Goal: Task Accomplishment & Management: Complete application form

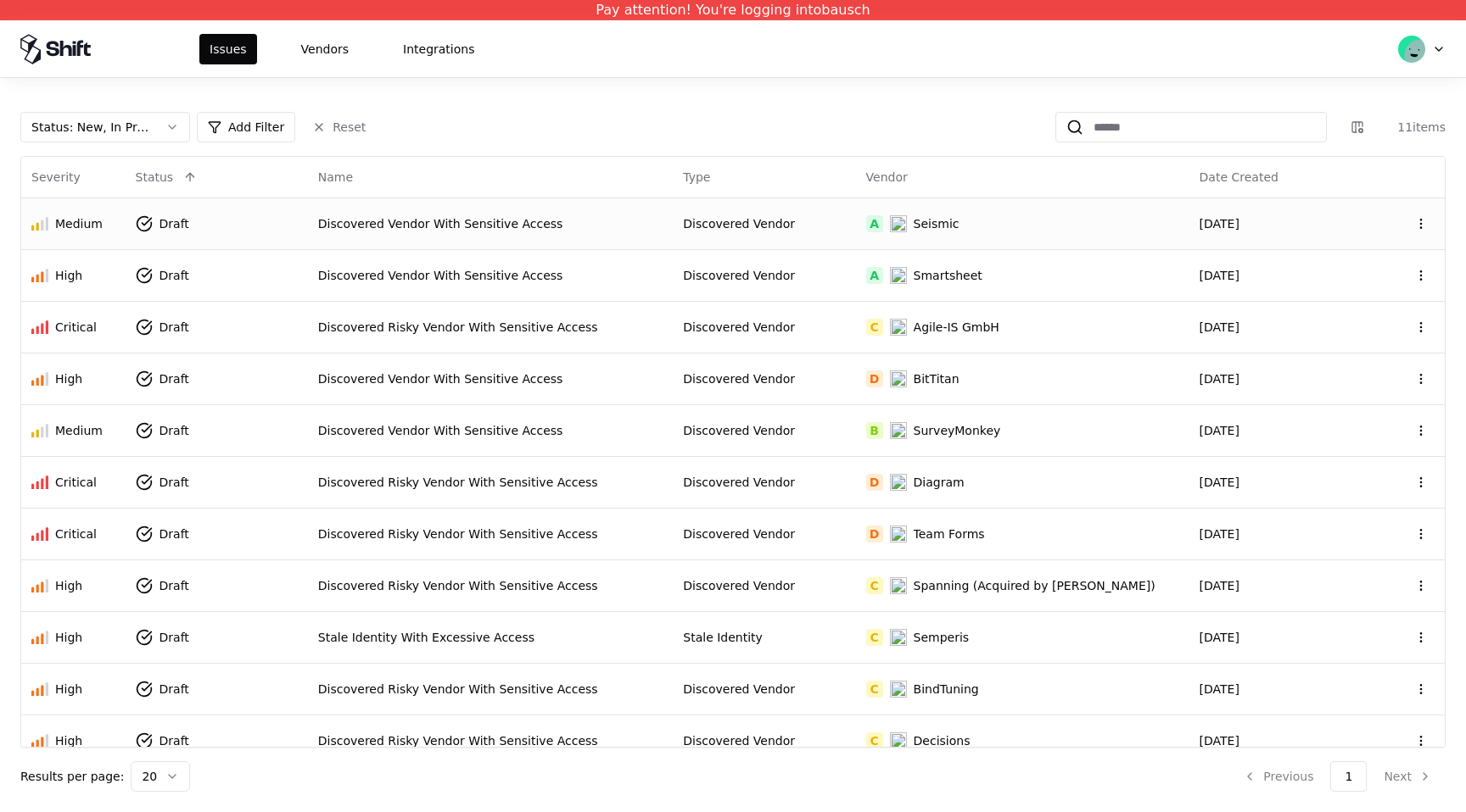
click at [519, 216] on div "Discovered Vendor With Sensitive Access" at bounding box center [491, 223] width 346 height 17
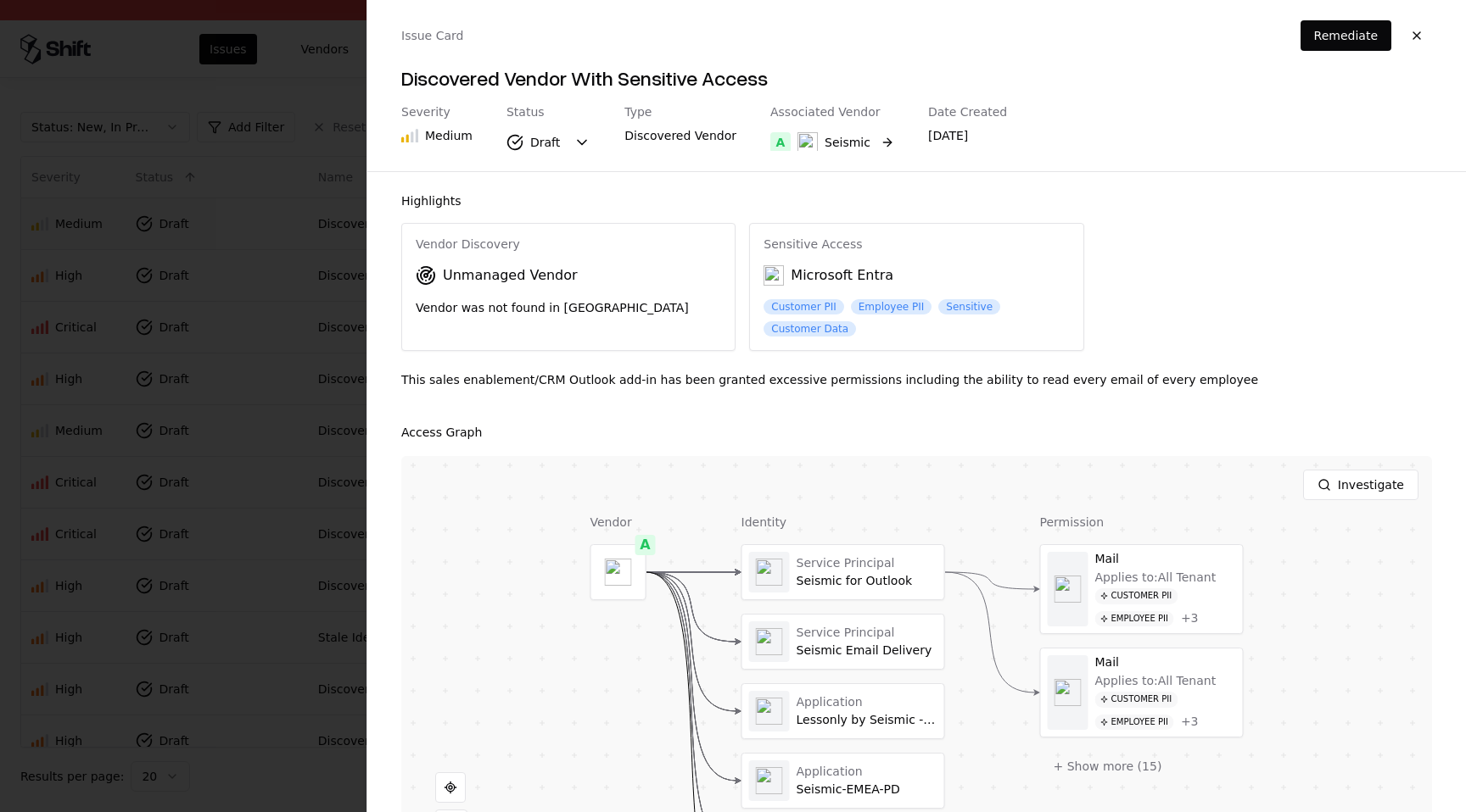
click at [872, 141] on button "A Seismic" at bounding box center [832, 142] width 124 height 31
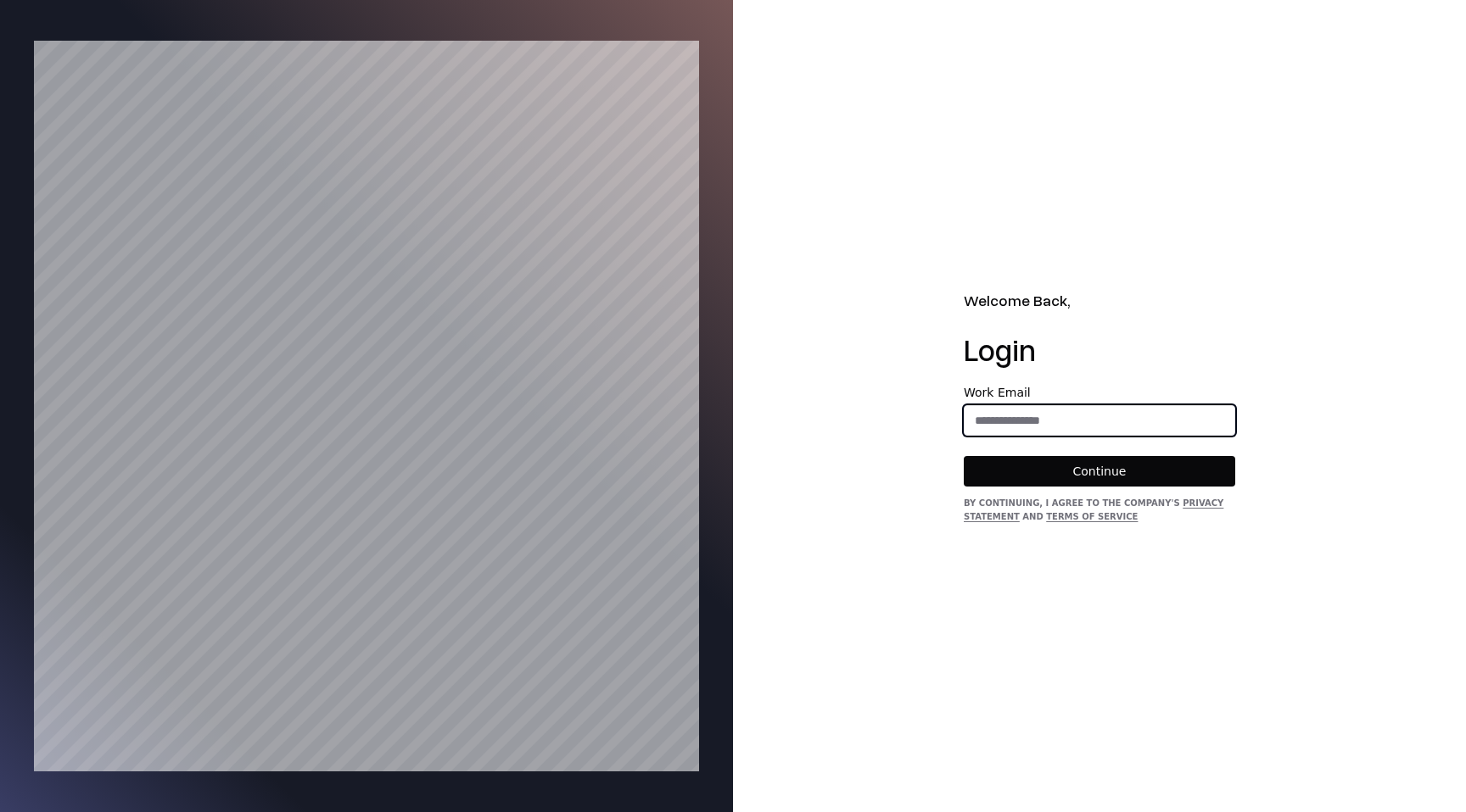
click at [1031, 410] on input "email" at bounding box center [1099, 420] width 270 height 31
type input "**********"
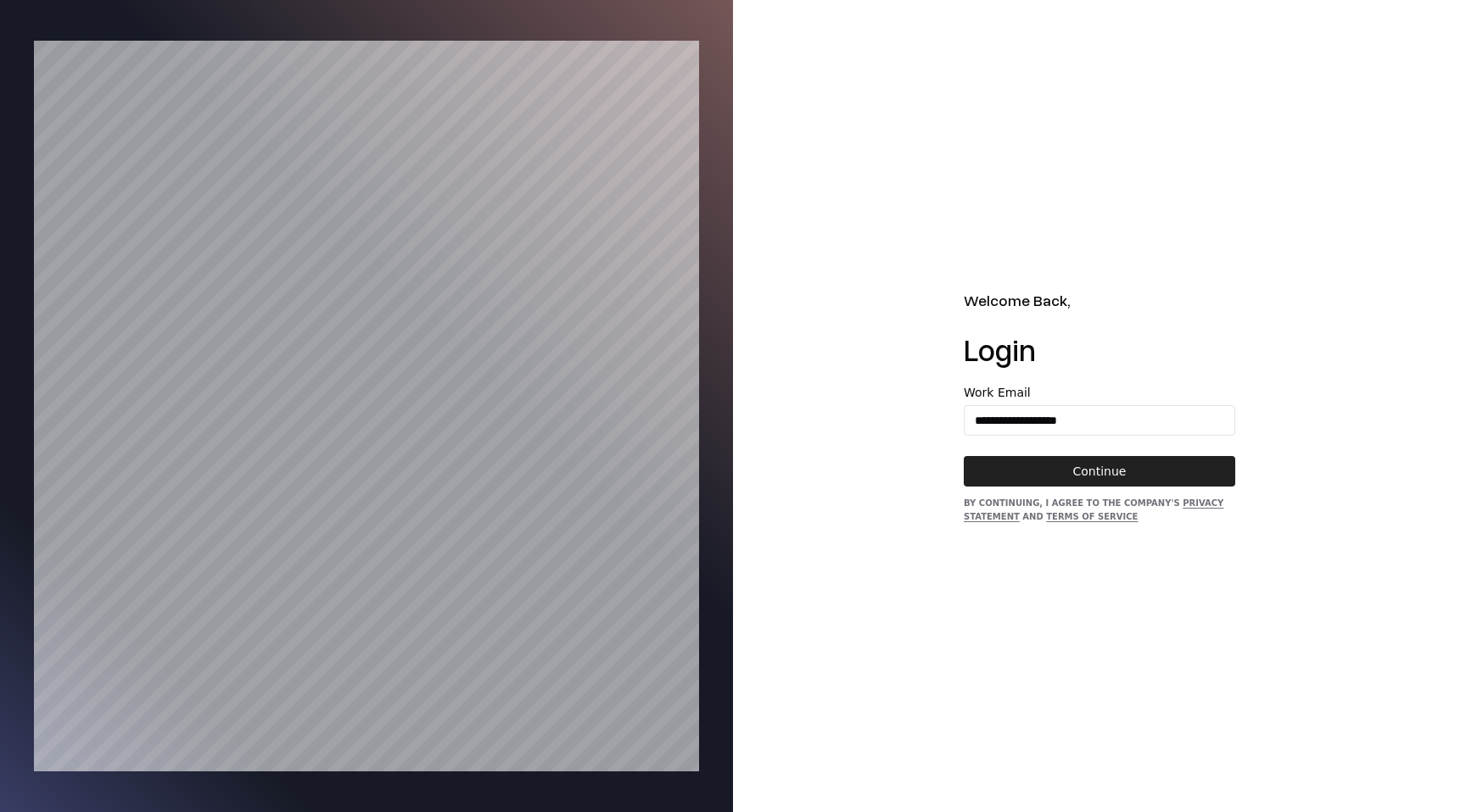
click at [1095, 477] on button "Continue" at bounding box center [1100, 471] width 271 height 31
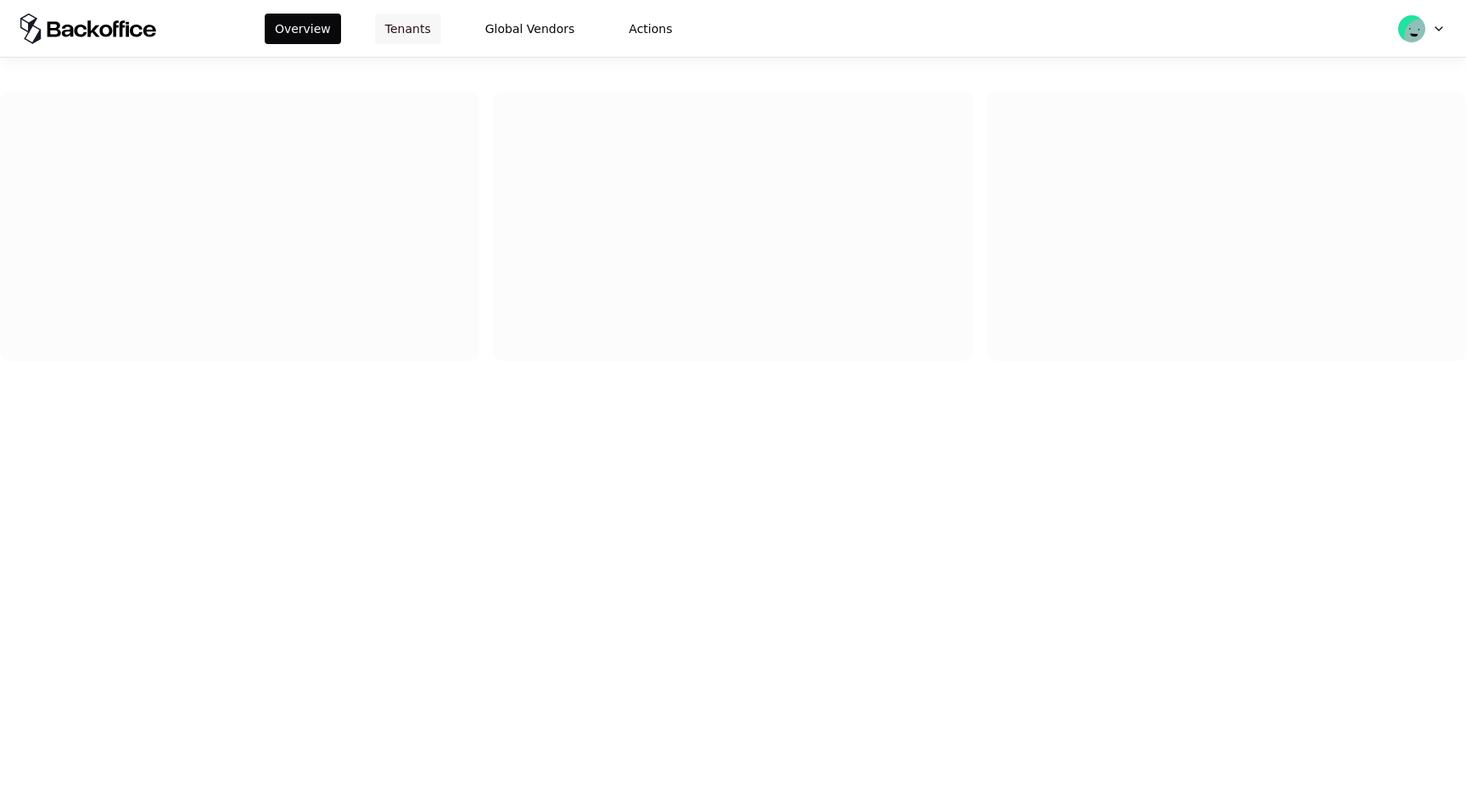
click at [397, 32] on button "Tenants" at bounding box center [408, 29] width 66 height 31
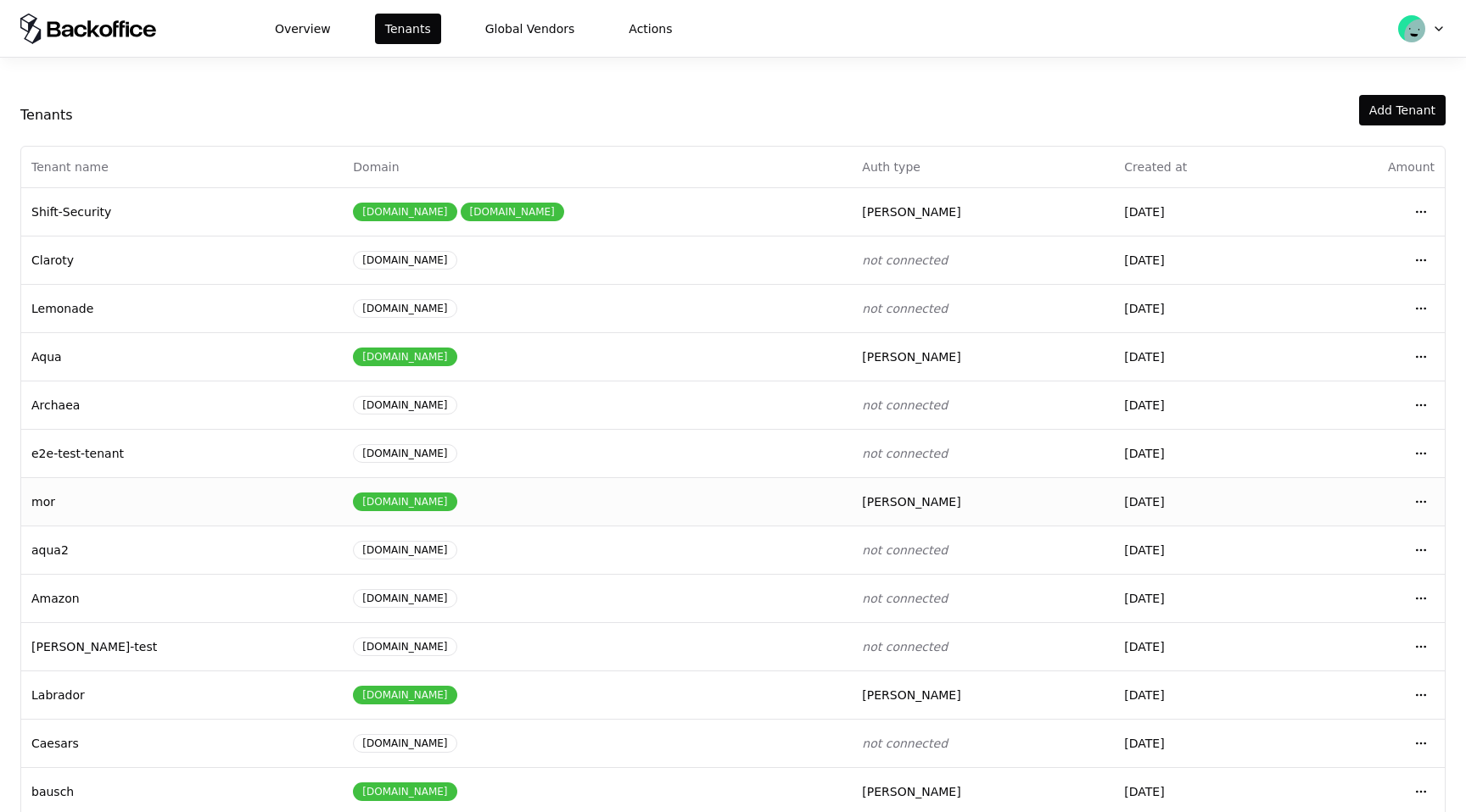
scroll to position [72, 0]
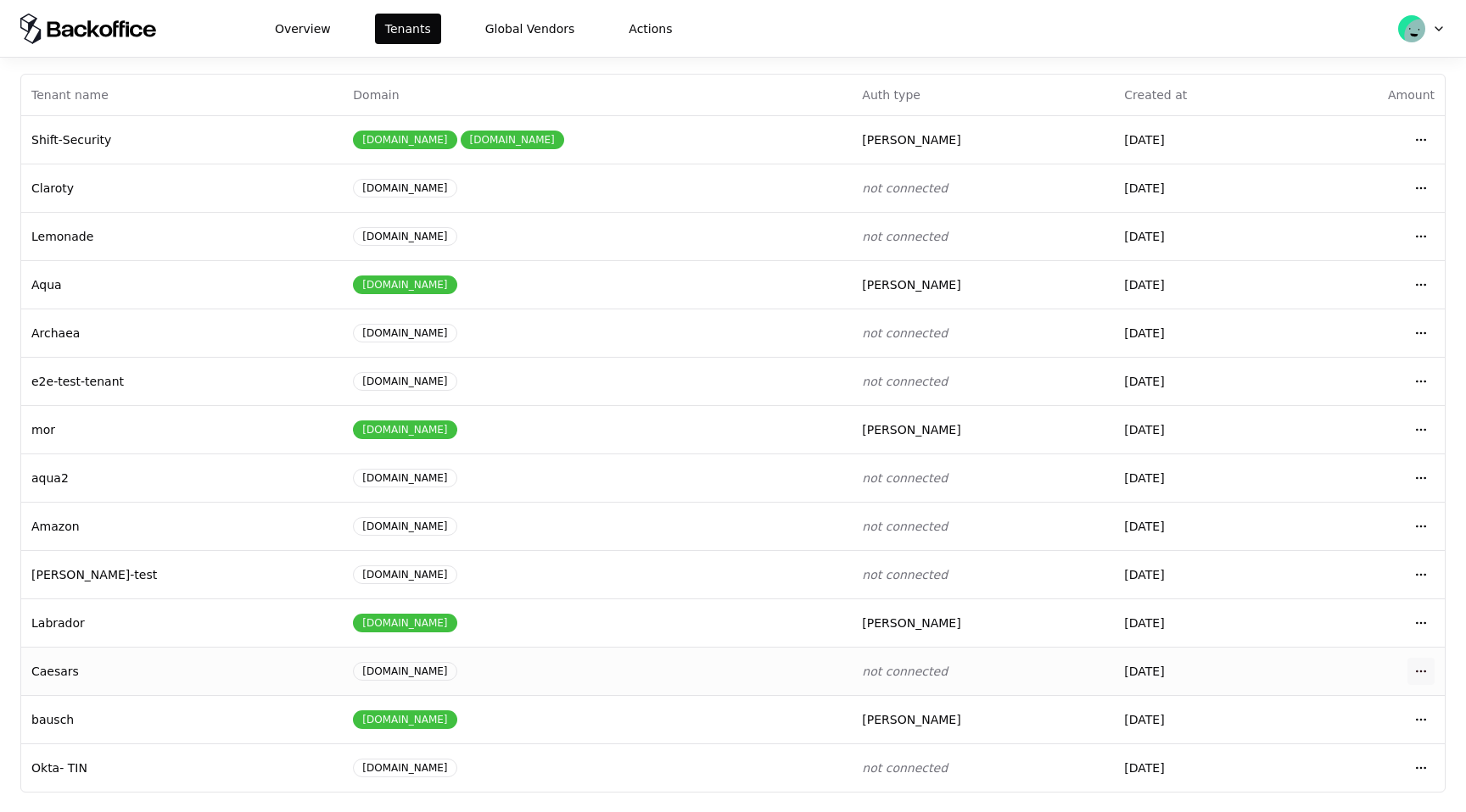
click at [1425, 673] on html "Overview Tenants Global Vendors Actions Tenants Add Tenant Tenant name Domain A…" at bounding box center [733, 406] width 1466 height 812
click at [1386, 607] on div "Login to tenant" at bounding box center [1346, 598] width 193 height 34
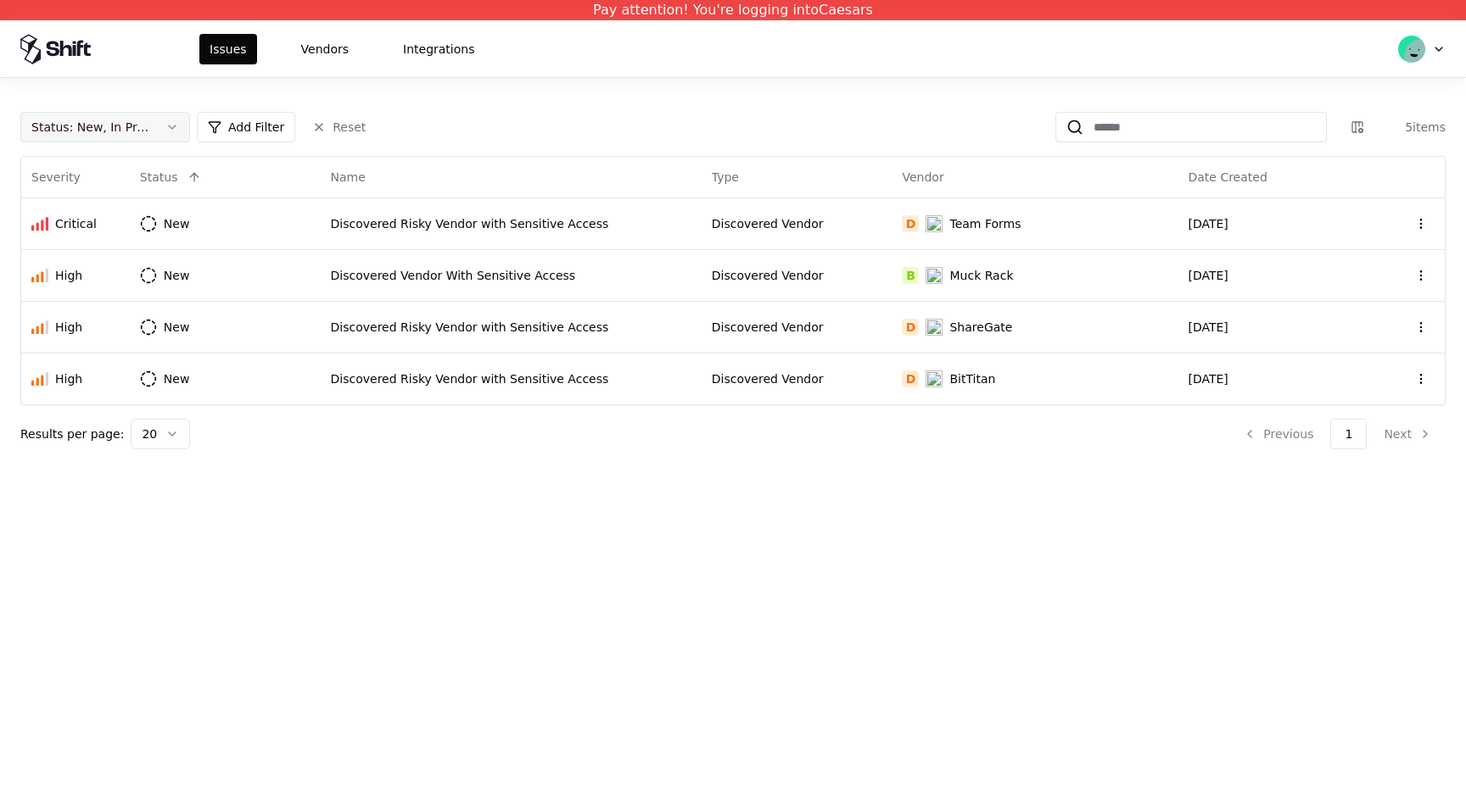
click at [168, 119] on button "Status : New, In Progress" at bounding box center [105, 126] width 169 height 31
click at [158, 296] on div "Draft" at bounding box center [105, 294] width 161 height 34
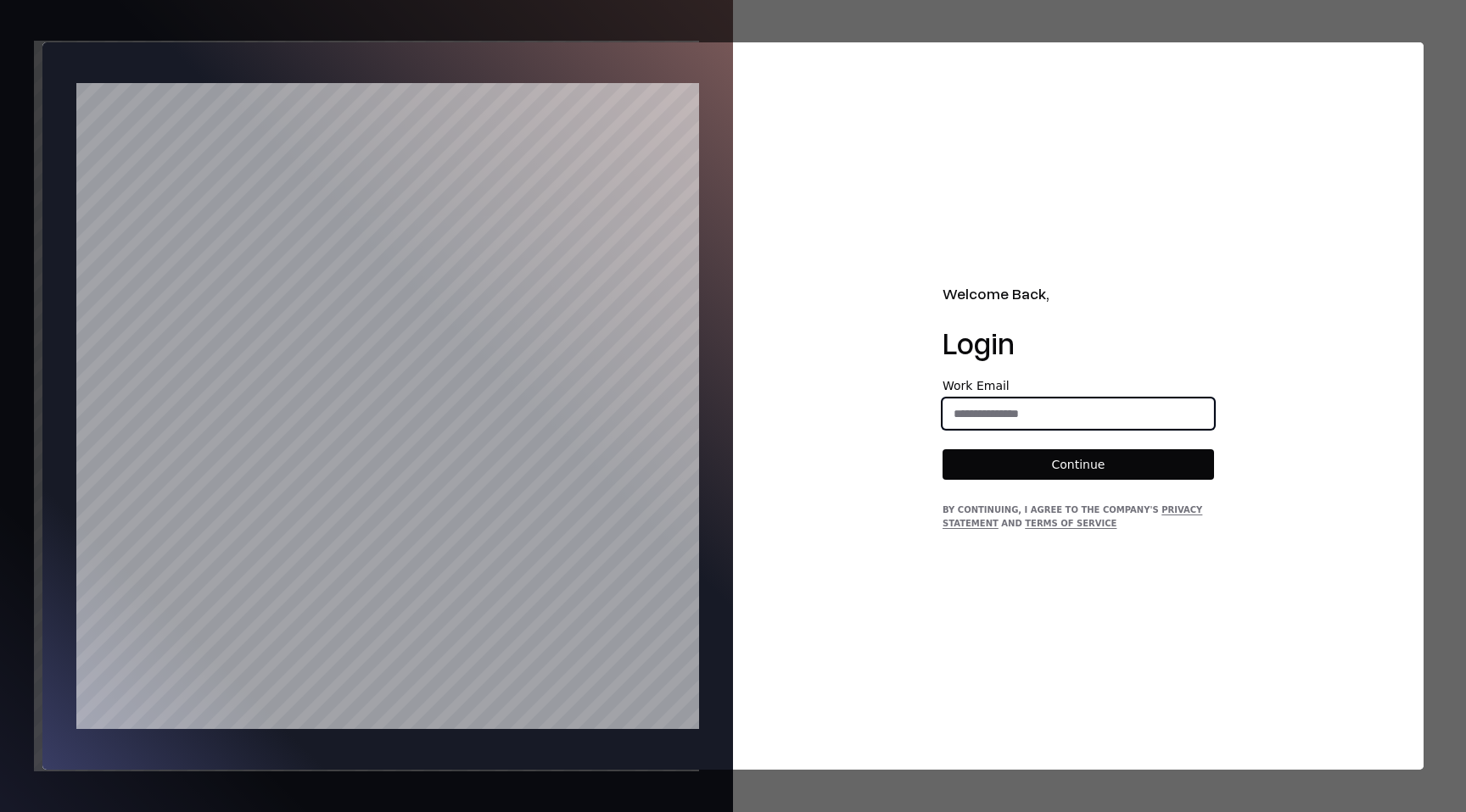
click at [1058, 417] on input "email" at bounding box center [1078, 413] width 270 height 31
type input "**********"
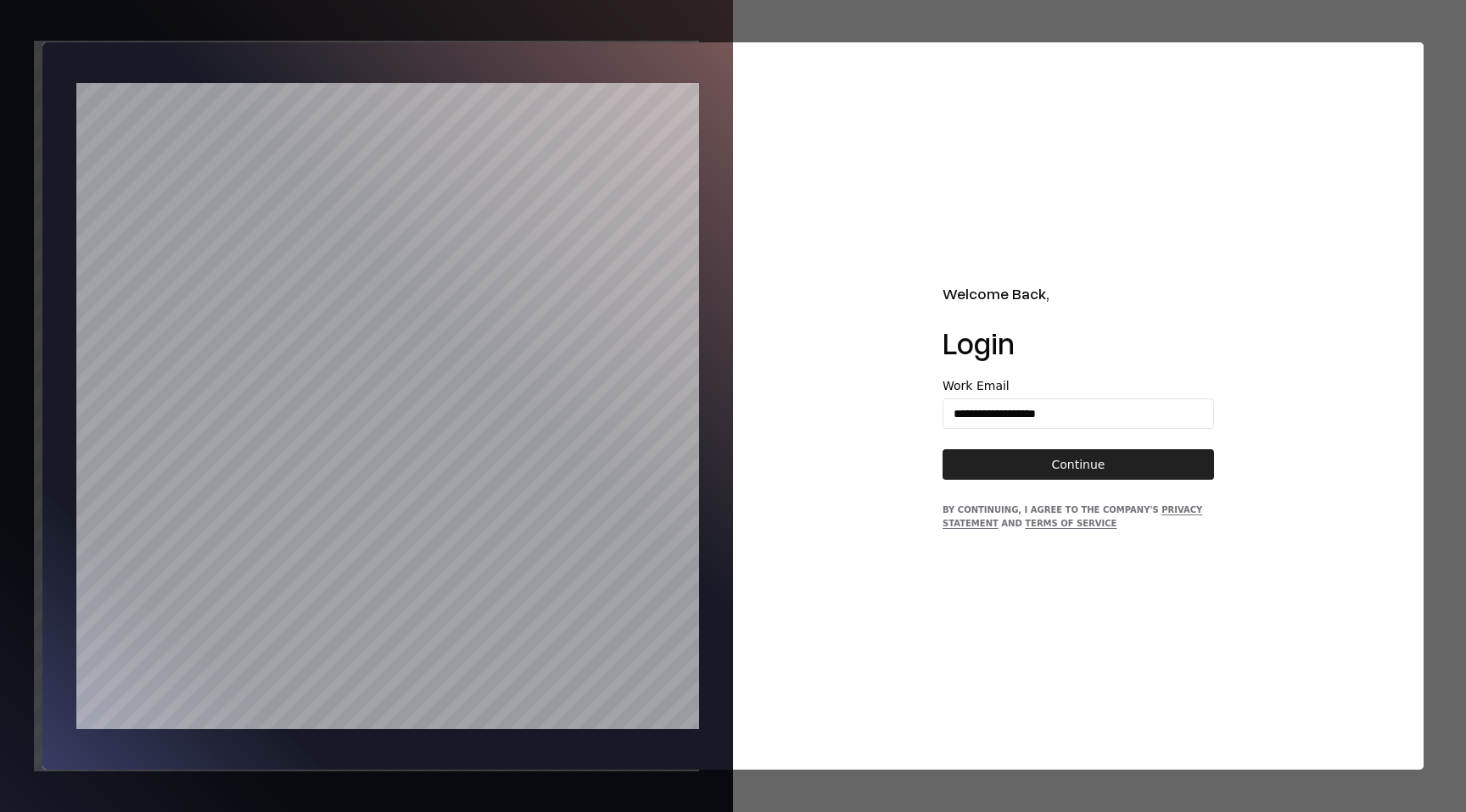
click at [1073, 474] on button "Continue" at bounding box center [1078, 464] width 271 height 31
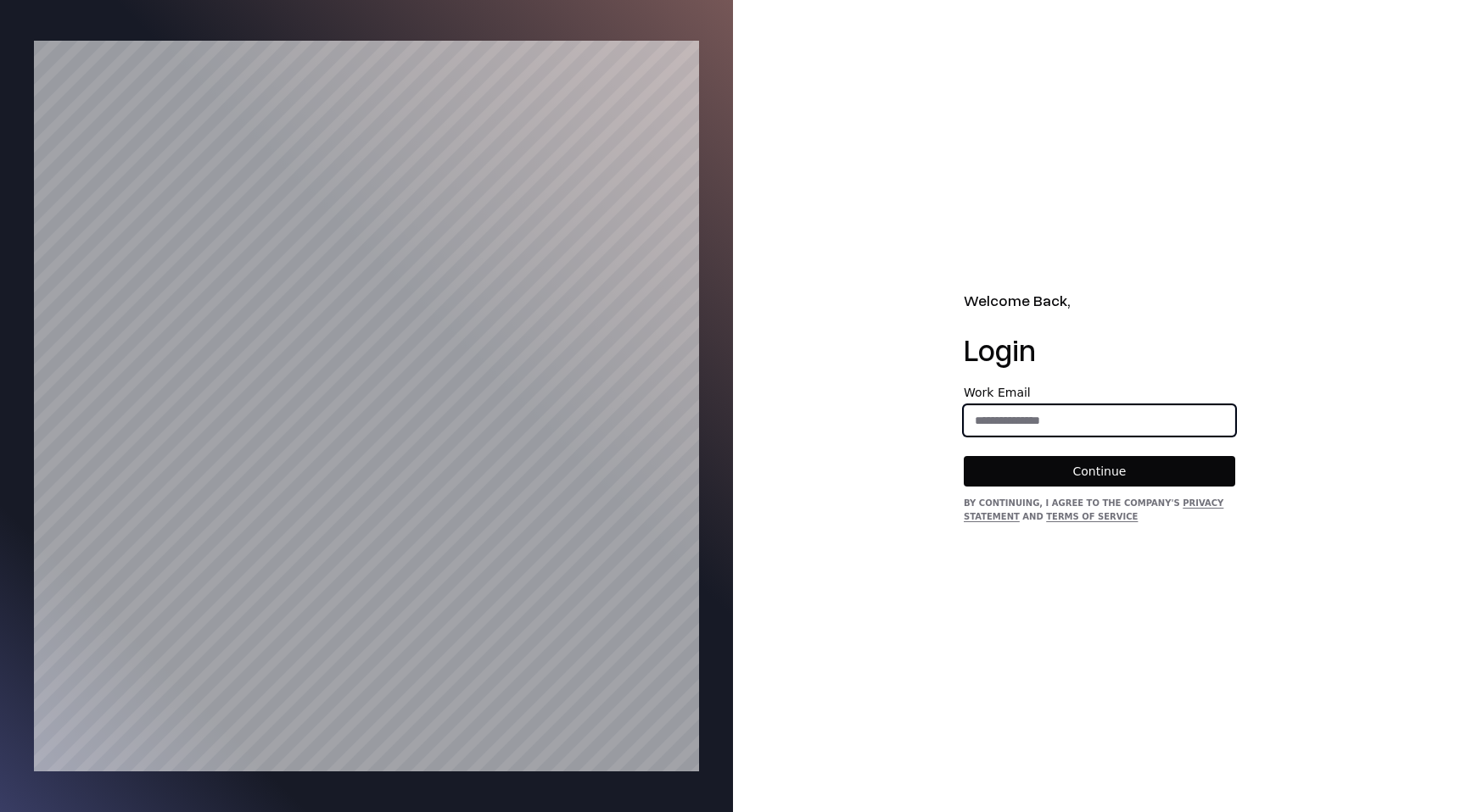
click at [1009, 423] on input "email" at bounding box center [1099, 420] width 270 height 31
type input "**********"
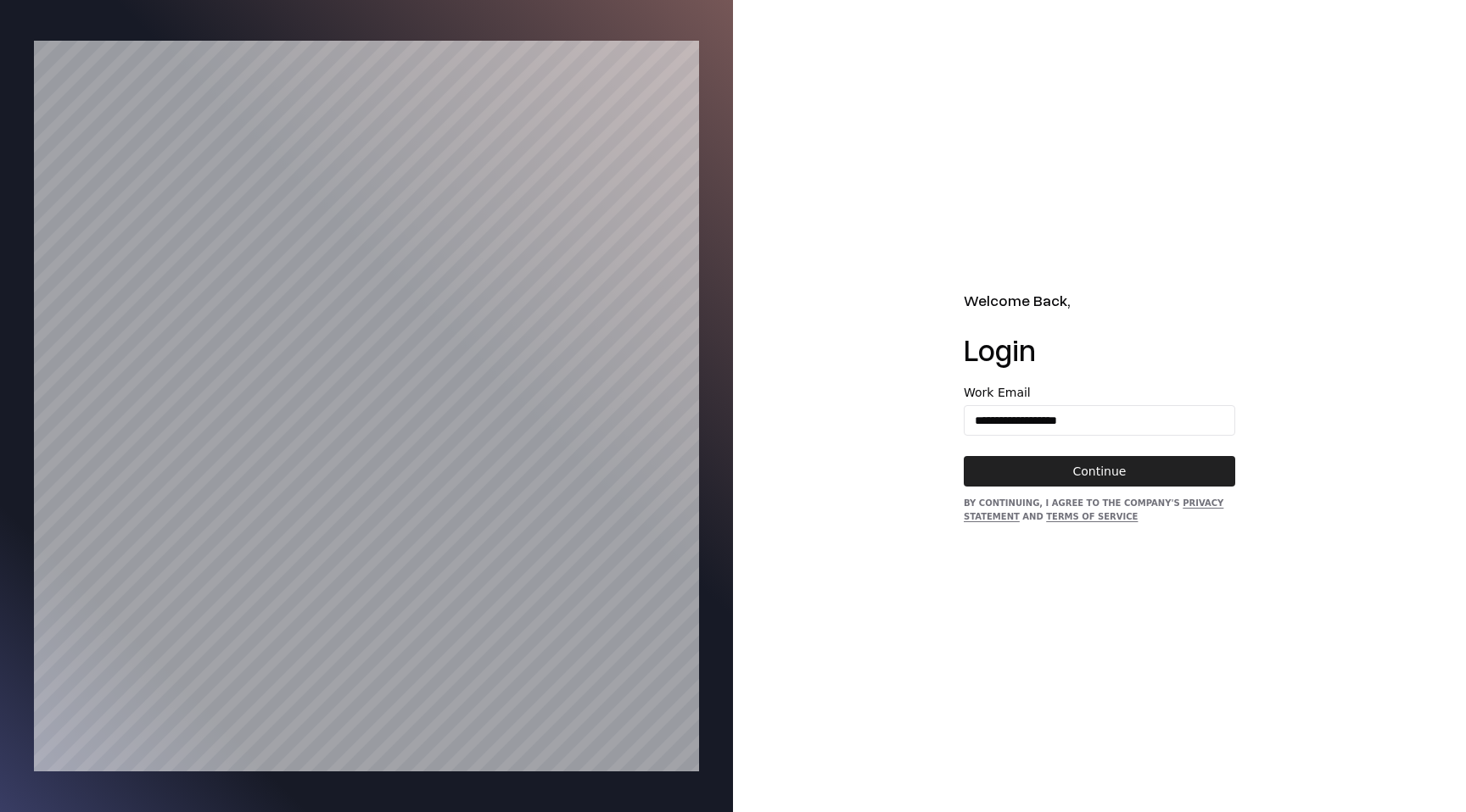
click at [1076, 478] on button "Continue" at bounding box center [1100, 471] width 271 height 31
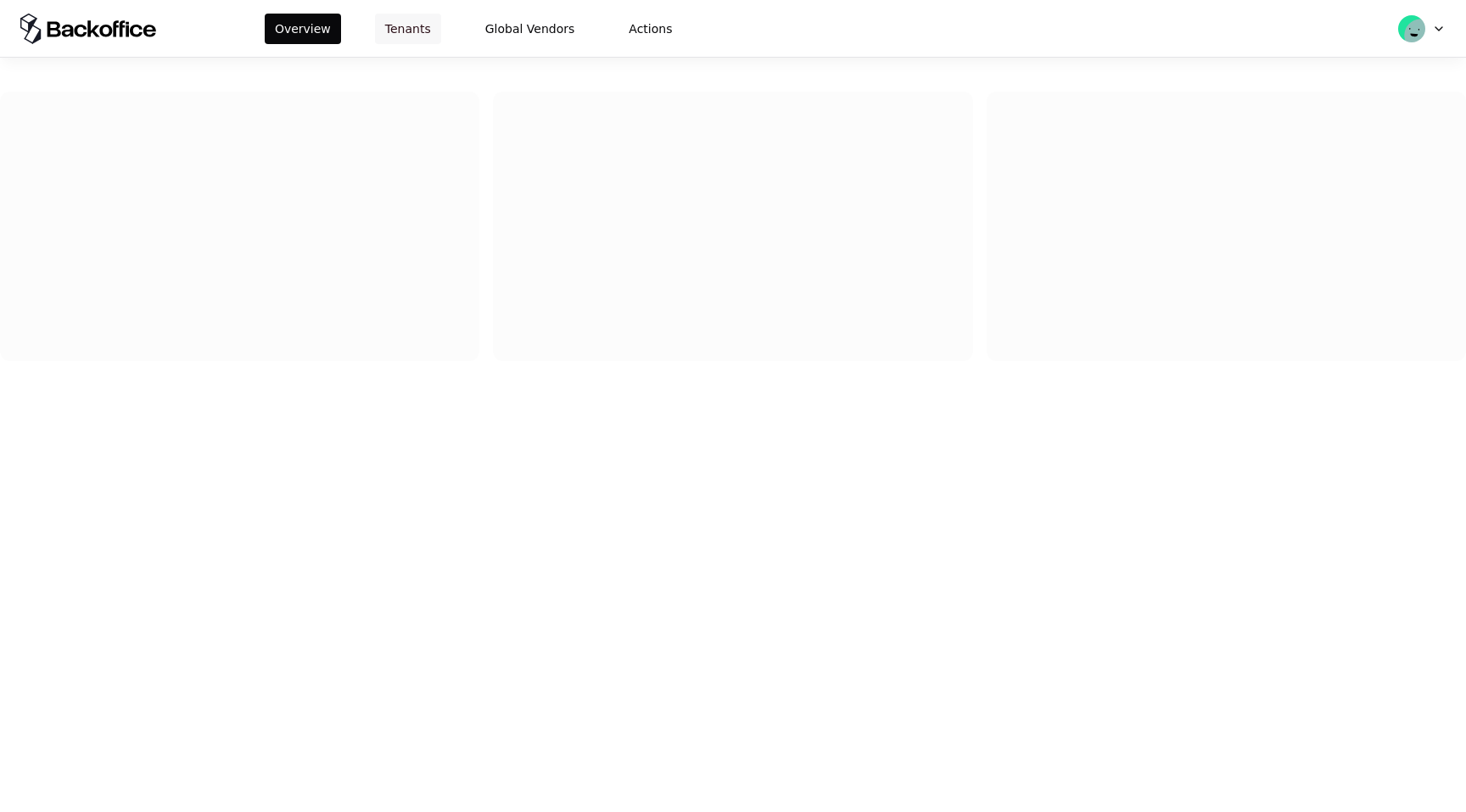
click at [429, 39] on button "Tenants" at bounding box center [408, 29] width 66 height 31
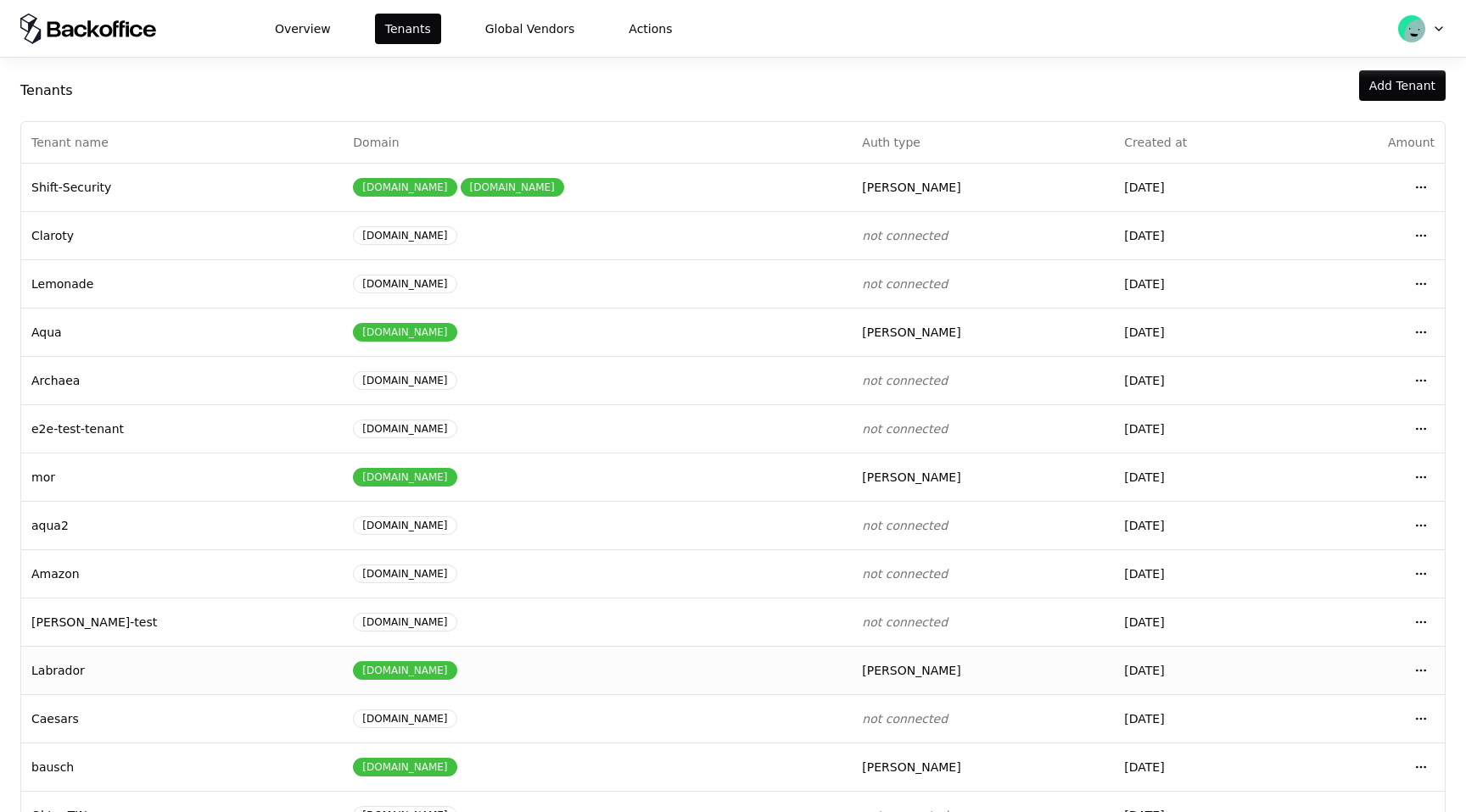
scroll to position [38, 0]
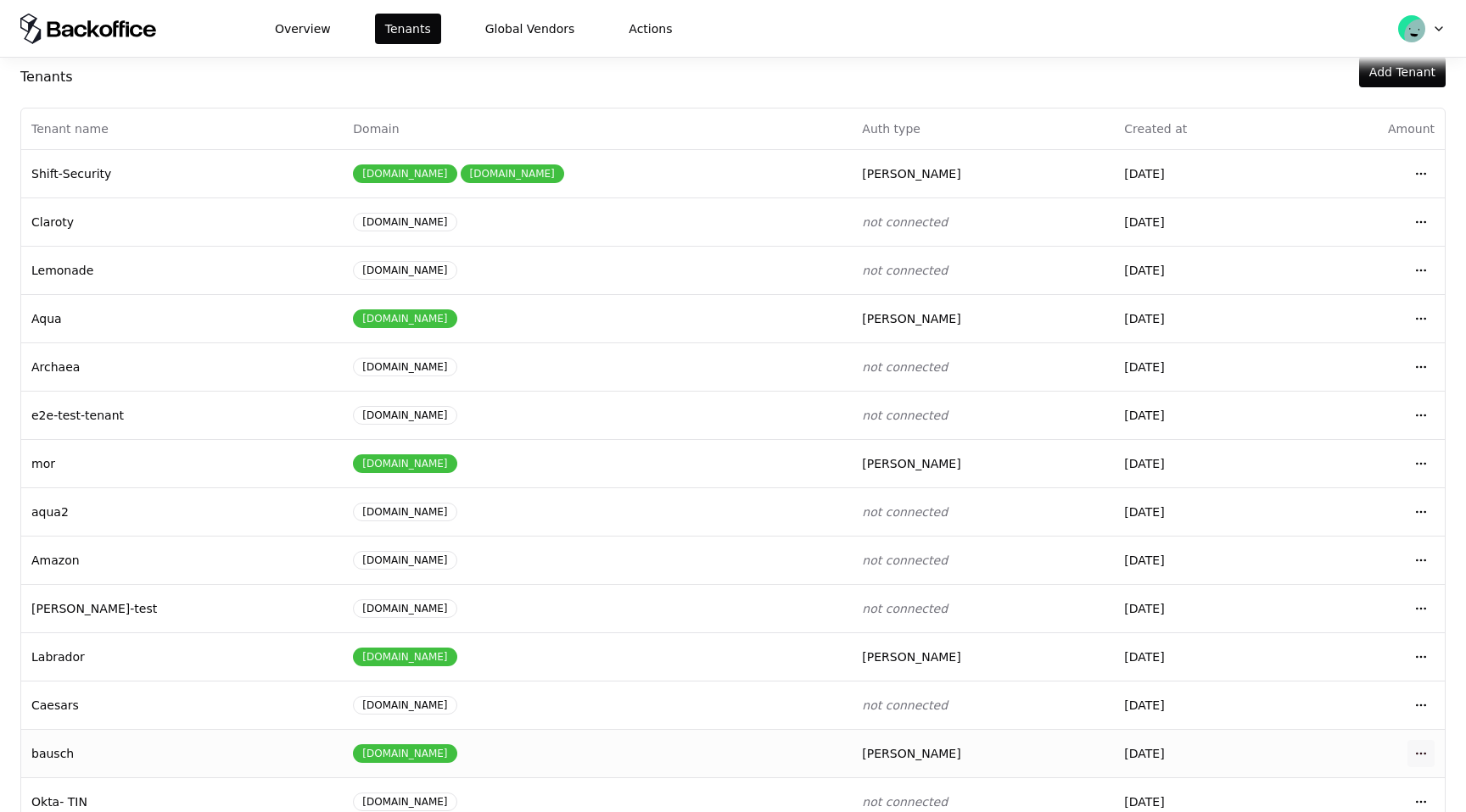
click at [1408, 752] on html "Overview Tenants Global Vendors Actions Tenants Add Tenant Tenant name Domain A…" at bounding box center [733, 406] width 1466 height 812
click at [1385, 691] on div "Login to tenant" at bounding box center [1346, 681] width 193 height 34
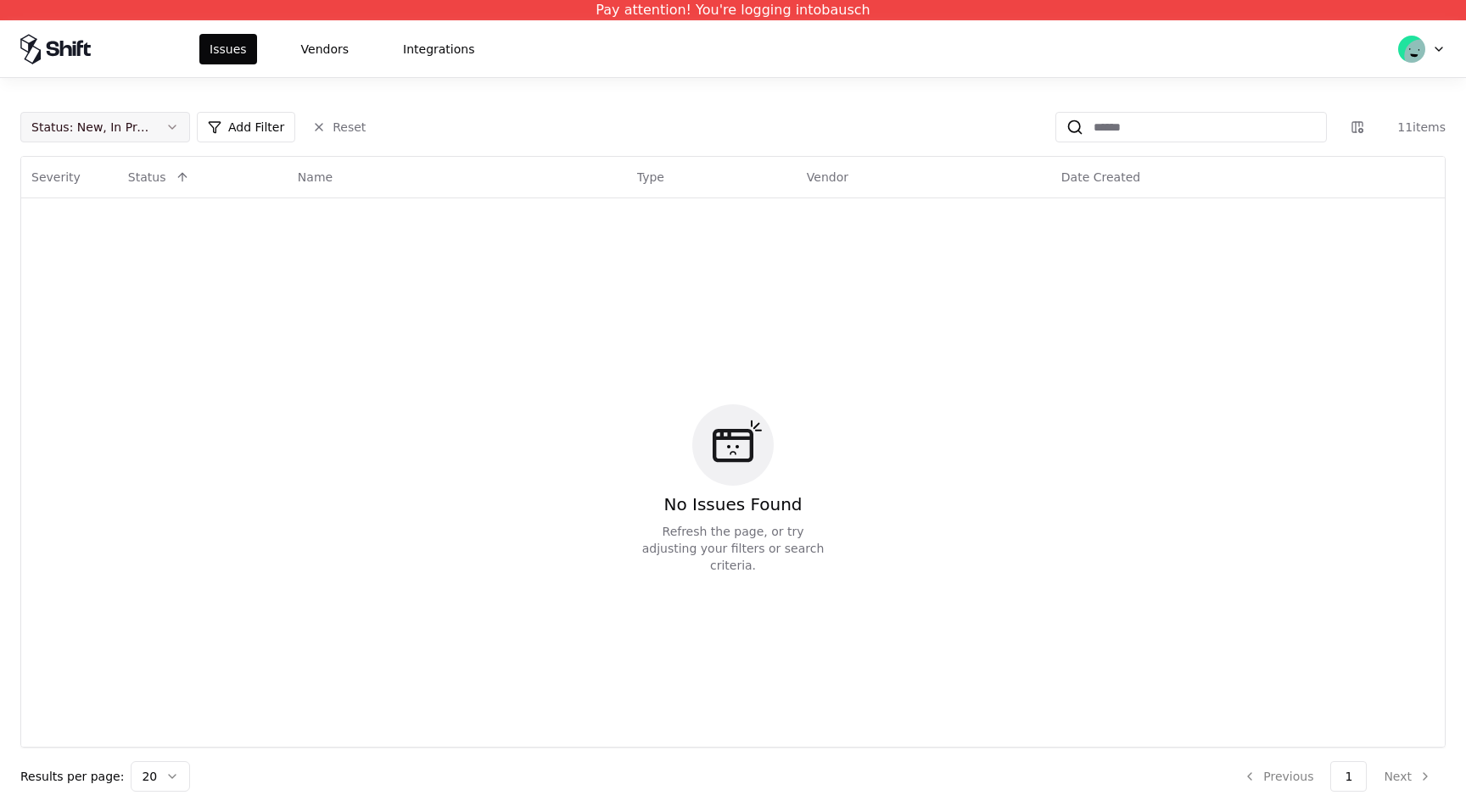
click at [185, 124] on button "Status : New, In Progress" at bounding box center [105, 126] width 169 height 31
click at [142, 288] on div "Draft" at bounding box center [105, 294] width 161 height 34
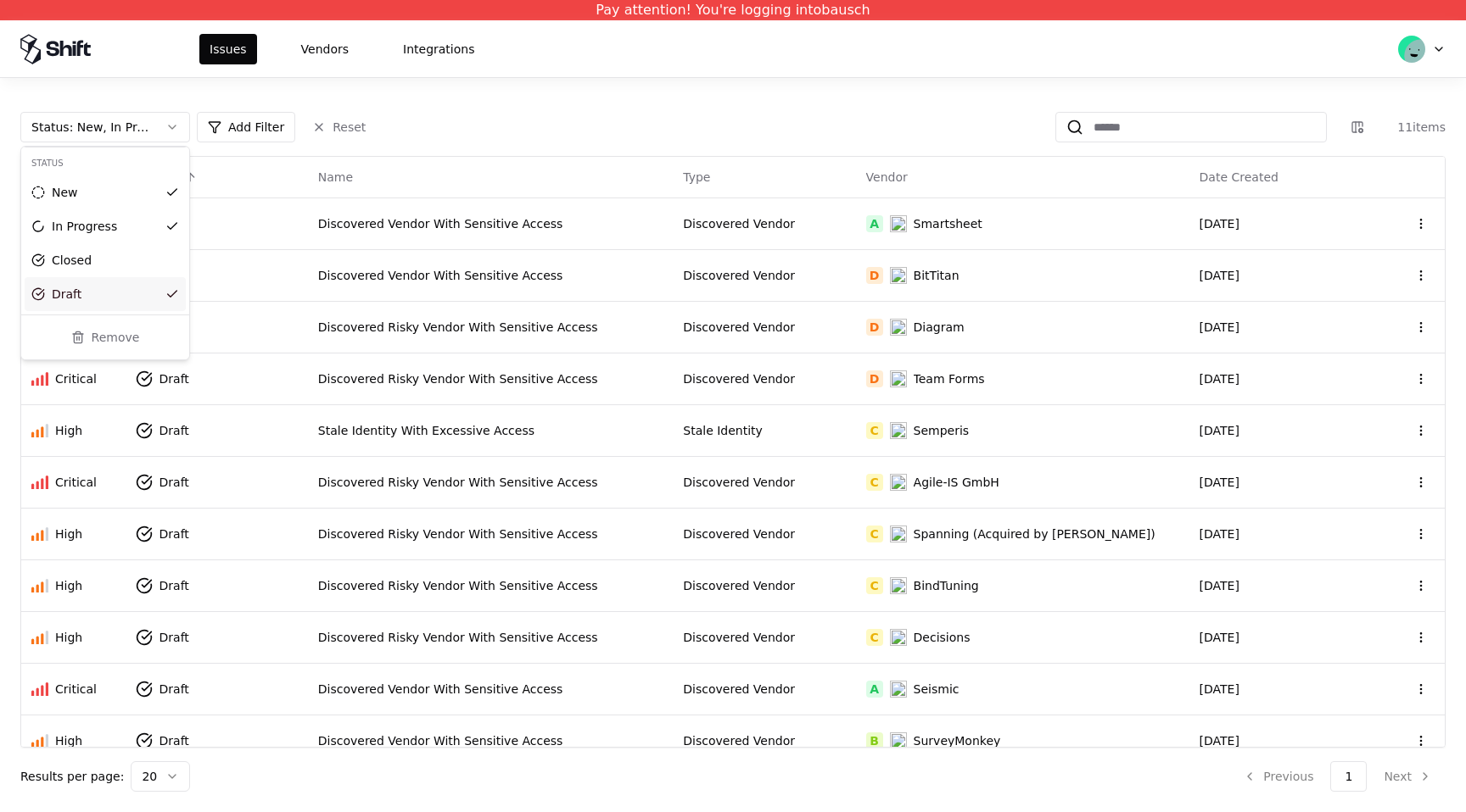
click at [565, 103] on html "Pay attention! You're logging into bausch Issues Vendors Integrations Status : …" at bounding box center [733, 406] width 1466 height 812
click at [948, 232] on td "A Smartsheet" at bounding box center [1023, 223] width 333 height 51
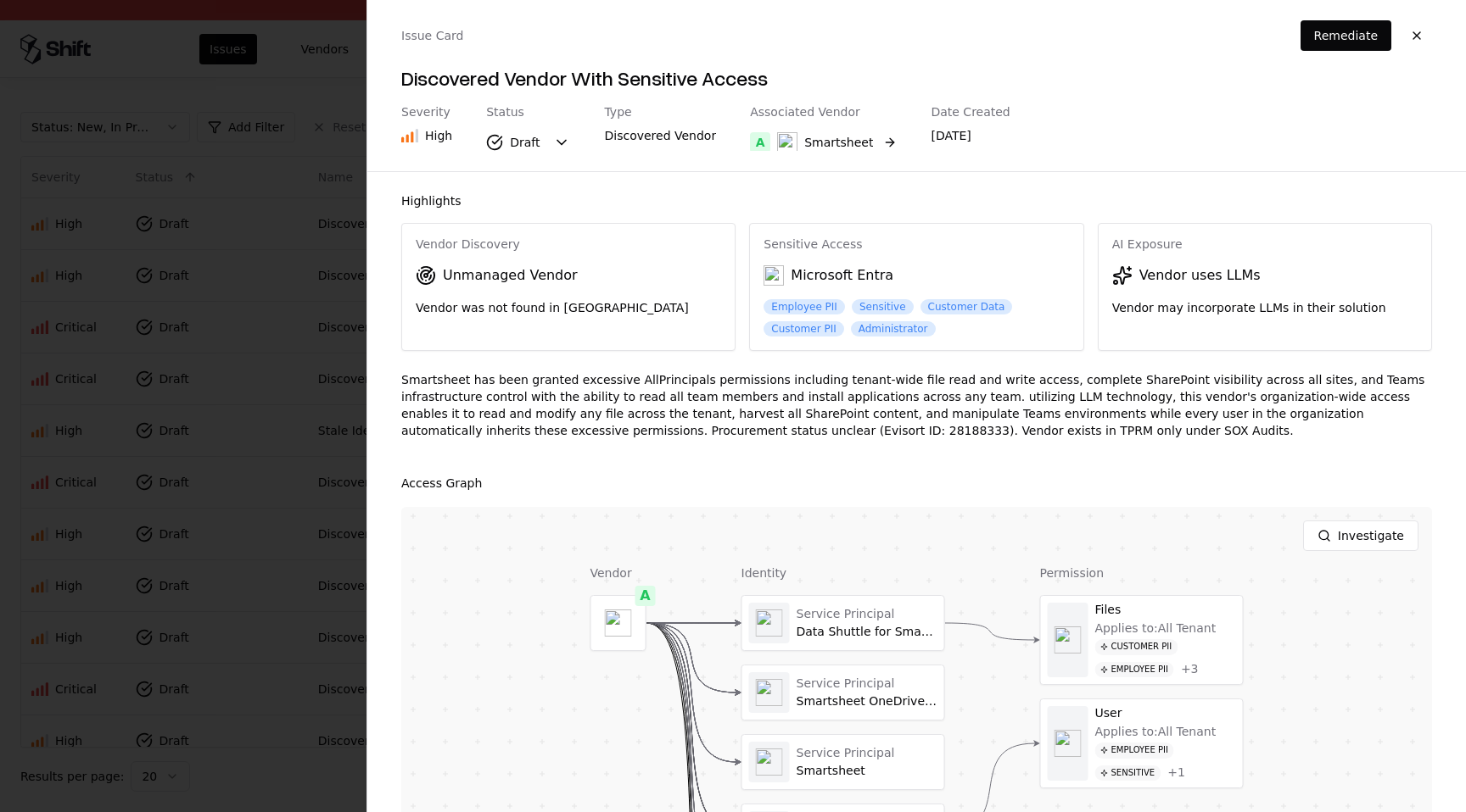
click at [841, 149] on div "Smartsheet" at bounding box center [839, 142] width 69 height 17
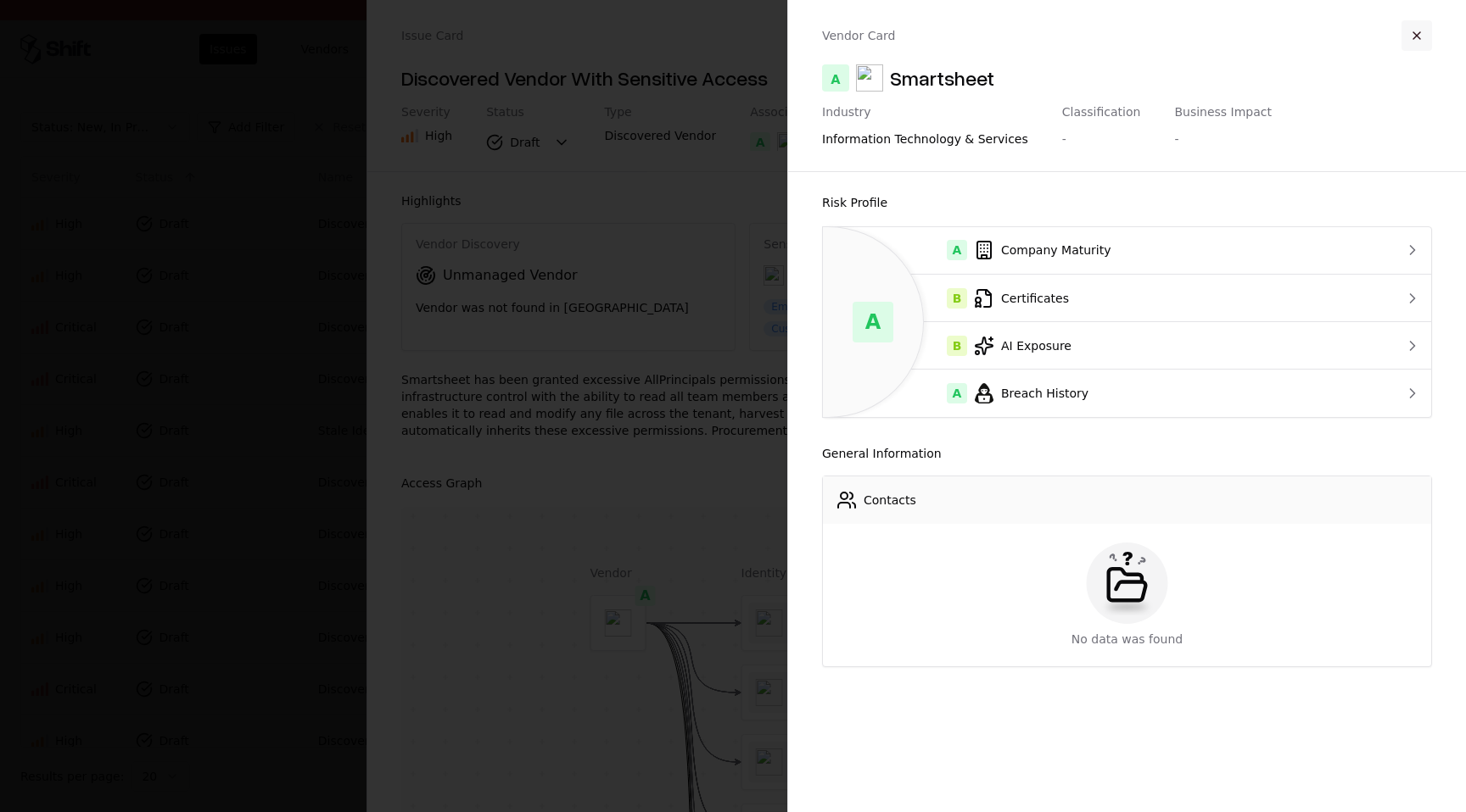
click at [1428, 25] on button "button" at bounding box center [1416, 35] width 31 height 31
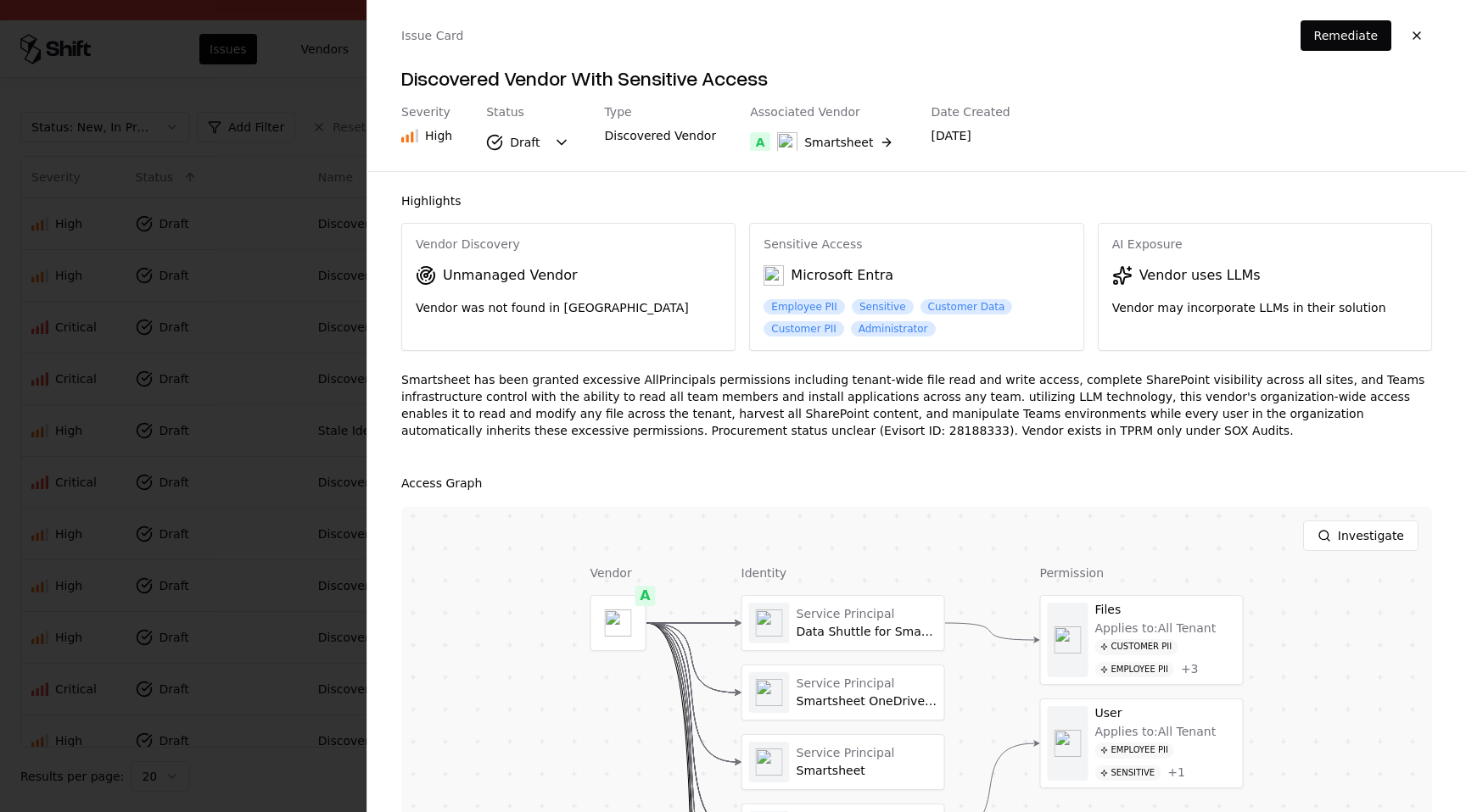
click at [1428, 25] on button "button" at bounding box center [1416, 35] width 31 height 31
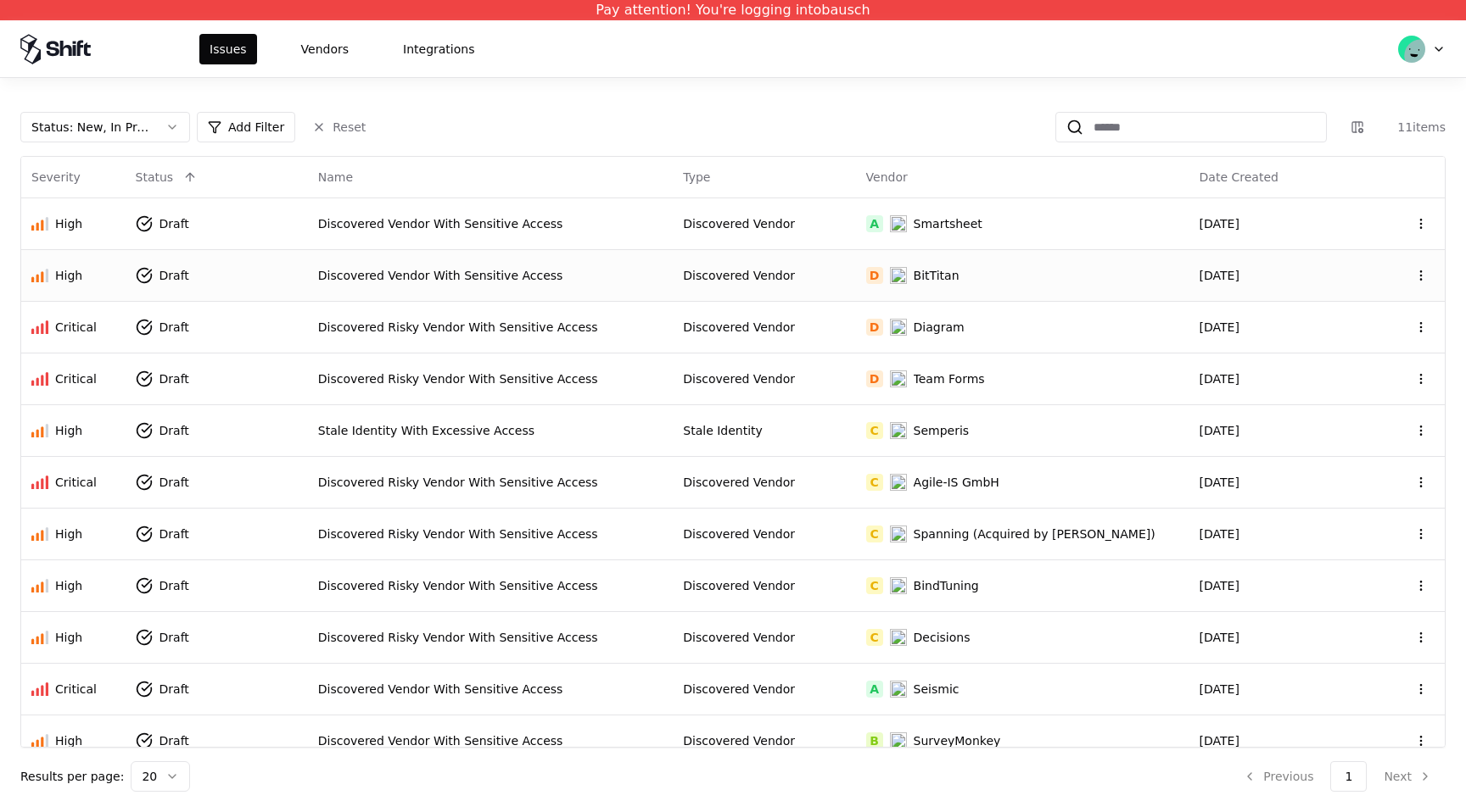
click at [1036, 286] on td "D BitTitan" at bounding box center [1023, 275] width 333 height 51
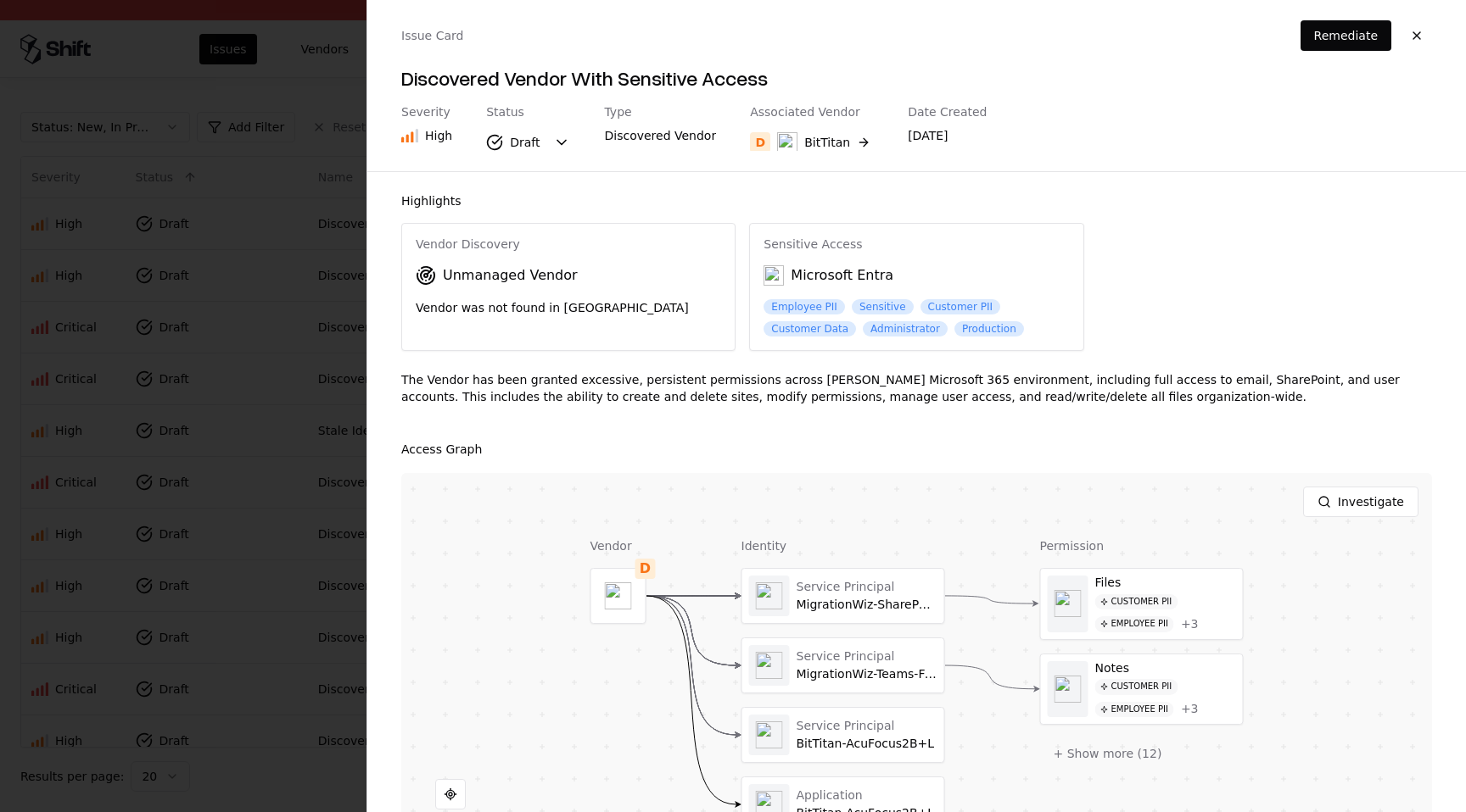
click at [839, 123] on div "Associated Vendor D BitTitan" at bounding box center [812, 128] width 124 height 46
click at [844, 133] on button "D BitTitan" at bounding box center [812, 142] width 124 height 31
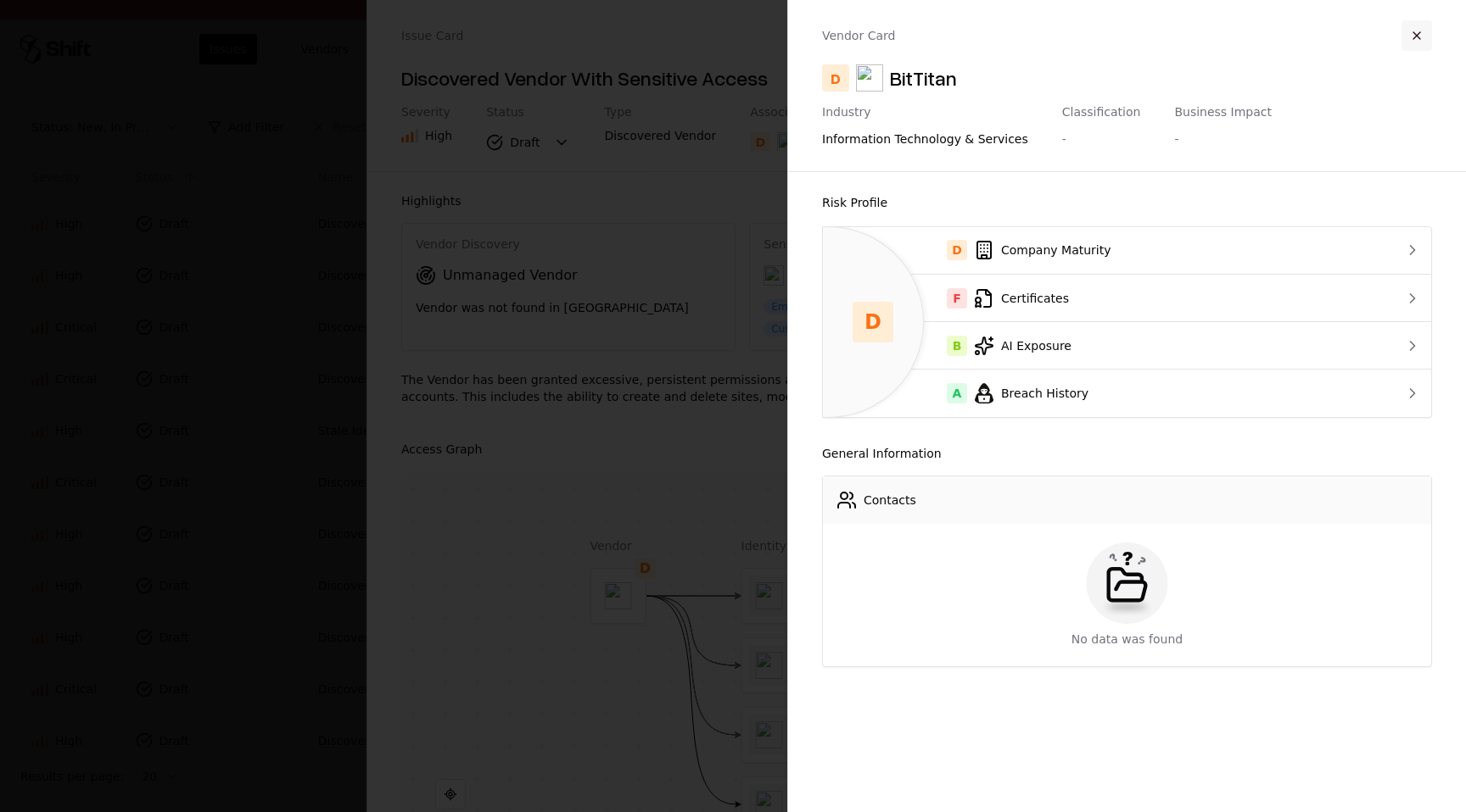
click at [1411, 32] on button "button" at bounding box center [1416, 35] width 31 height 31
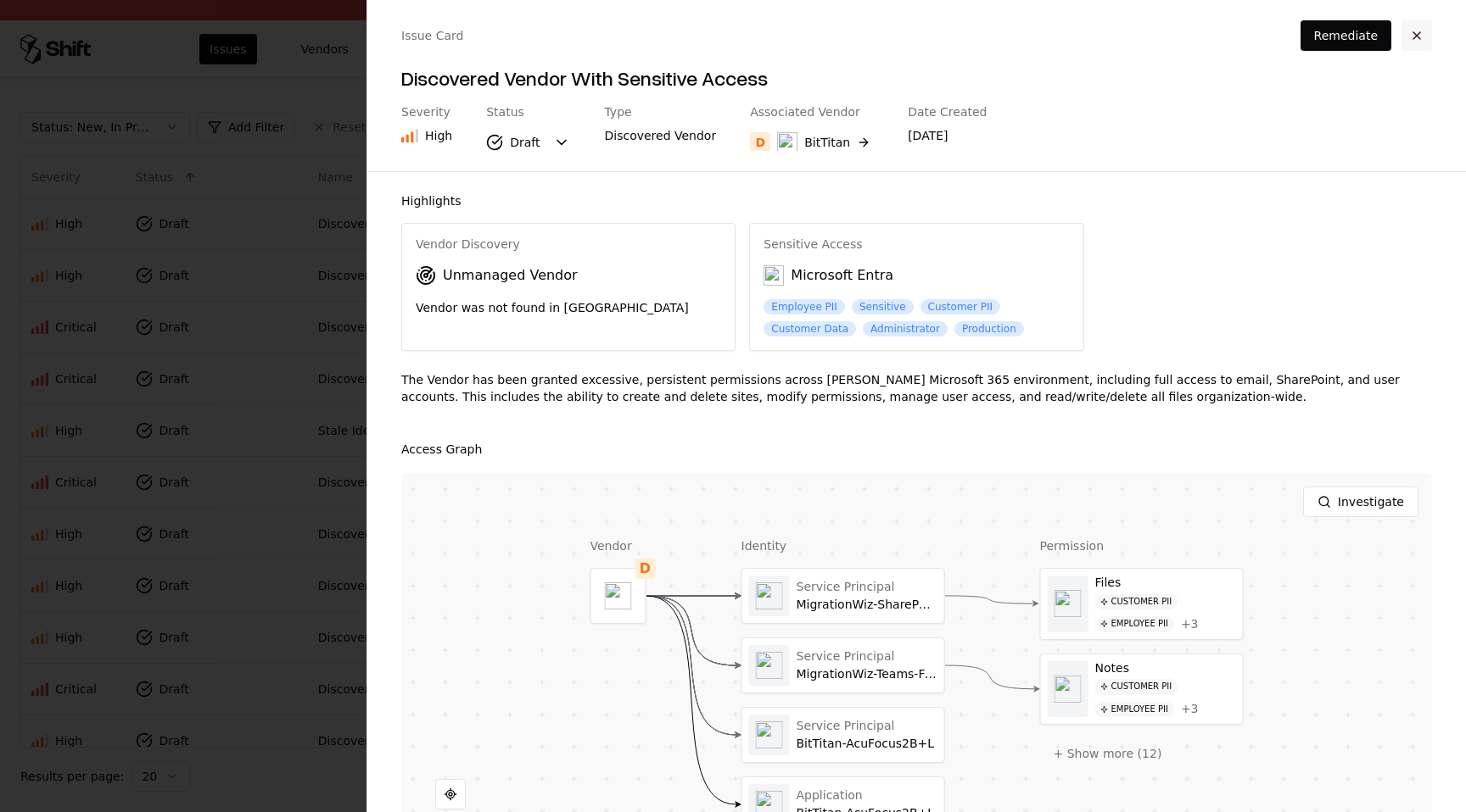
click at [1416, 36] on button "button" at bounding box center [1416, 35] width 31 height 31
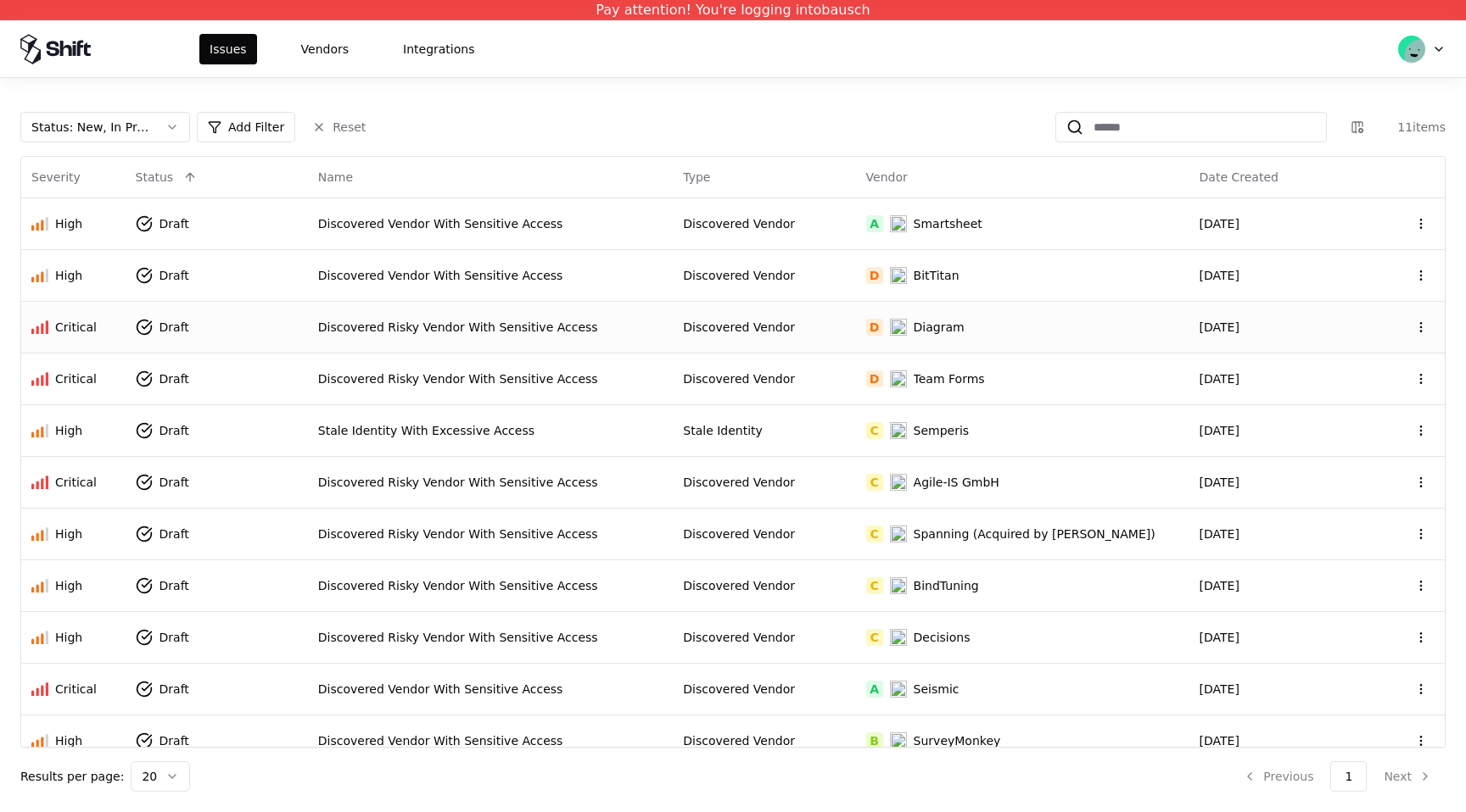
click at [984, 338] on td "D Diagram" at bounding box center [1023, 326] width 333 height 51
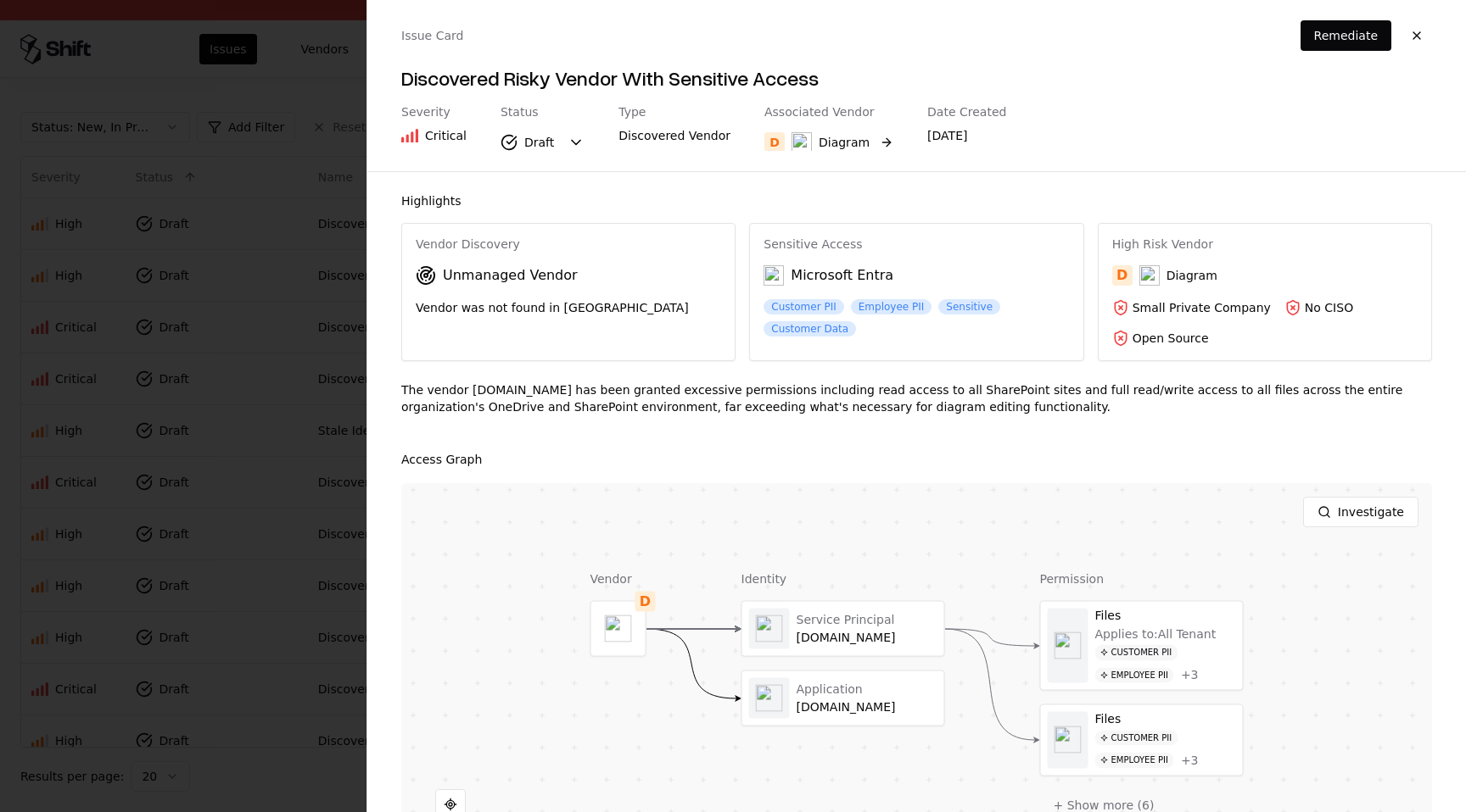
click at [867, 139] on button "D Diagram" at bounding box center [829, 142] width 129 height 31
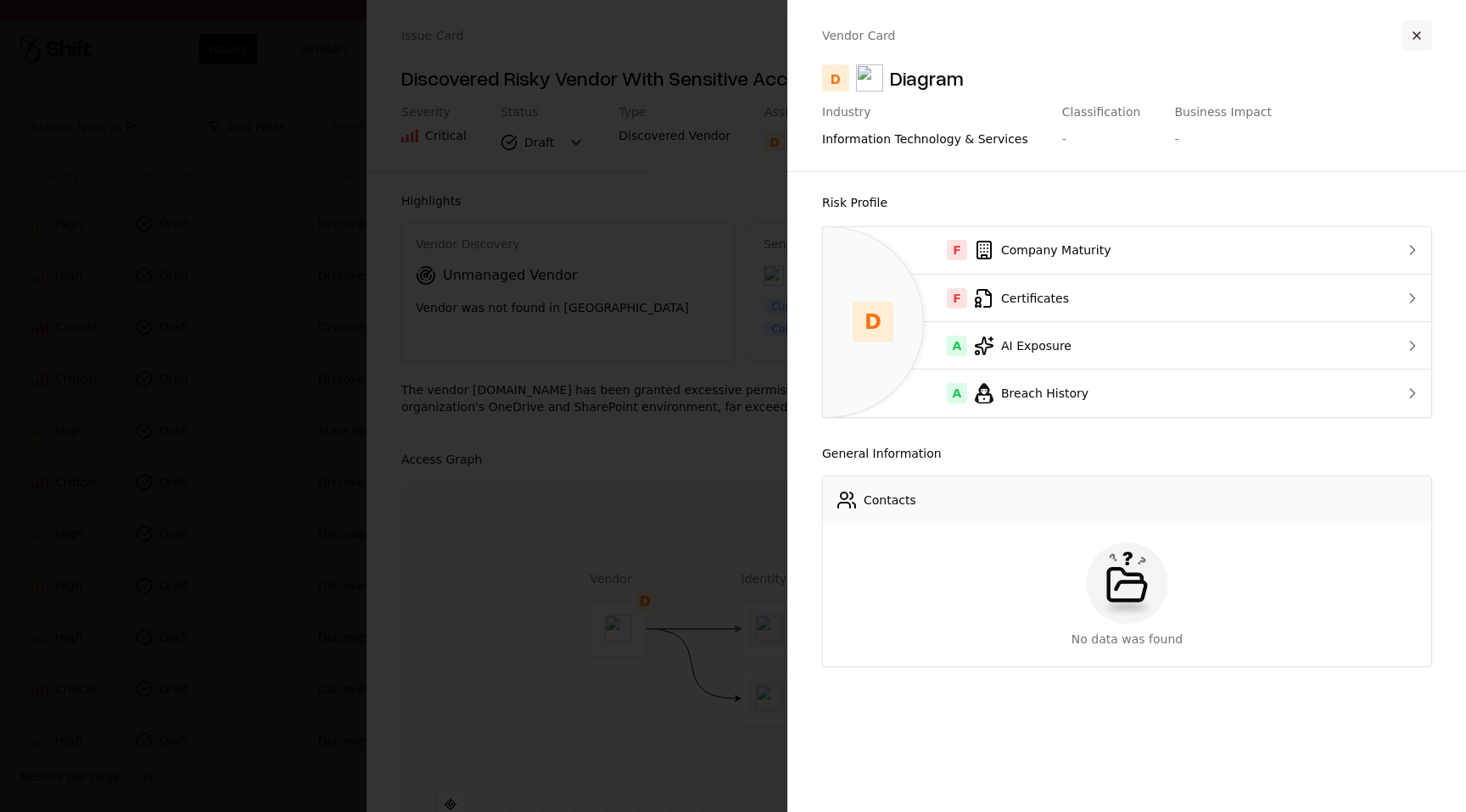
click at [1419, 36] on button "button" at bounding box center [1416, 35] width 31 height 31
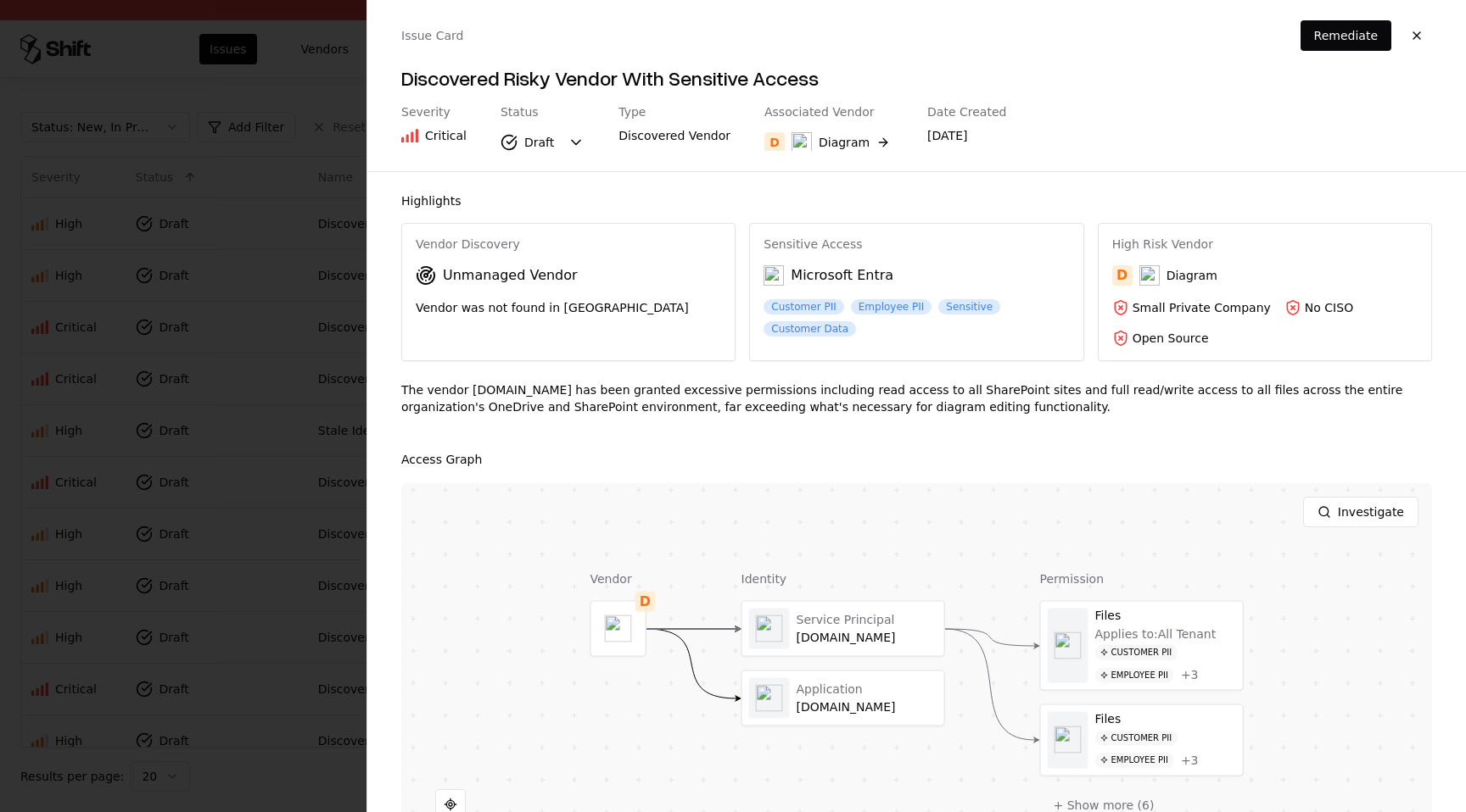
click at [1419, 36] on button "button" at bounding box center [1416, 35] width 31 height 31
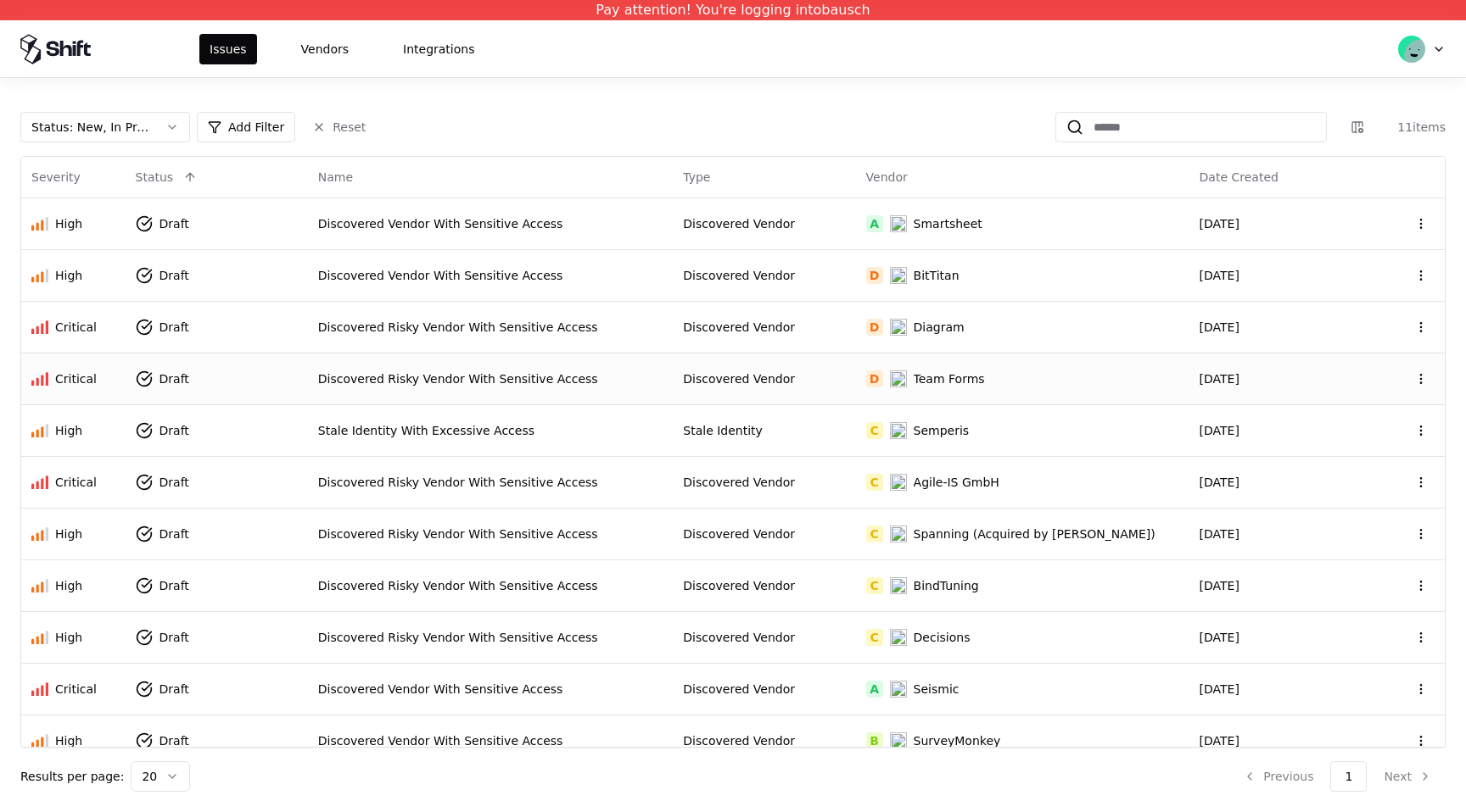
click at [842, 383] on div "Discovered Vendor" at bounding box center [764, 379] width 162 height 17
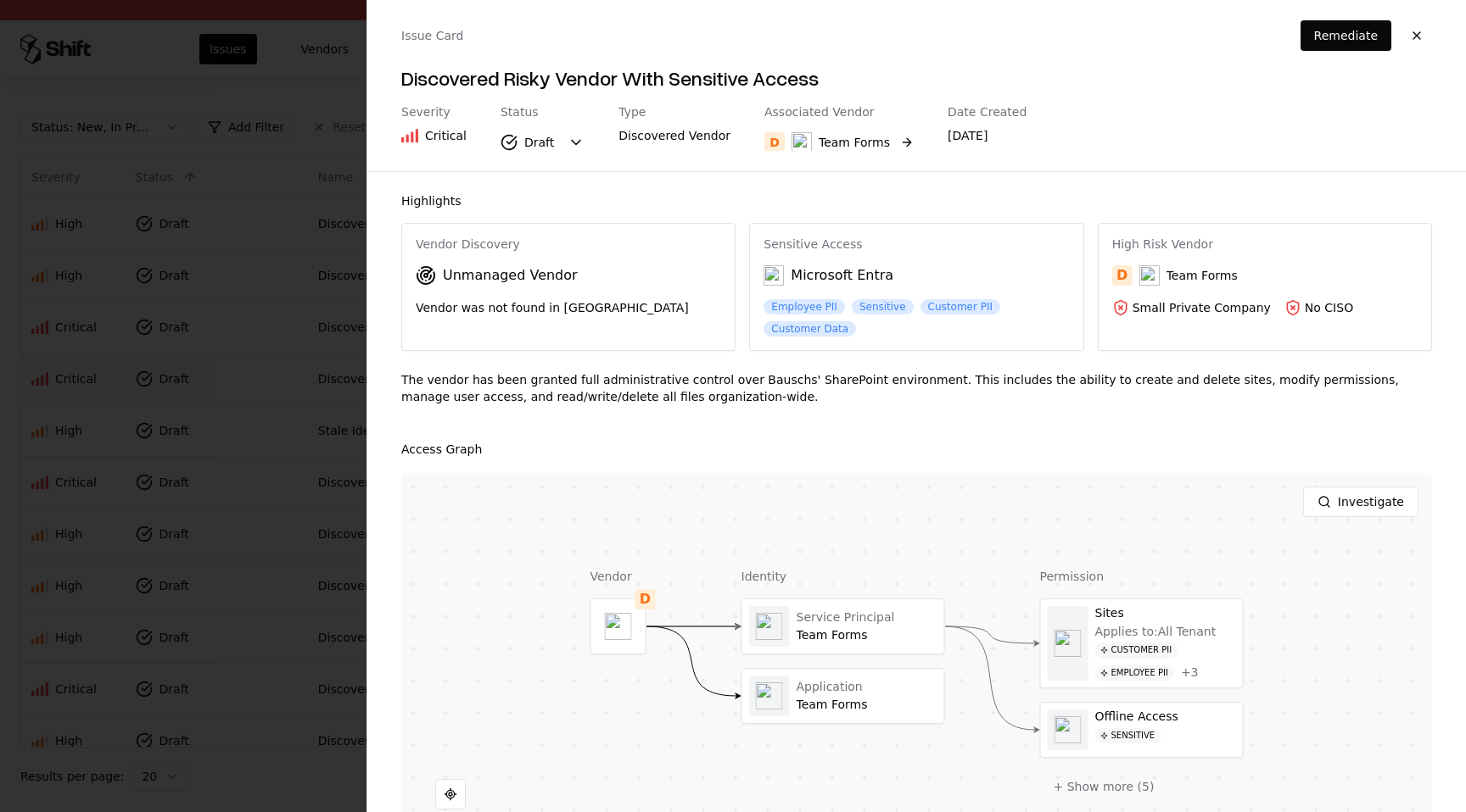
click at [894, 138] on button "D Team Forms" at bounding box center [839, 142] width 149 height 31
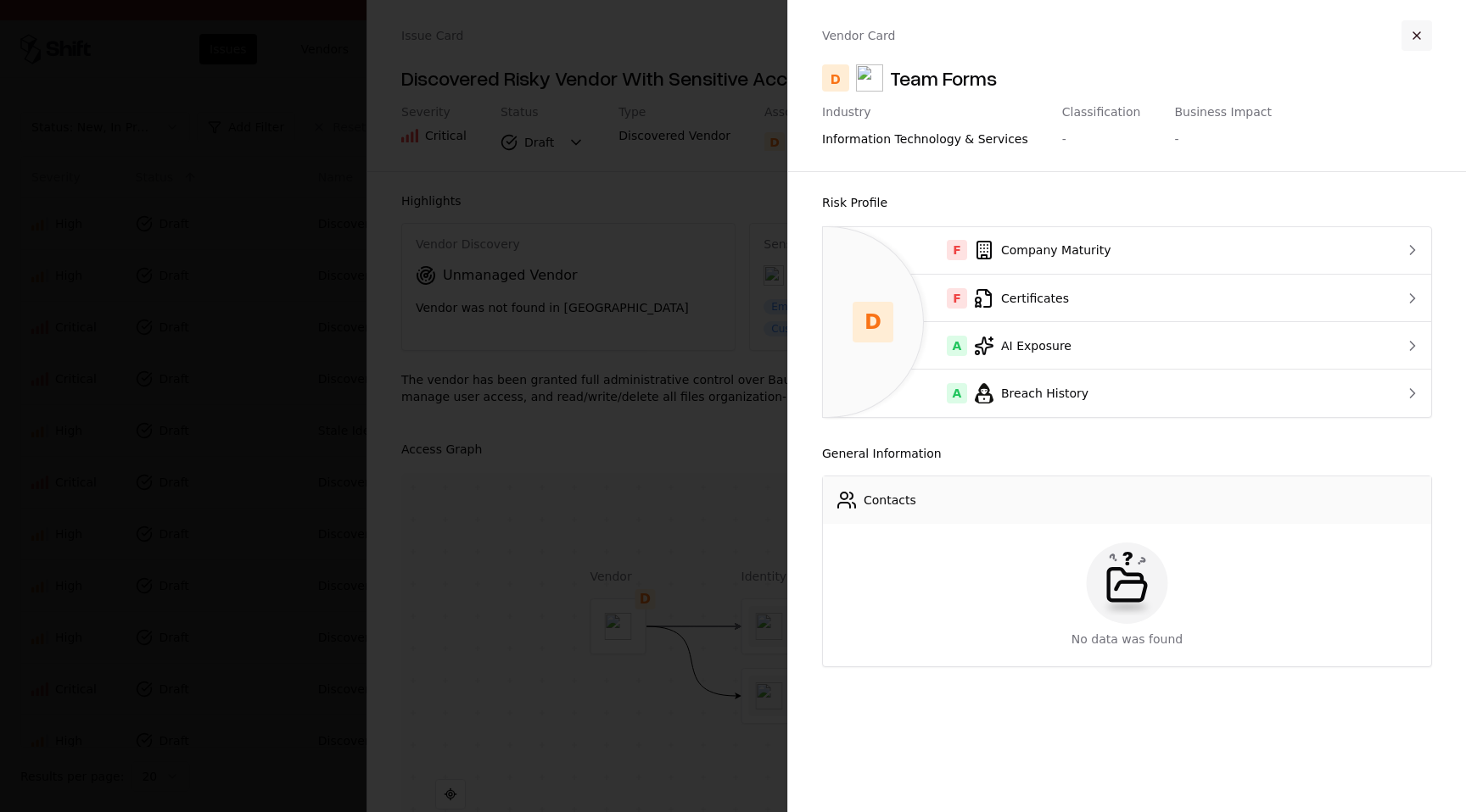
click at [1408, 29] on button "button" at bounding box center [1416, 35] width 31 height 31
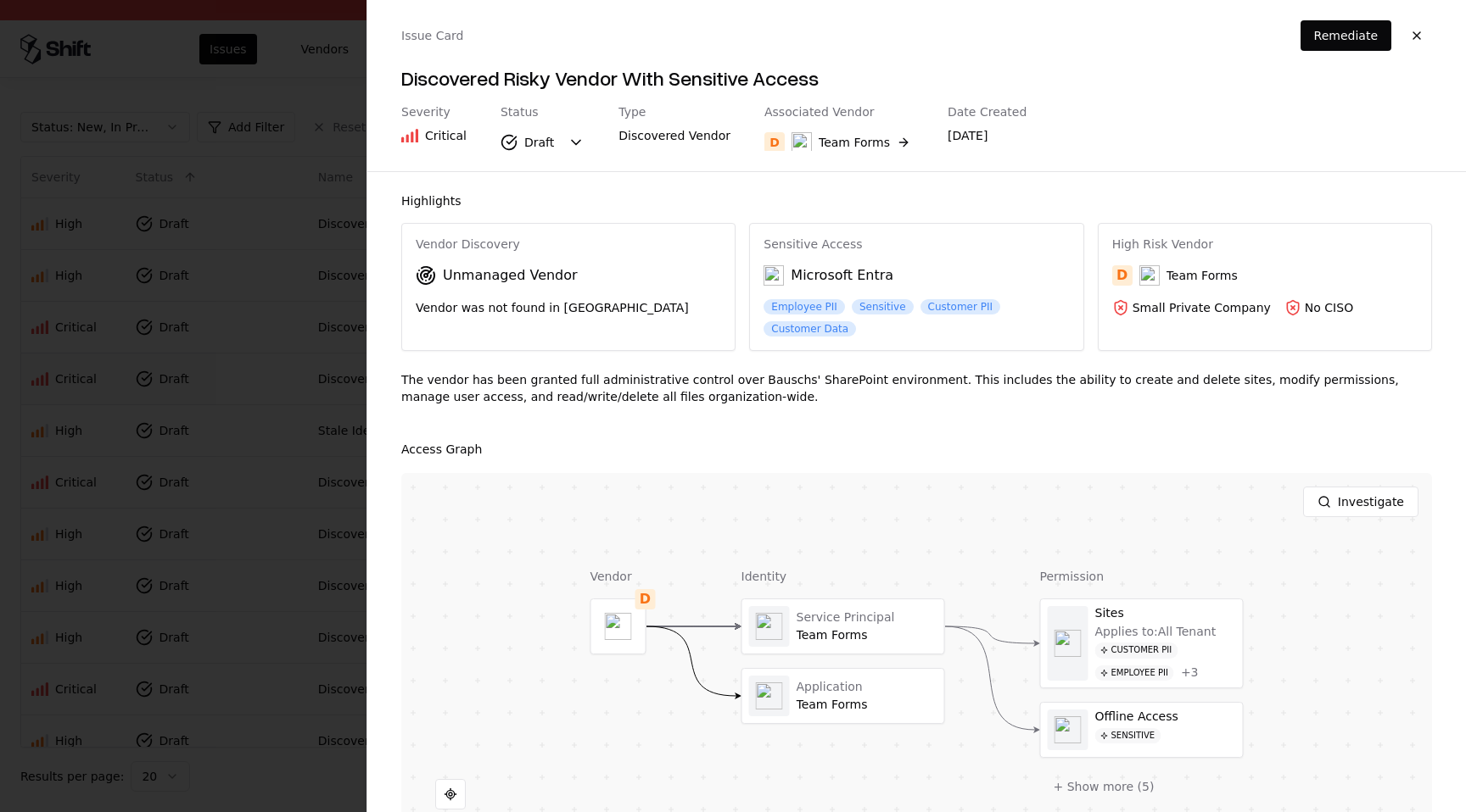
click at [1408, 29] on button "button" at bounding box center [1416, 35] width 31 height 31
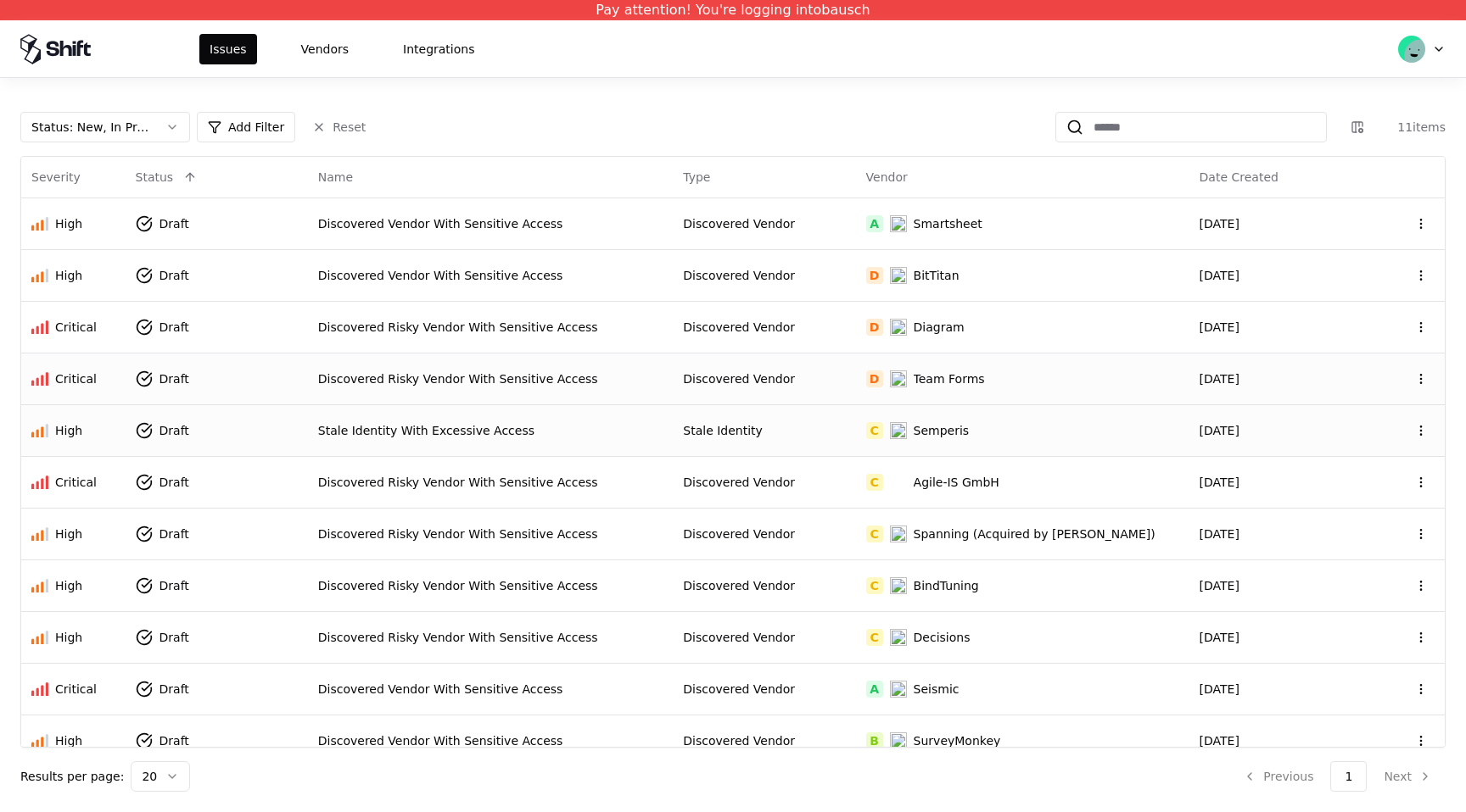
click at [855, 419] on td "Stale Identity" at bounding box center [764, 430] width 182 height 51
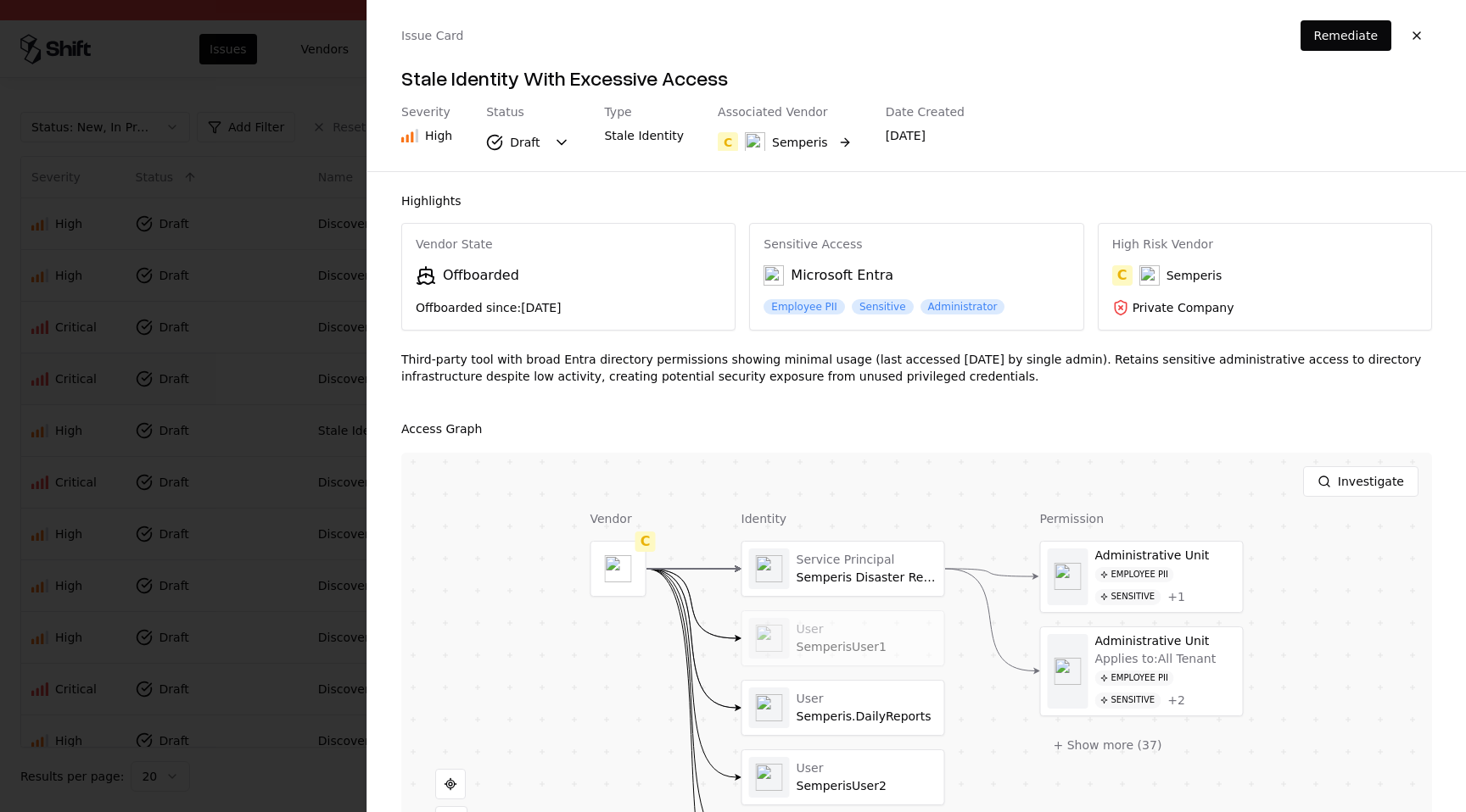
click at [832, 140] on button "C Semperis" at bounding box center [785, 142] width 134 height 31
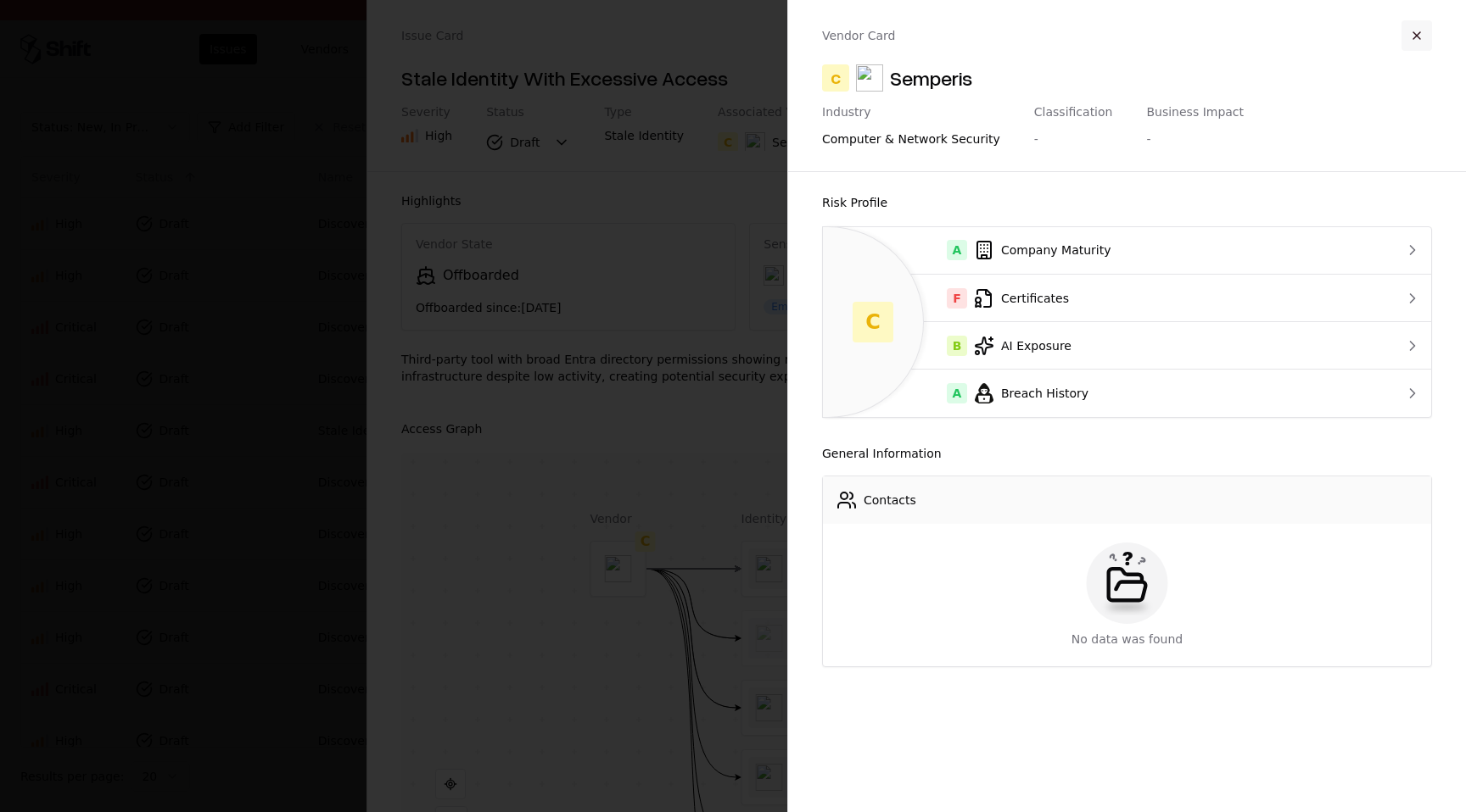
click at [1423, 31] on button "button" at bounding box center [1416, 35] width 31 height 31
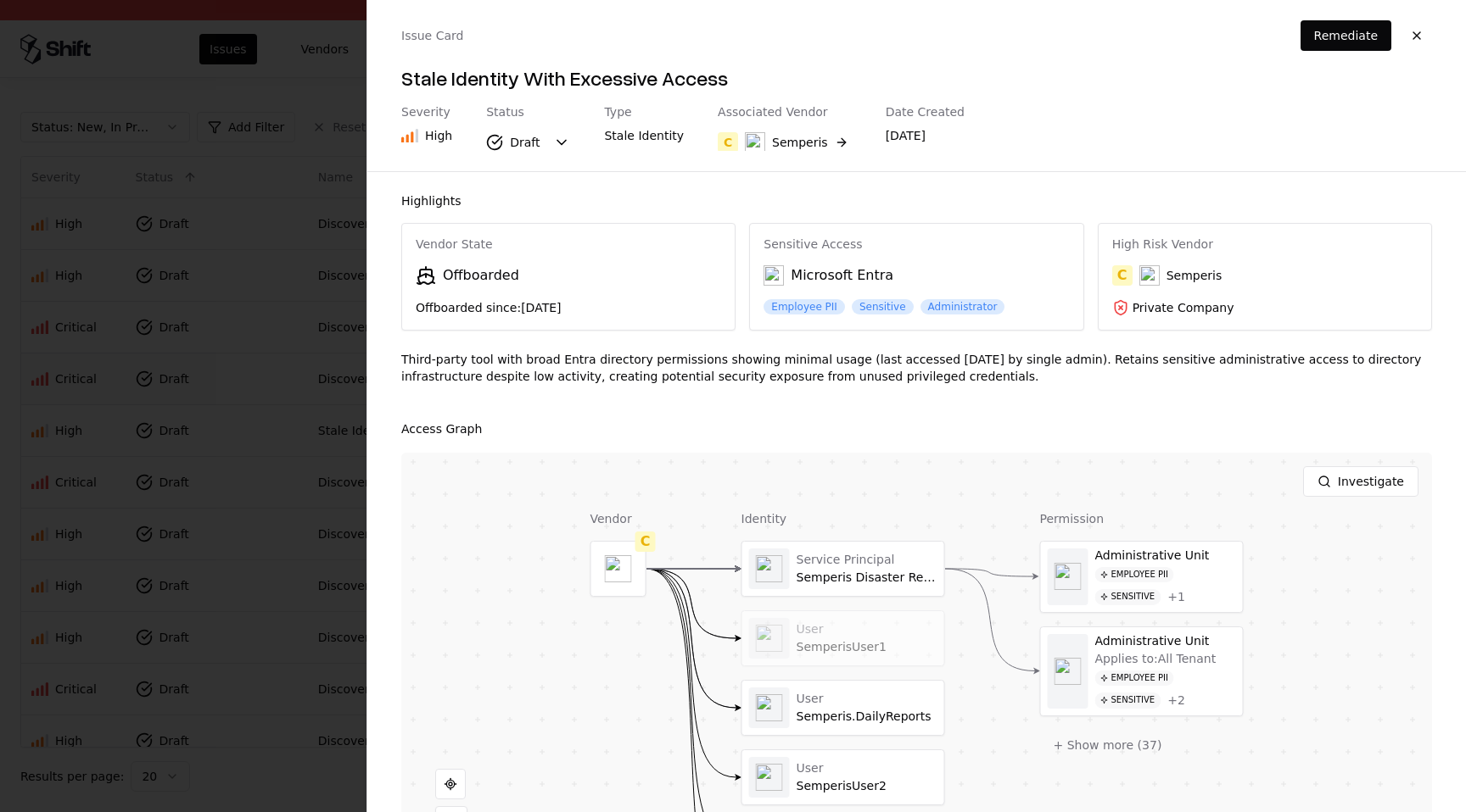
click at [1423, 31] on button "button" at bounding box center [1416, 35] width 31 height 31
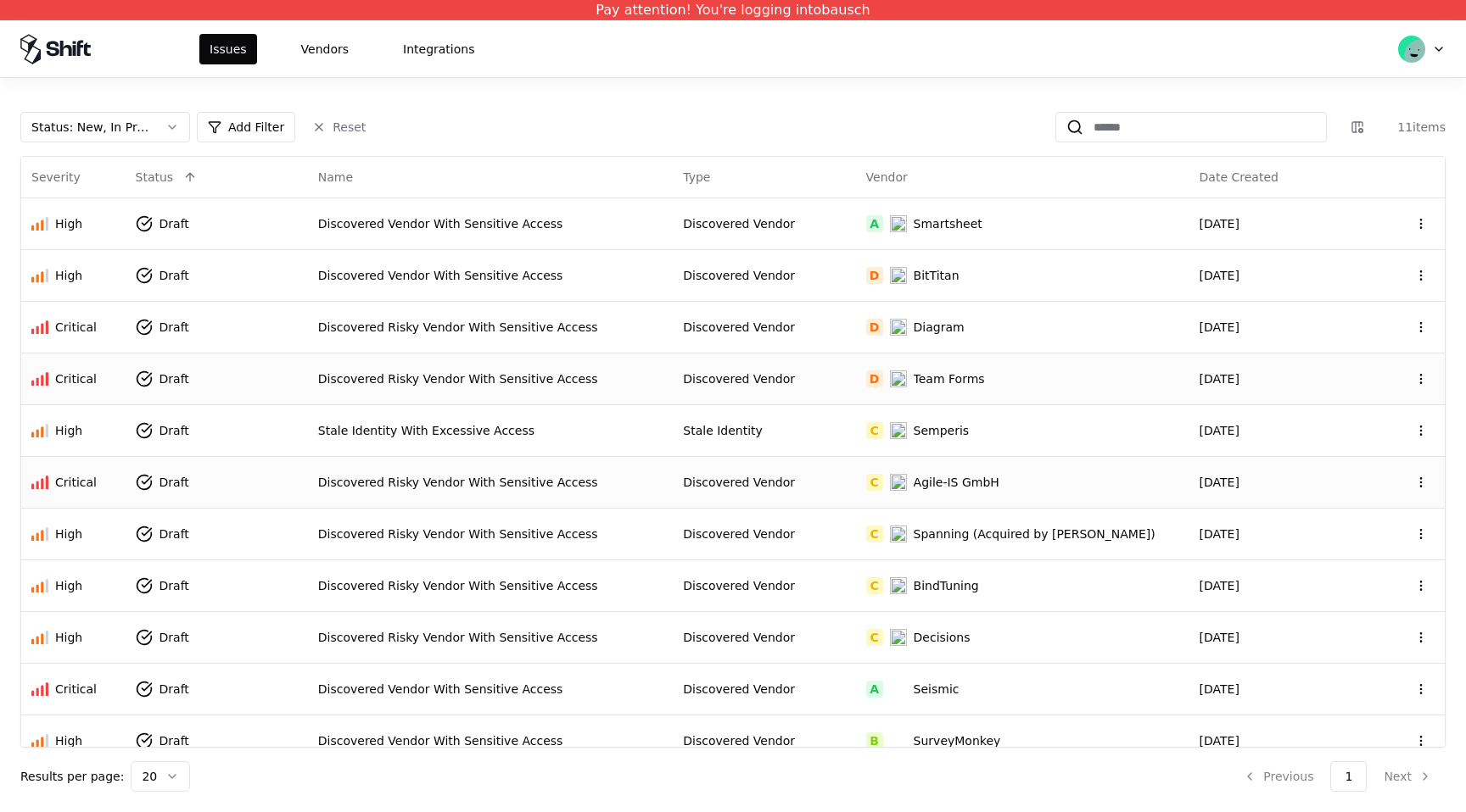
click at [836, 496] on td "Discovered Vendor" at bounding box center [764, 481] width 182 height 51
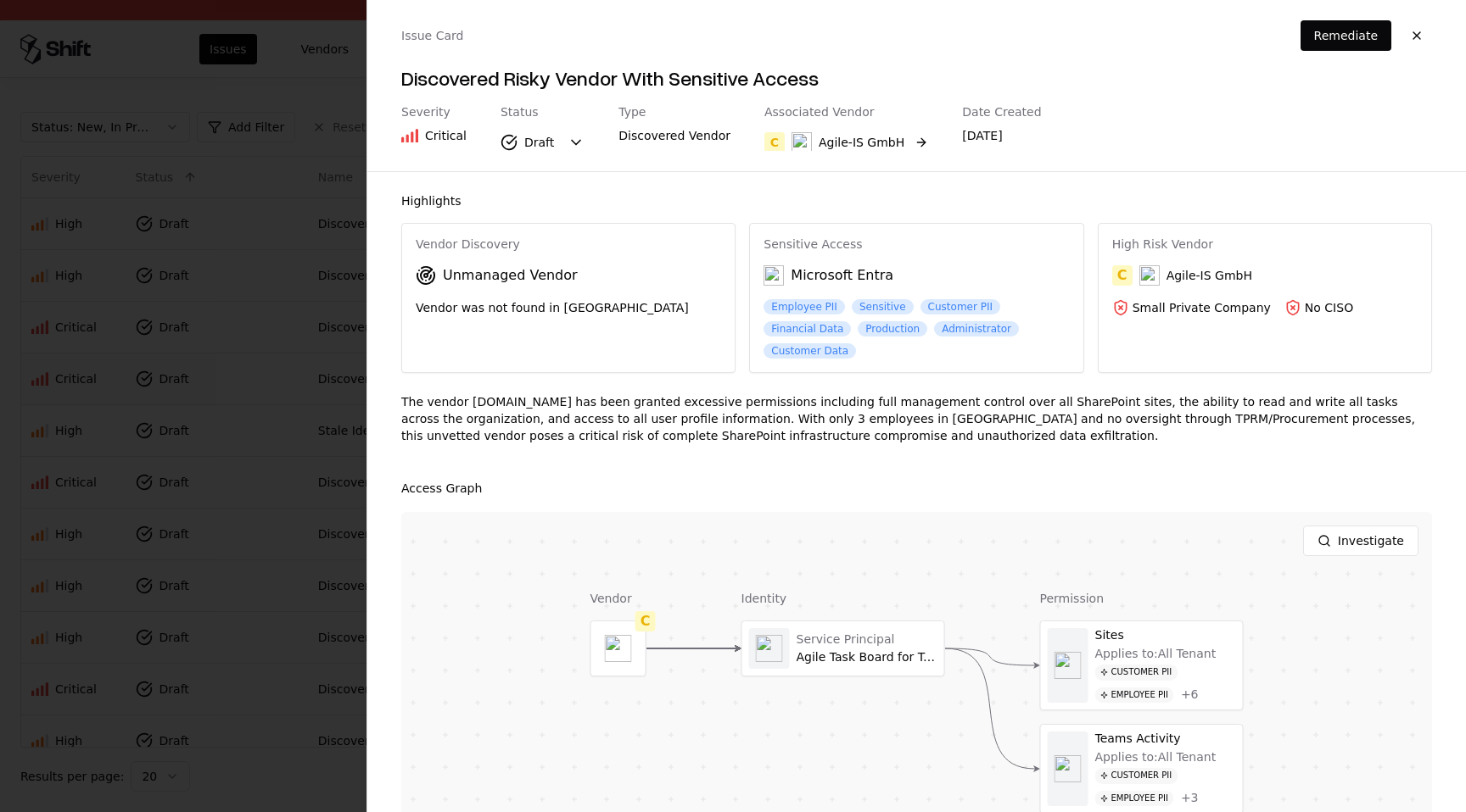
click at [840, 140] on div "Agile-IS GmbH" at bounding box center [861, 142] width 86 height 17
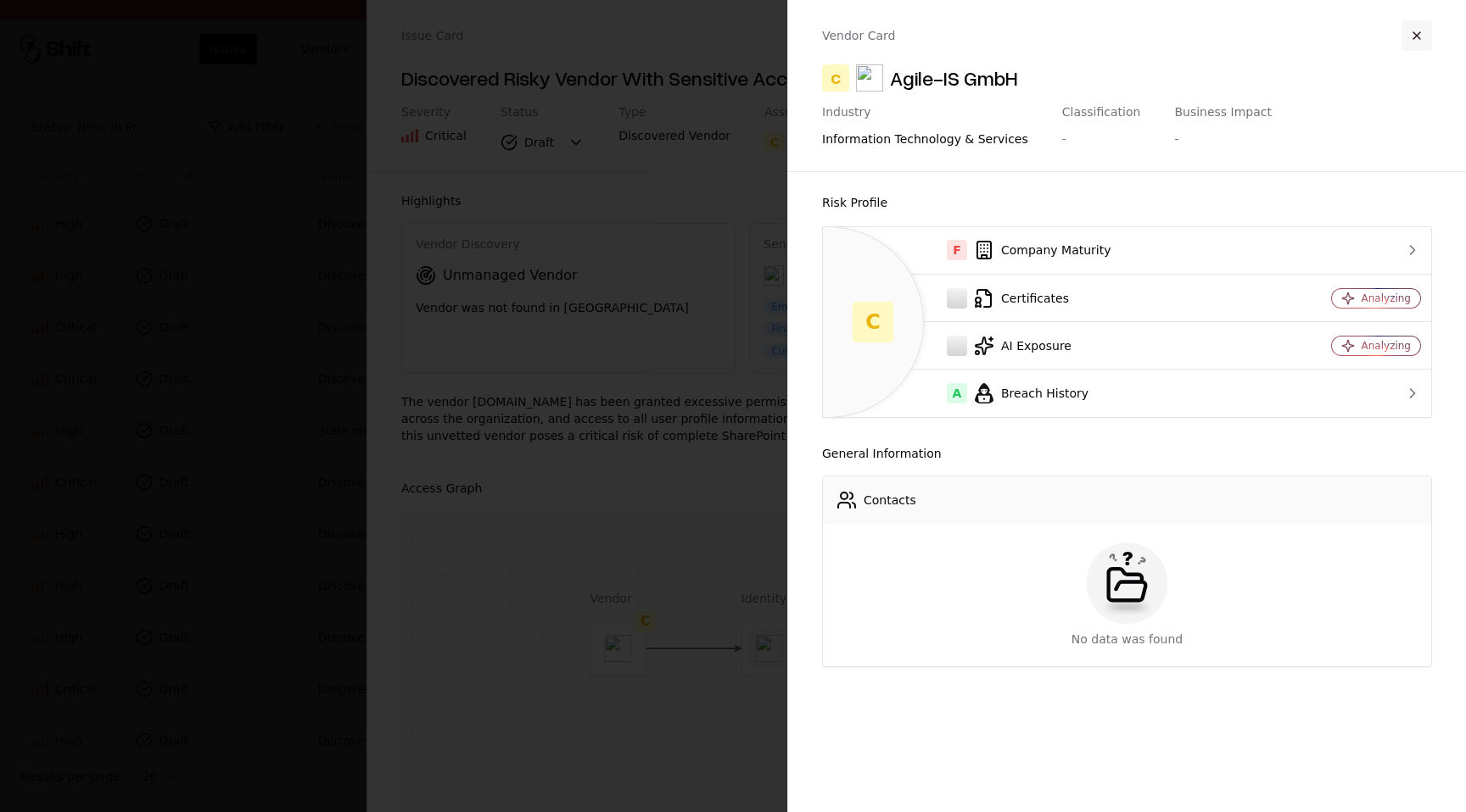
click at [1424, 42] on button "button" at bounding box center [1416, 35] width 31 height 31
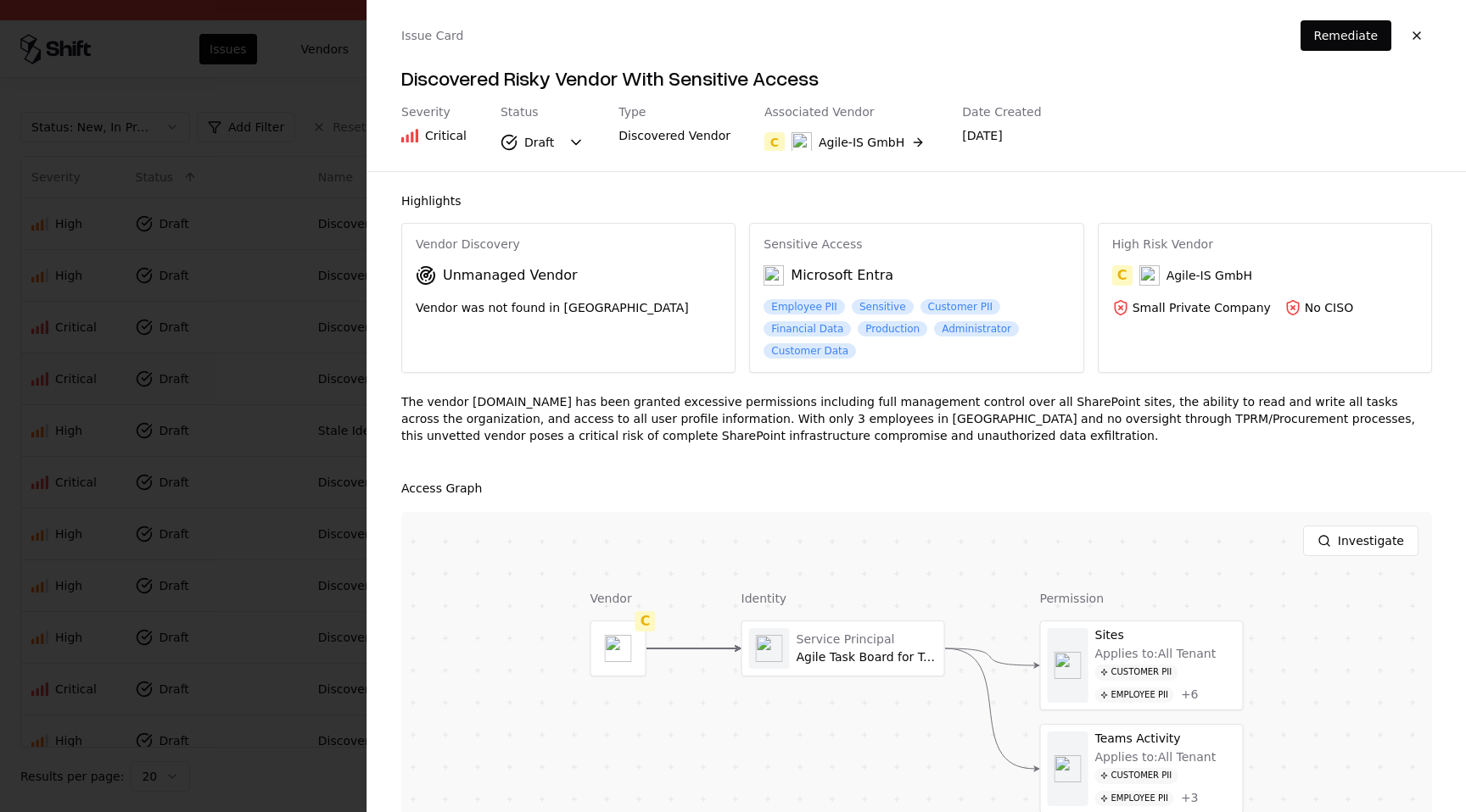
click at [1424, 42] on button "button" at bounding box center [1416, 35] width 31 height 31
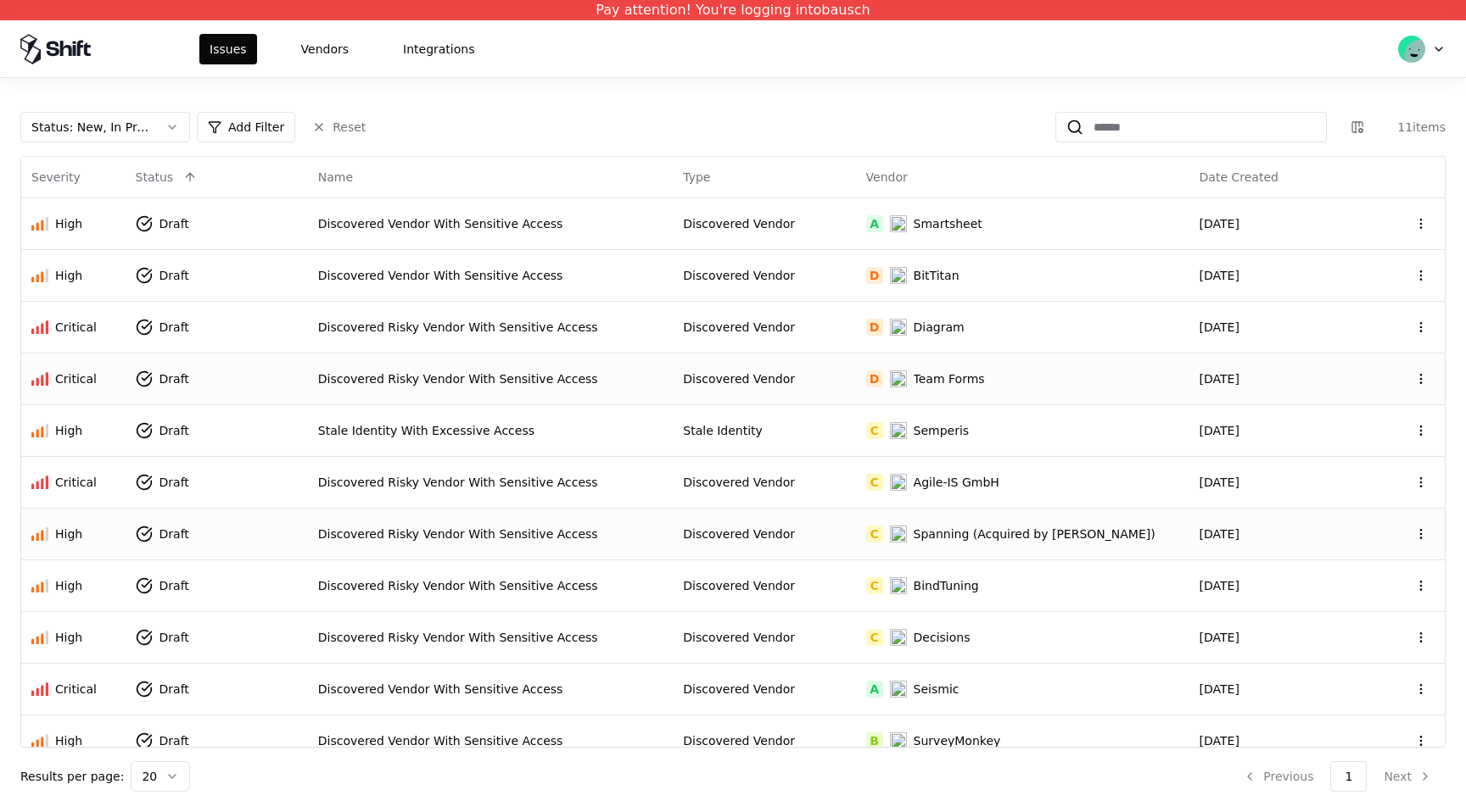
click at [1050, 535] on div "Spanning (Acquired by Kaseya)" at bounding box center [1034, 534] width 242 height 17
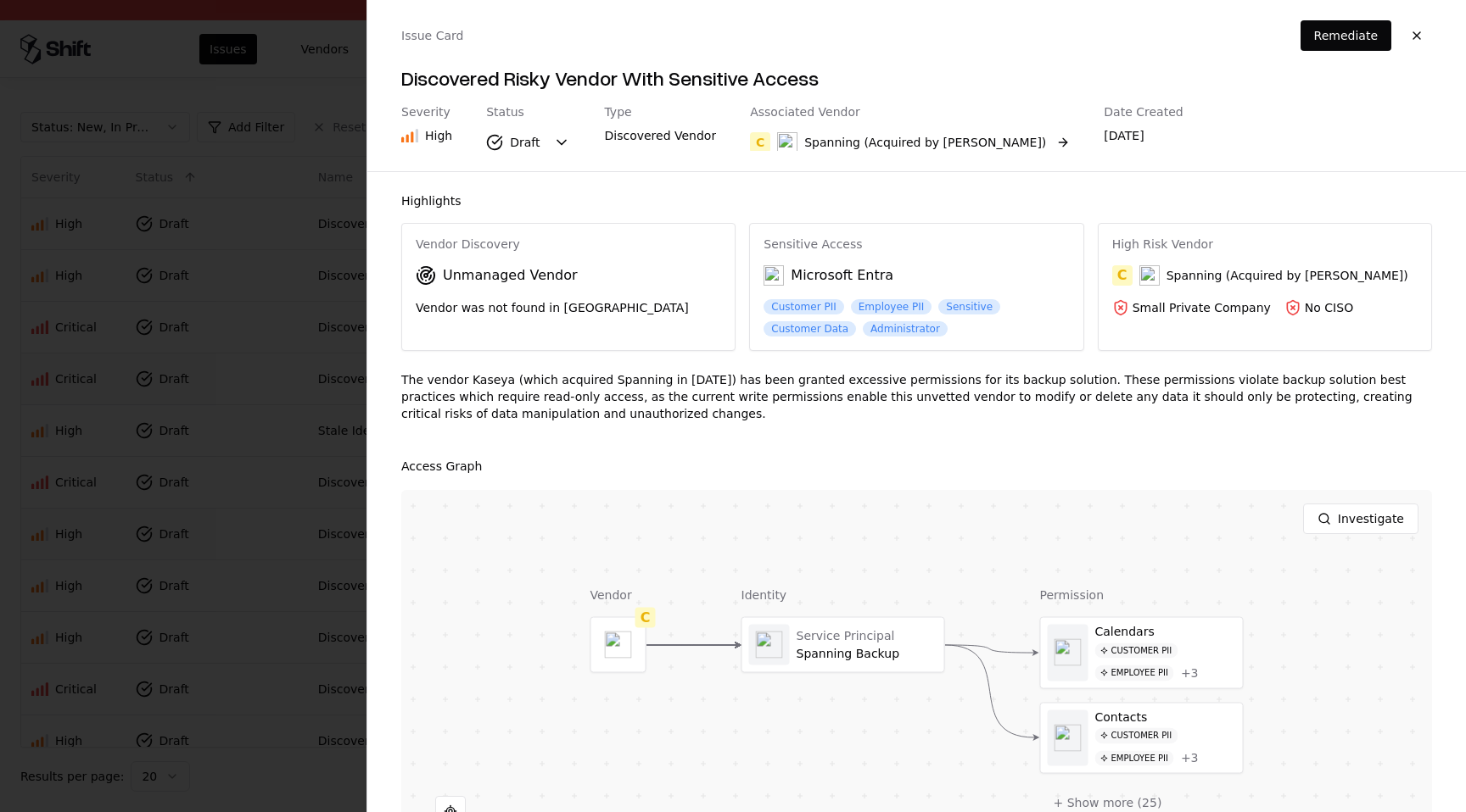
click at [937, 148] on div "Spanning (Acquired by Kaseya)" at bounding box center [925, 142] width 242 height 17
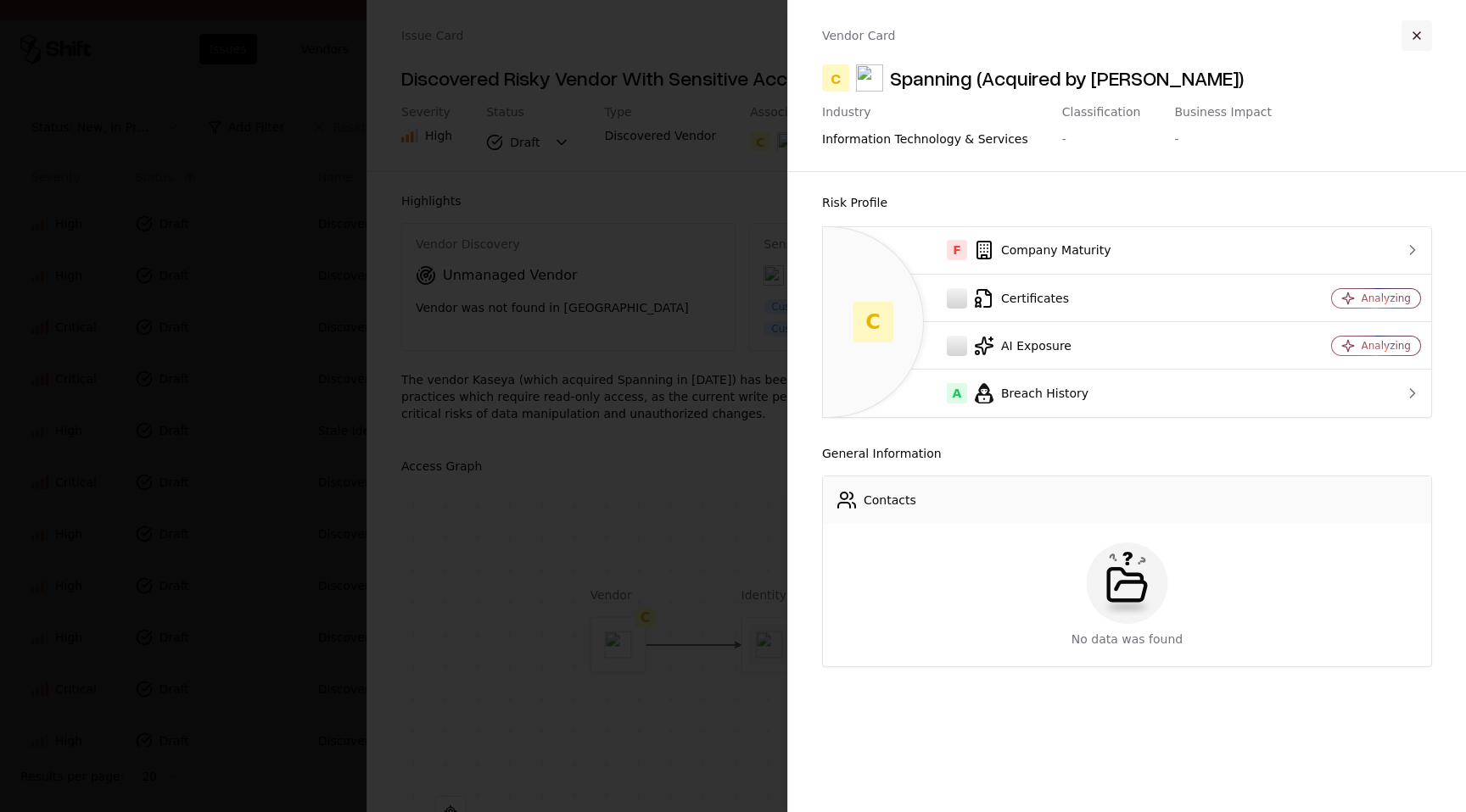
click at [1416, 34] on button "button" at bounding box center [1416, 35] width 31 height 31
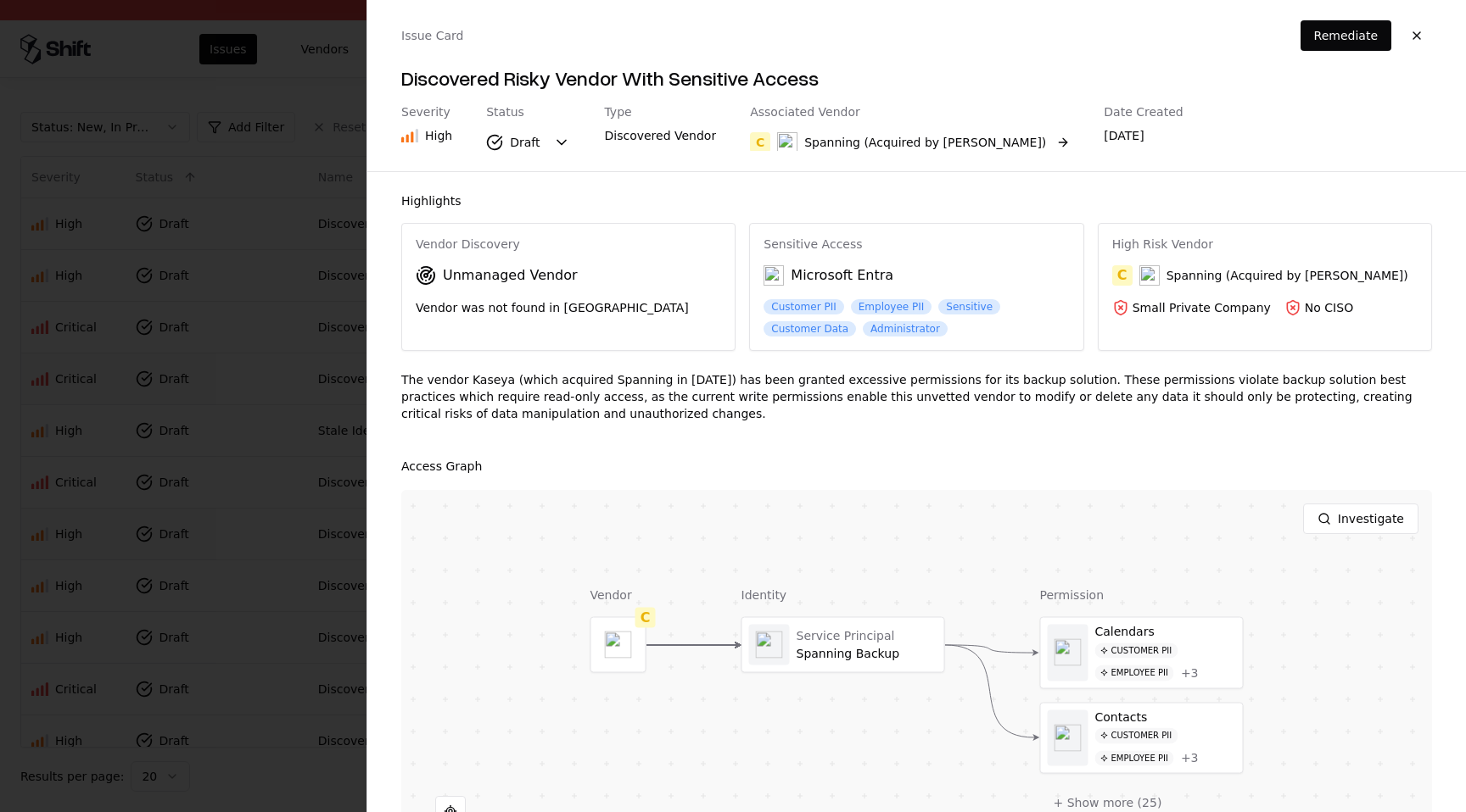
click at [981, 144] on button "C Spanning (Acquired by Kaseya)" at bounding box center [910, 142] width 320 height 31
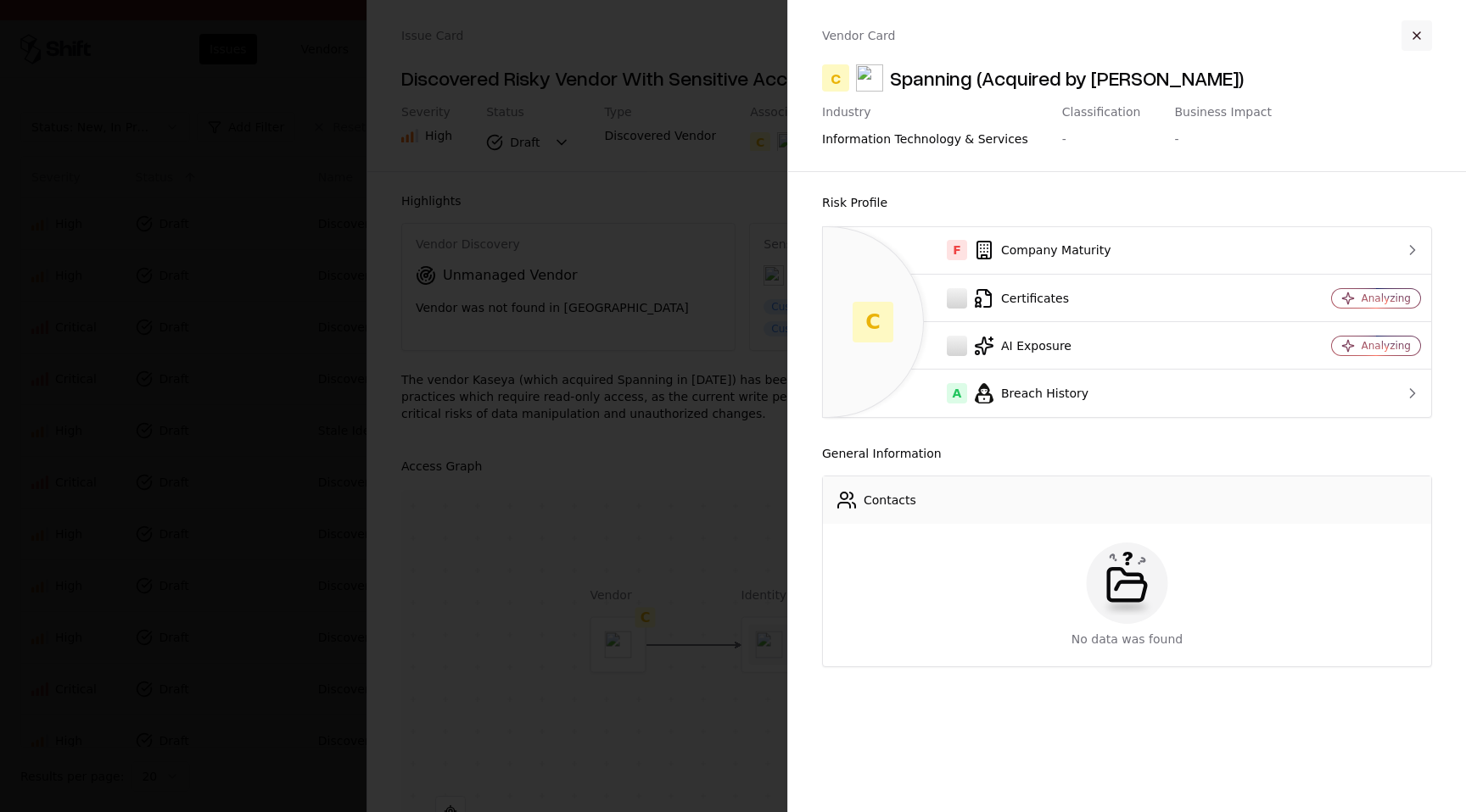
click at [1409, 47] on button "button" at bounding box center [1416, 35] width 31 height 31
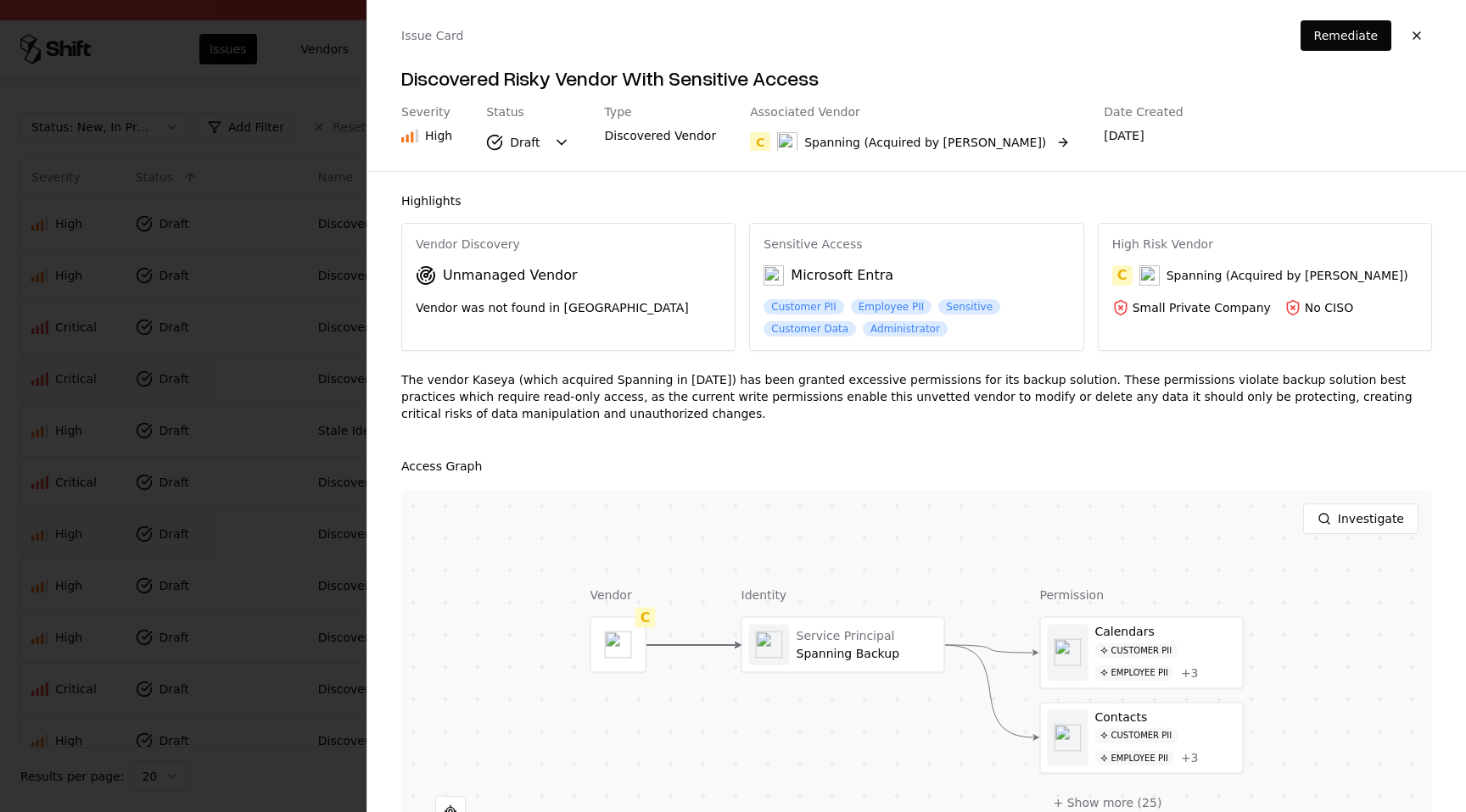
click at [976, 141] on button "C Spanning (Acquired by Kaseya)" at bounding box center [910, 142] width 320 height 31
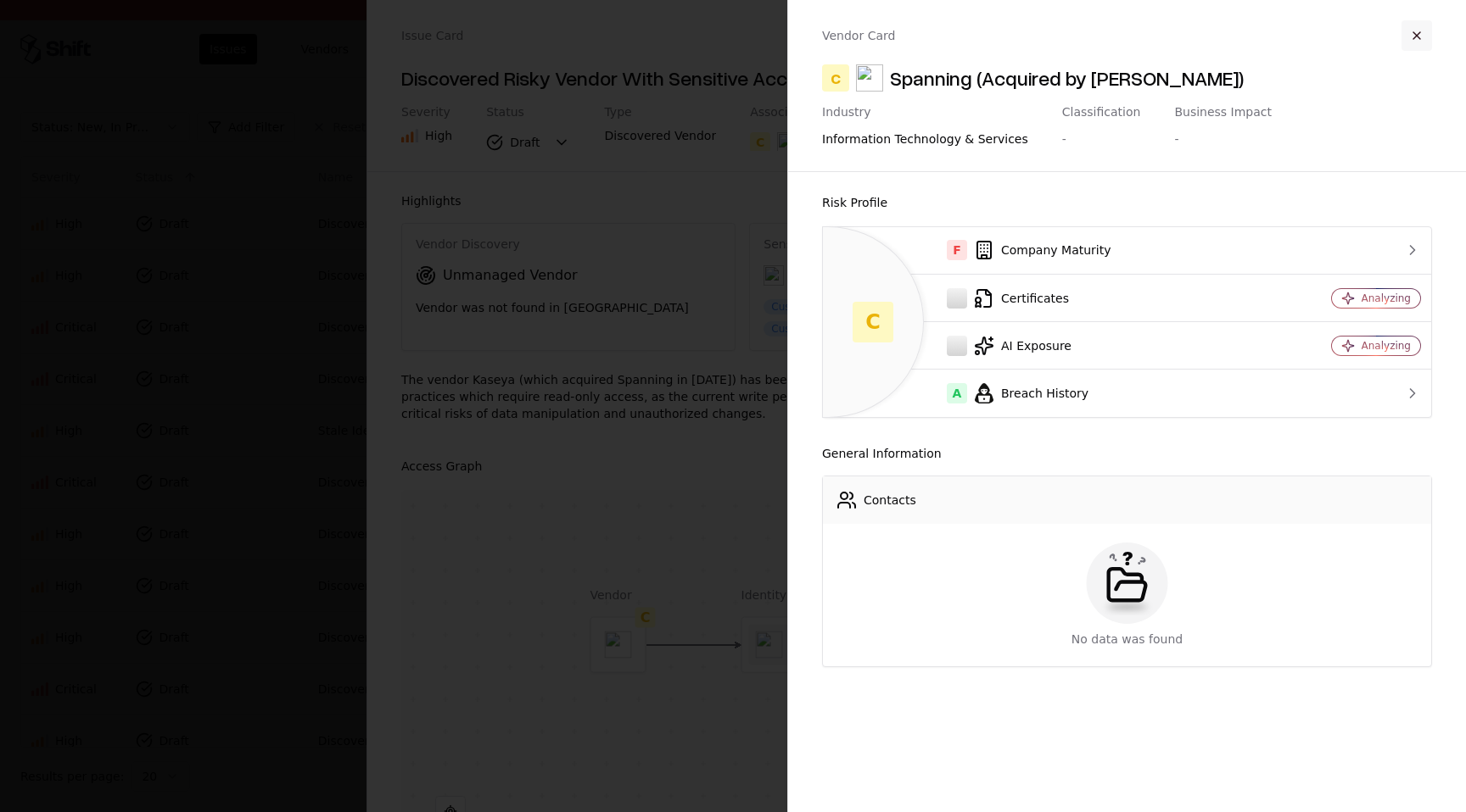
click at [1421, 26] on button "button" at bounding box center [1416, 35] width 31 height 31
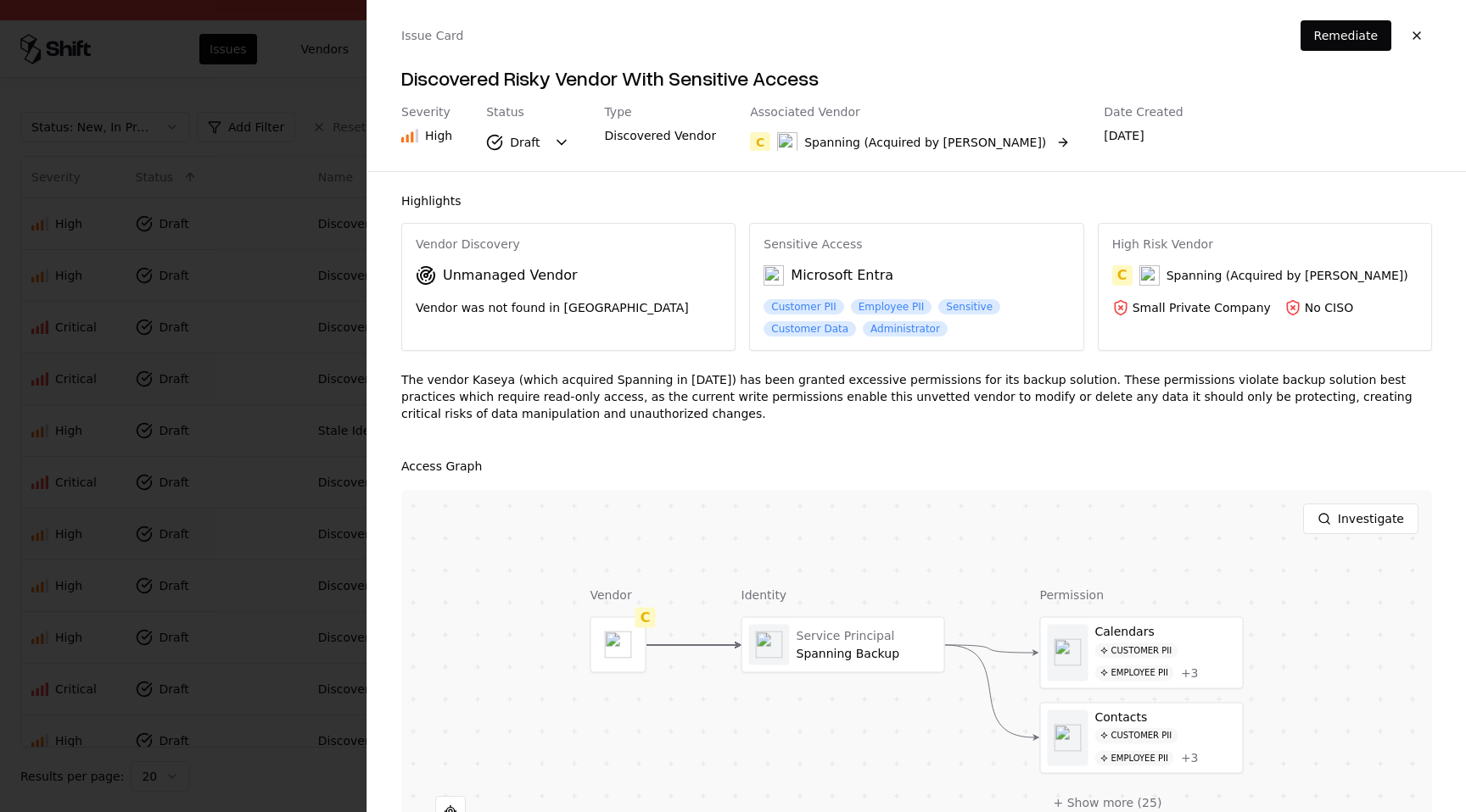
click at [983, 147] on button "C Spanning (Acquired by Kaseya)" at bounding box center [910, 142] width 320 height 31
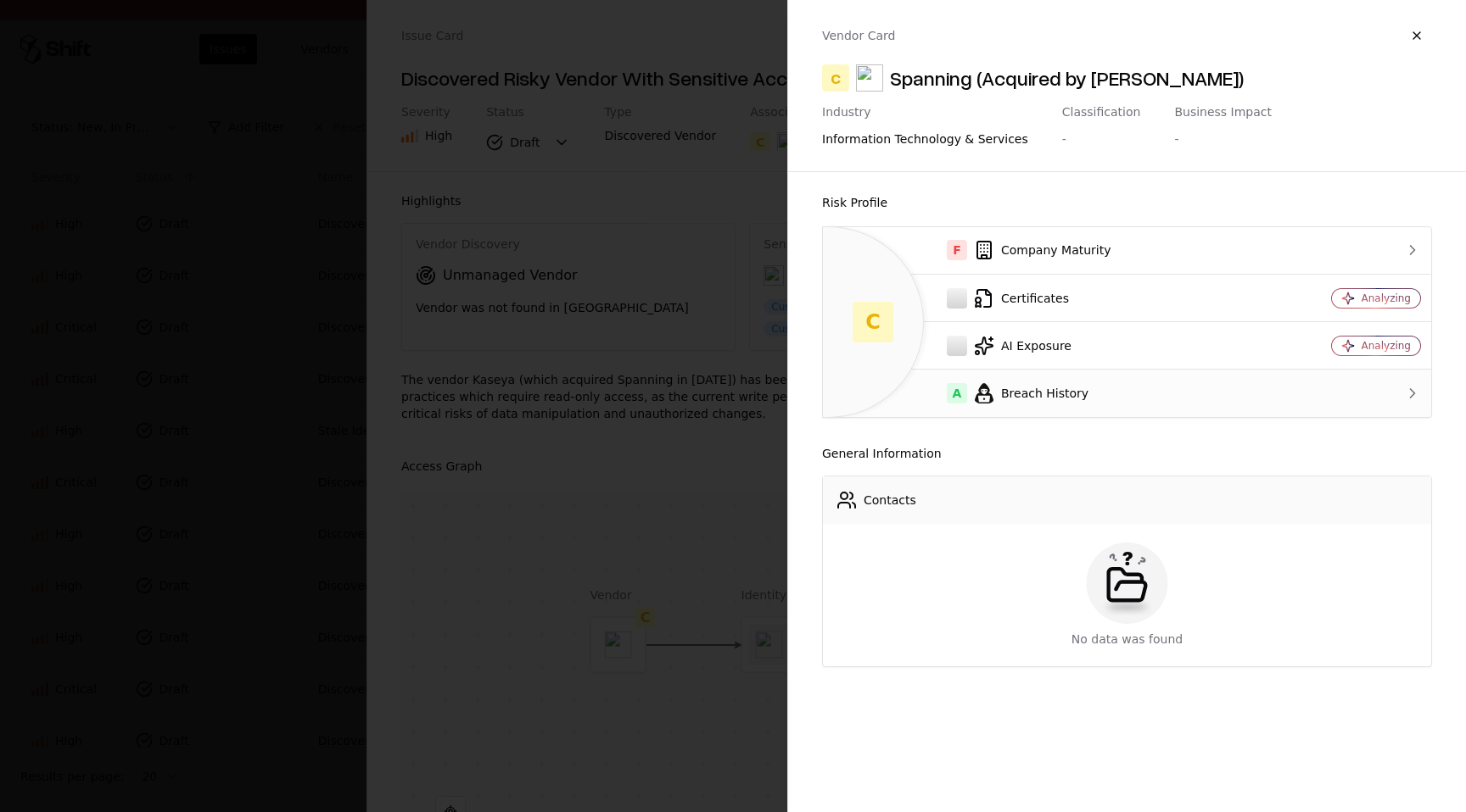
click at [1123, 396] on div "A Breach History" at bounding box center [1045, 392] width 418 height 20
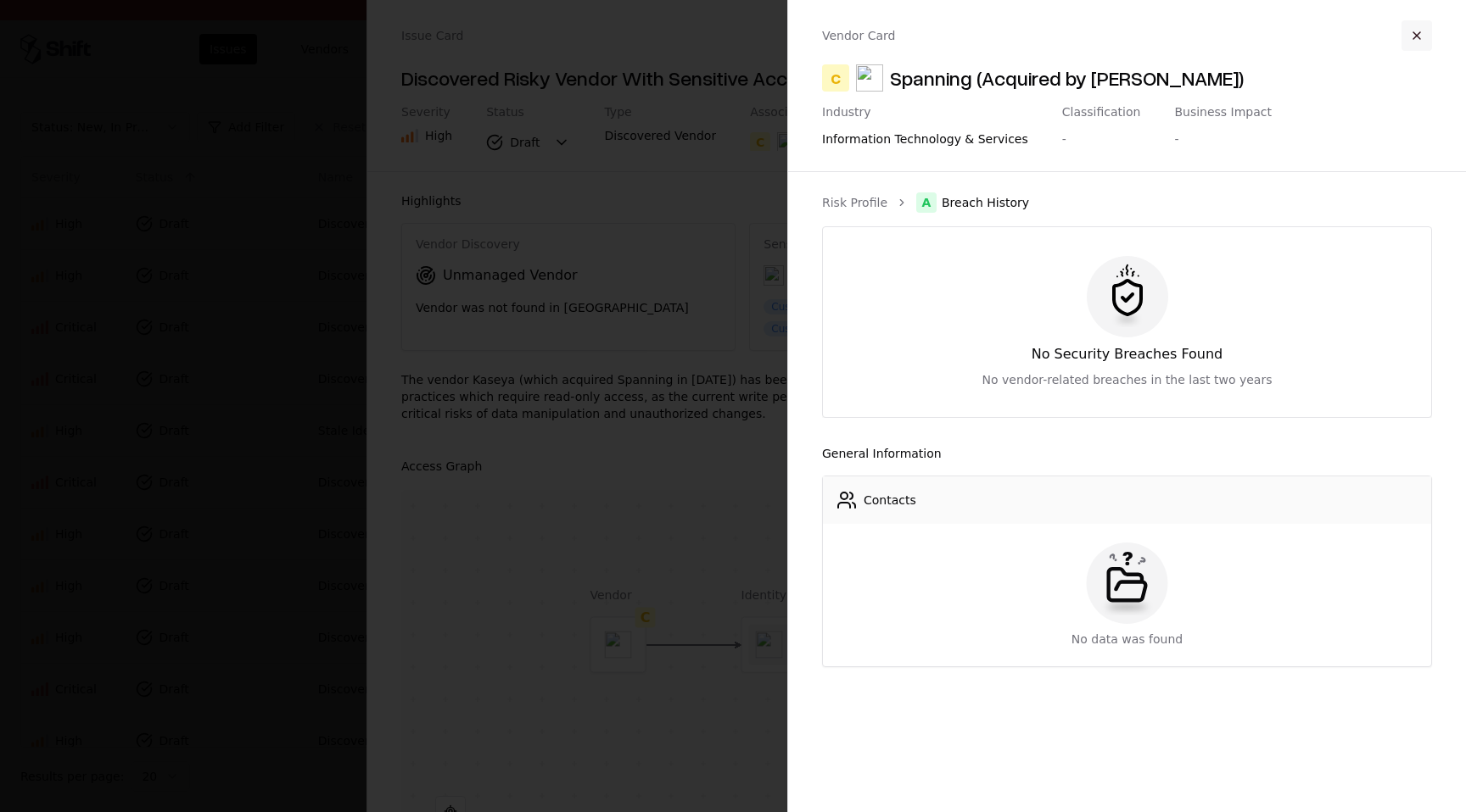
click at [1413, 37] on button "button" at bounding box center [1416, 35] width 31 height 31
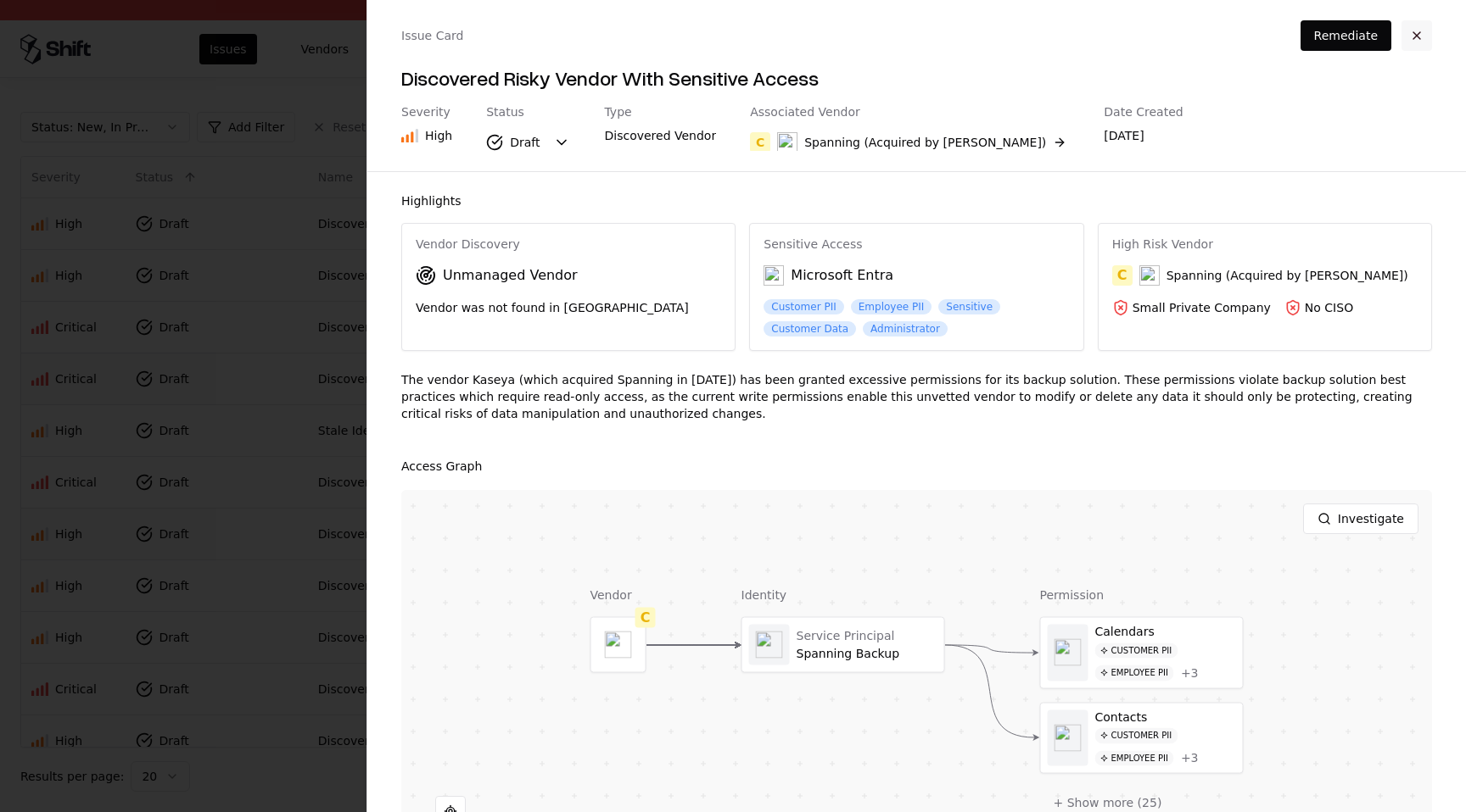
click at [1421, 39] on button "button" at bounding box center [1416, 35] width 31 height 31
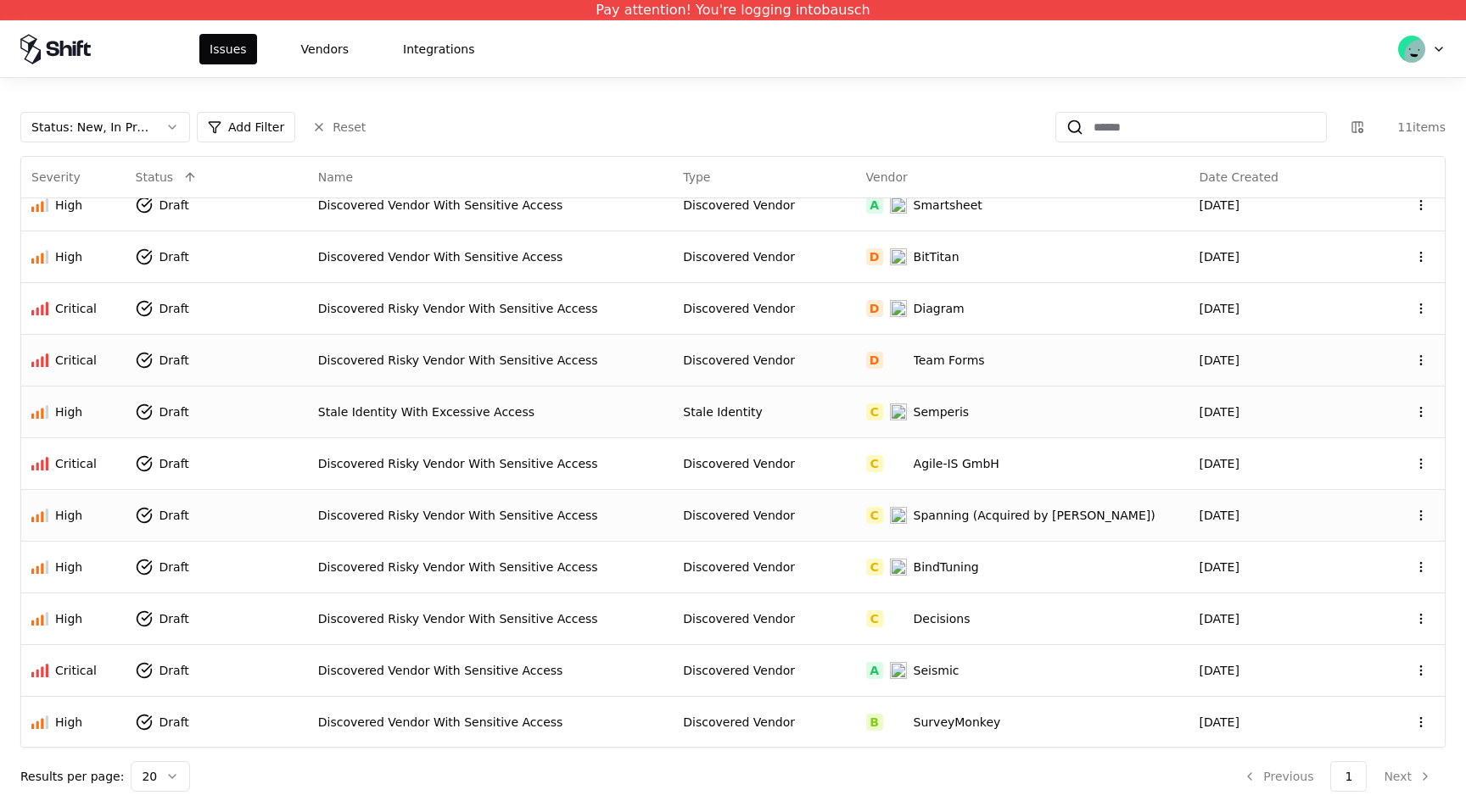
scroll to position [18, 0]
click at [979, 563] on div "BindTuning" at bounding box center [946, 567] width 65 height 17
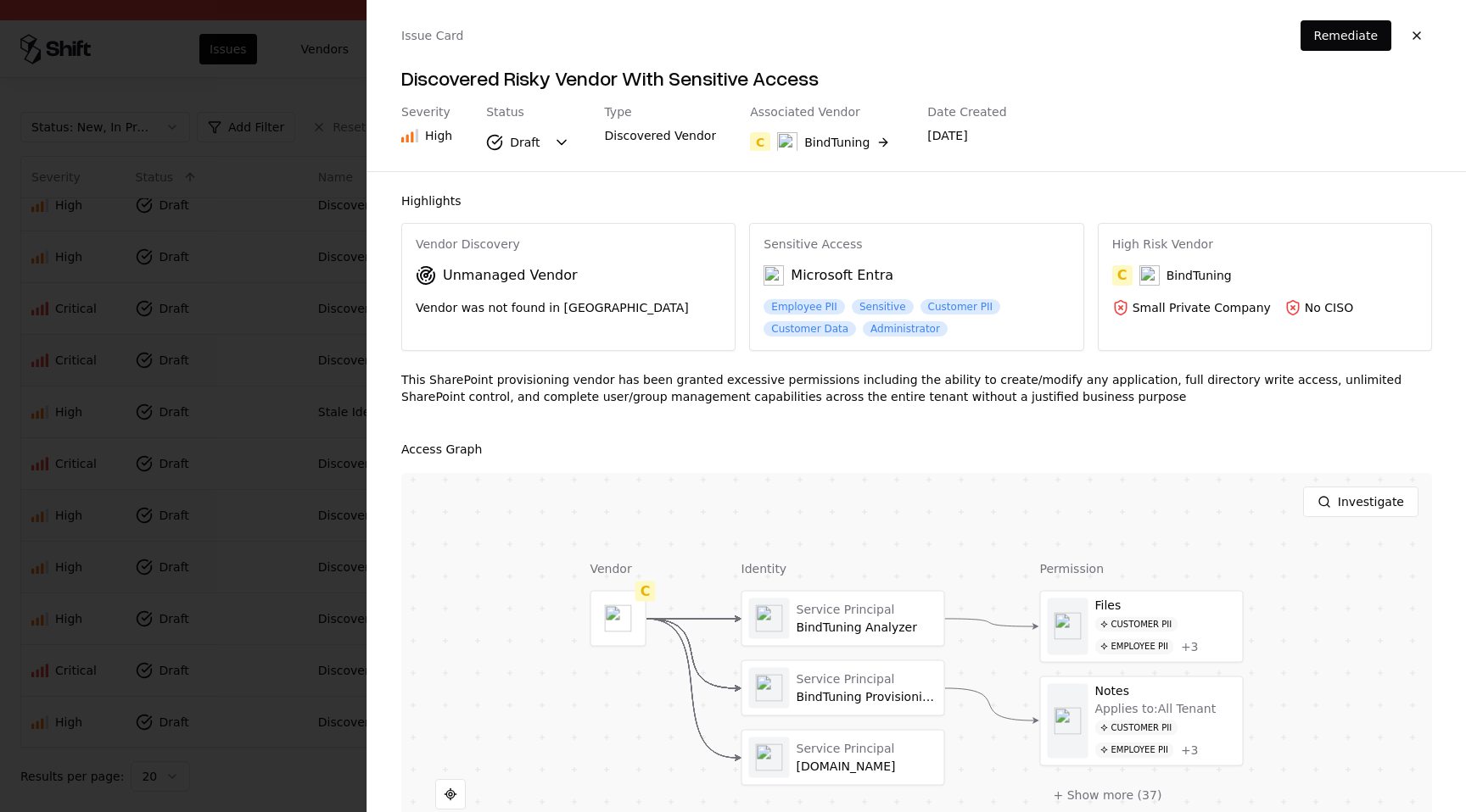
click at [880, 143] on div "Severity High Status Draft Type Discovered Vendor Associated Vendor C BindTunin…" at bounding box center [704, 128] width 606 height 46
click at [868, 142] on button "C BindTuning" at bounding box center [822, 142] width 143 height 31
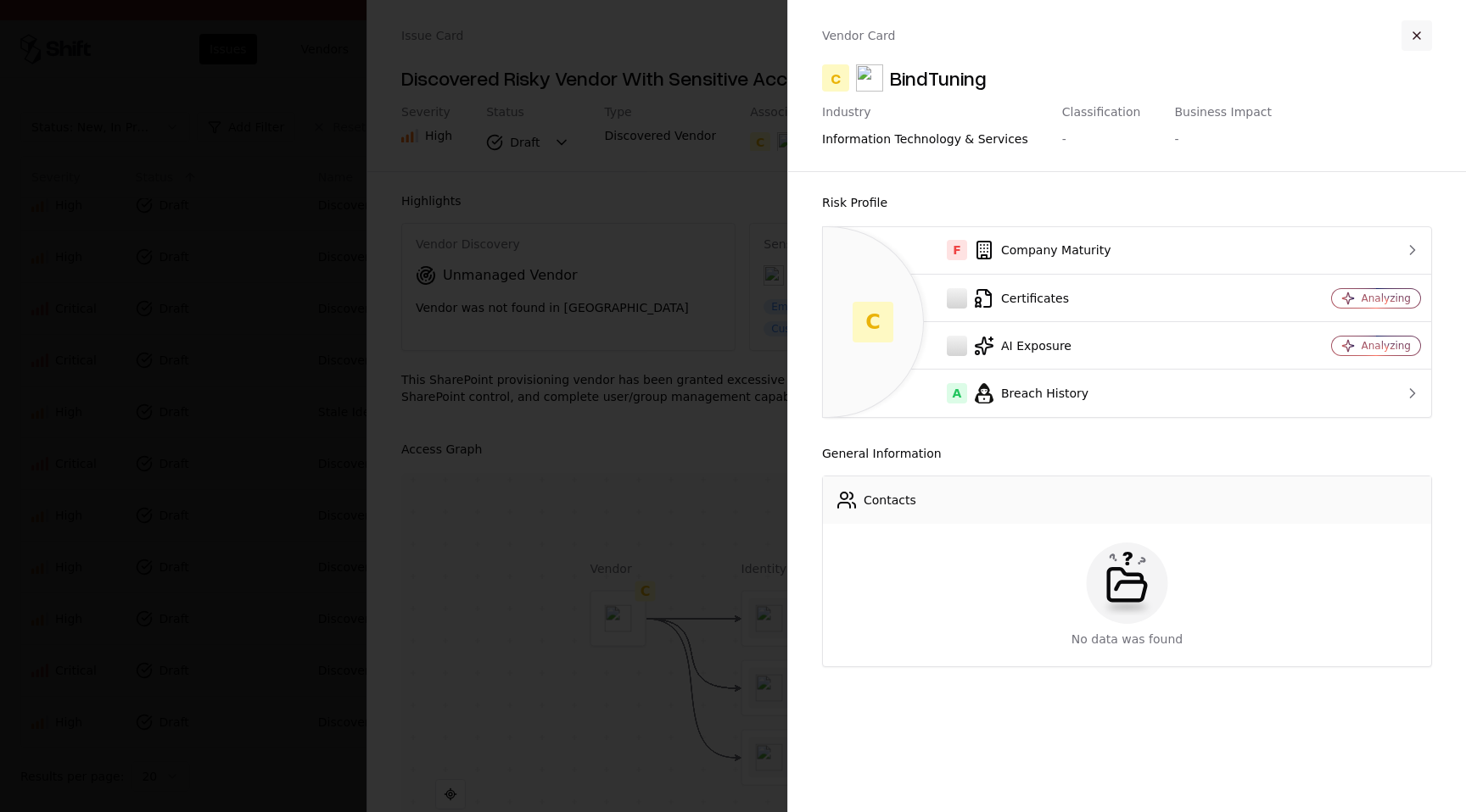
click at [1423, 31] on button "button" at bounding box center [1416, 35] width 31 height 31
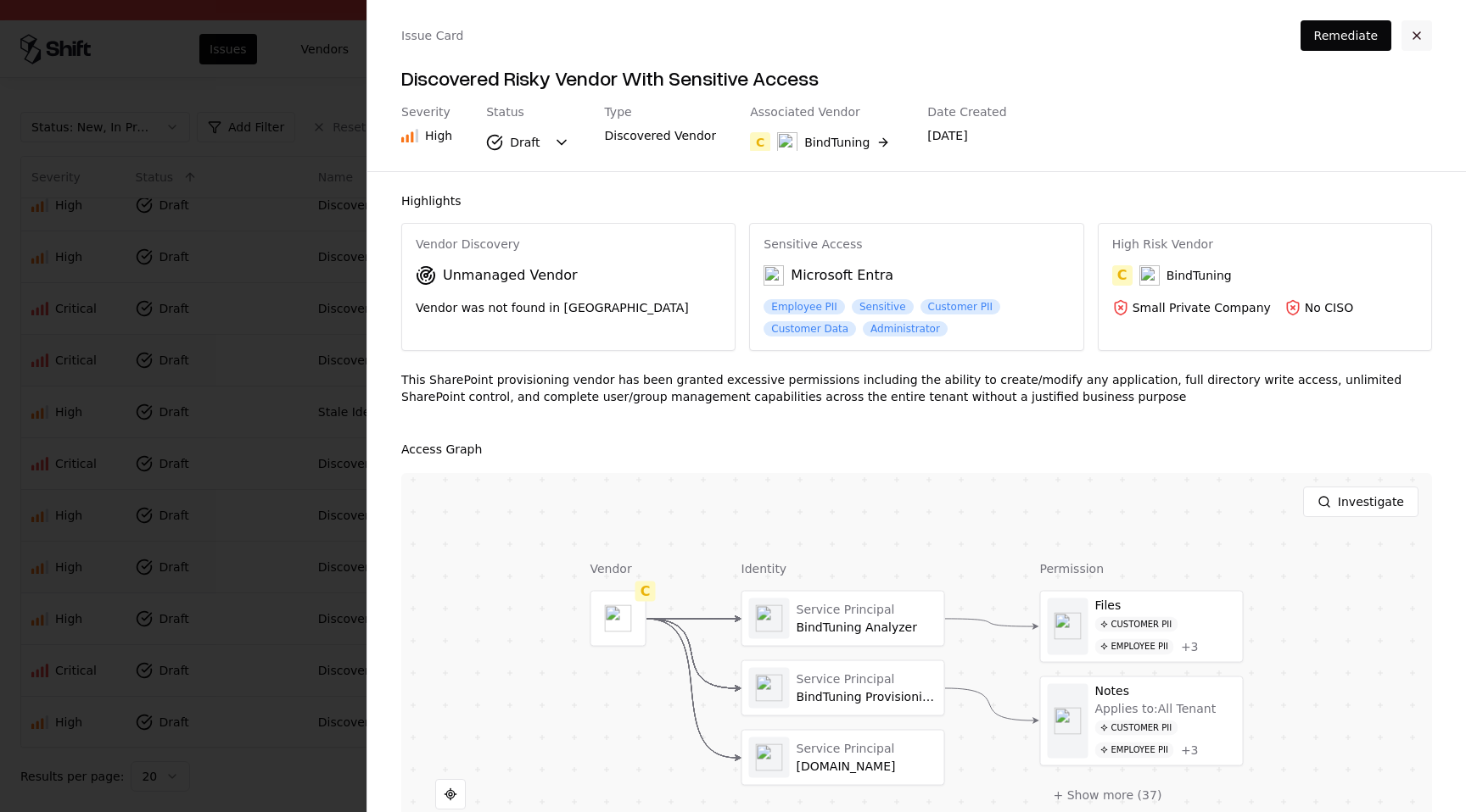
click at [1427, 28] on button "button" at bounding box center [1416, 35] width 31 height 31
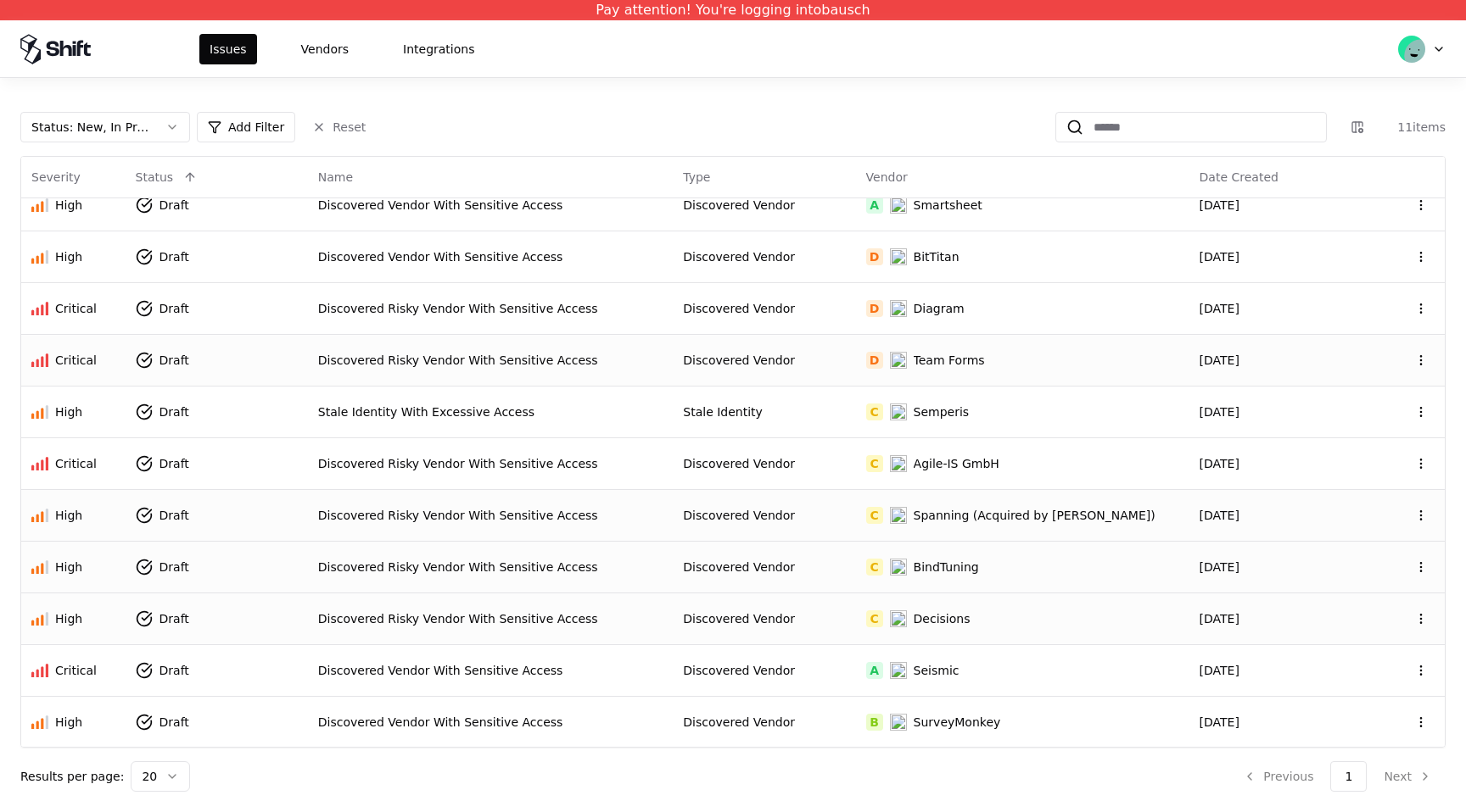
click at [990, 605] on td "C Decisions" at bounding box center [1023, 618] width 333 height 51
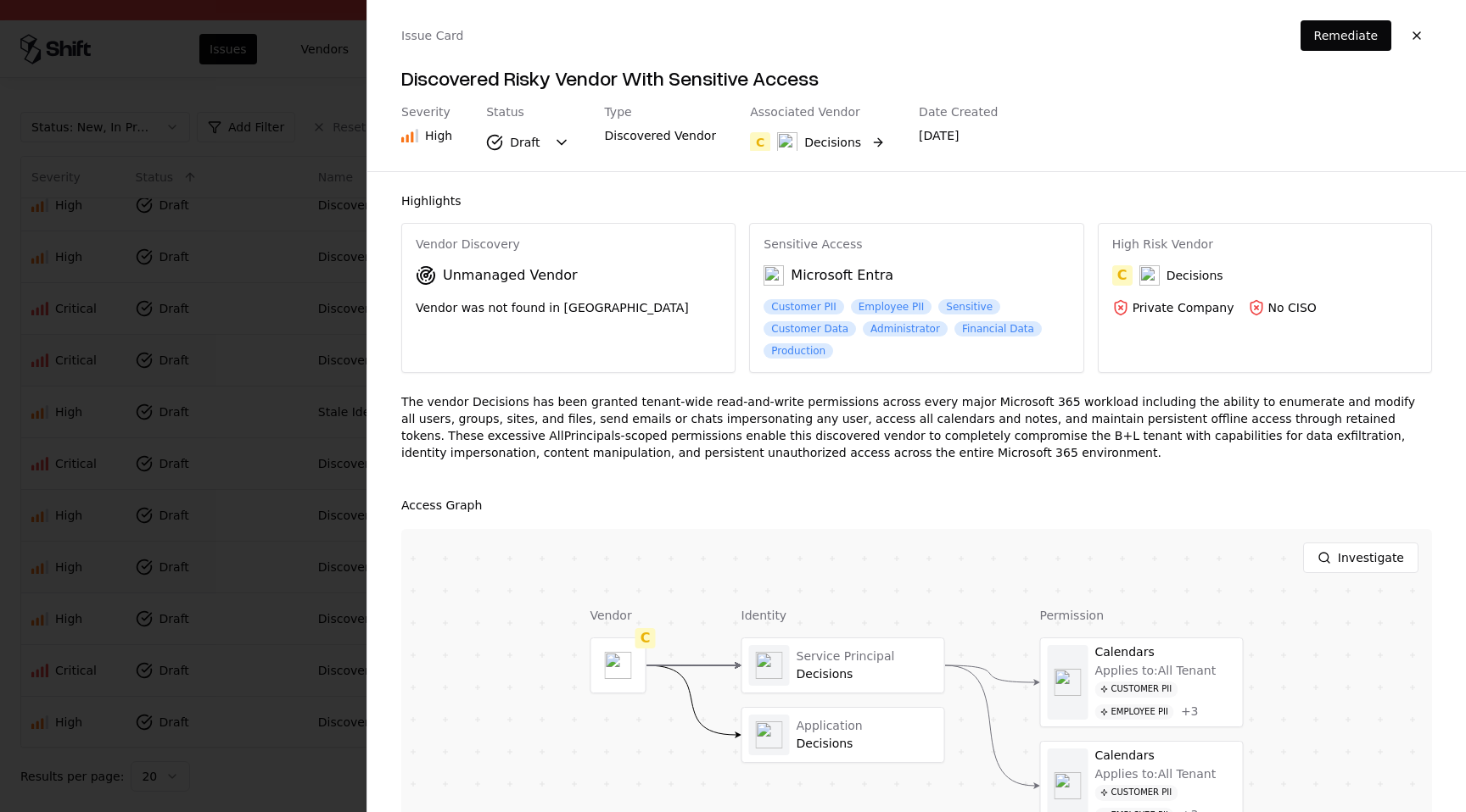
click at [861, 143] on button "C Decisions" at bounding box center [818, 142] width 135 height 31
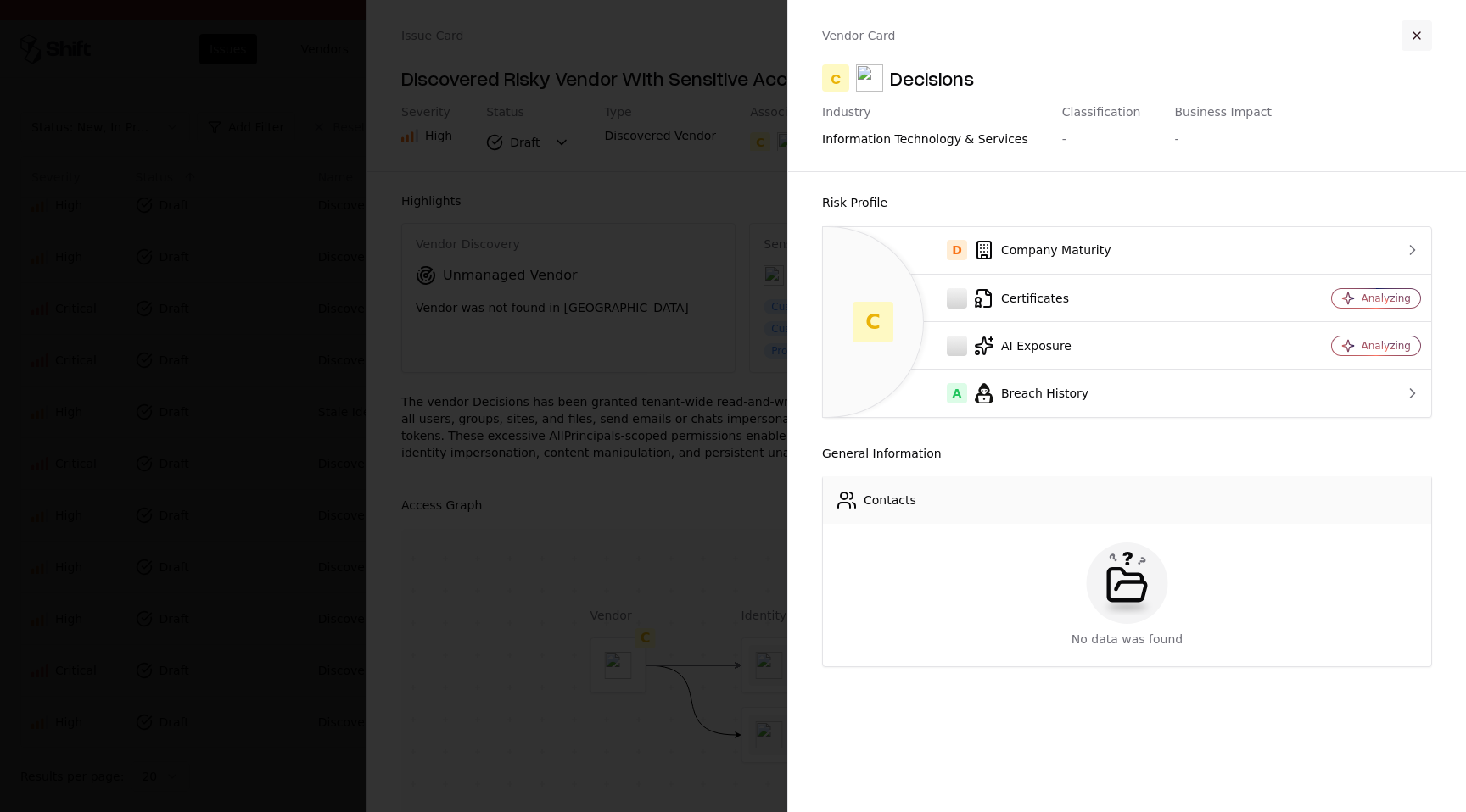
click at [1421, 37] on button "button" at bounding box center [1416, 35] width 31 height 31
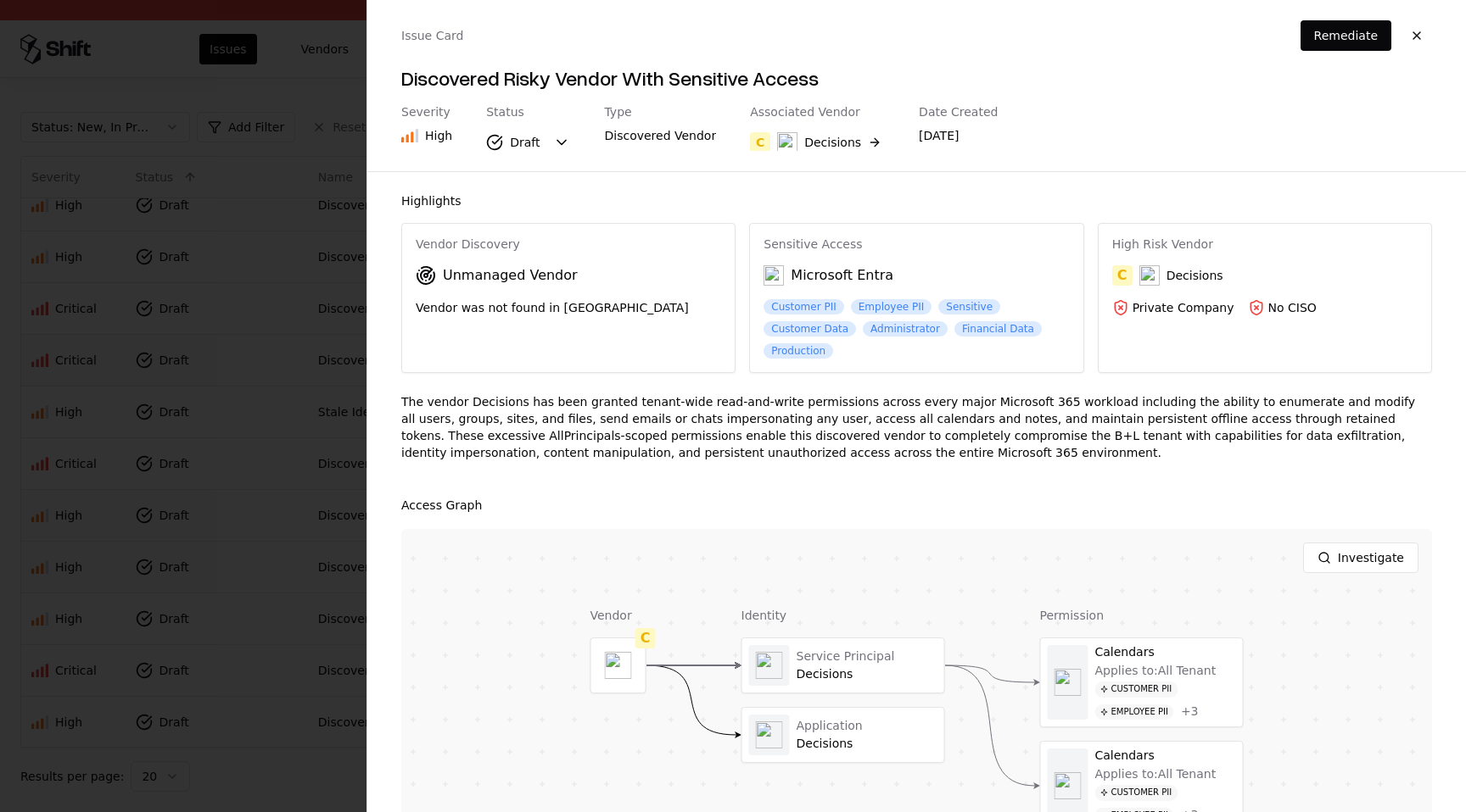
click at [1421, 37] on button "button" at bounding box center [1416, 35] width 31 height 31
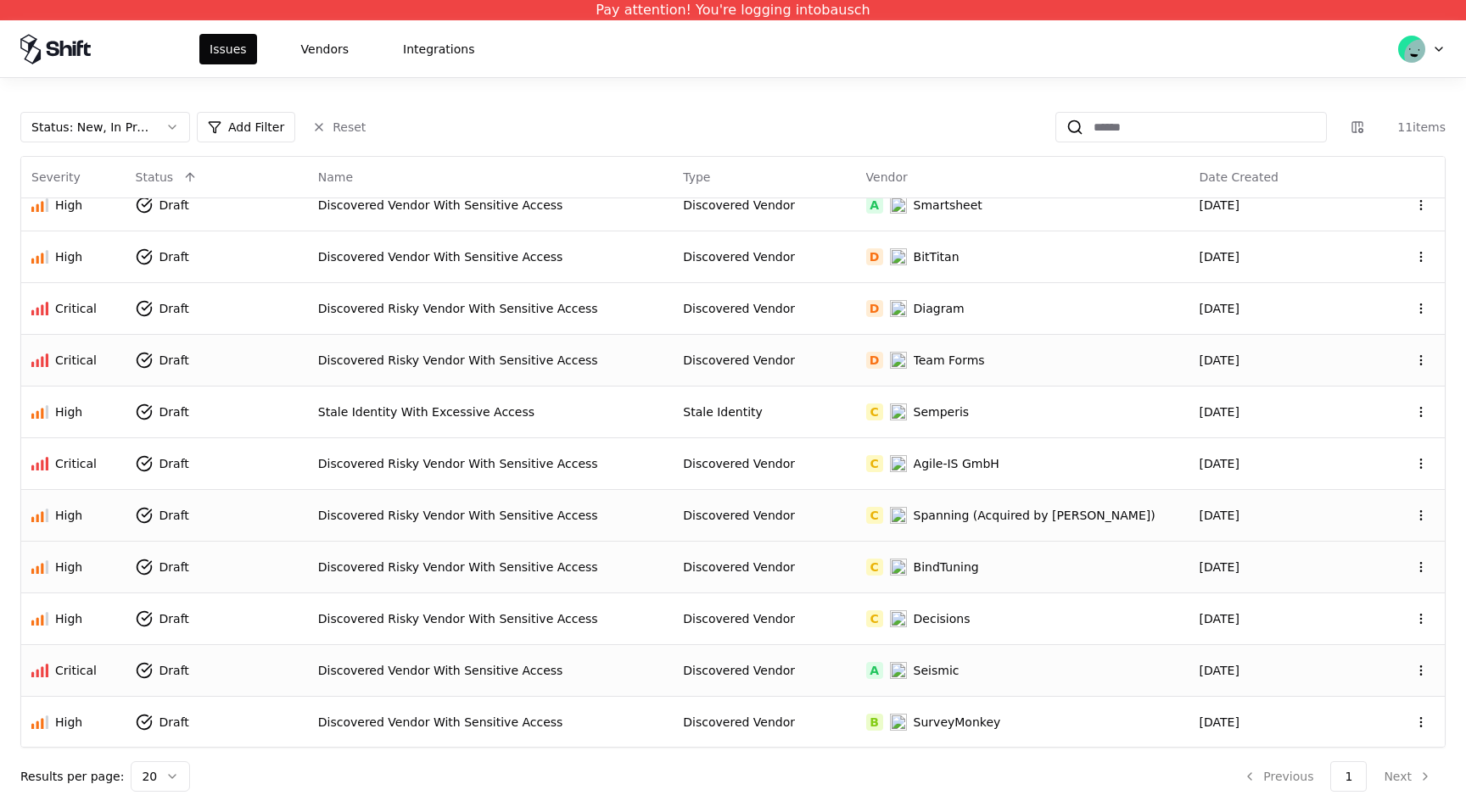
click at [964, 680] on td "A Seismic" at bounding box center [1023, 670] width 333 height 51
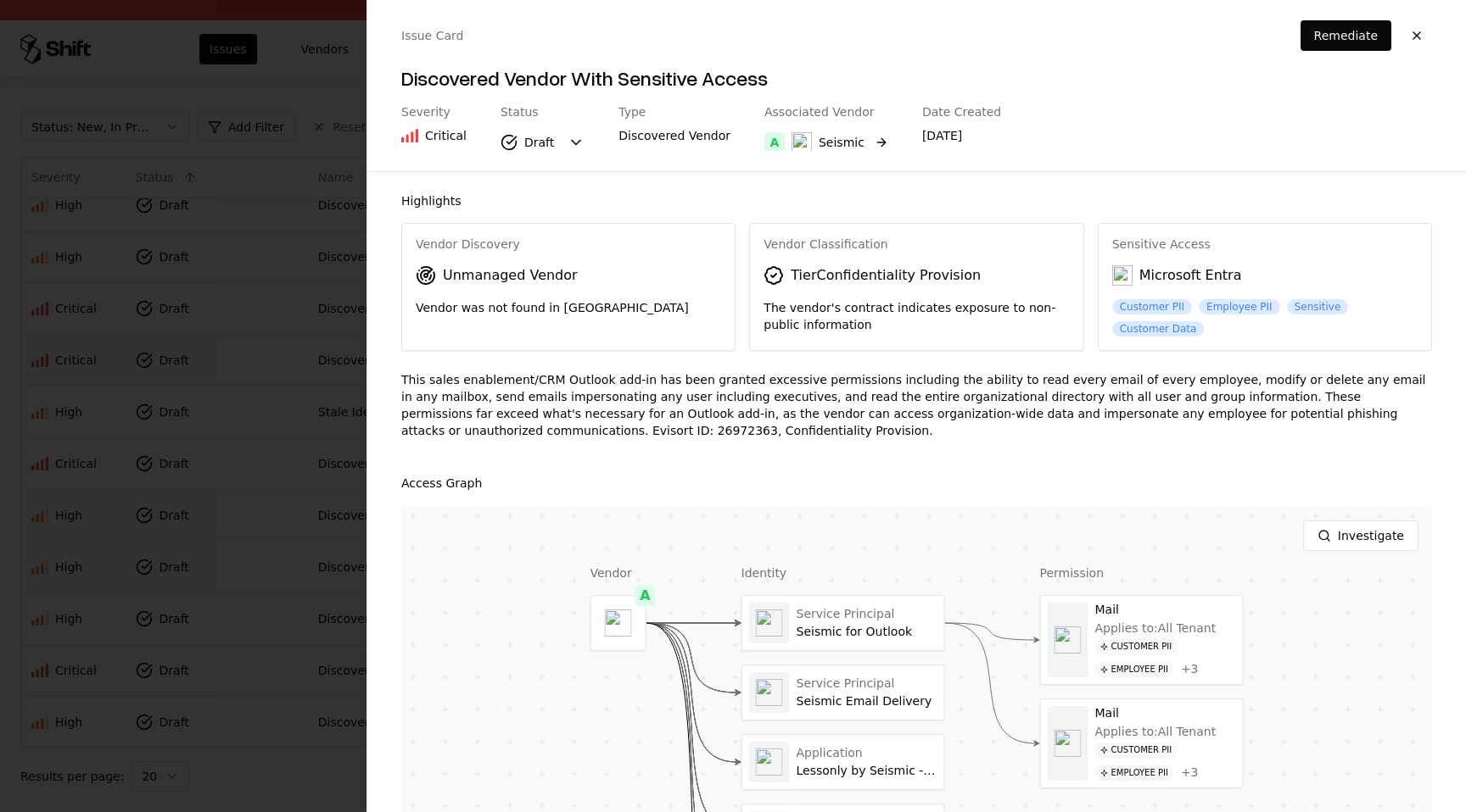
click at [867, 140] on button "A Seismic" at bounding box center [826, 142] width 124 height 31
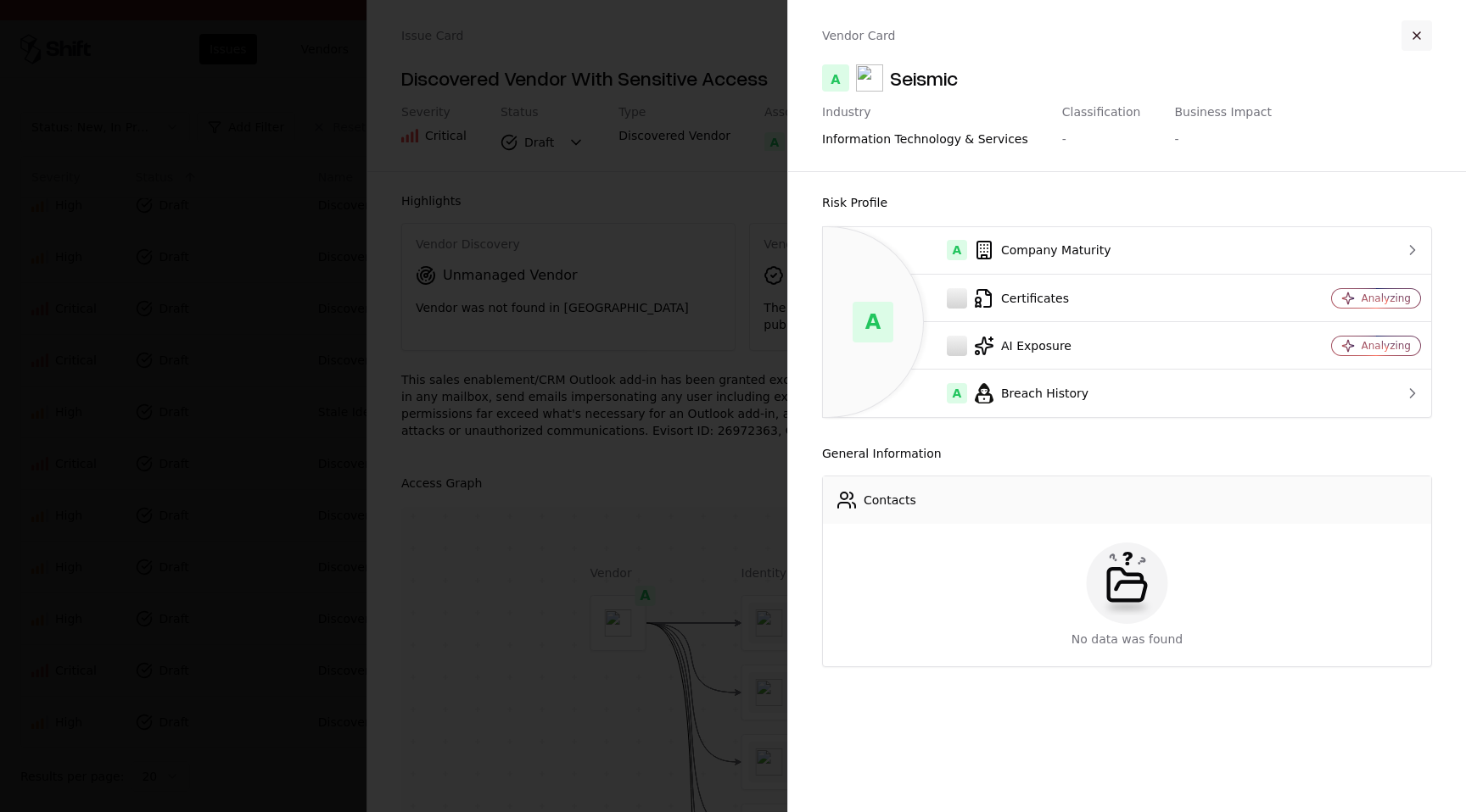
click at [1423, 39] on button "button" at bounding box center [1416, 35] width 31 height 31
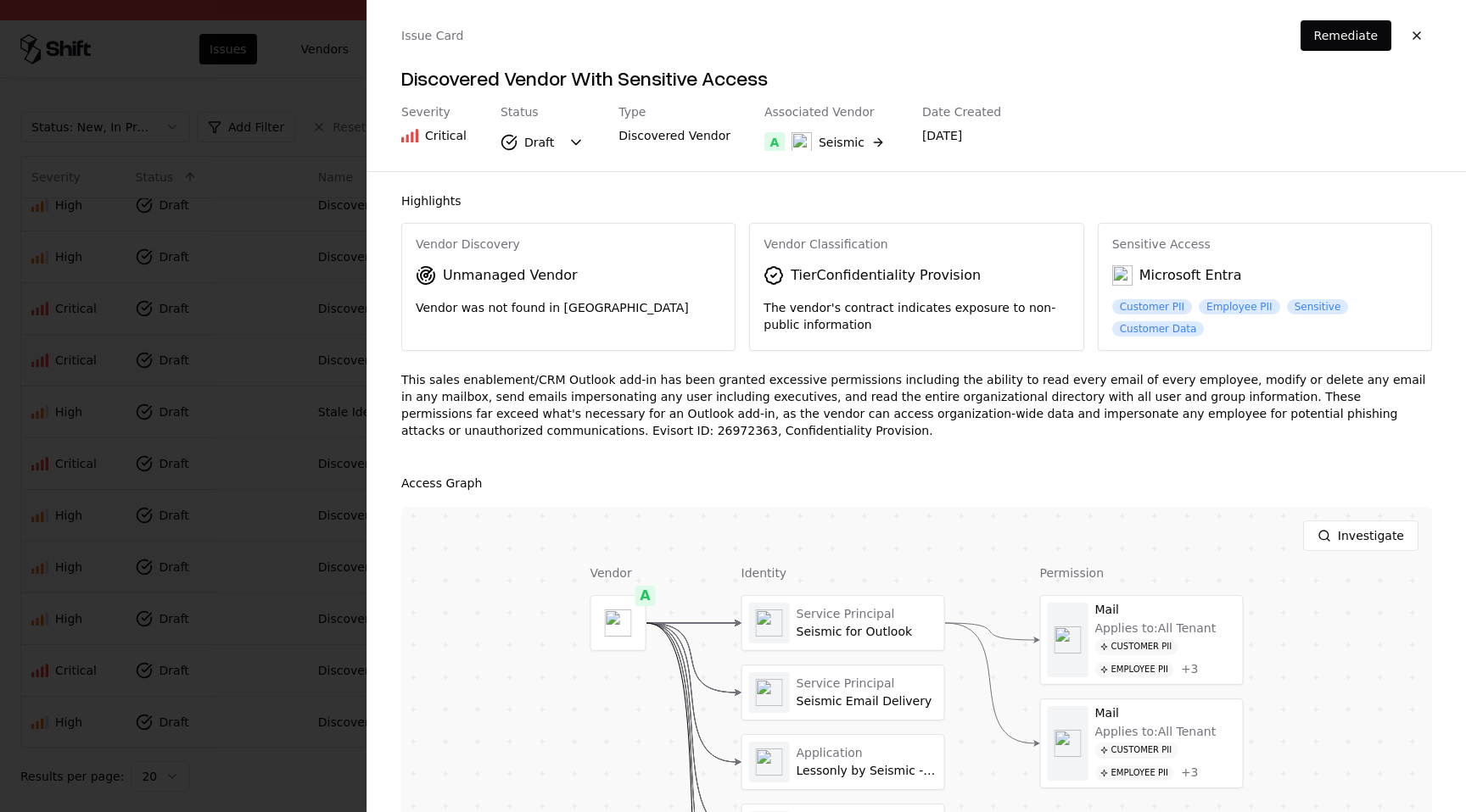
click at [1423, 39] on button "button" at bounding box center [1416, 35] width 31 height 31
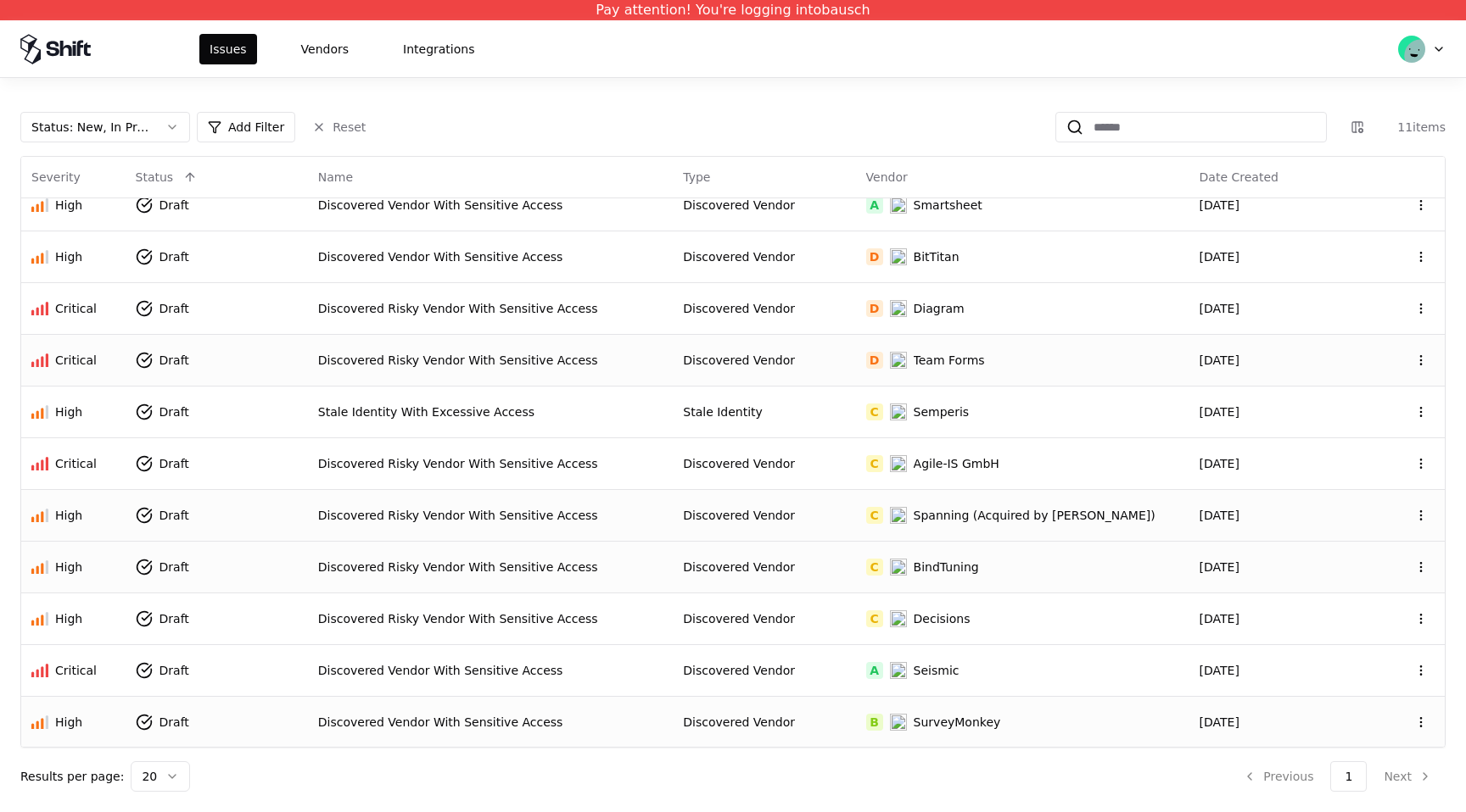
click at [995, 720] on div "SurveyMonkey" at bounding box center [957, 722] width 87 height 17
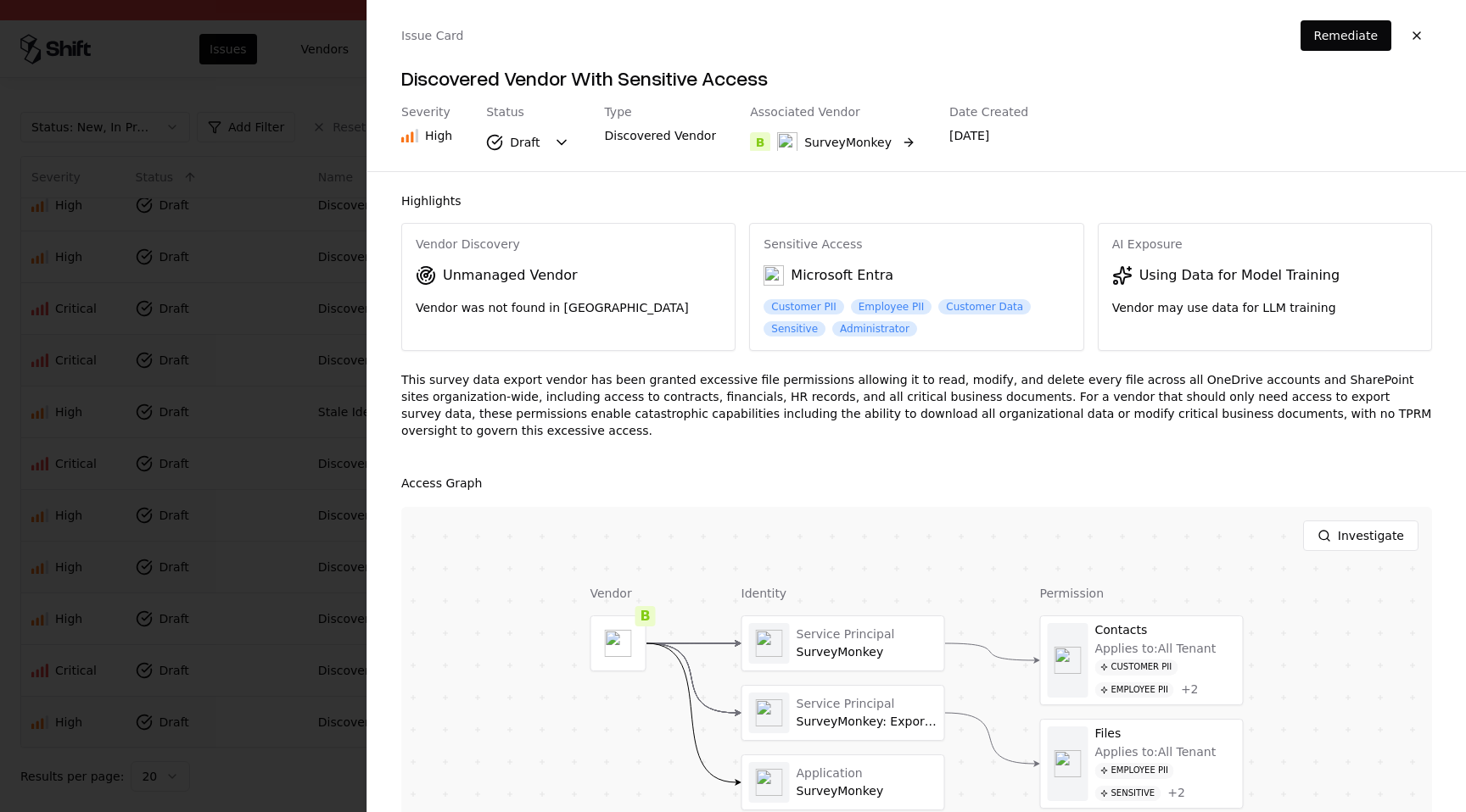
click at [883, 144] on button "B SurveyMonkey" at bounding box center [833, 142] width 166 height 31
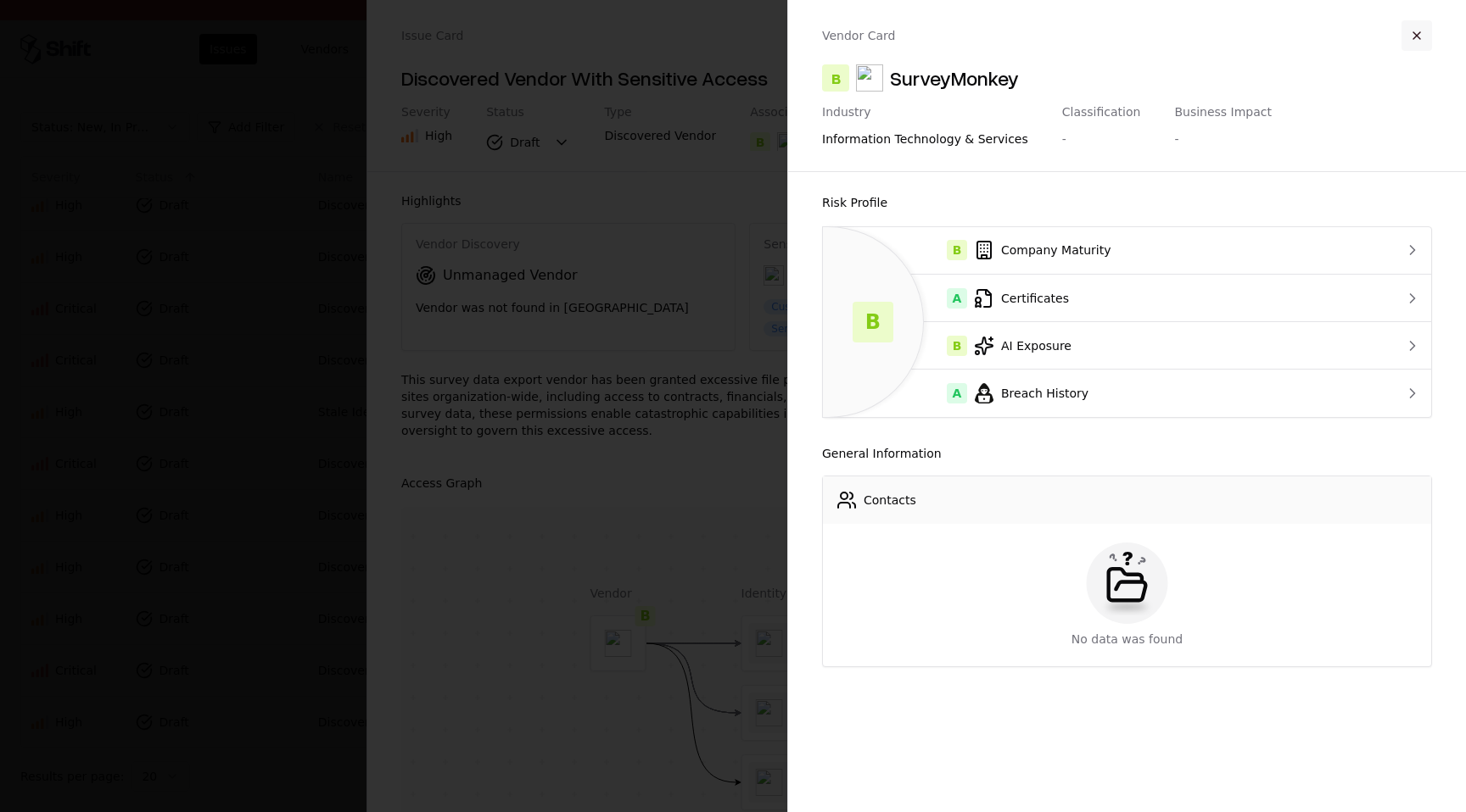
click at [1415, 38] on button "button" at bounding box center [1416, 35] width 31 height 31
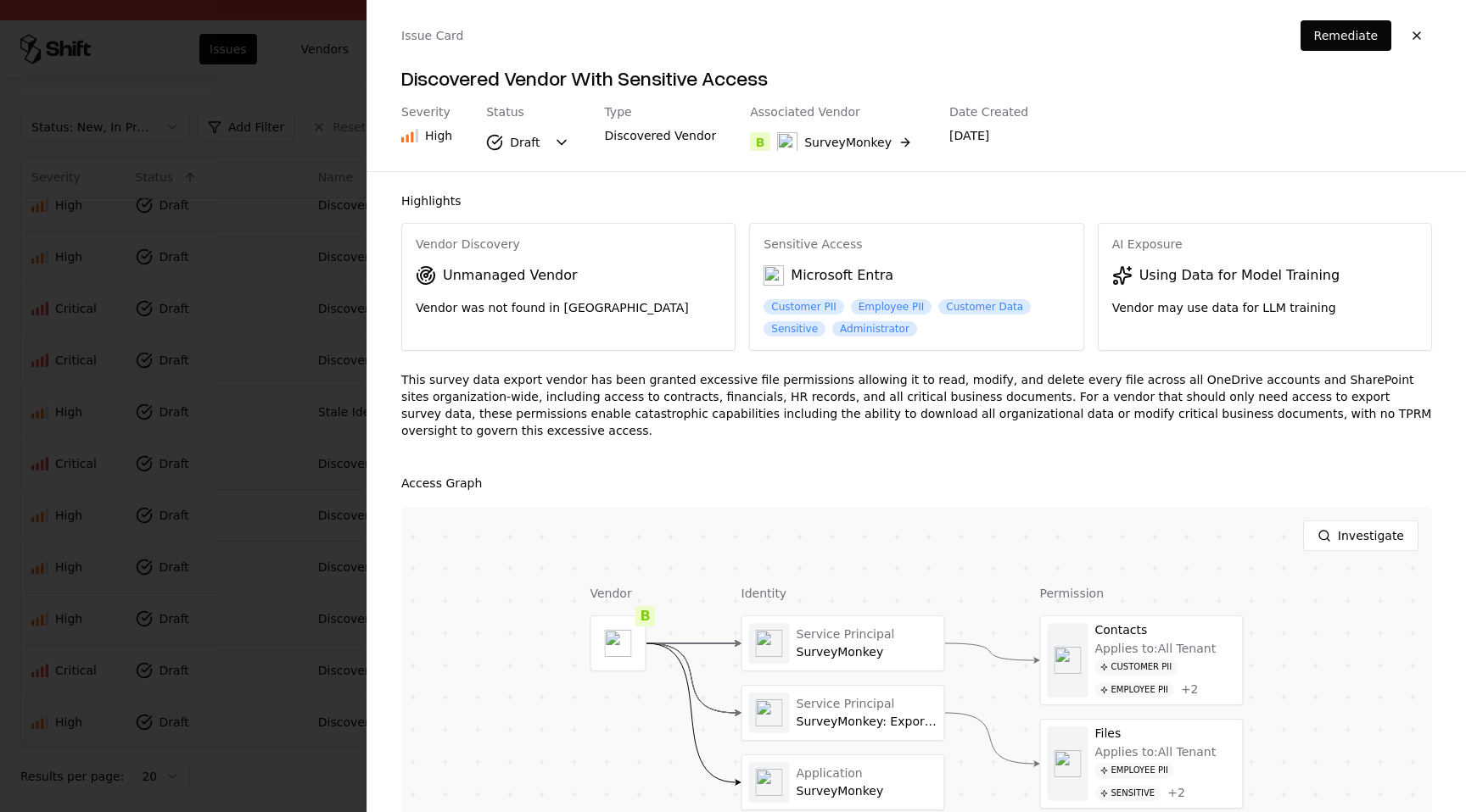
click at [1415, 38] on button "button" at bounding box center [1416, 35] width 31 height 31
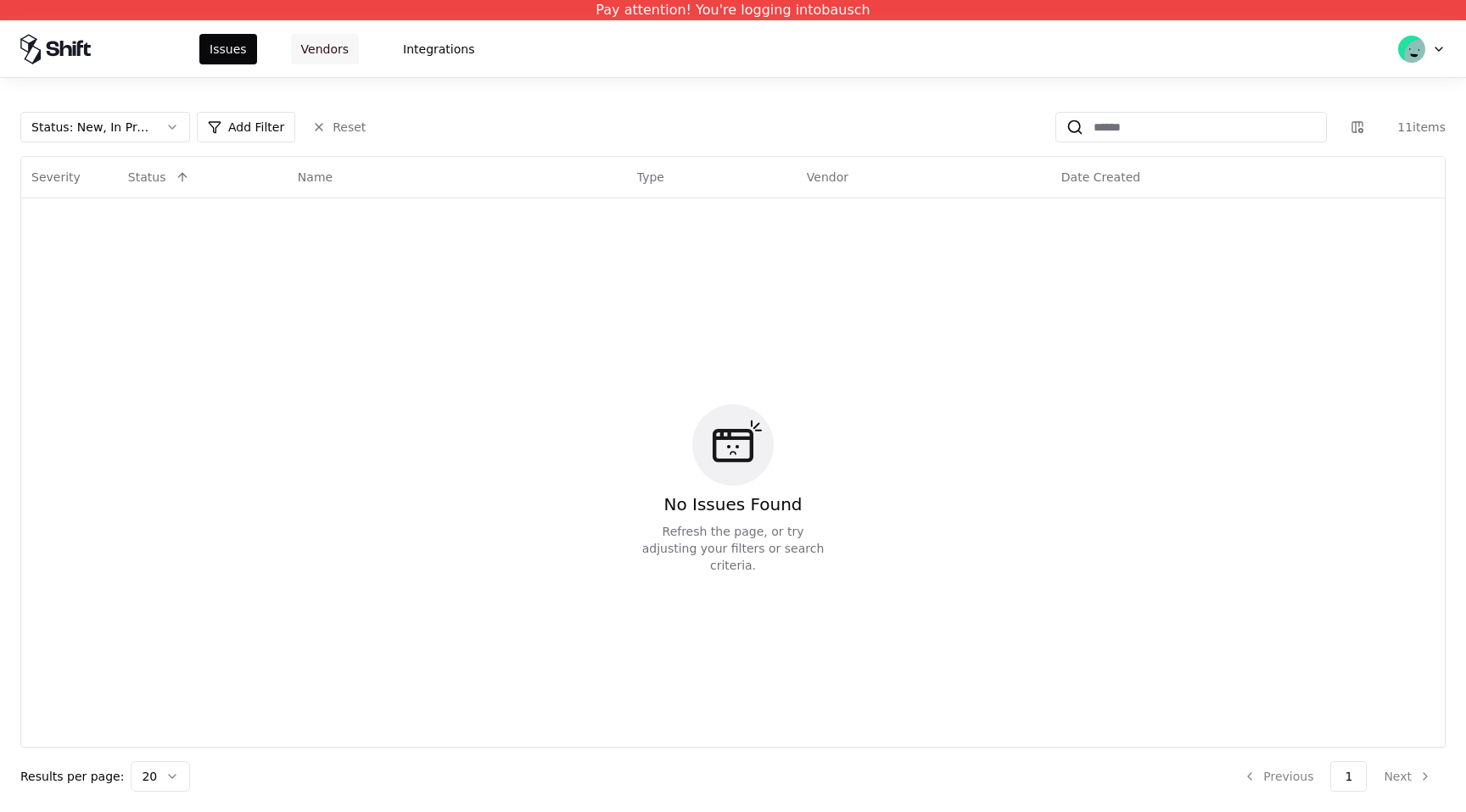
click at [341, 51] on button "Vendors" at bounding box center [325, 49] width 68 height 31
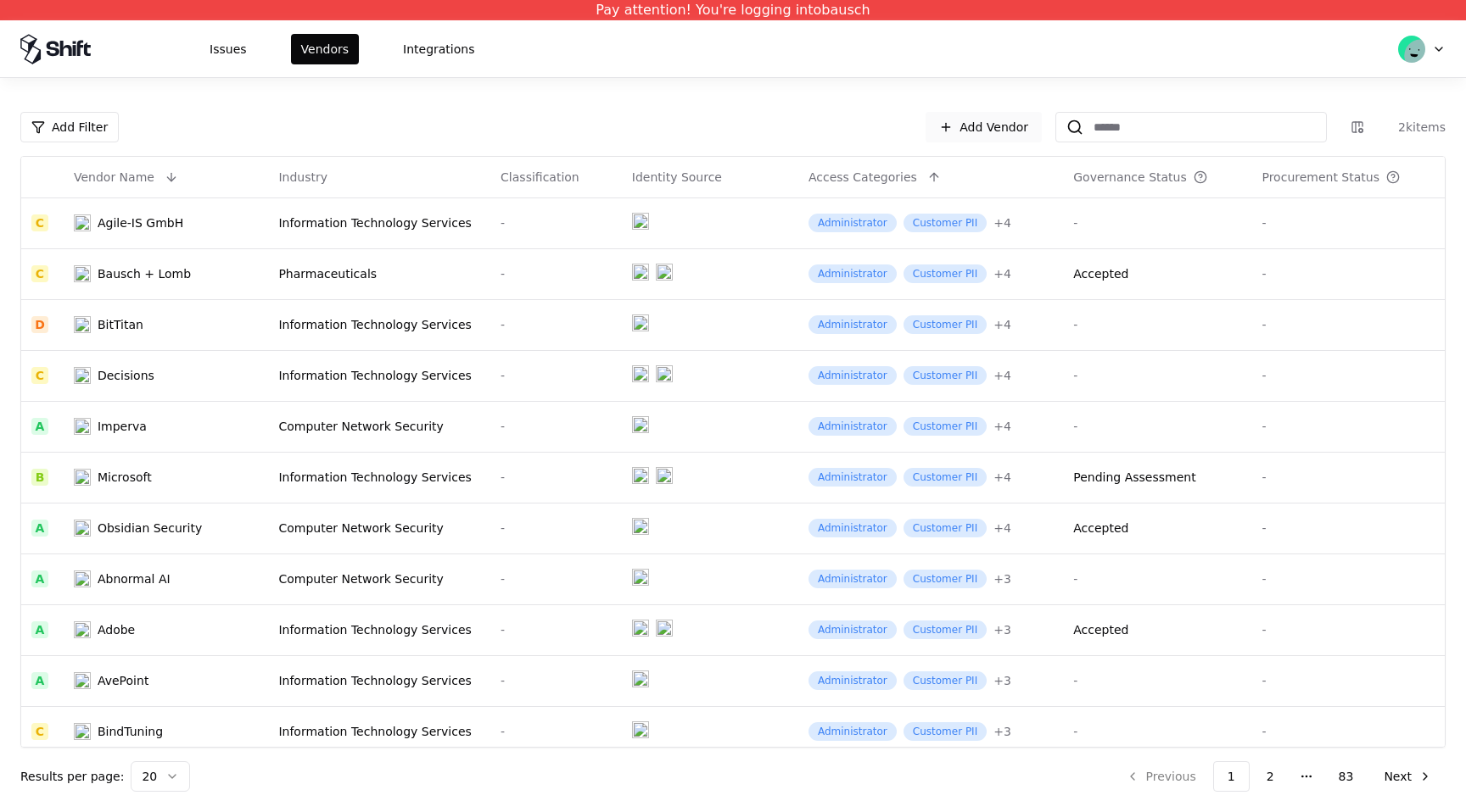
click at [996, 134] on link "Add Vendor" at bounding box center [983, 126] width 116 height 31
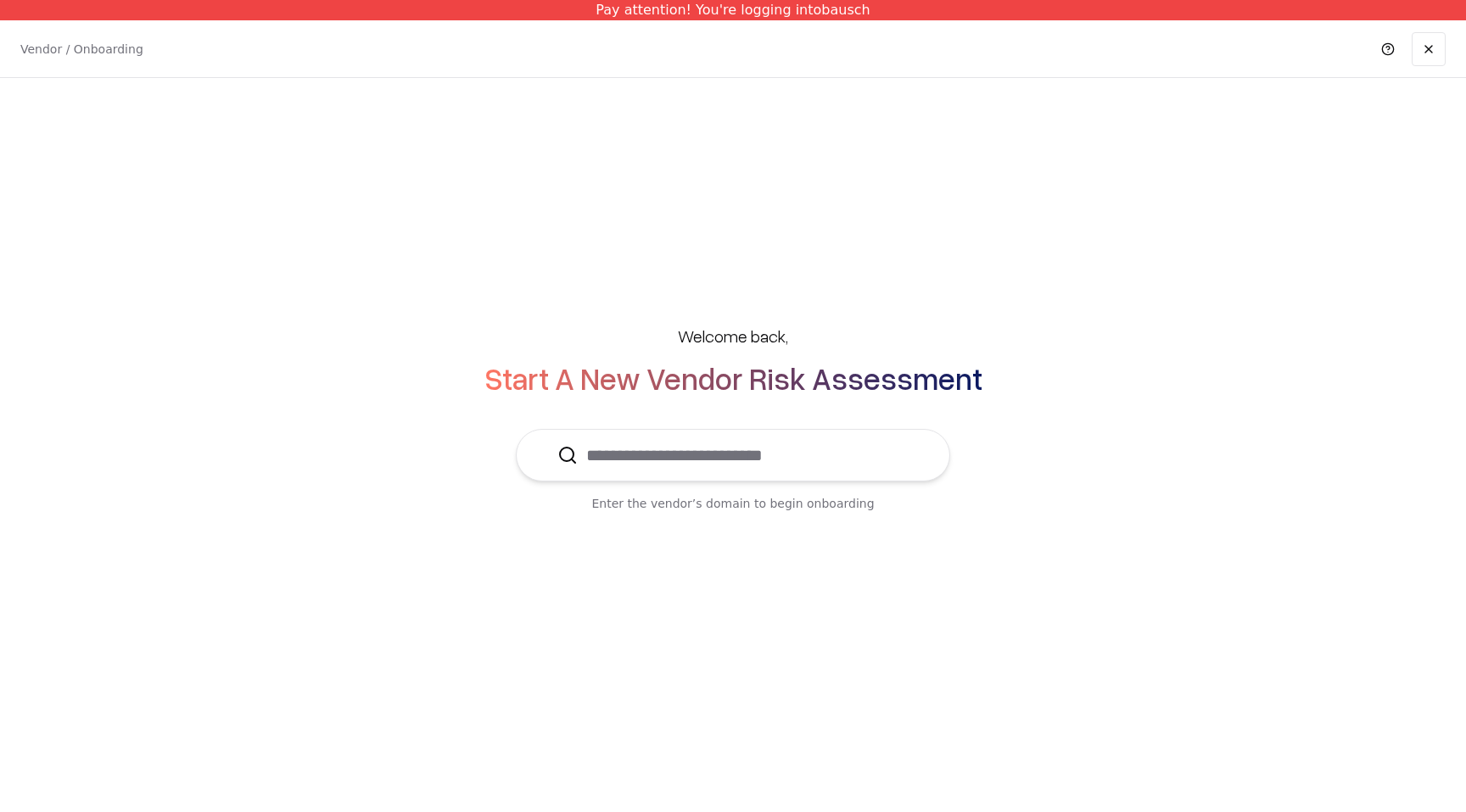
click at [760, 471] on input "text" at bounding box center [743, 455] width 331 height 51
click at [750, 461] on input "text" at bounding box center [743, 455] width 331 height 51
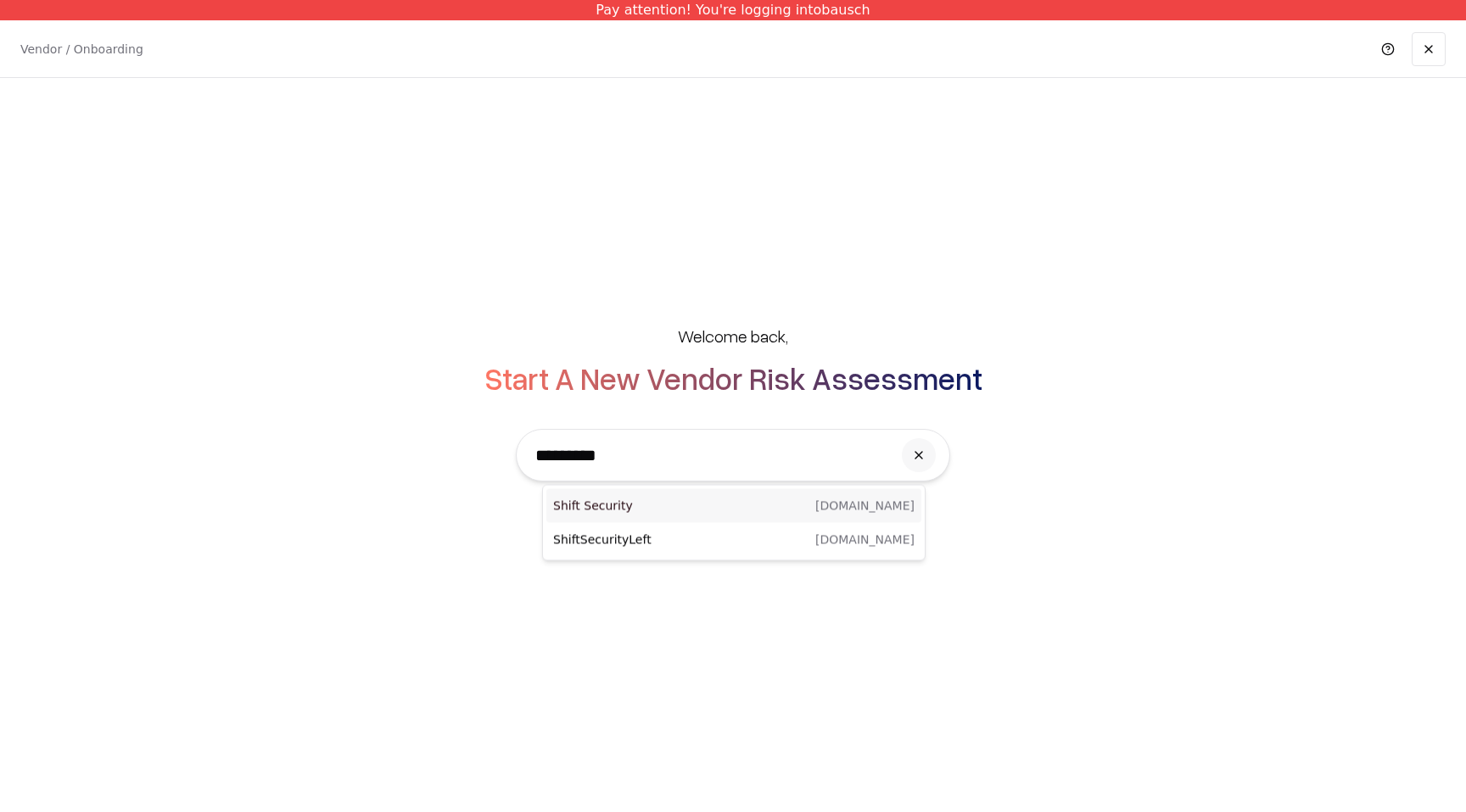
click at [720, 512] on p "Shift Security" at bounding box center [643, 506] width 181 height 17
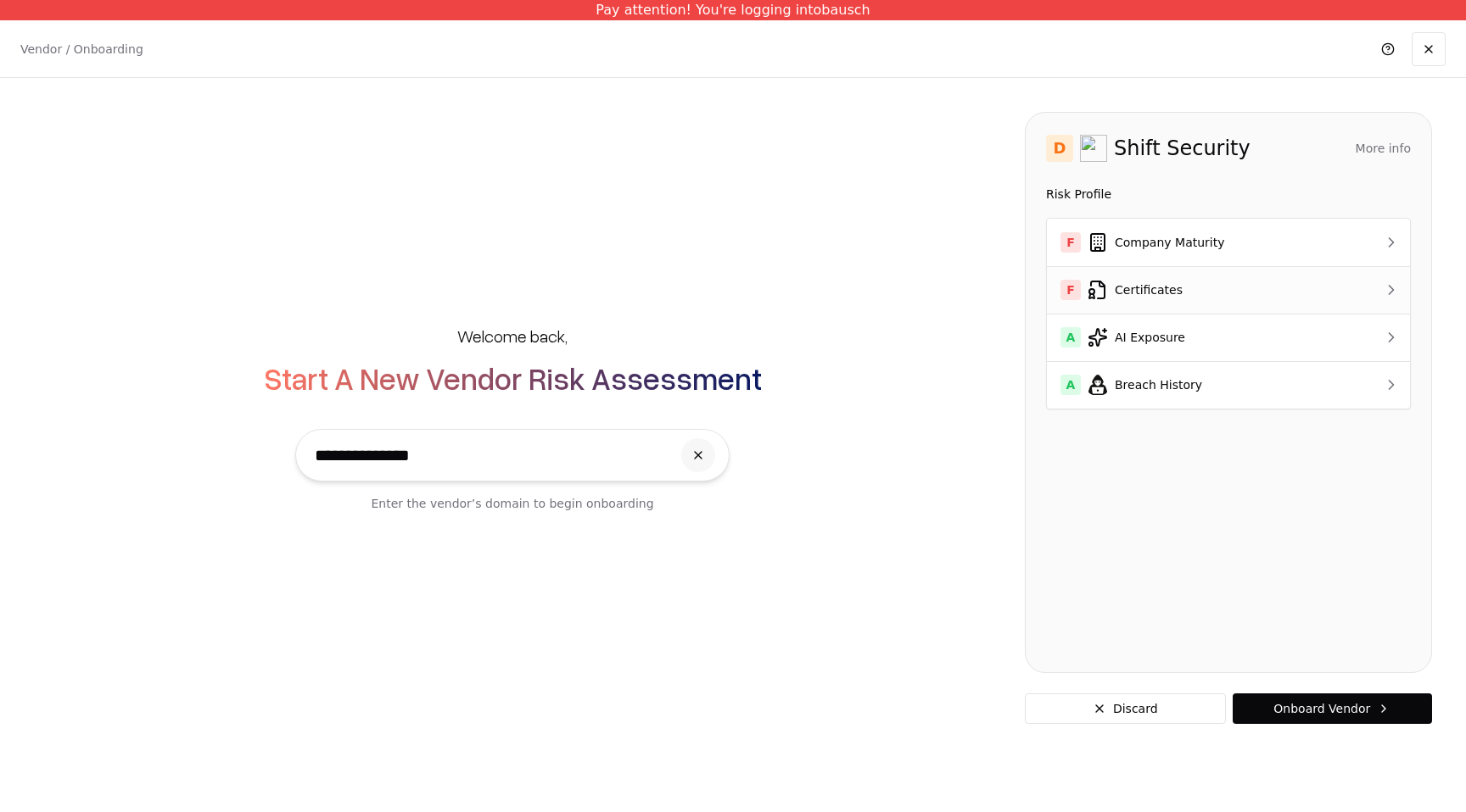
type input "**********"
click at [1181, 285] on div "F Certificates" at bounding box center [1198, 290] width 277 height 20
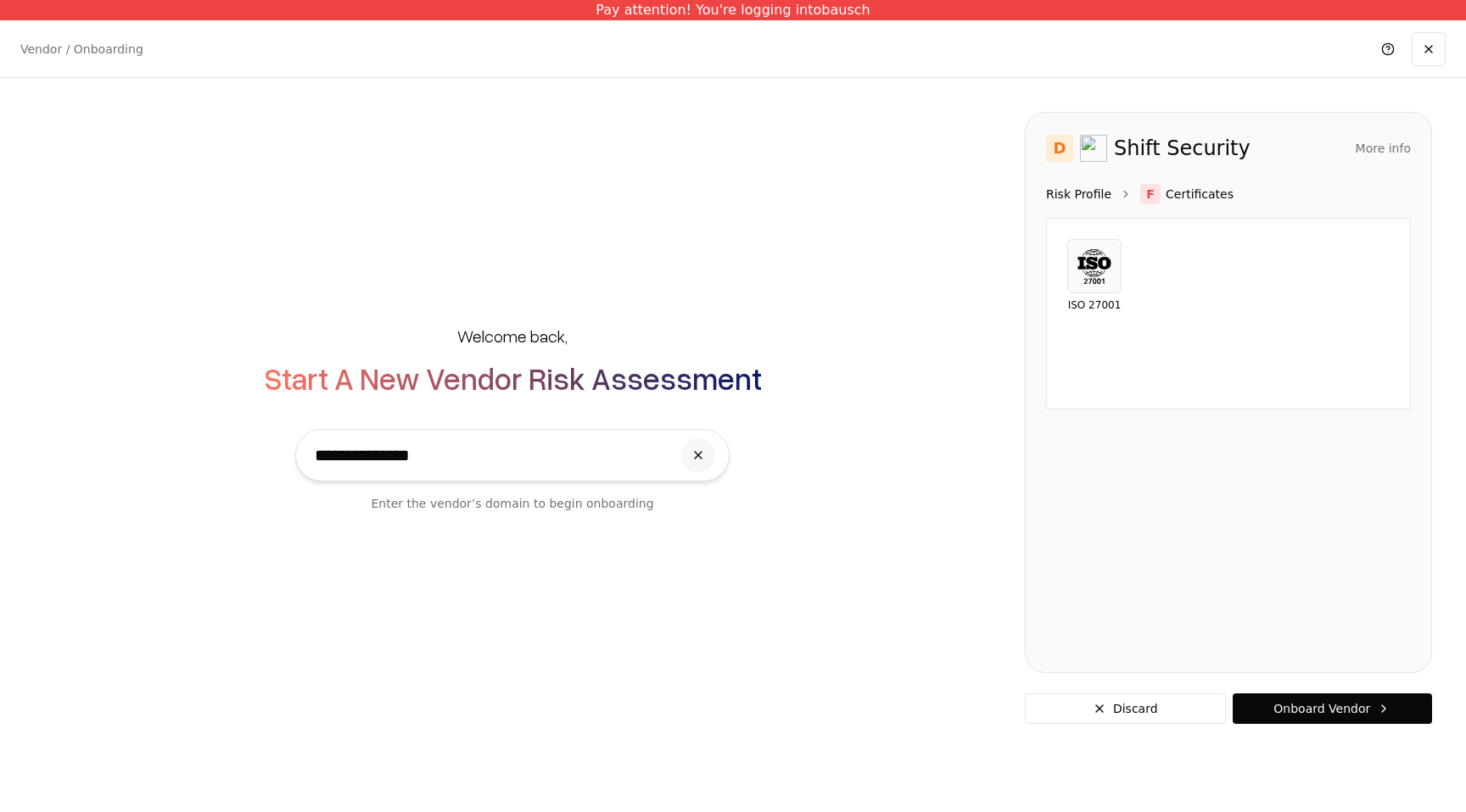
click at [1093, 194] on link "Risk Profile" at bounding box center [1079, 194] width 65 height 17
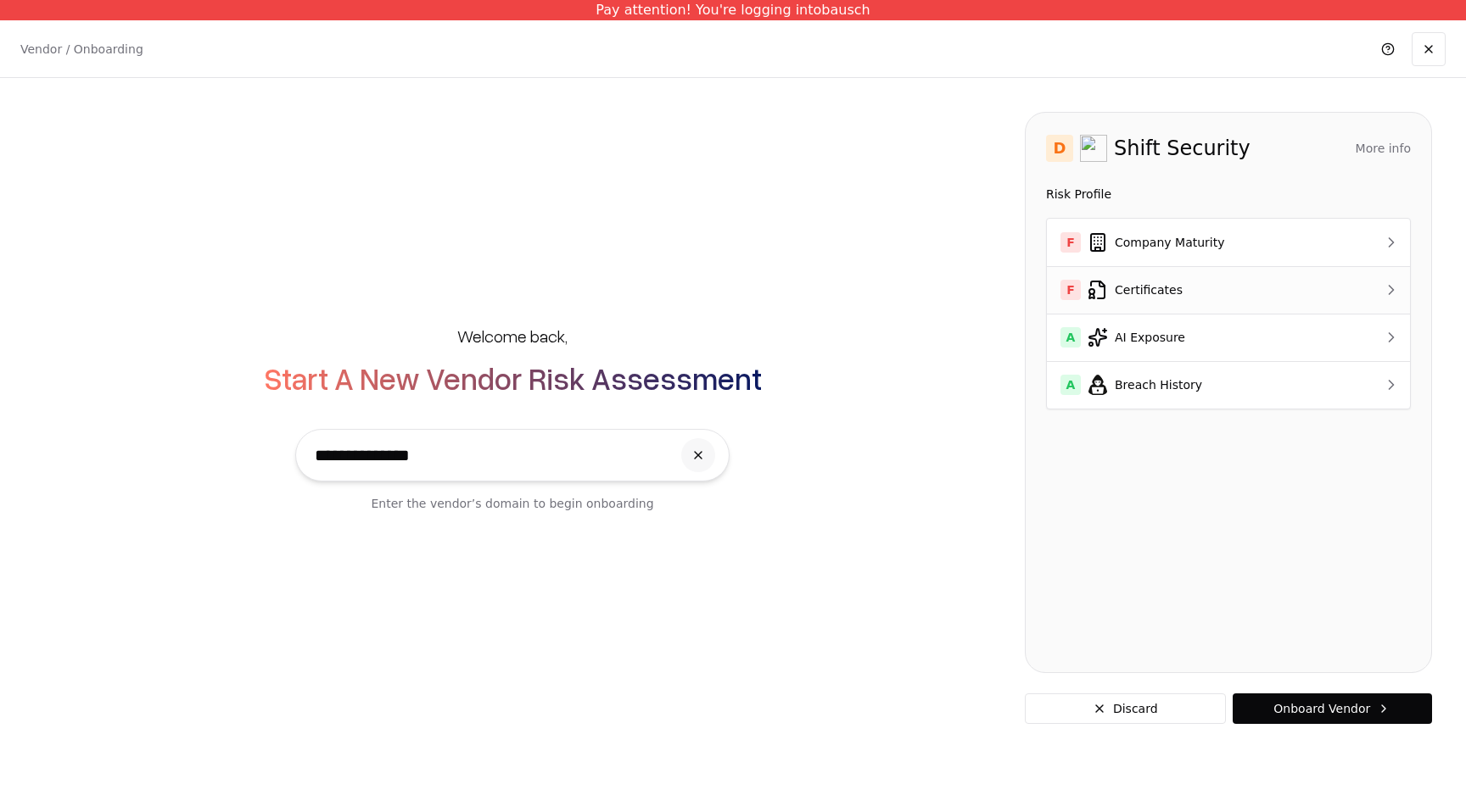
click at [1114, 298] on div "F Certificates" at bounding box center [1198, 290] width 277 height 20
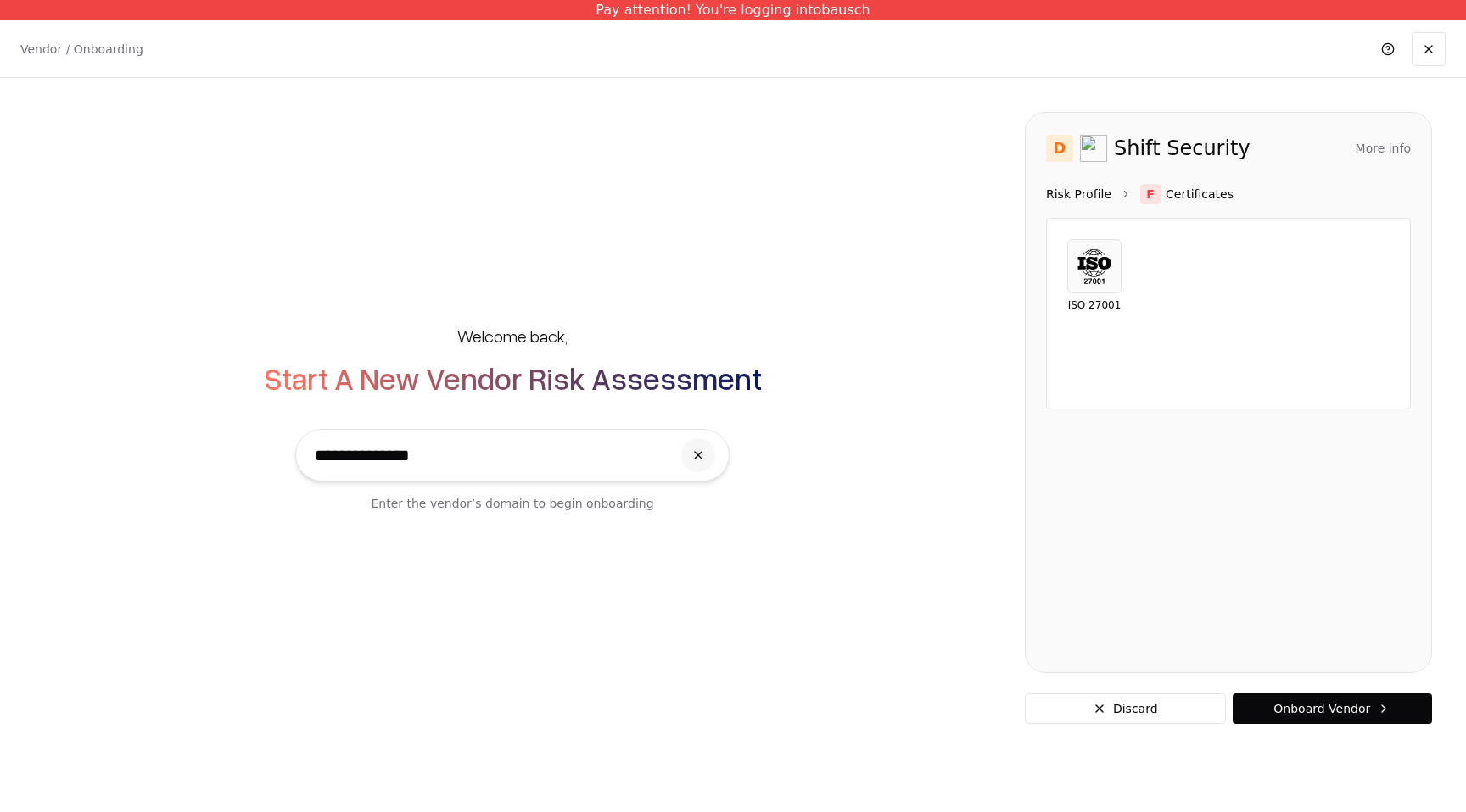
click at [1090, 191] on link "Risk Profile" at bounding box center [1079, 194] width 65 height 17
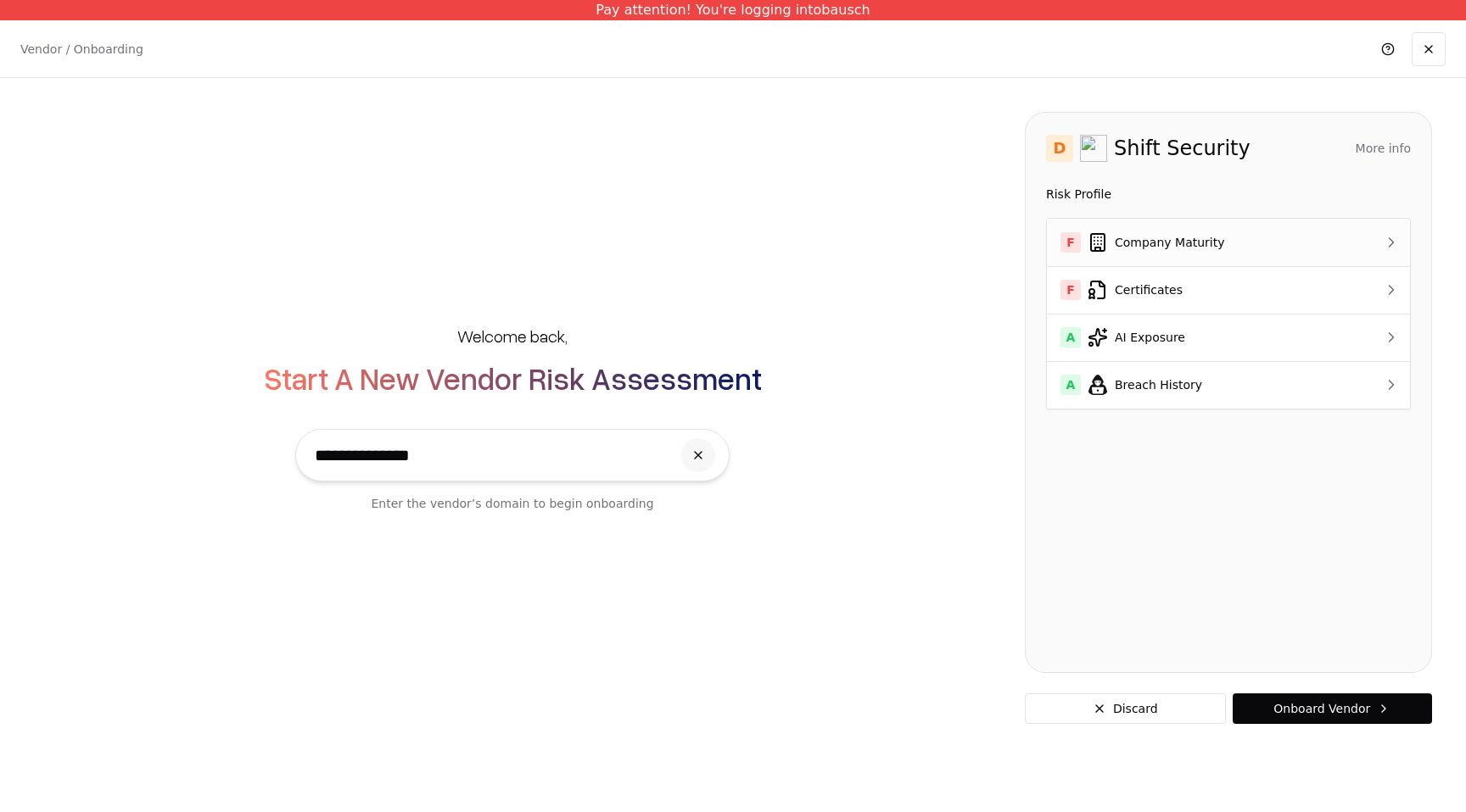
click at [1122, 237] on div "F Company Maturity" at bounding box center [1198, 242] width 277 height 20
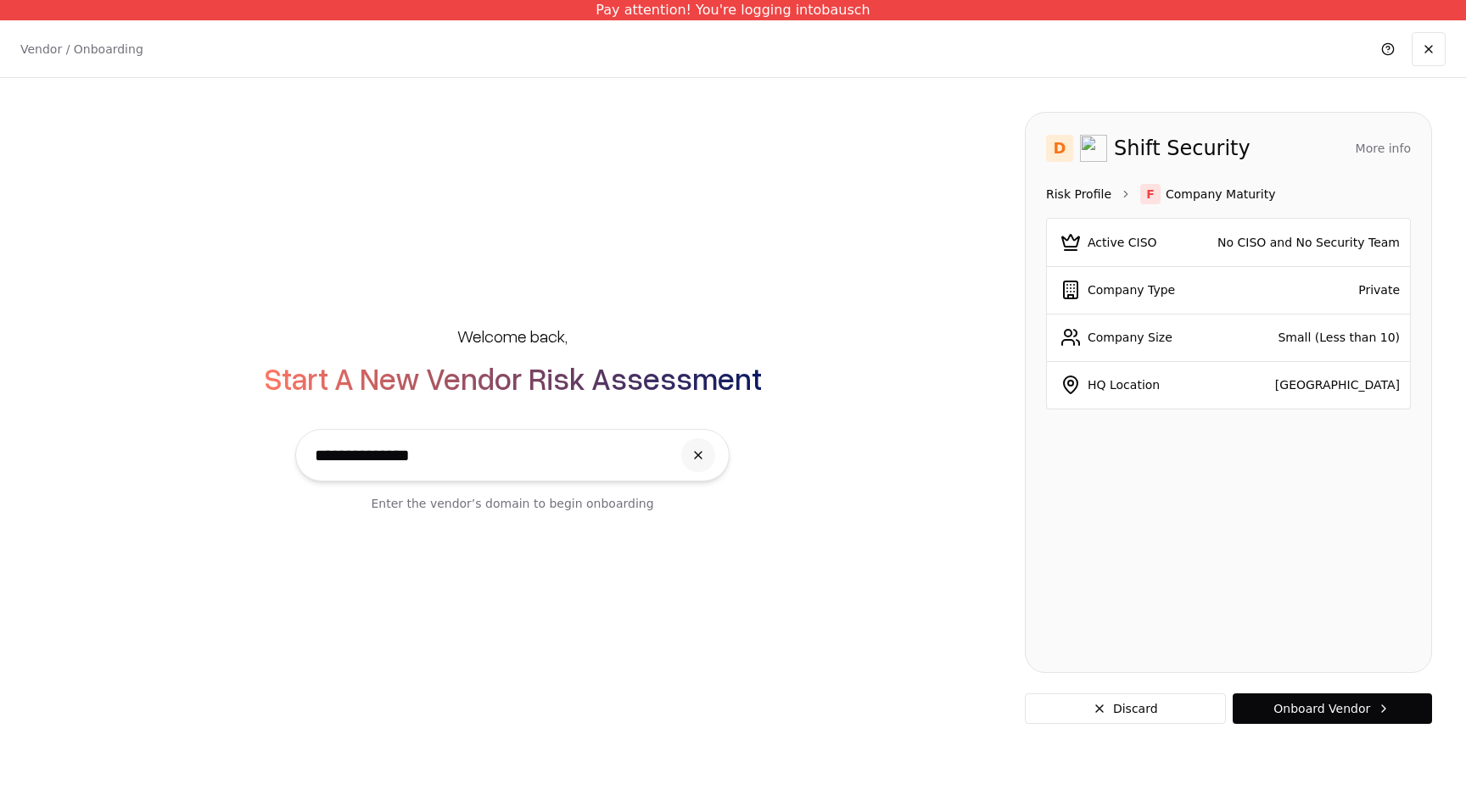
click at [1095, 201] on link "Risk Profile" at bounding box center [1079, 194] width 65 height 17
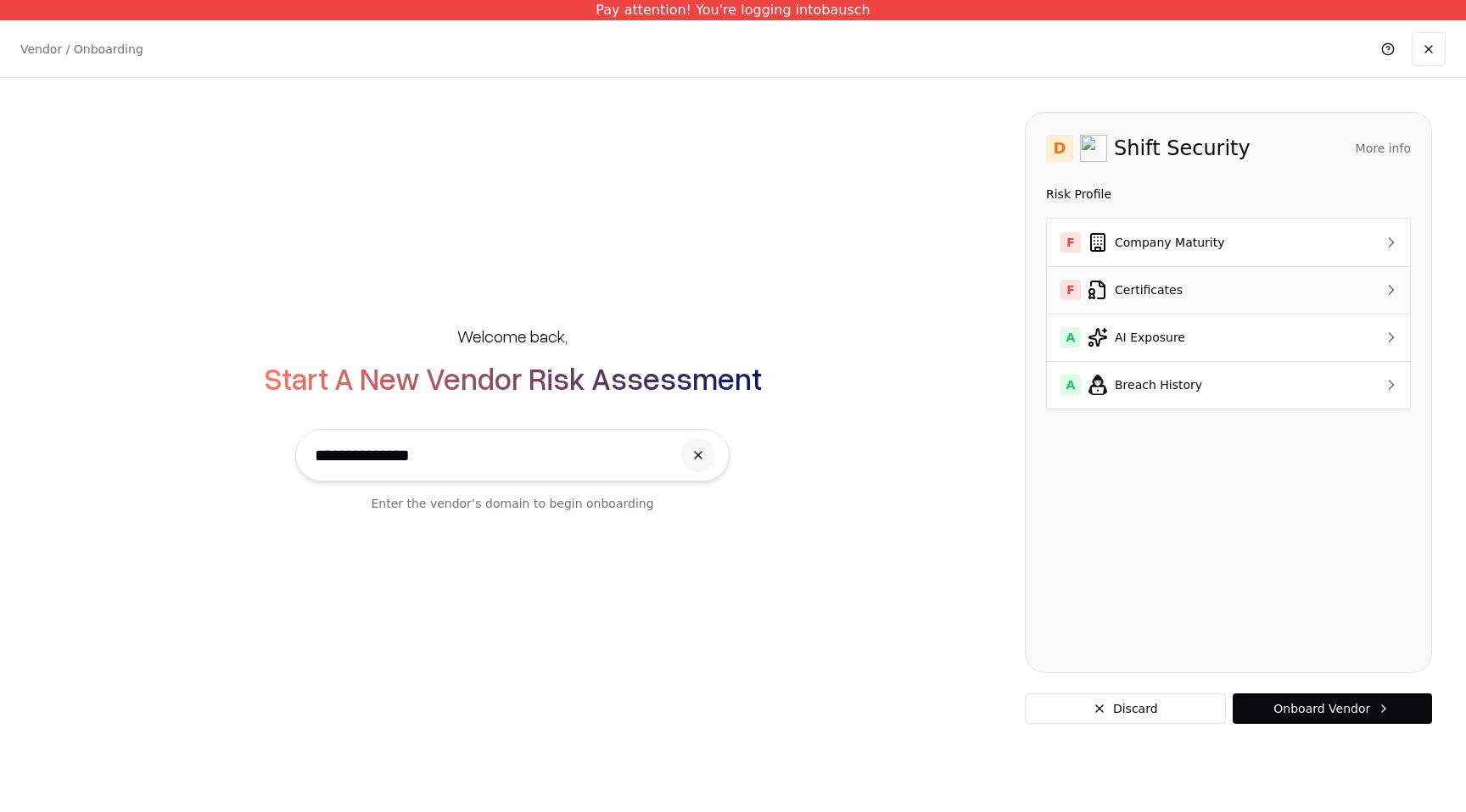
click at [1127, 301] on td "F Certificates" at bounding box center [1199, 290] width 304 height 47
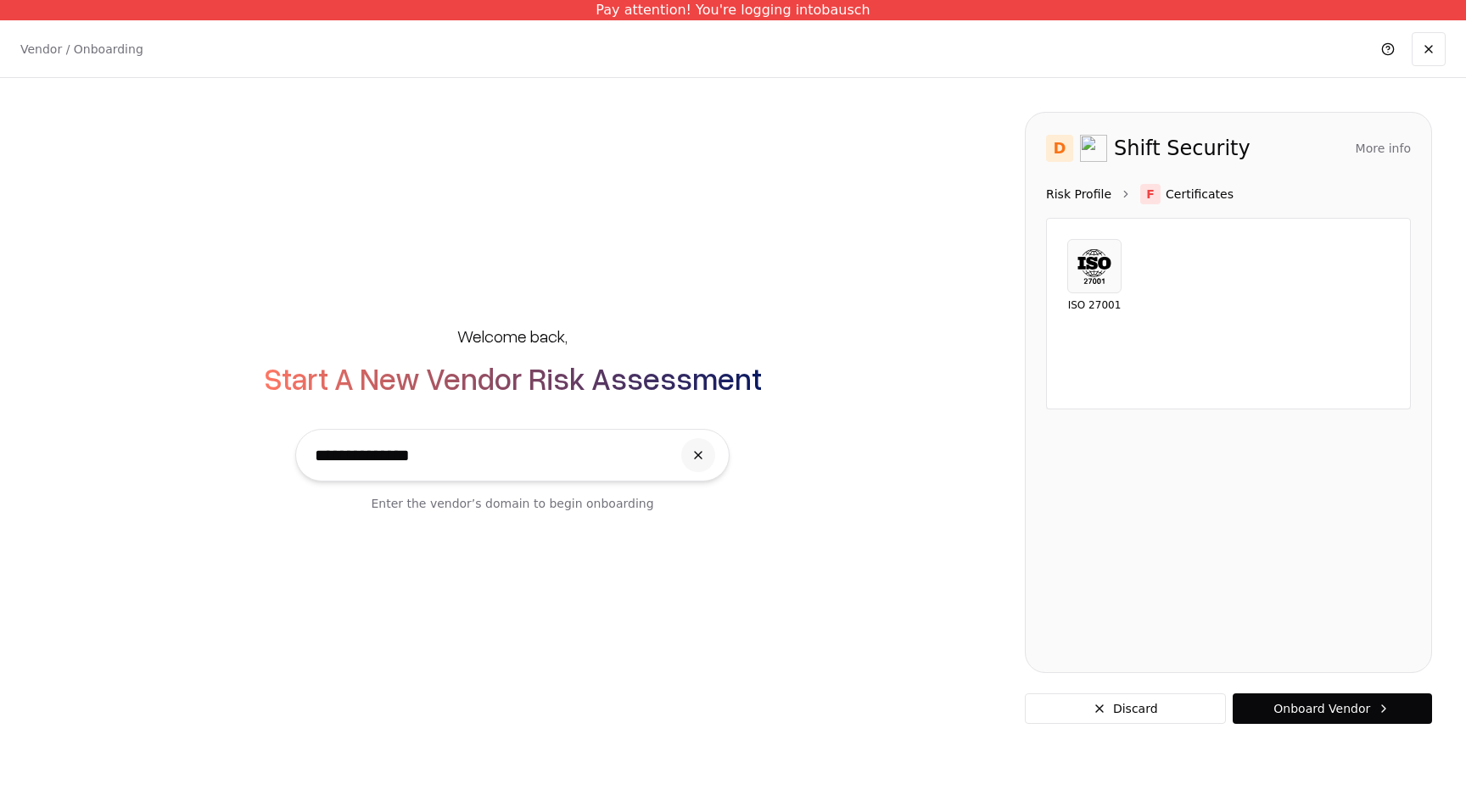
click at [1083, 194] on link "Risk Profile" at bounding box center [1079, 194] width 65 height 17
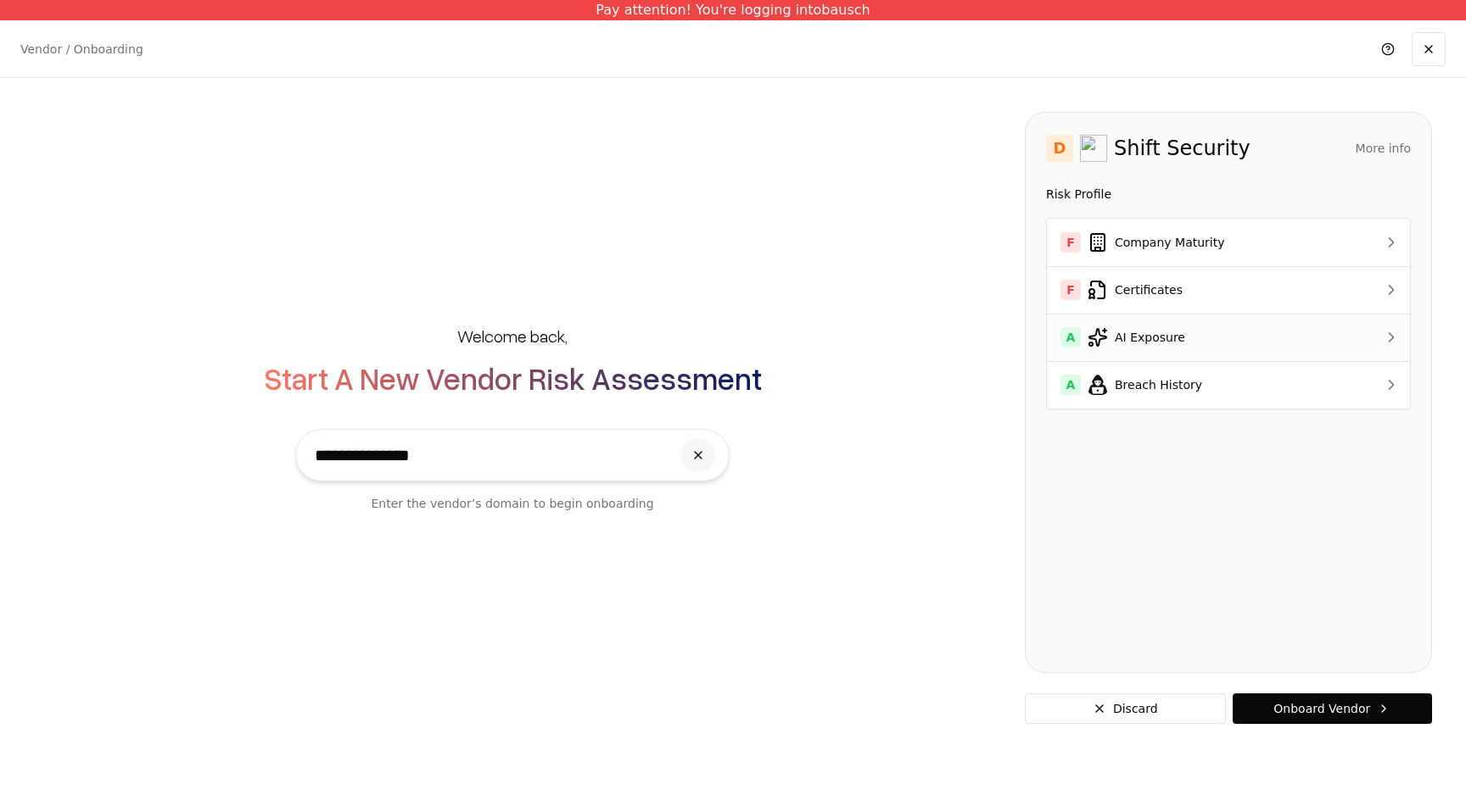
click at [1118, 352] on td "A AI Exposure" at bounding box center [1199, 338] width 304 height 47
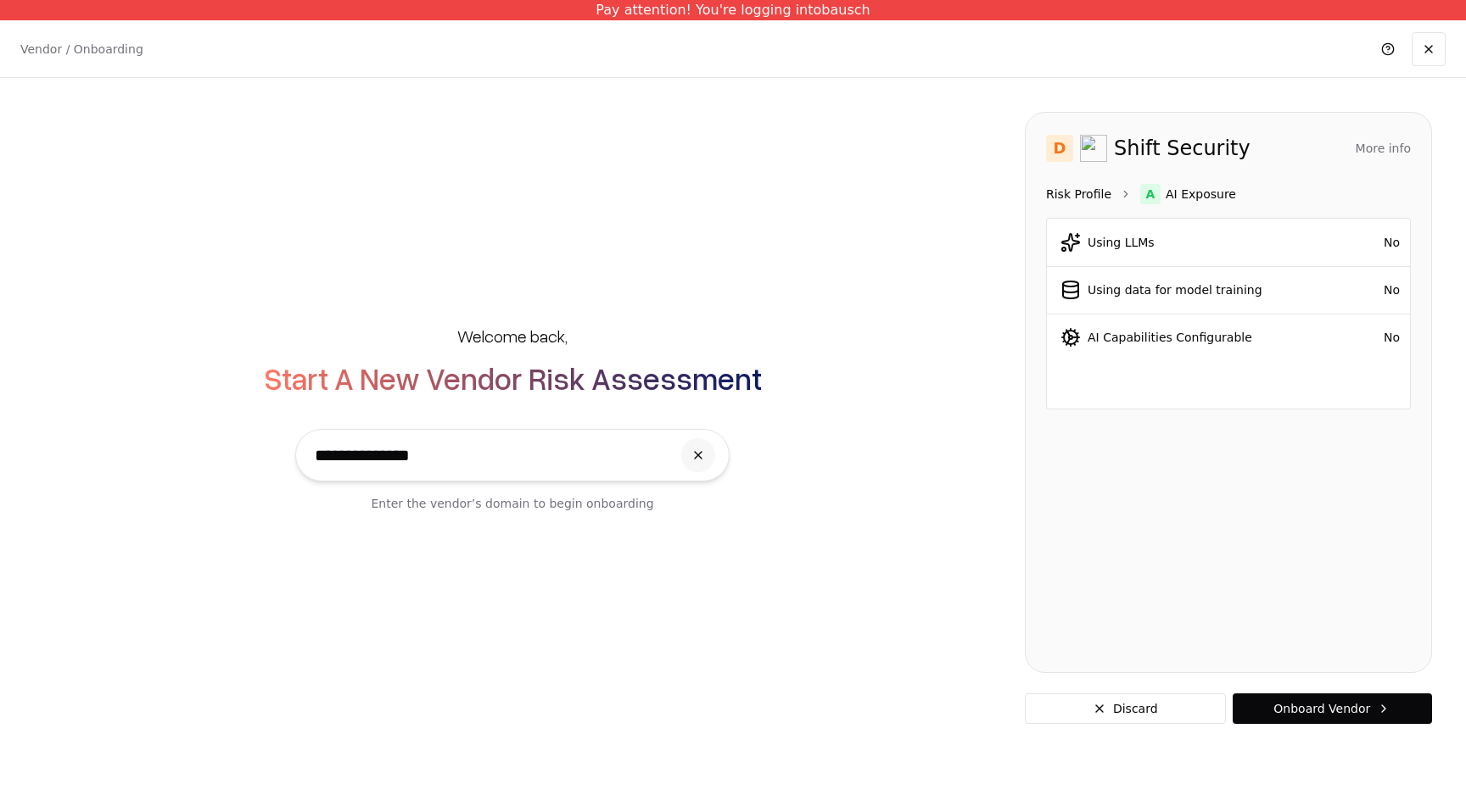
click at [1083, 191] on link "Risk Profile" at bounding box center [1079, 194] width 65 height 17
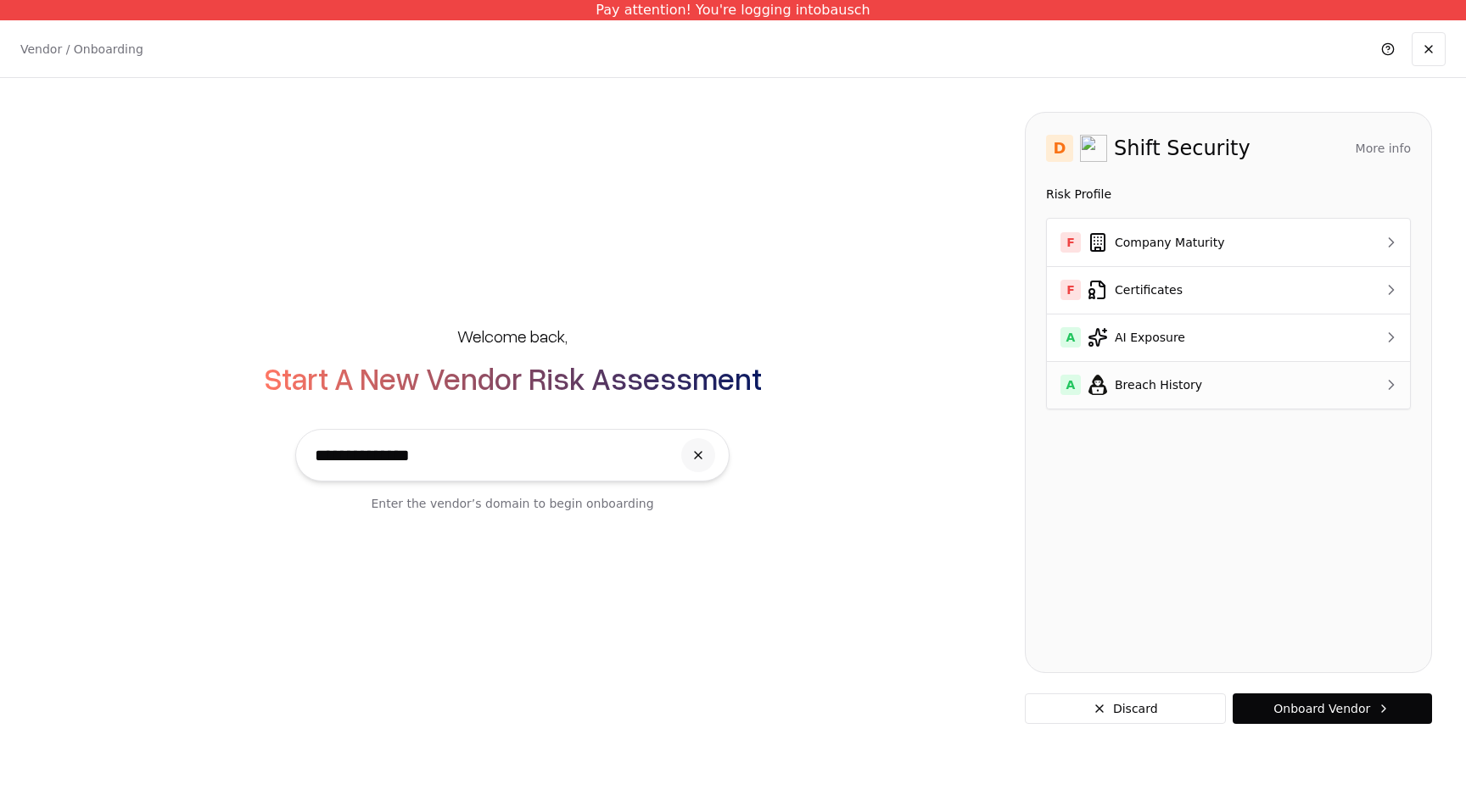
click at [1134, 375] on div "A Breach History" at bounding box center [1198, 385] width 277 height 20
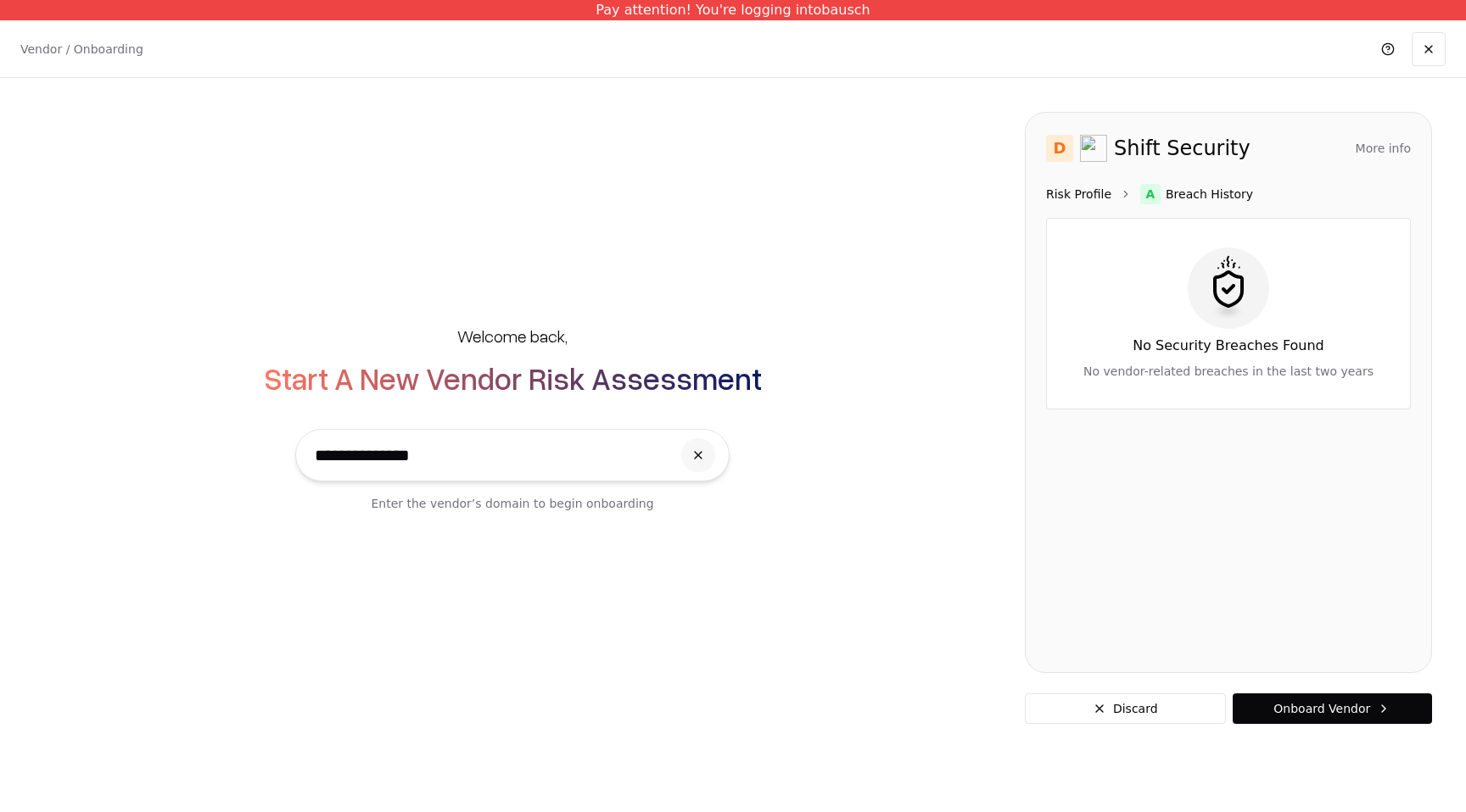
click at [1087, 198] on link "Risk Profile" at bounding box center [1079, 194] width 65 height 17
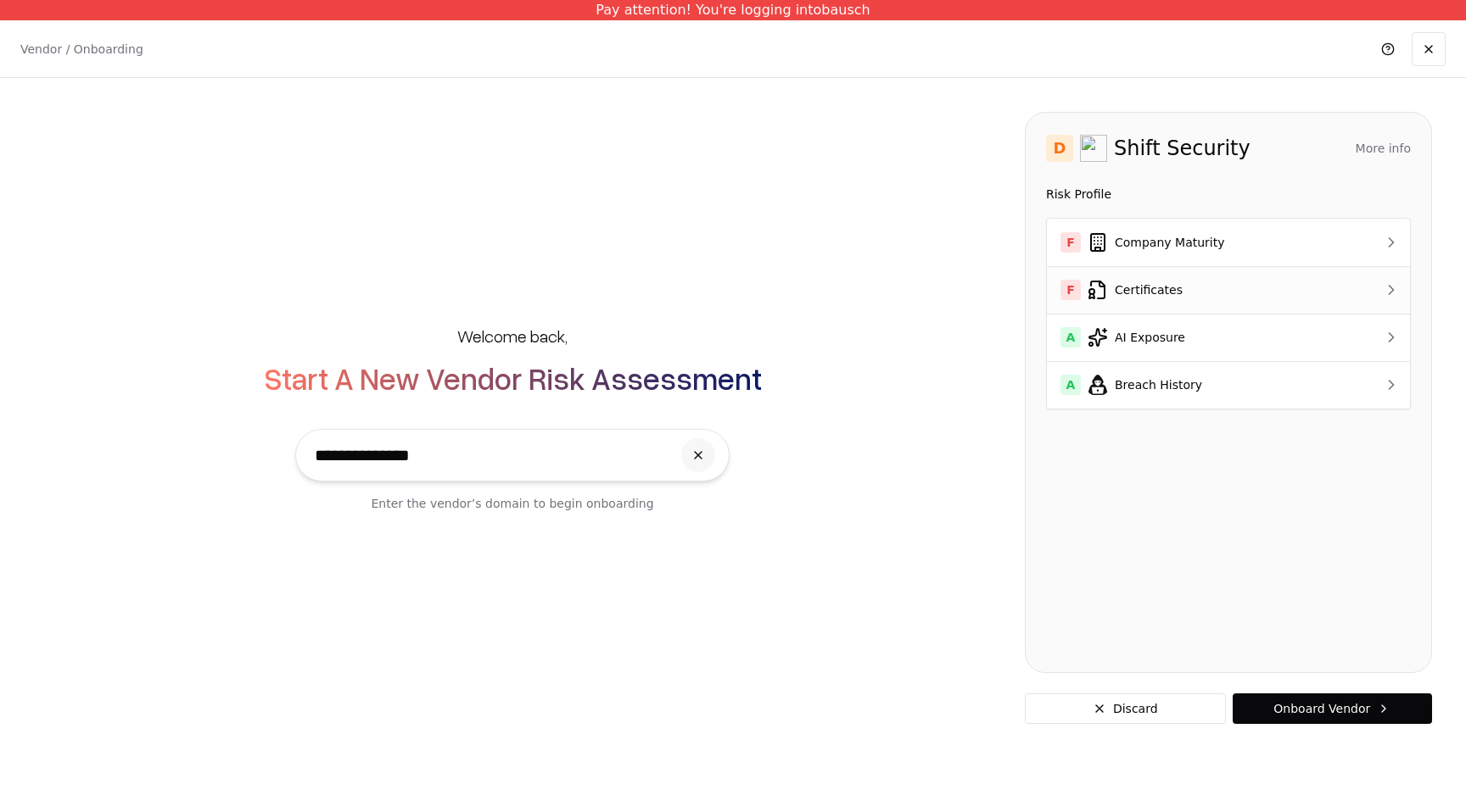
click at [1122, 300] on td "F Certificates" at bounding box center [1199, 290] width 304 height 47
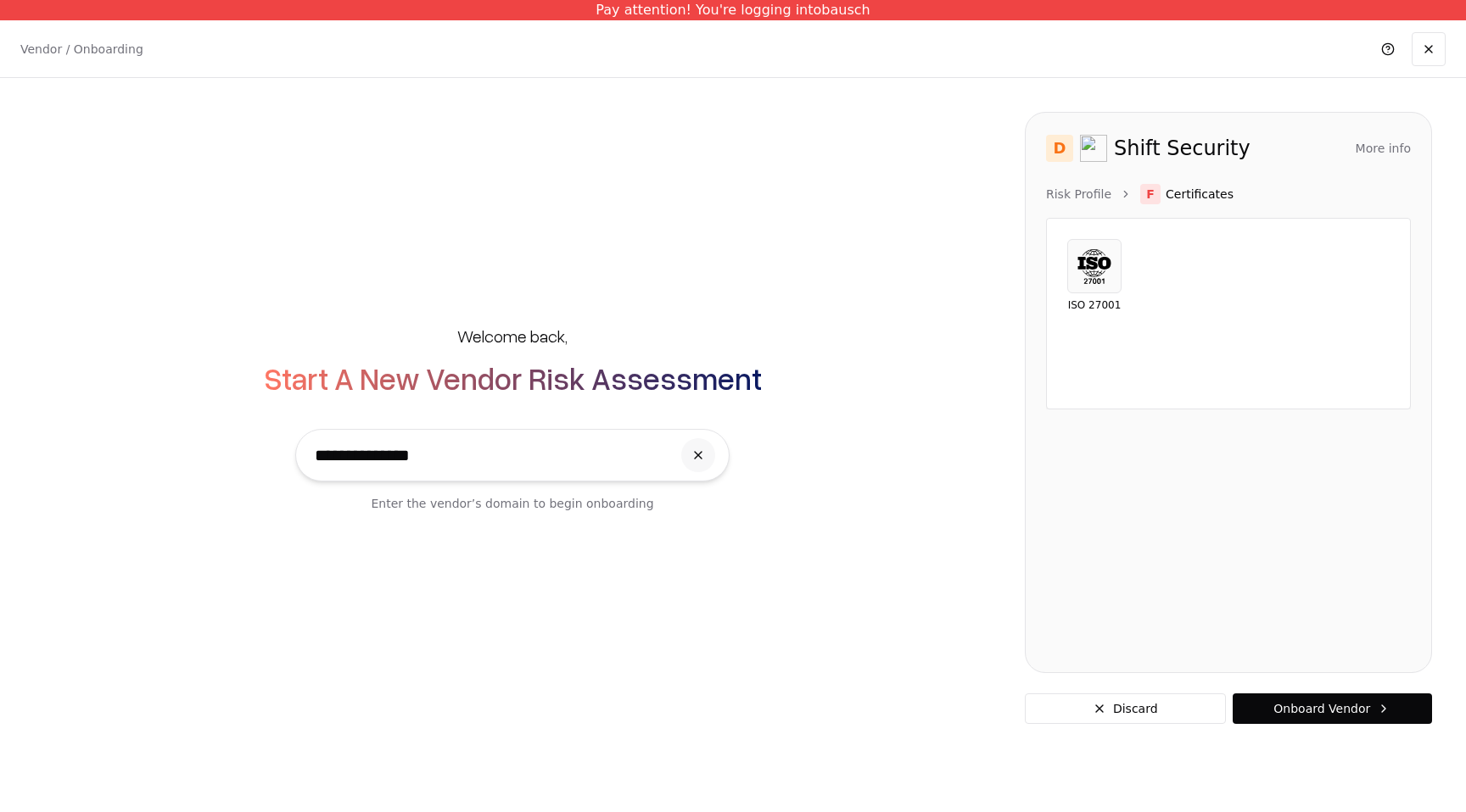
click at [1086, 204] on div "Risk Profile F Certificates ISO 27001" at bounding box center [1229, 297] width 365 height 226
click at [1086, 199] on link "Risk Profile" at bounding box center [1079, 194] width 65 height 17
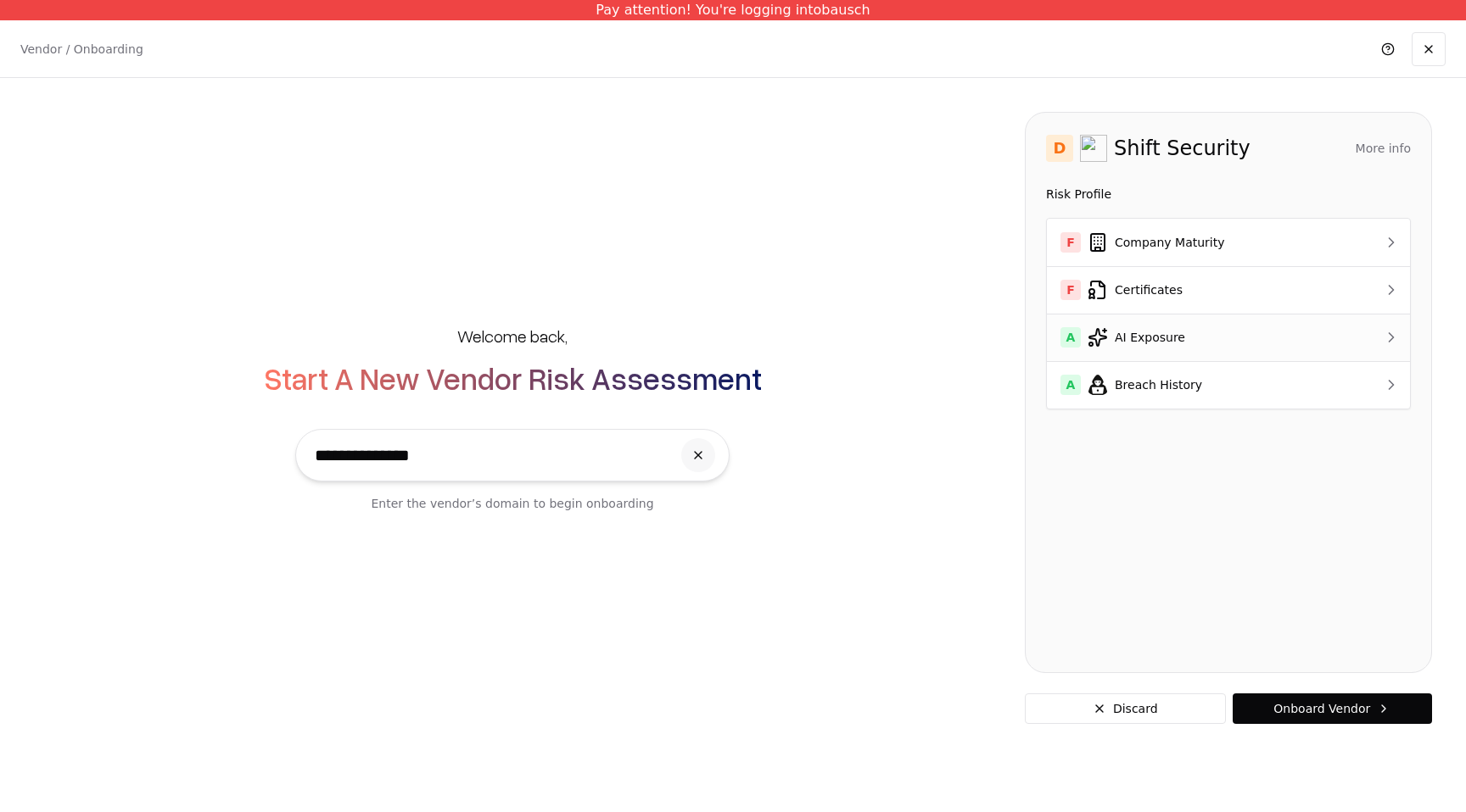
click at [1128, 333] on div "A AI Exposure" at bounding box center [1198, 337] width 277 height 20
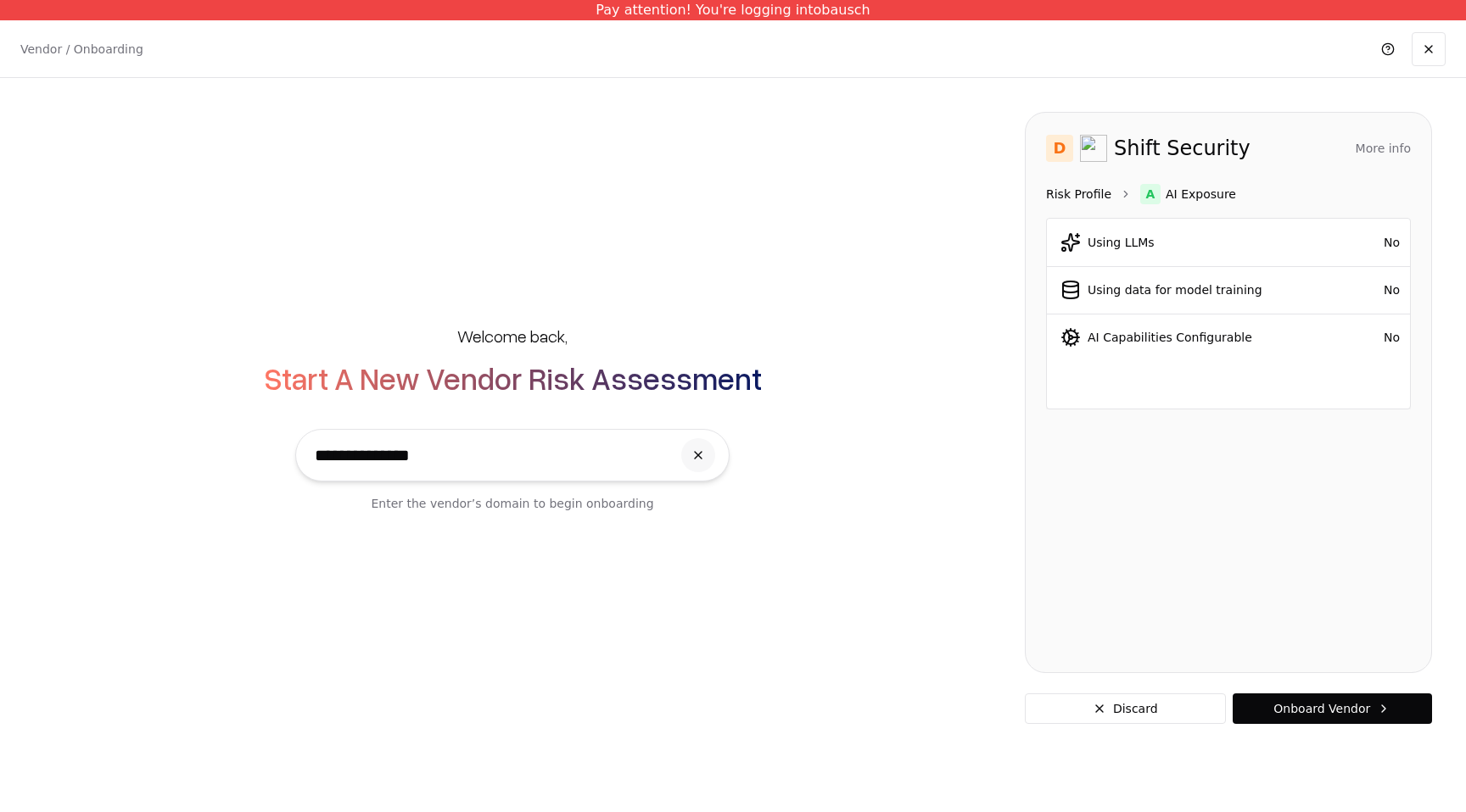
click at [1093, 199] on link "Risk Profile" at bounding box center [1079, 194] width 65 height 17
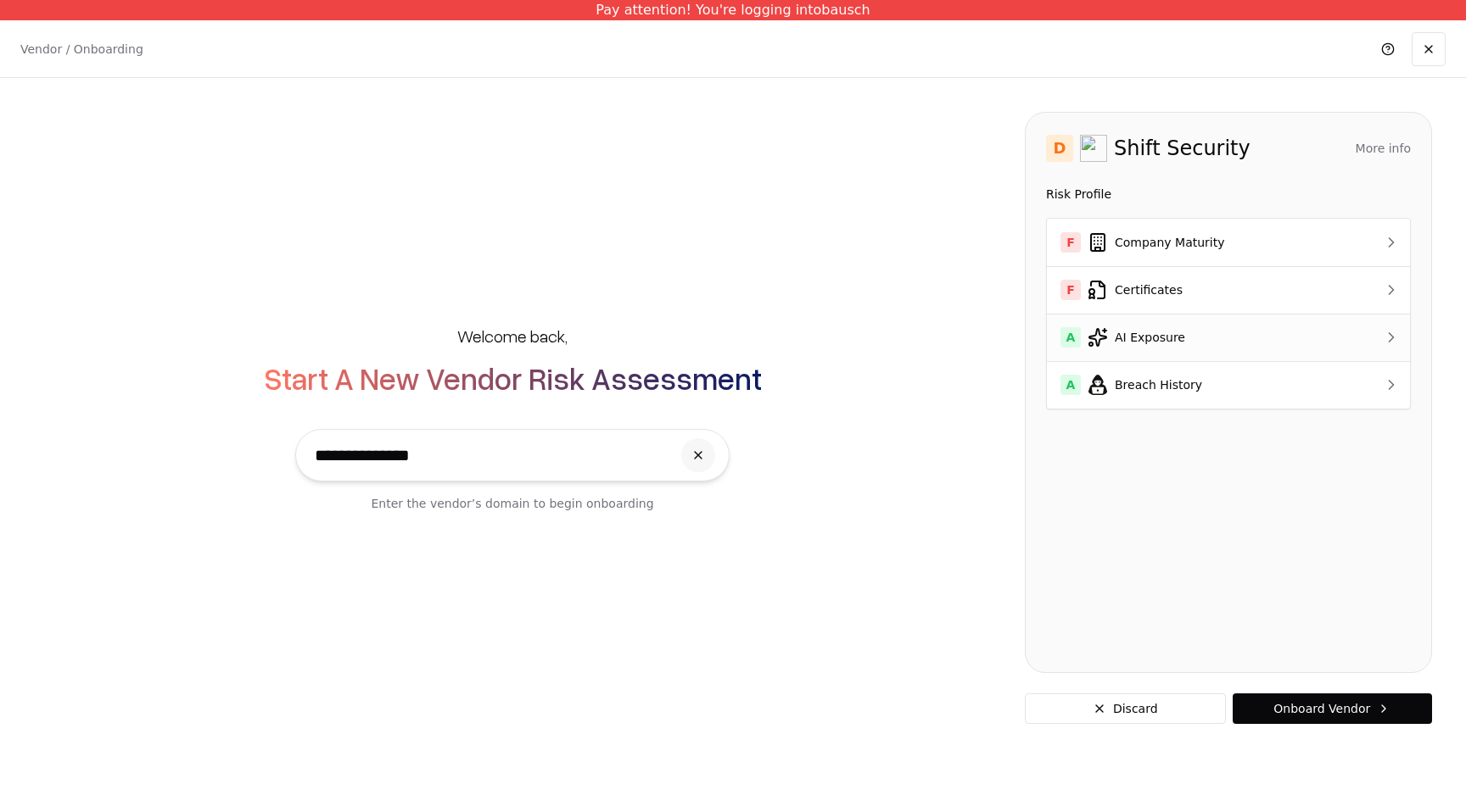
click at [1117, 345] on div "A AI Exposure" at bounding box center [1198, 337] width 277 height 20
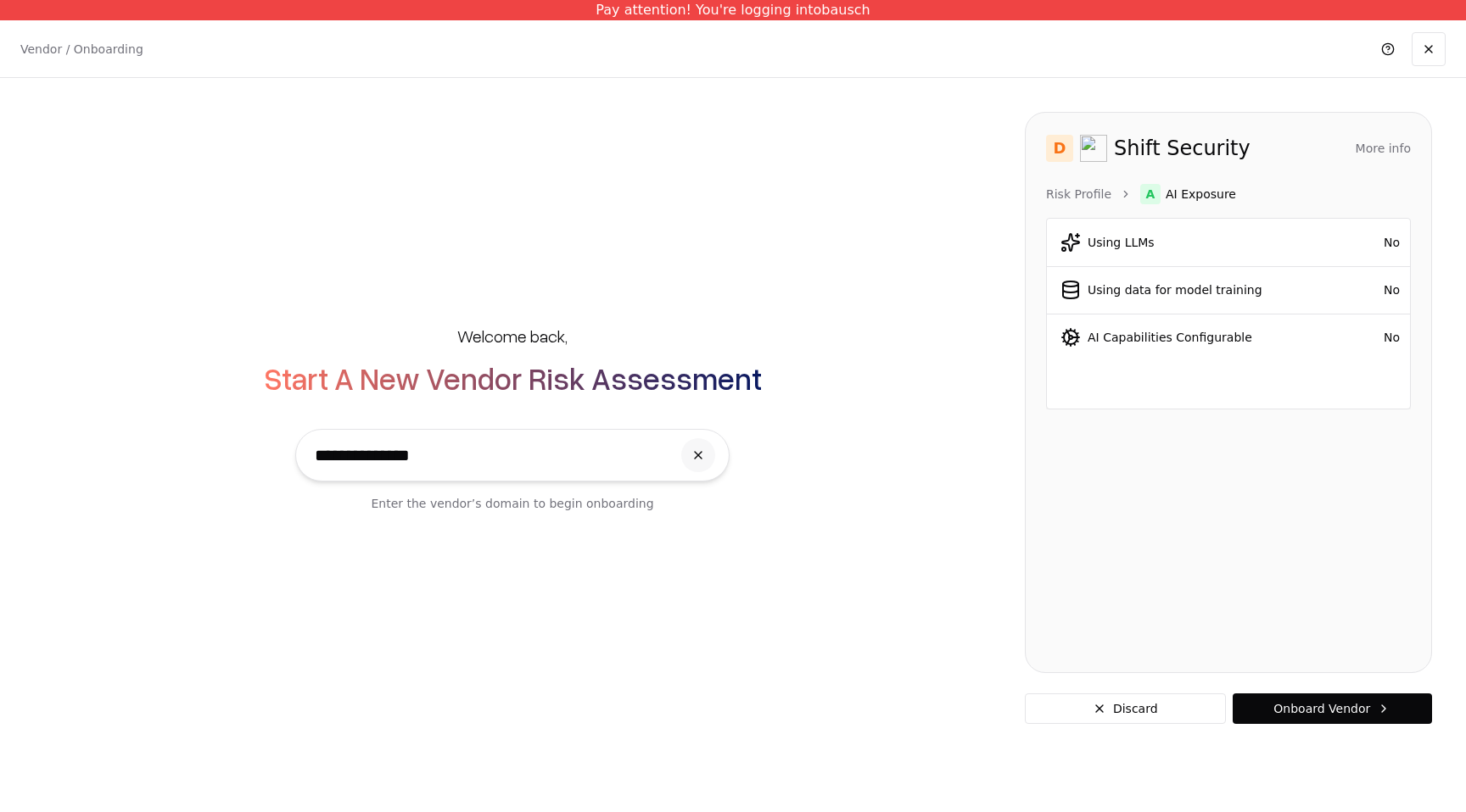
click at [1092, 181] on div "D Shift Security More info Domain shift.security Industry computer & network se…" at bounding box center [1229, 392] width 408 height 562
click at [1093, 194] on link "Risk Profile" at bounding box center [1079, 194] width 65 height 17
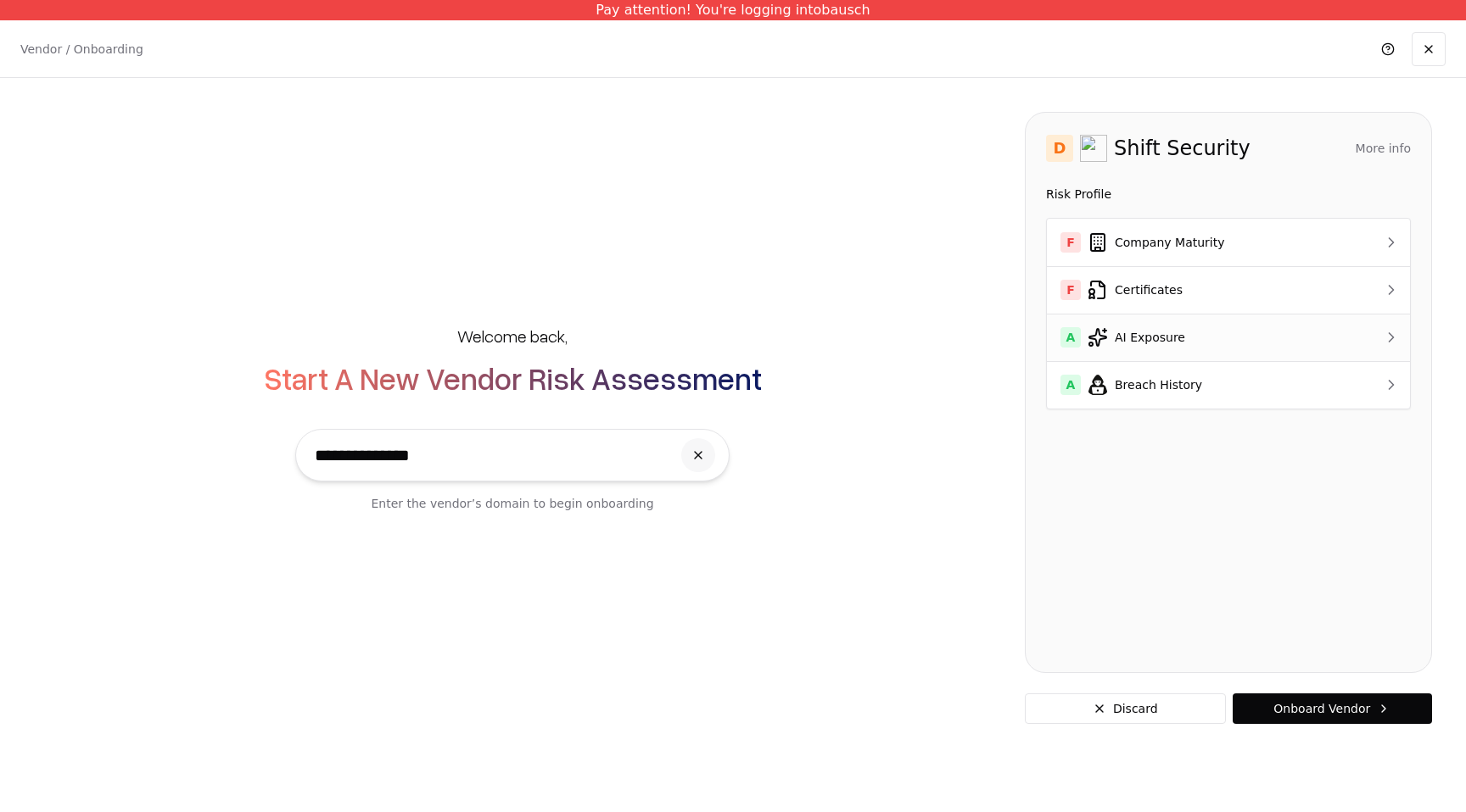
click at [1141, 341] on div "A AI Exposure" at bounding box center [1198, 337] width 277 height 20
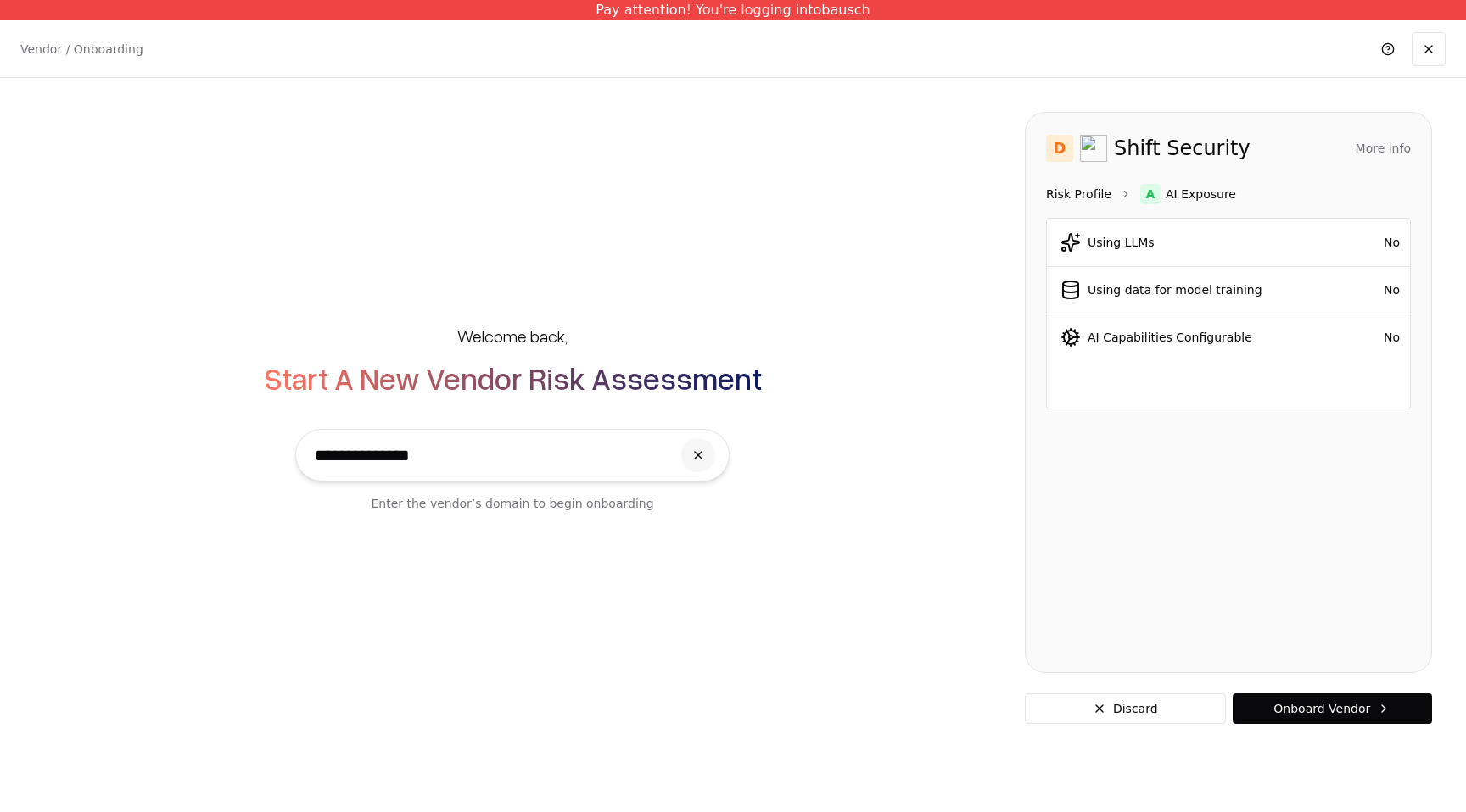
click at [1096, 196] on link "Risk Profile" at bounding box center [1079, 194] width 65 height 17
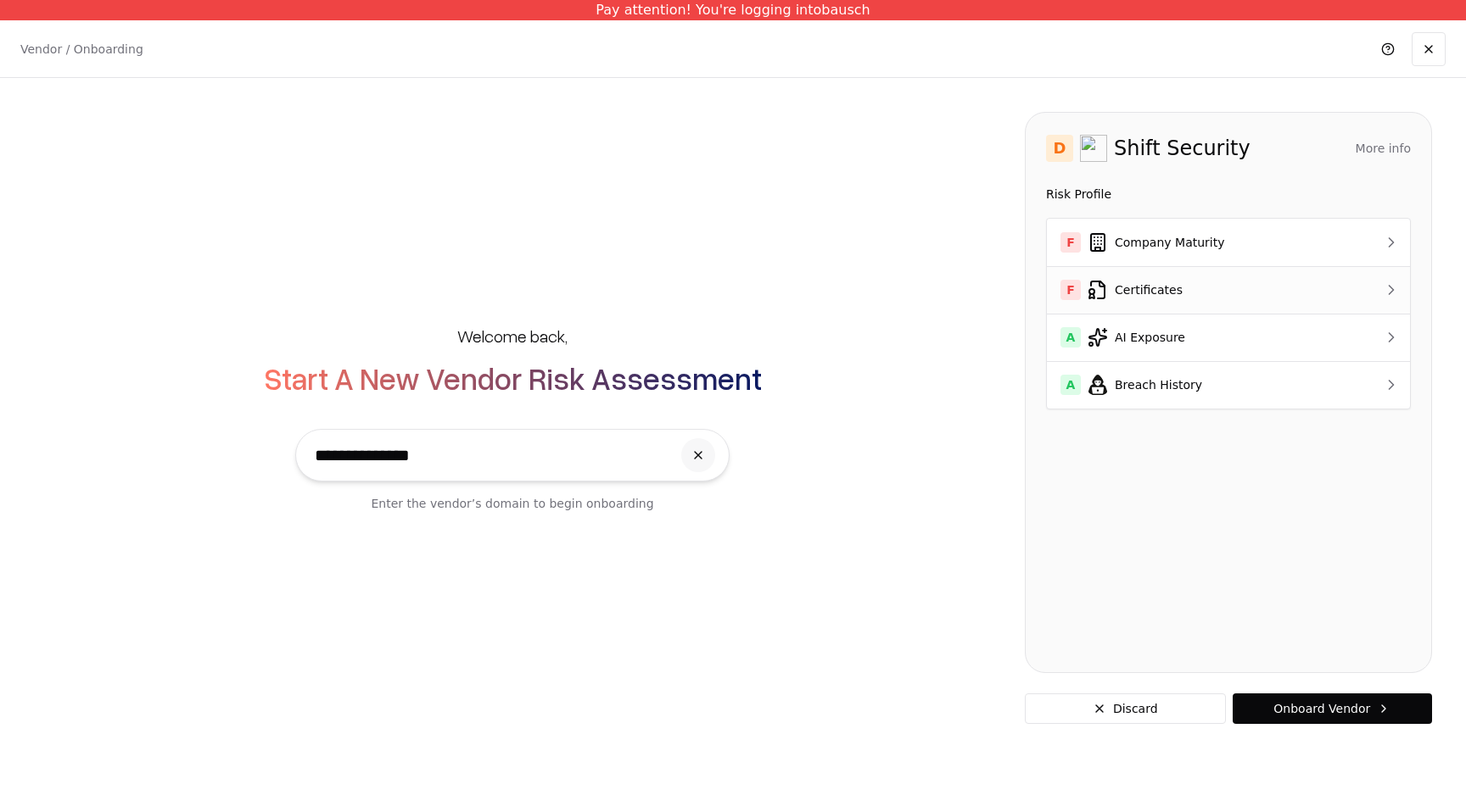
click at [1134, 295] on div "F Certificates" at bounding box center [1198, 290] width 277 height 20
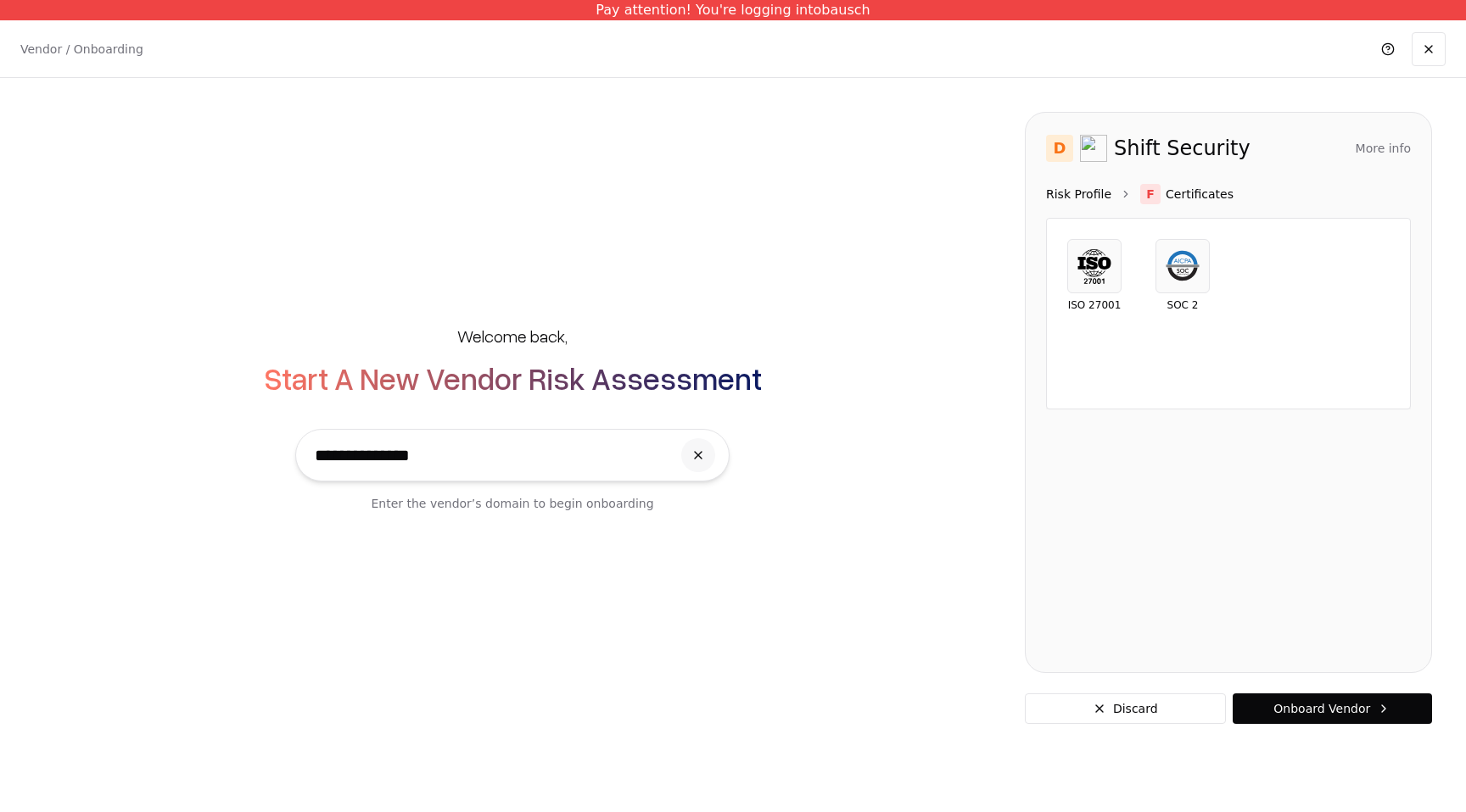
click at [1051, 192] on link "Risk Profile" at bounding box center [1079, 194] width 65 height 17
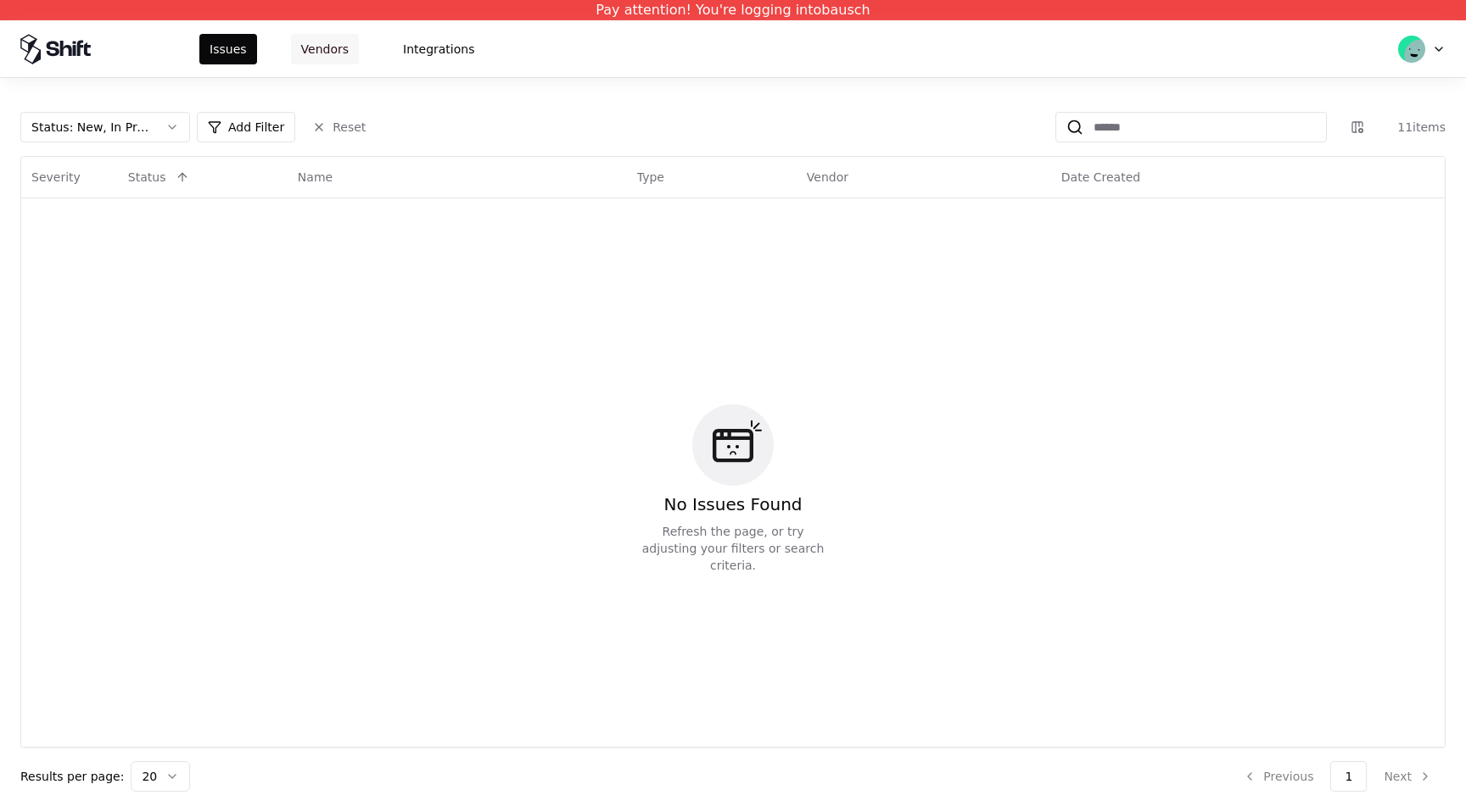
click at [338, 57] on button "Vendors" at bounding box center [325, 49] width 68 height 31
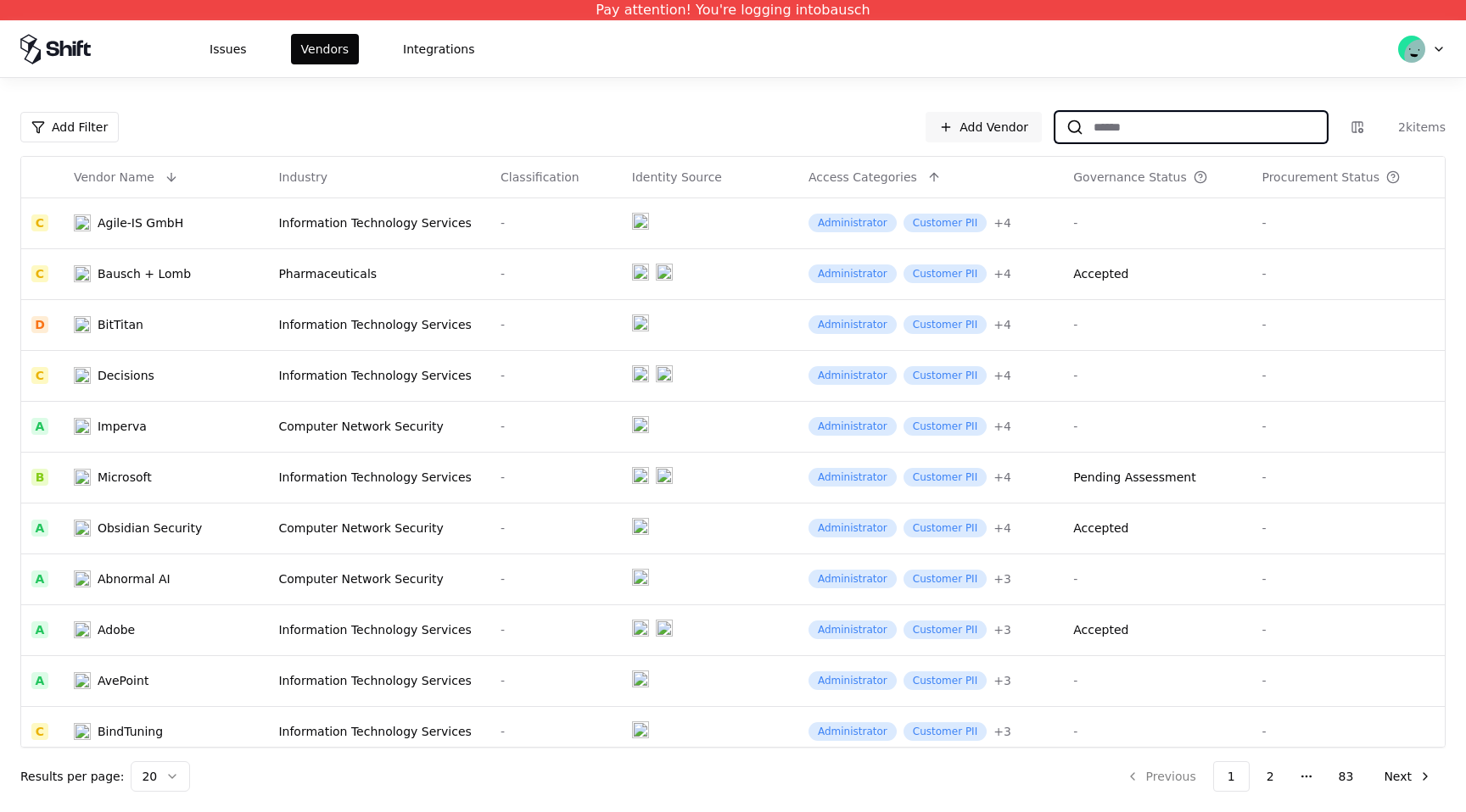
click at [1173, 124] on input at bounding box center [1205, 126] width 243 height 31
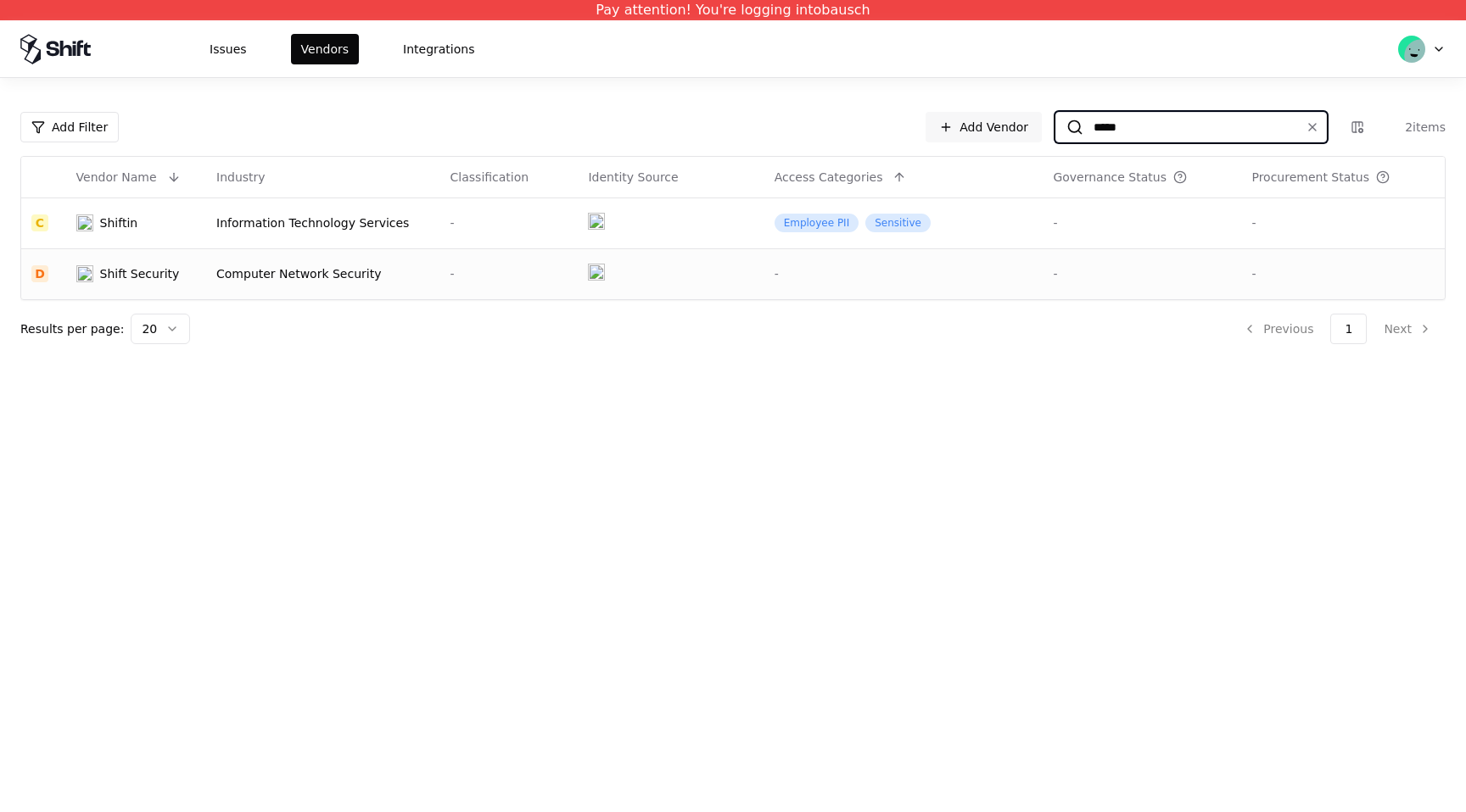
type input "*****"
click at [1011, 286] on td "-" at bounding box center [904, 274] width 279 height 51
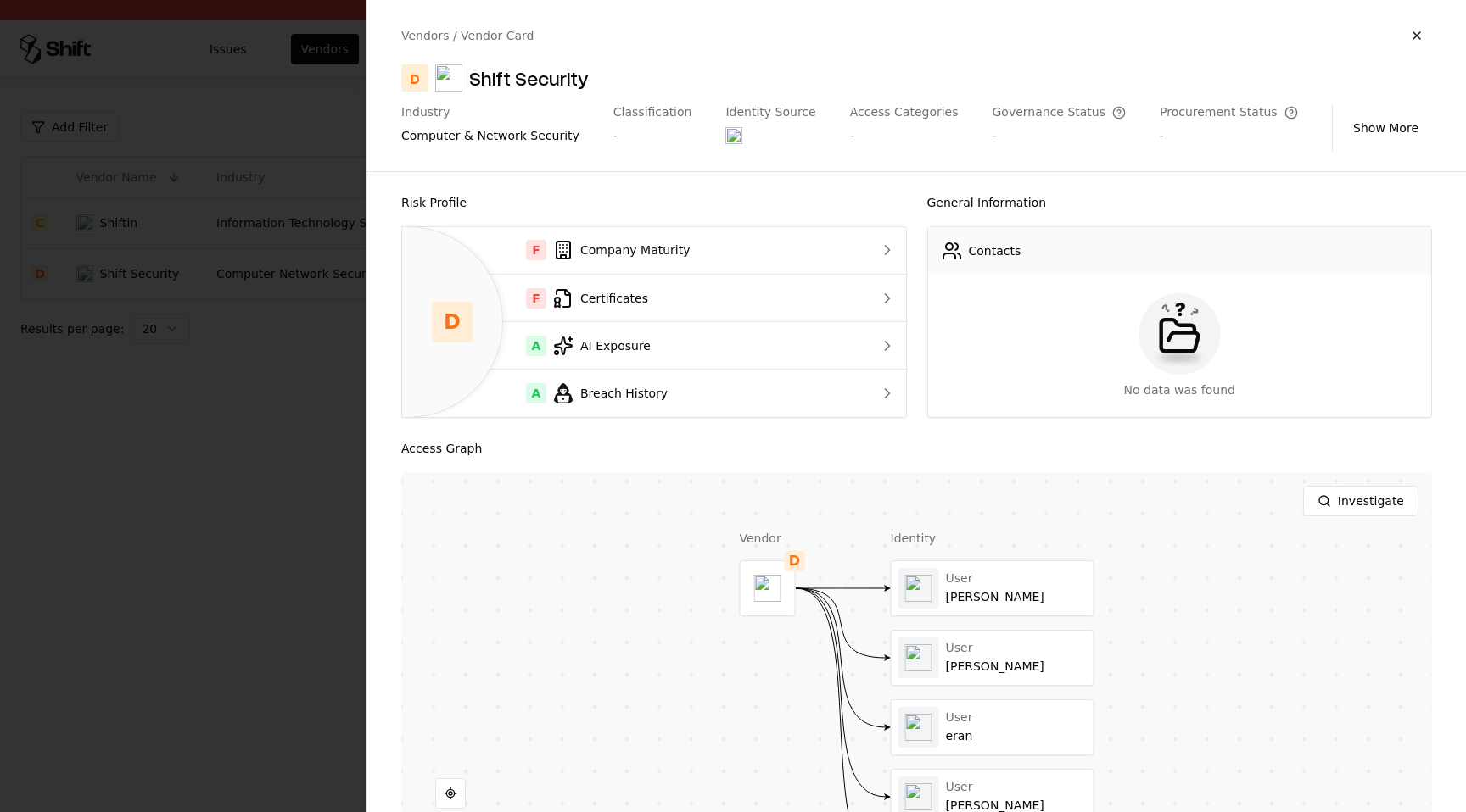
scroll to position [104, 0]
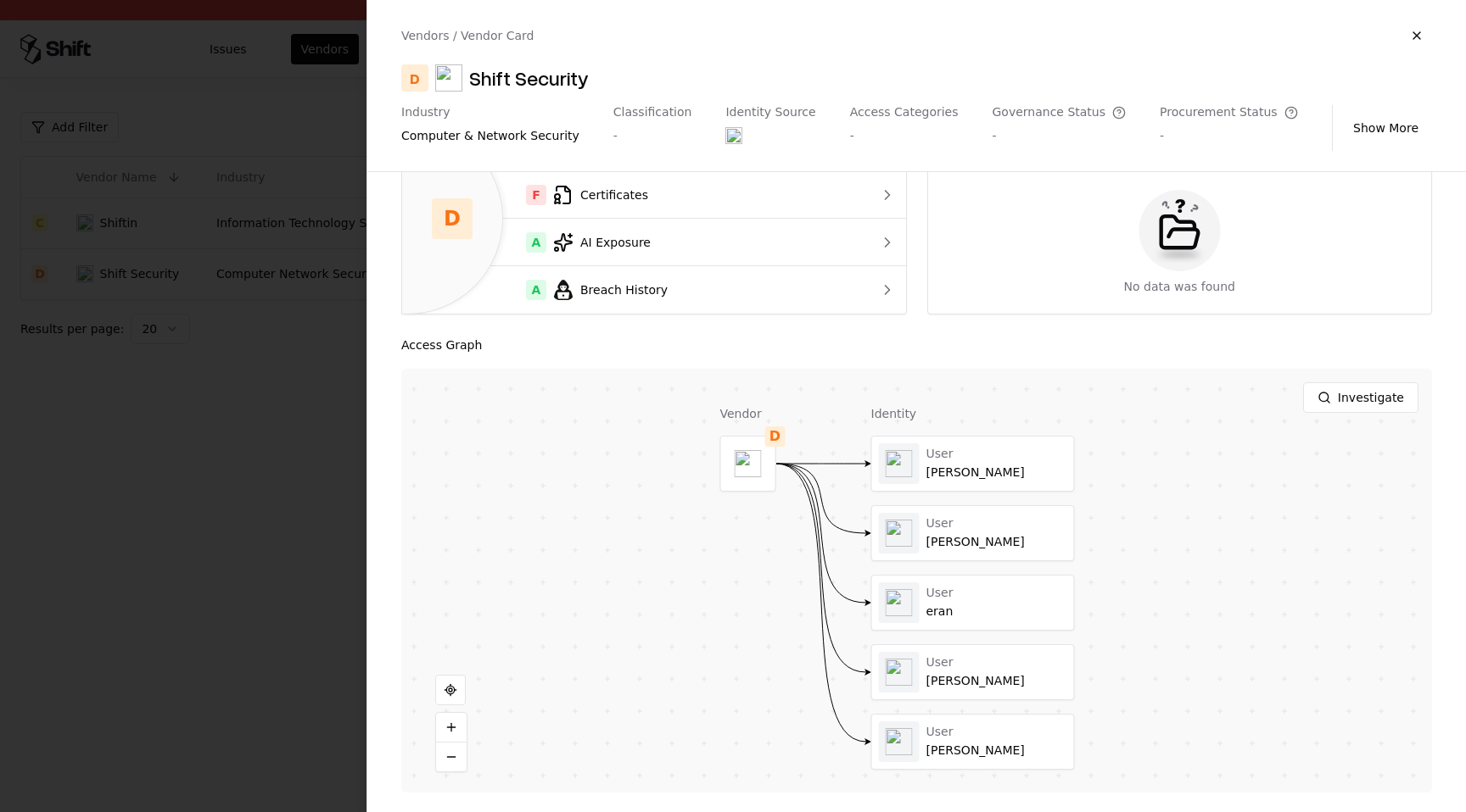
click at [968, 420] on div "Investigate" at bounding box center [916, 398] width 1031 height 58
click at [1415, 31] on button "button" at bounding box center [1416, 35] width 31 height 31
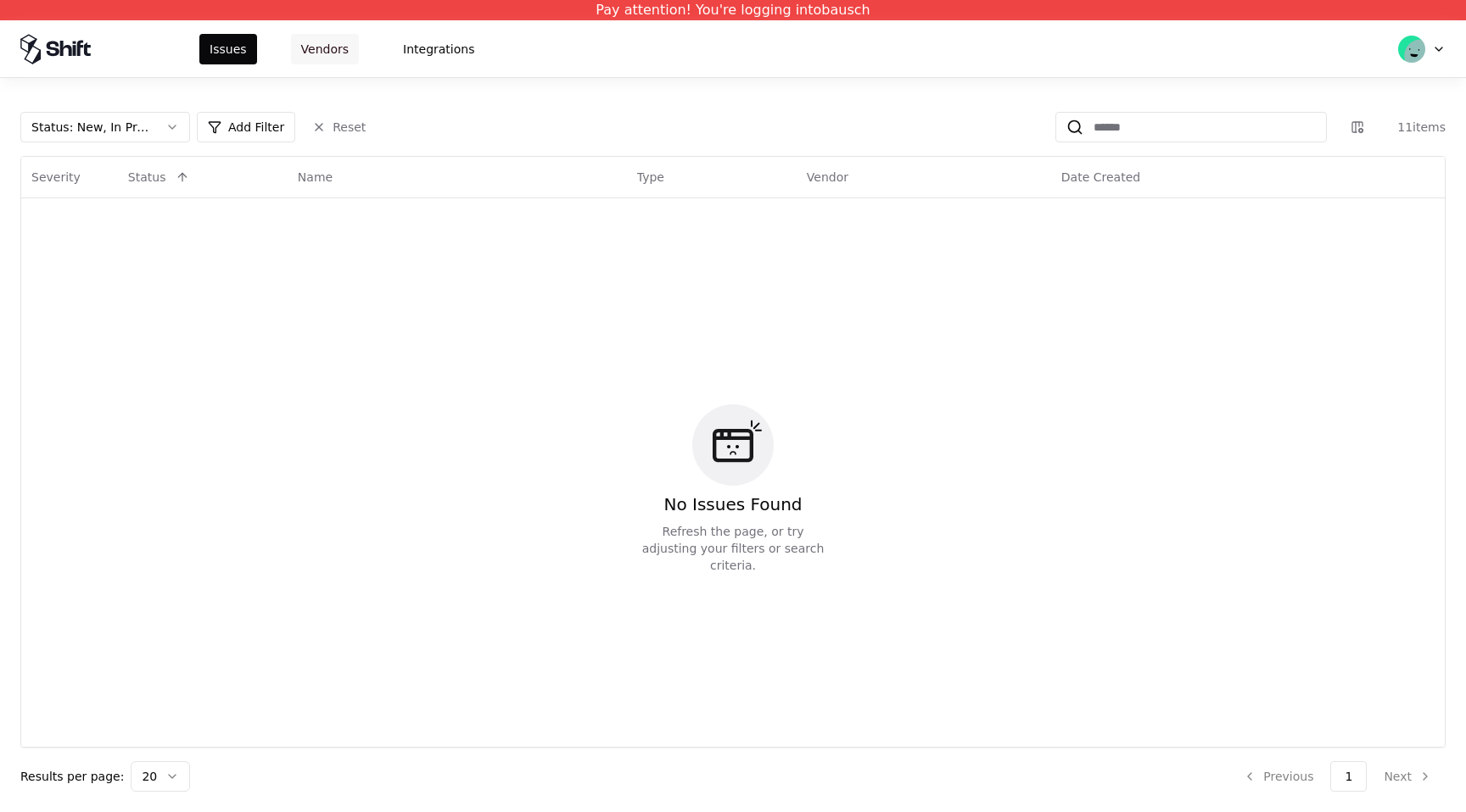
click at [304, 64] on button "Vendors" at bounding box center [325, 49] width 68 height 31
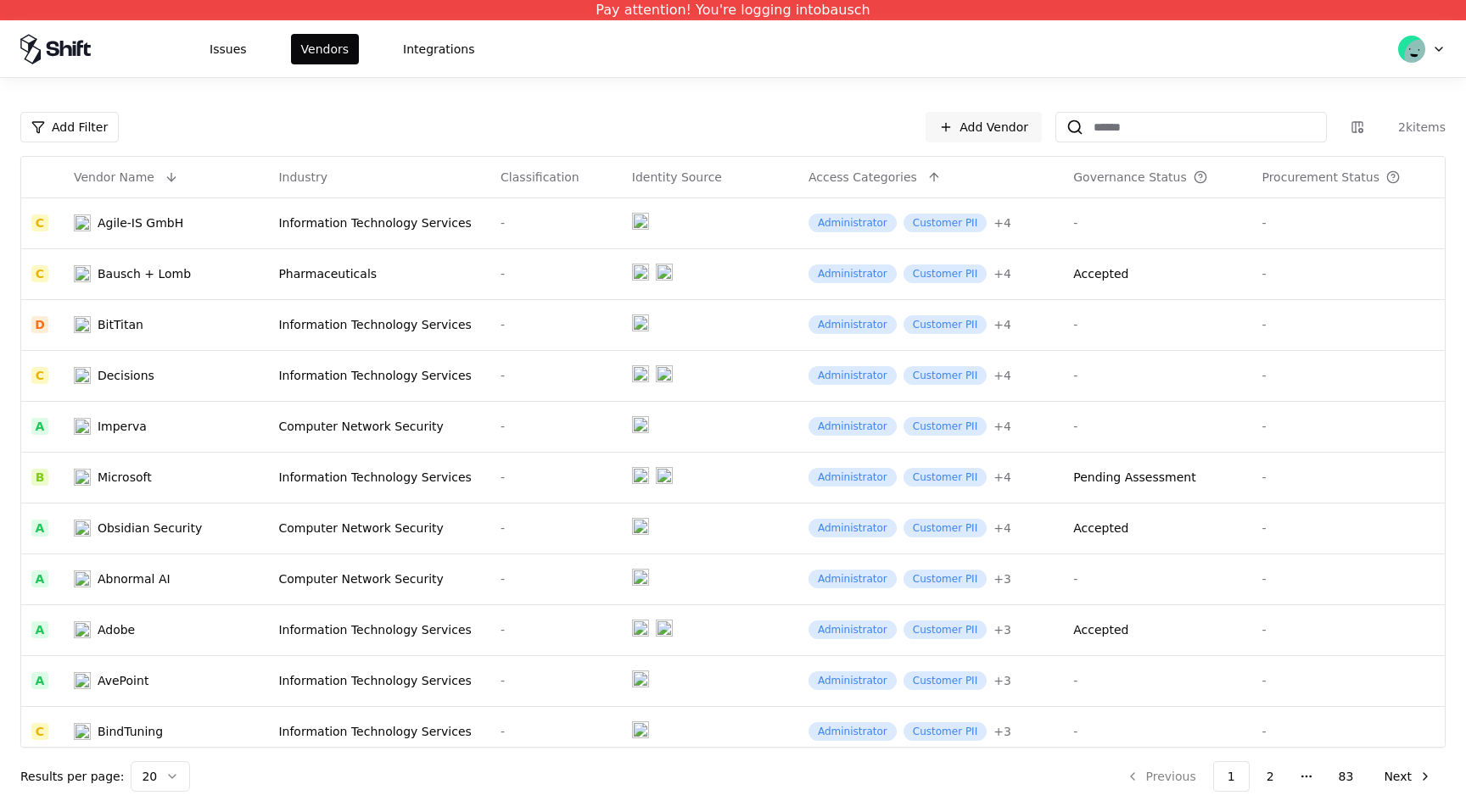
click at [78, 58] on icon at bounding box center [55, 49] width 71 height 31
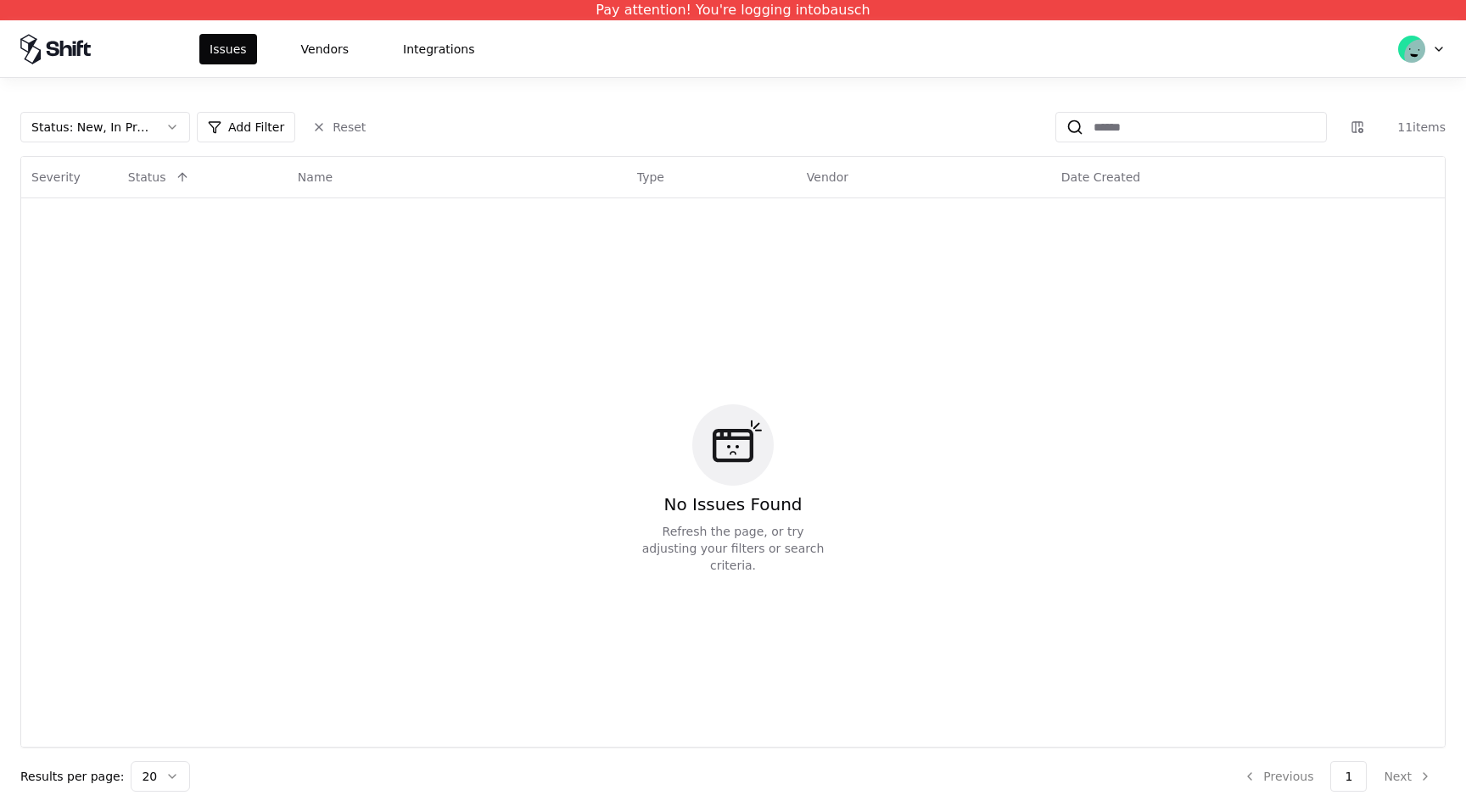
click at [79, 54] on icon at bounding box center [79, 48] width 6 height 16
click at [61, 34] on icon at bounding box center [55, 49] width 71 height 31
click at [1424, 60] on html "Pay attention! You're logging into bausch Issues Vendors Integrations Status : …" at bounding box center [733, 406] width 1466 height 812
click at [1341, 134] on div "Log out" at bounding box center [1351, 133] width 182 height 34
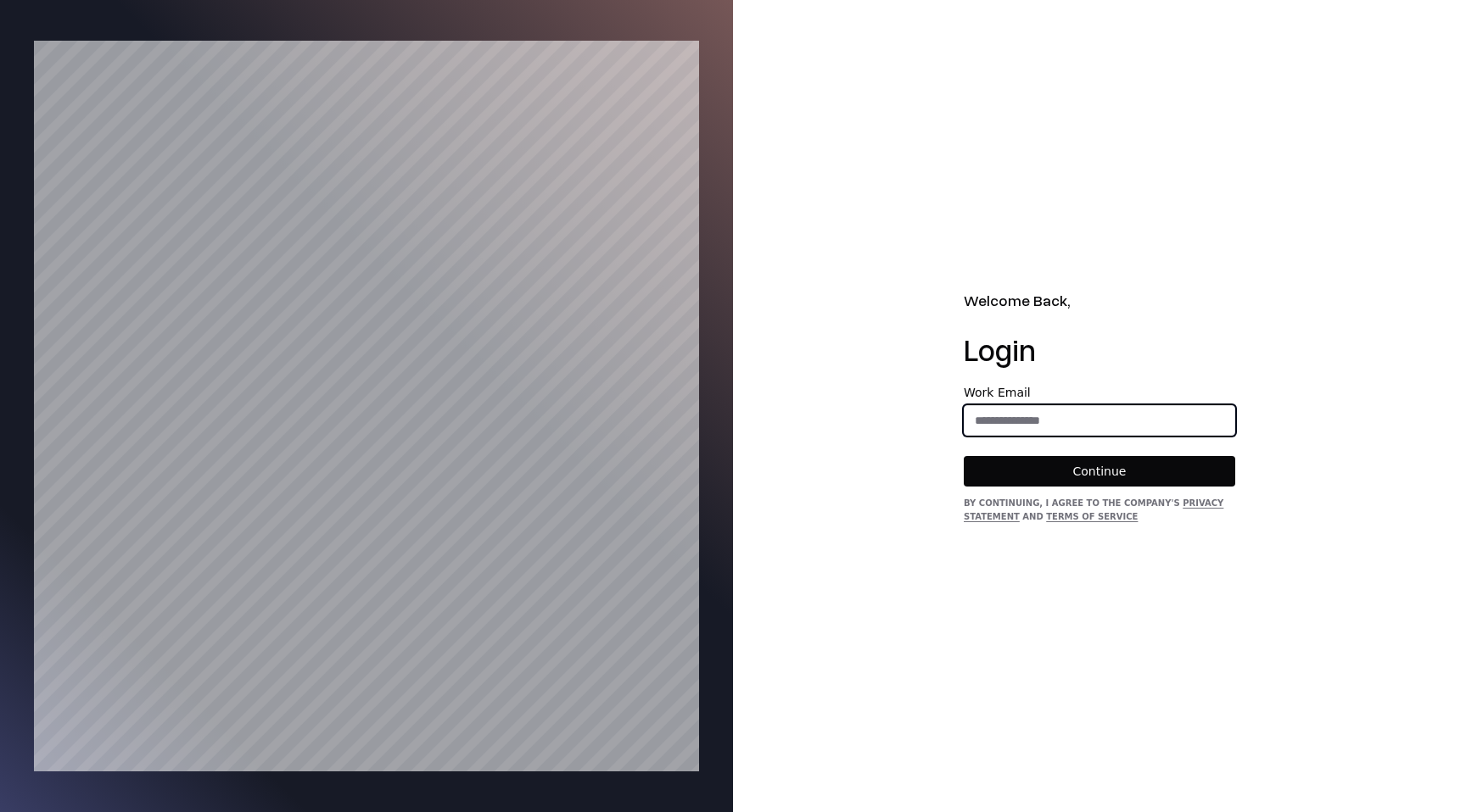
click at [1038, 415] on input "email" at bounding box center [1099, 420] width 270 height 31
type input "**********"
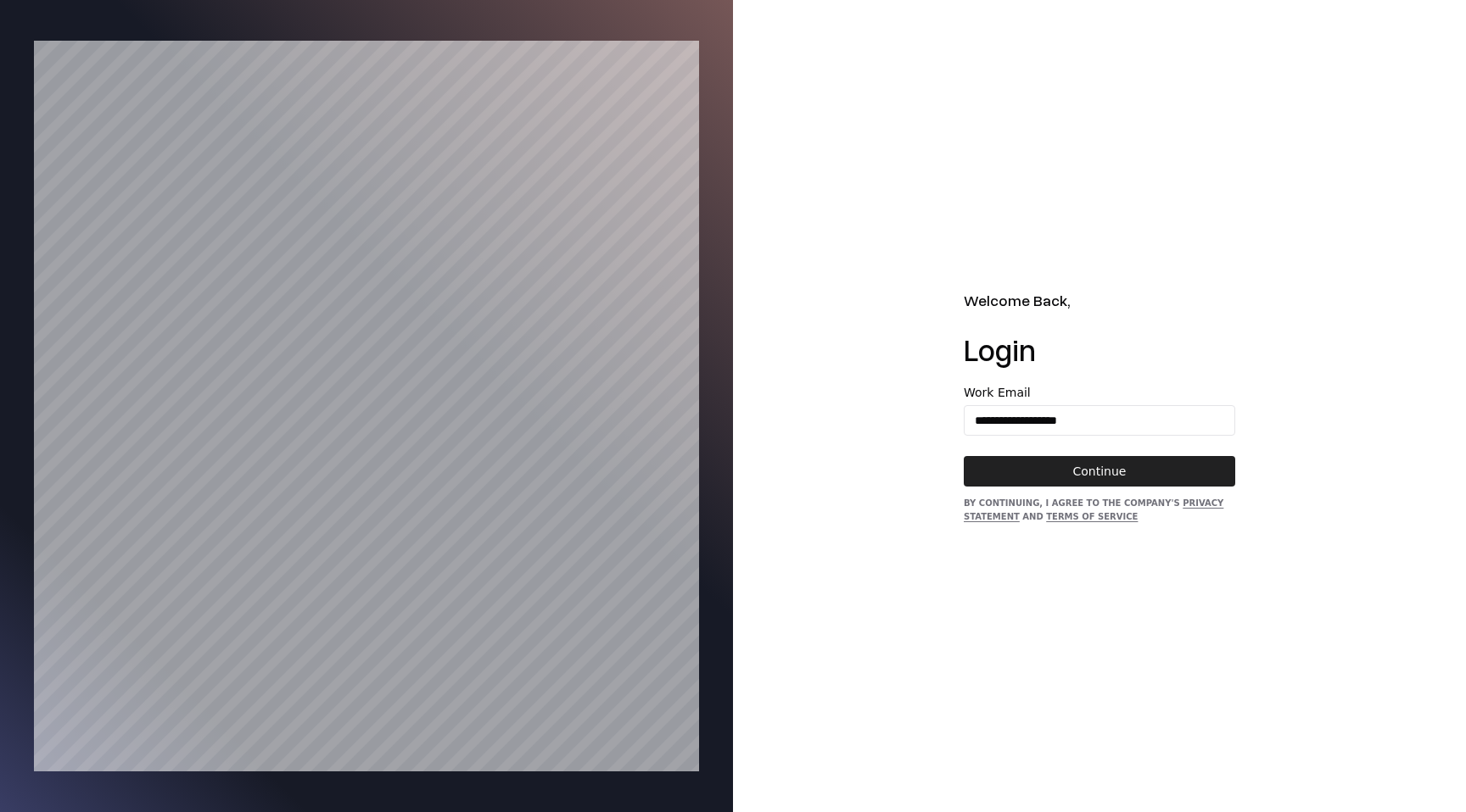
click at [1080, 470] on button "Continue" at bounding box center [1100, 471] width 271 height 31
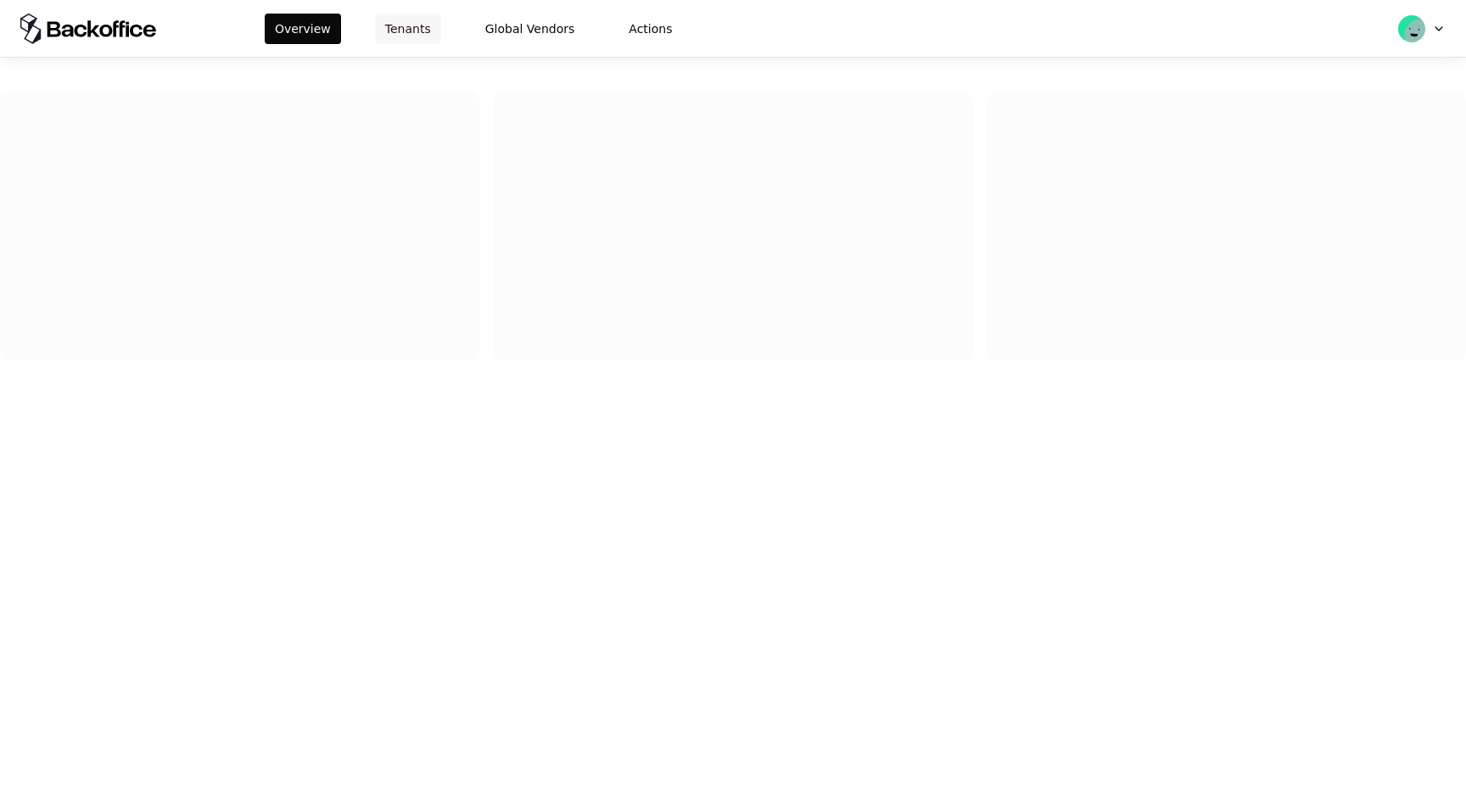
click at [408, 36] on button "Tenants" at bounding box center [408, 29] width 66 height 31
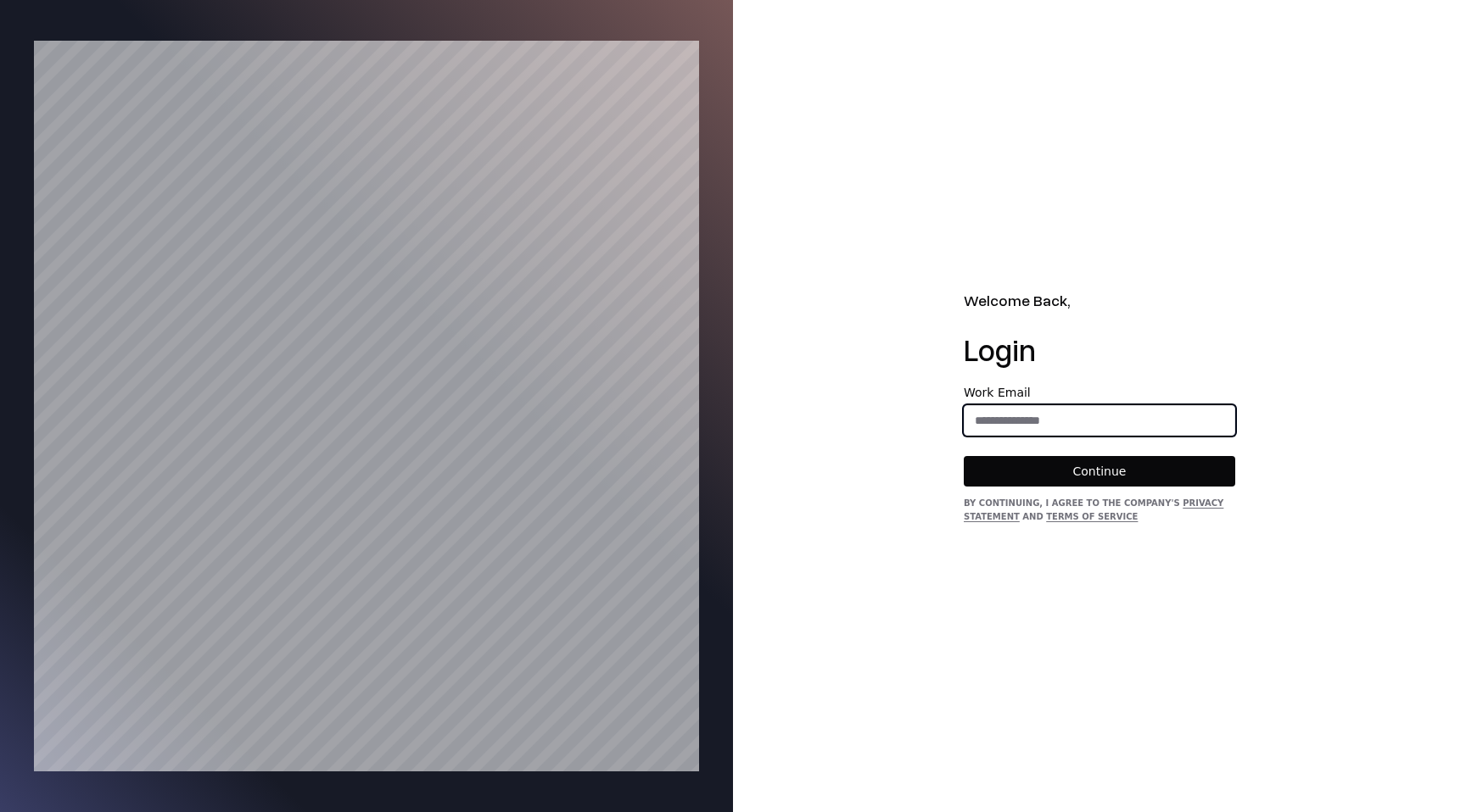
click at [1014, 424] on input "email" at bounding box center [1099, 420] width 270 height 31
type input "**********"
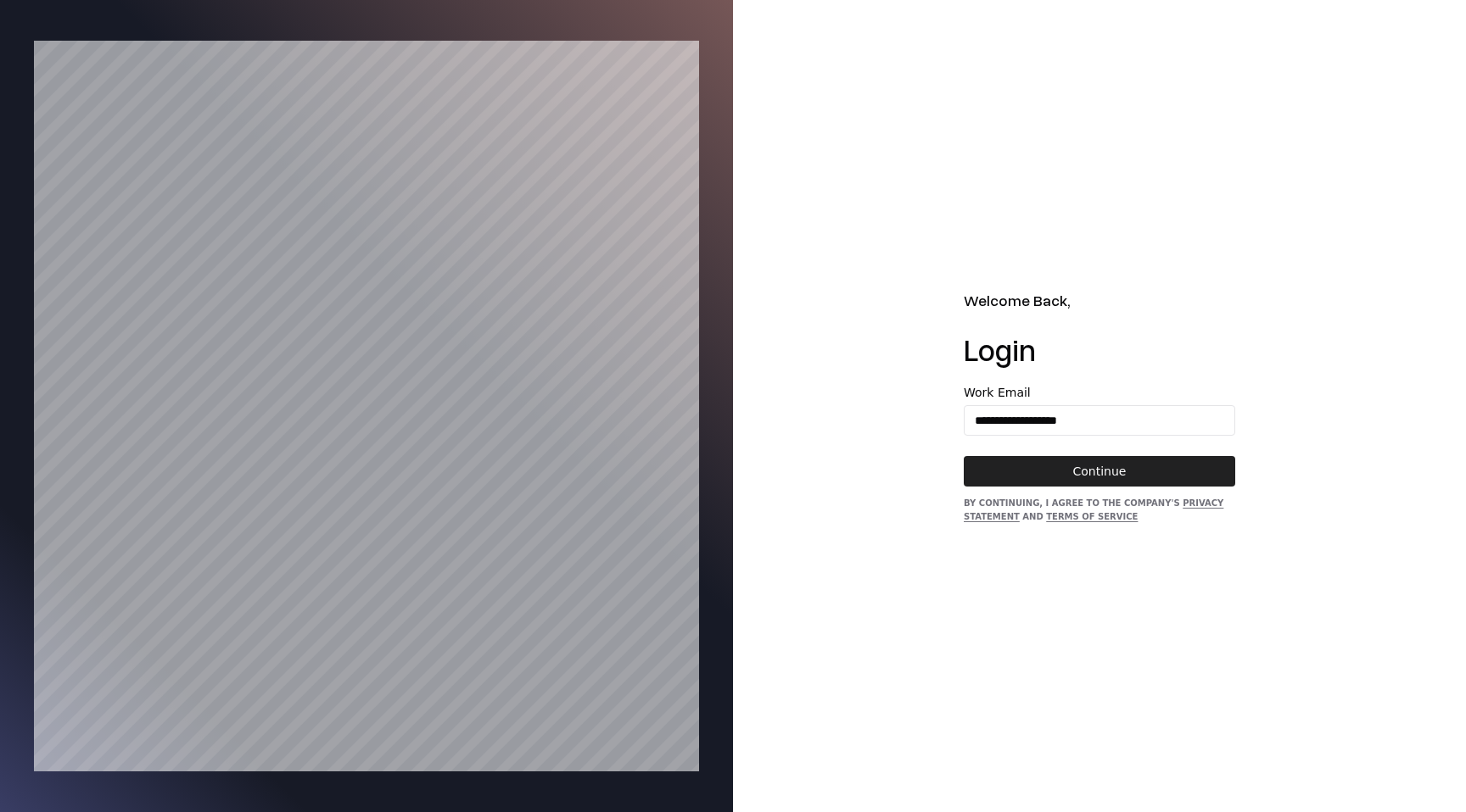
click at [1084, 478] on button "Continue" at bounding box center [1100, 471] width 271 height 31
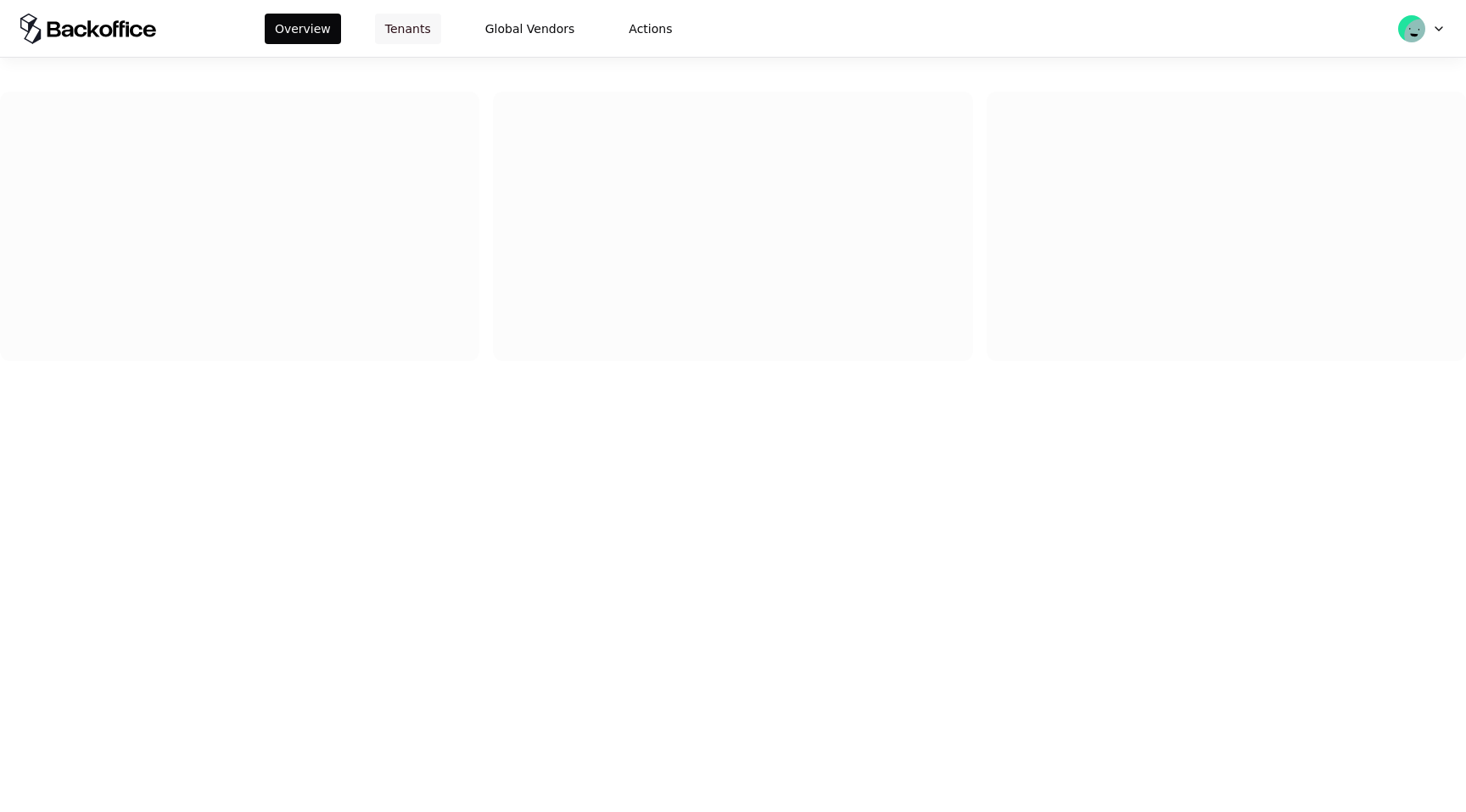
click at [386, 24] on button "Tenants" at bounding box center [408, 29] width 66 height 31
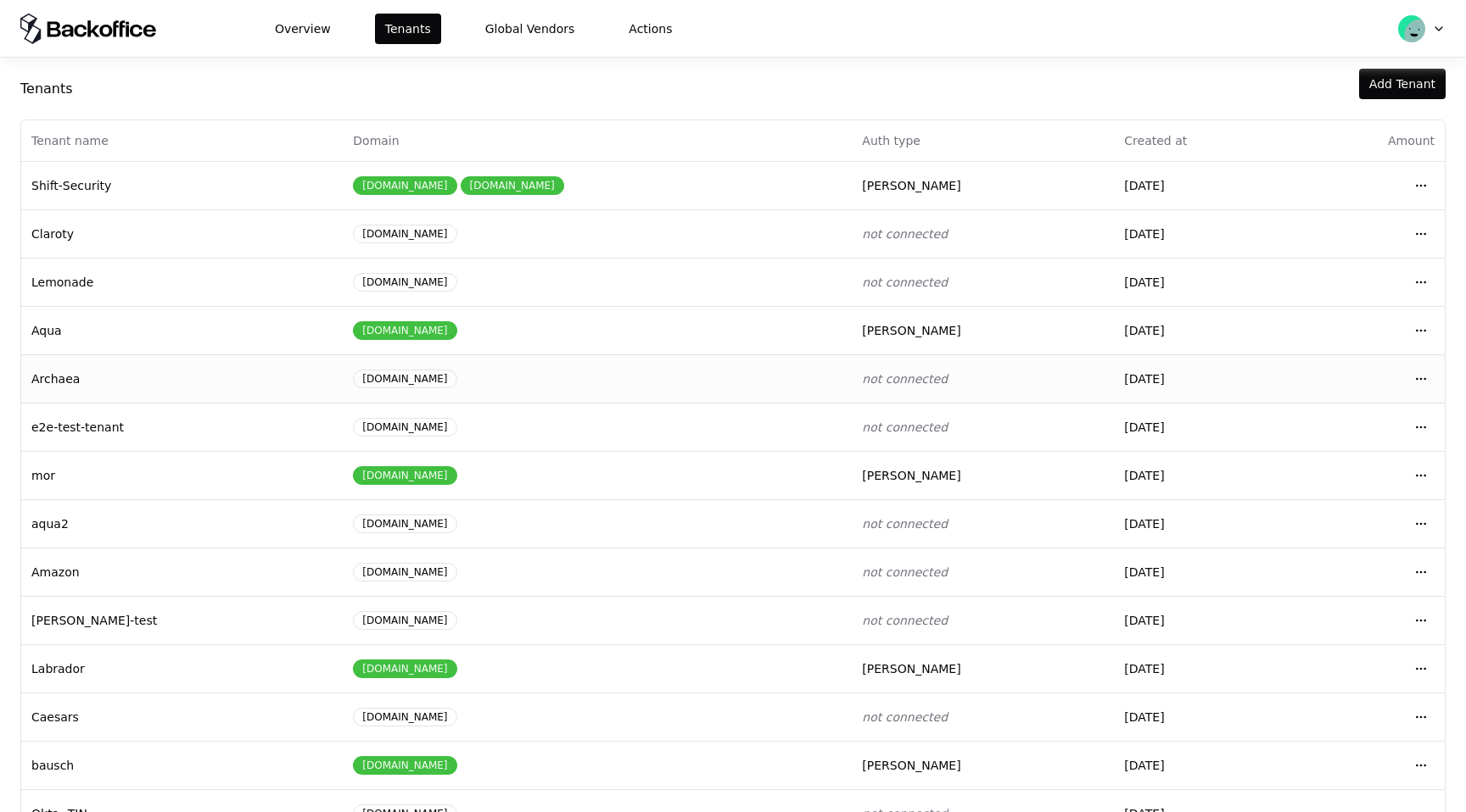
scroll to position [32, 0]
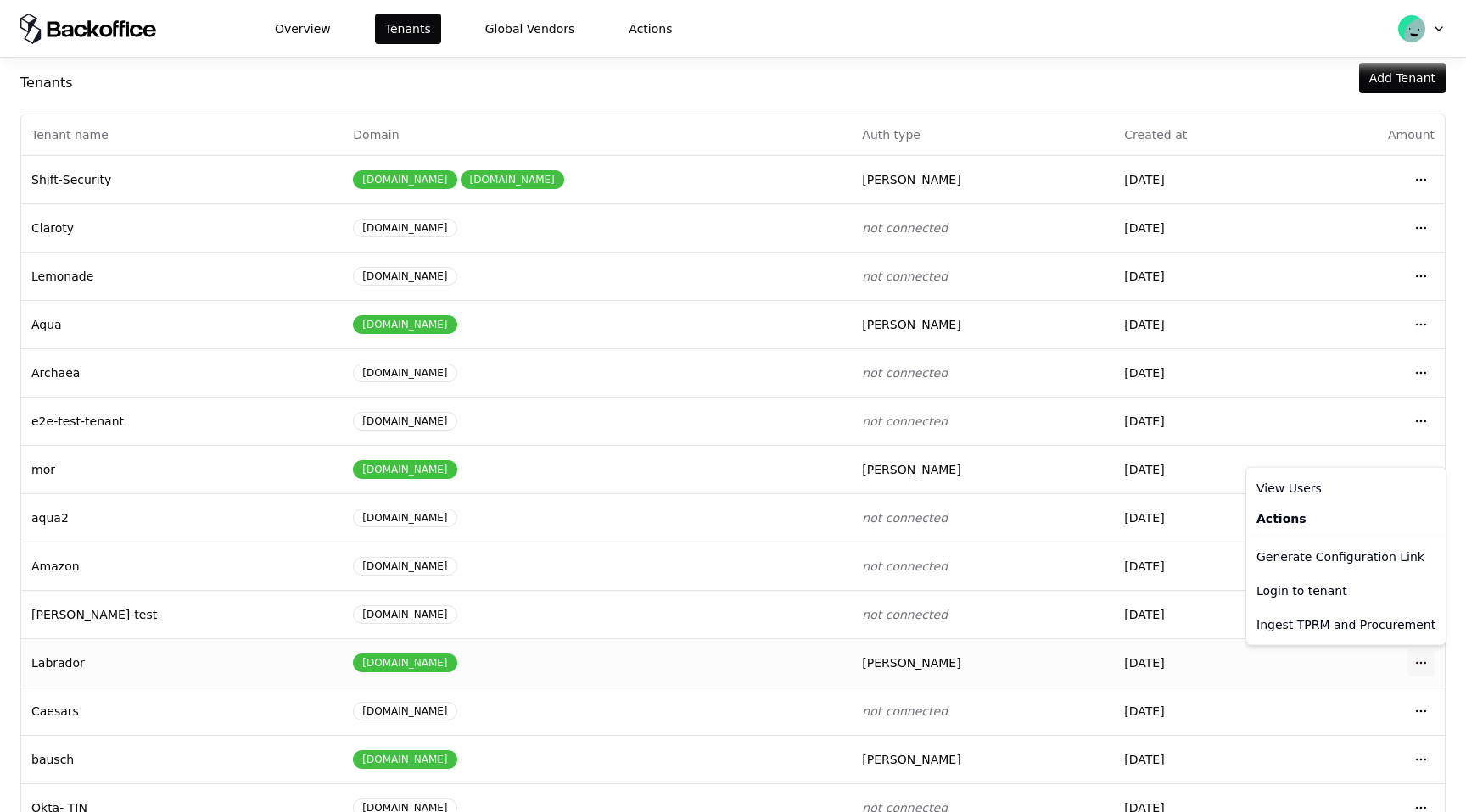
click at [1423, 655] on html "Overview Tenants Global Vendors Actions Tenants Add Tenant Tenant name Domain A…" at bounding box center [733, 406] width 1466 height 812
click at [1314, 595] on div "Login to tenant" at bounding box center [1346, 590] width 193 height 34
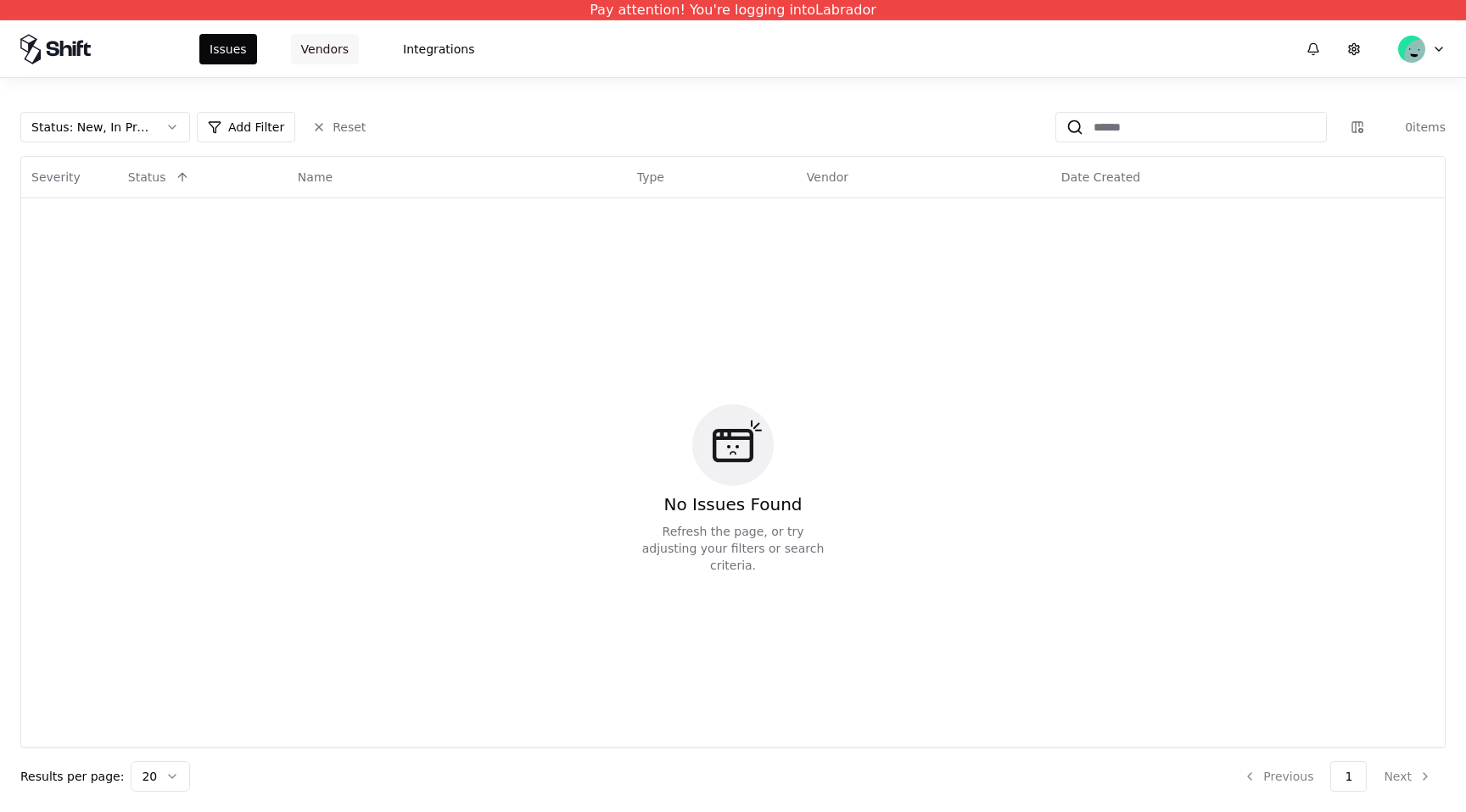
click at [341, 51] on button "Vendors" at bounding box center [325, 49] width 68 height 31
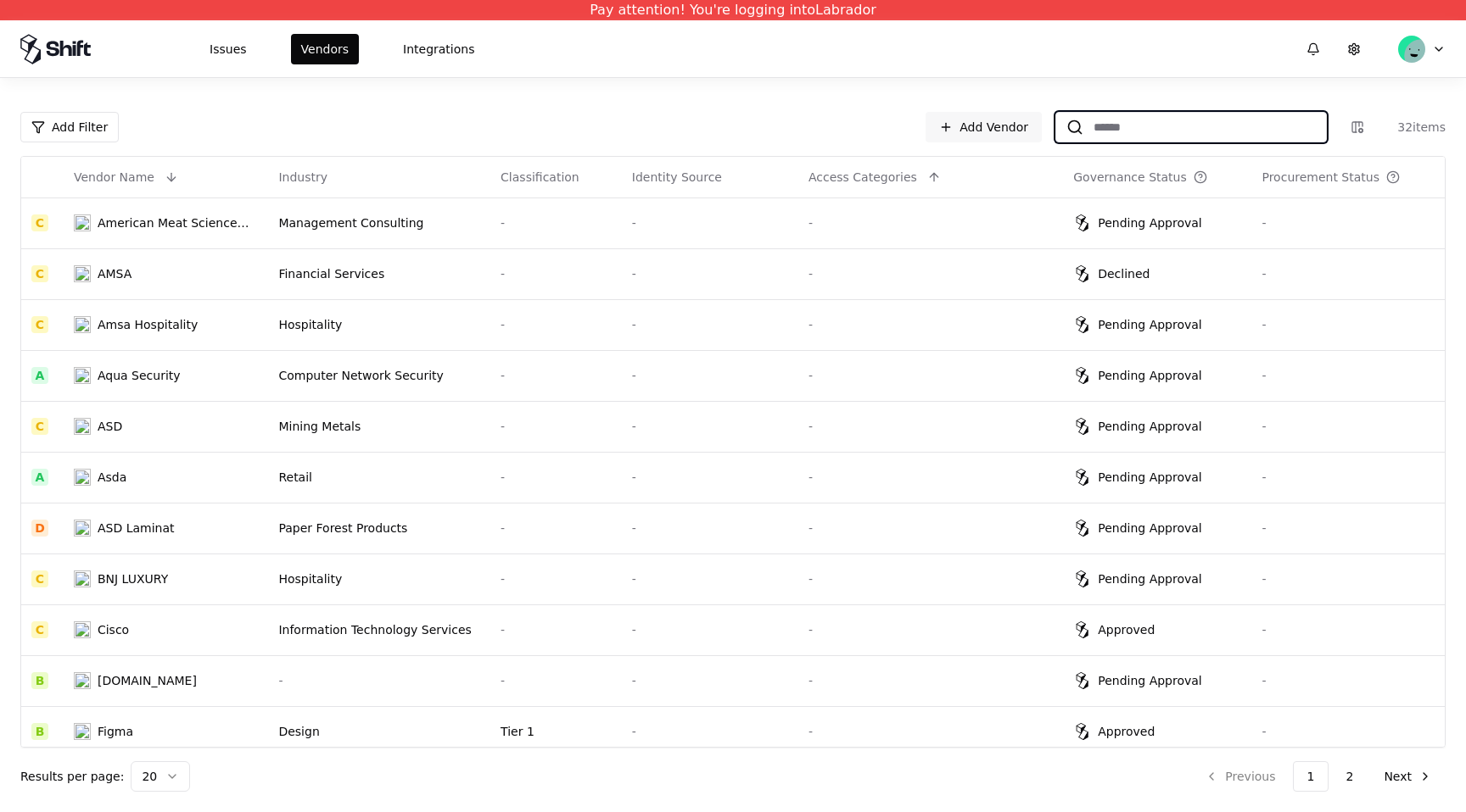
click at [1197, 125] on input at bounding box center [1205, 126] width 243 height 31
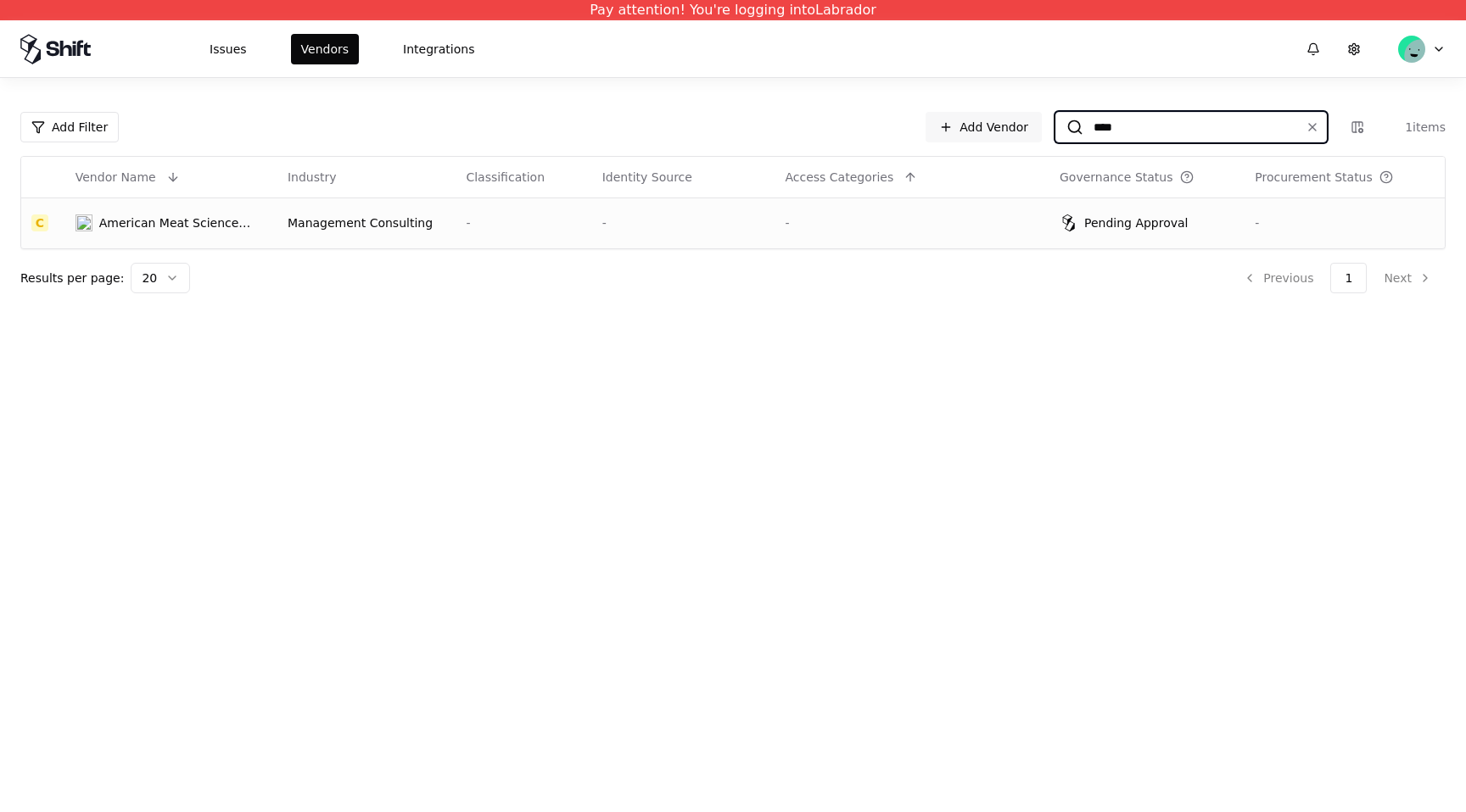
type input "****"
click at [711, 231] on td "-" at bounding box center [684, 223] width 183 height 51
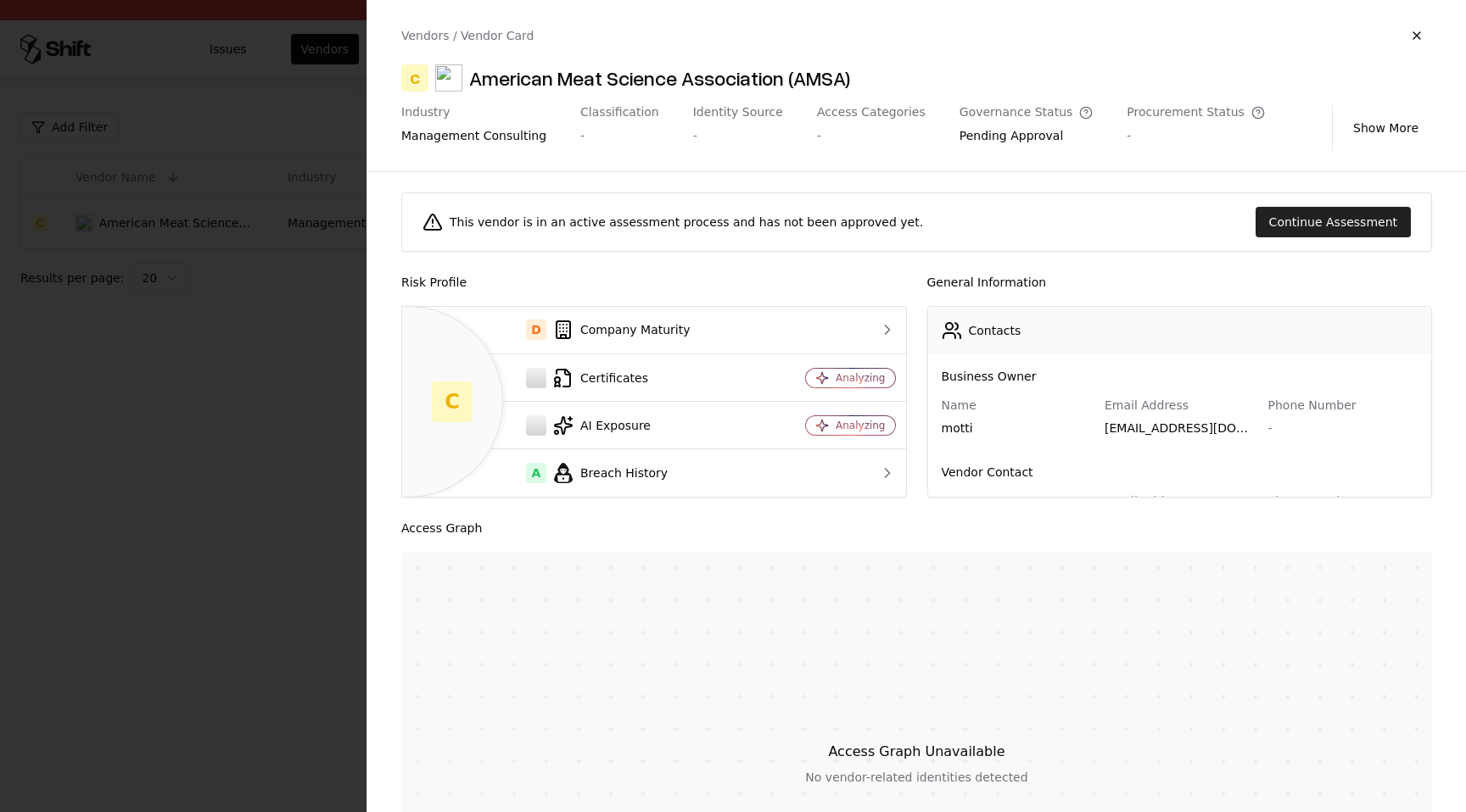
click at [1302, 225] on button "Continue Assessment" at bounding box center [1333, 222] width 155 height 31
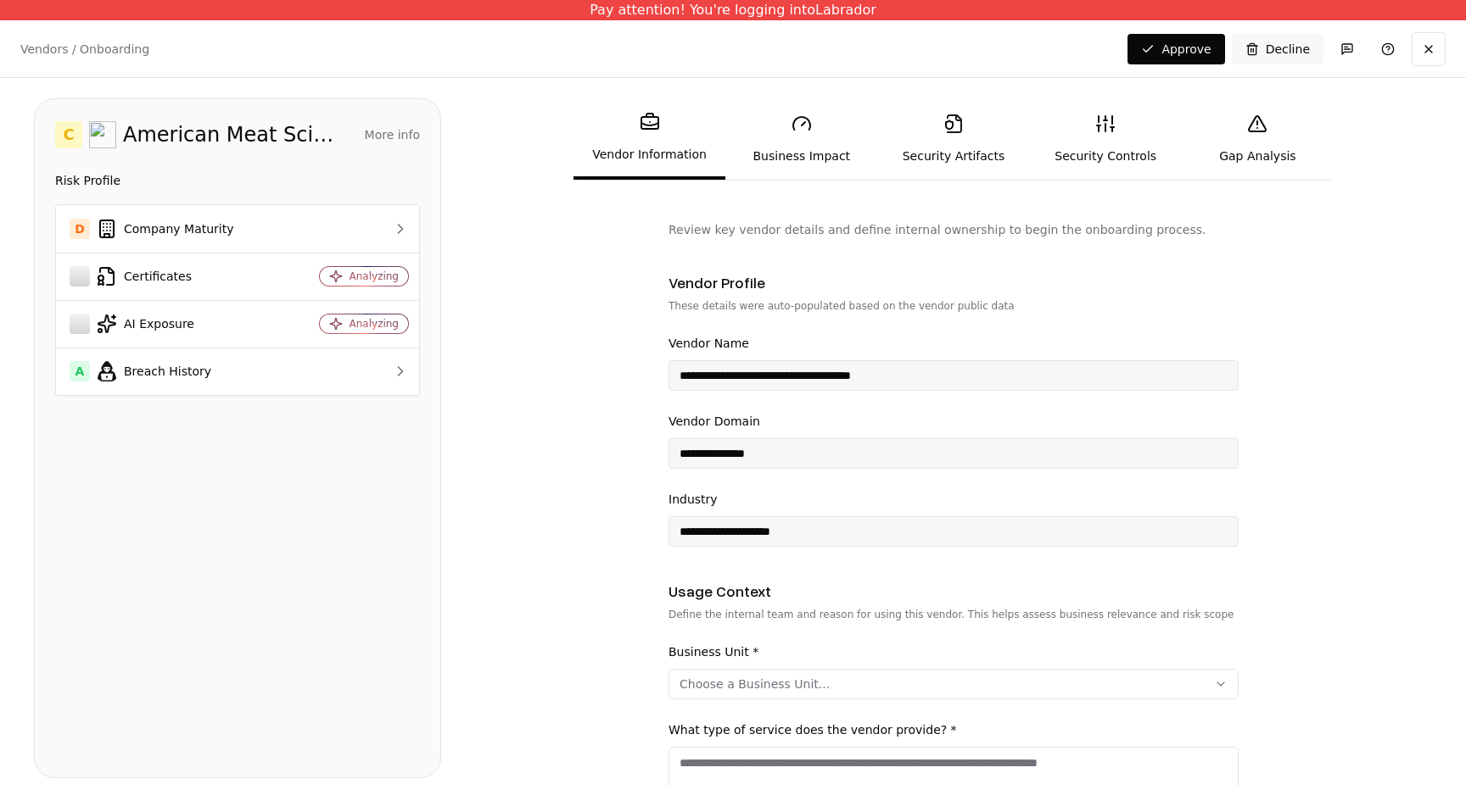
click at [972, 138] on link "Security Artifacts" at bounding box center [953, 139] width 152 height 78
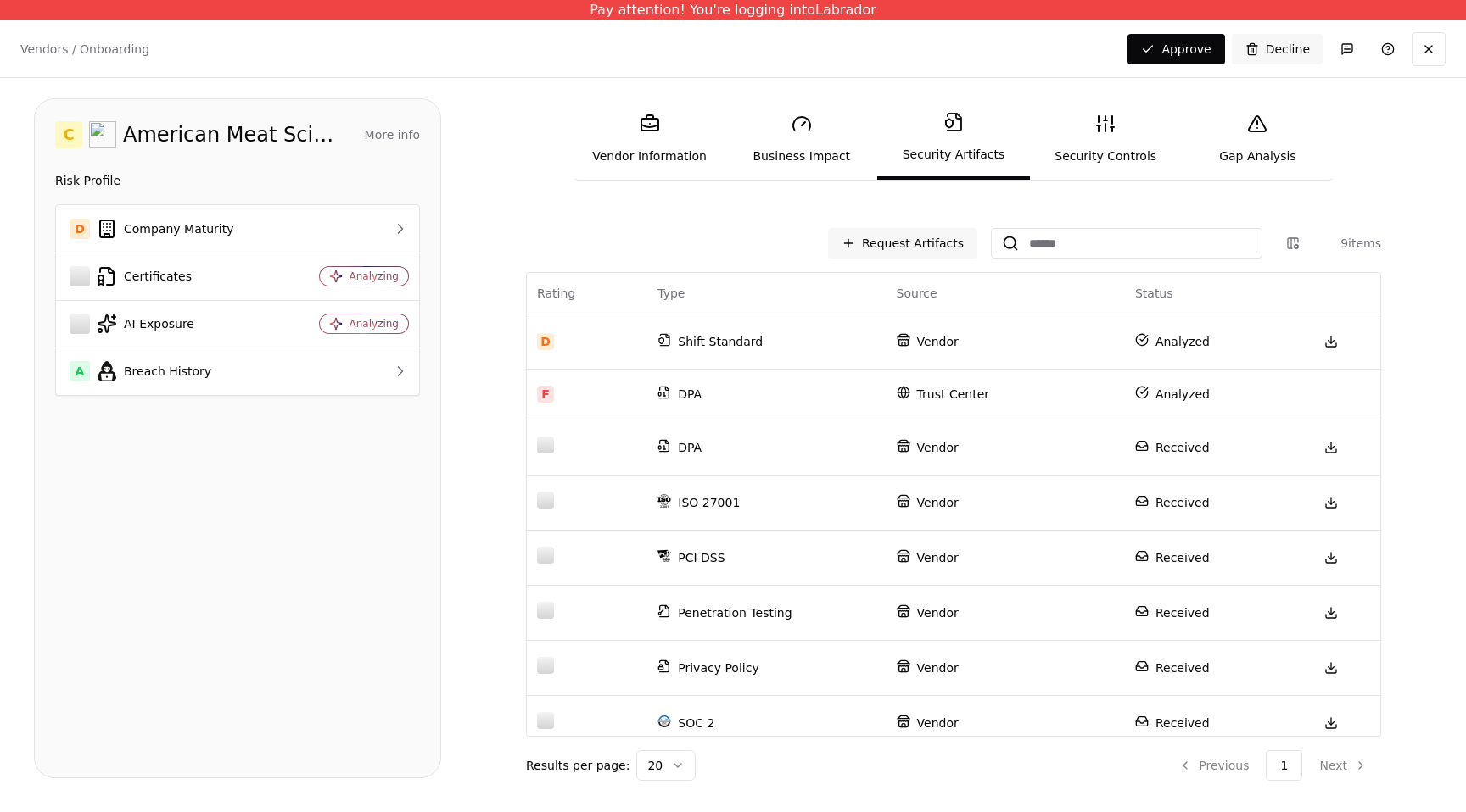
click at [1092, 141] on link "Security Controls" at bounding box center [1106, 139] width 152 height 78
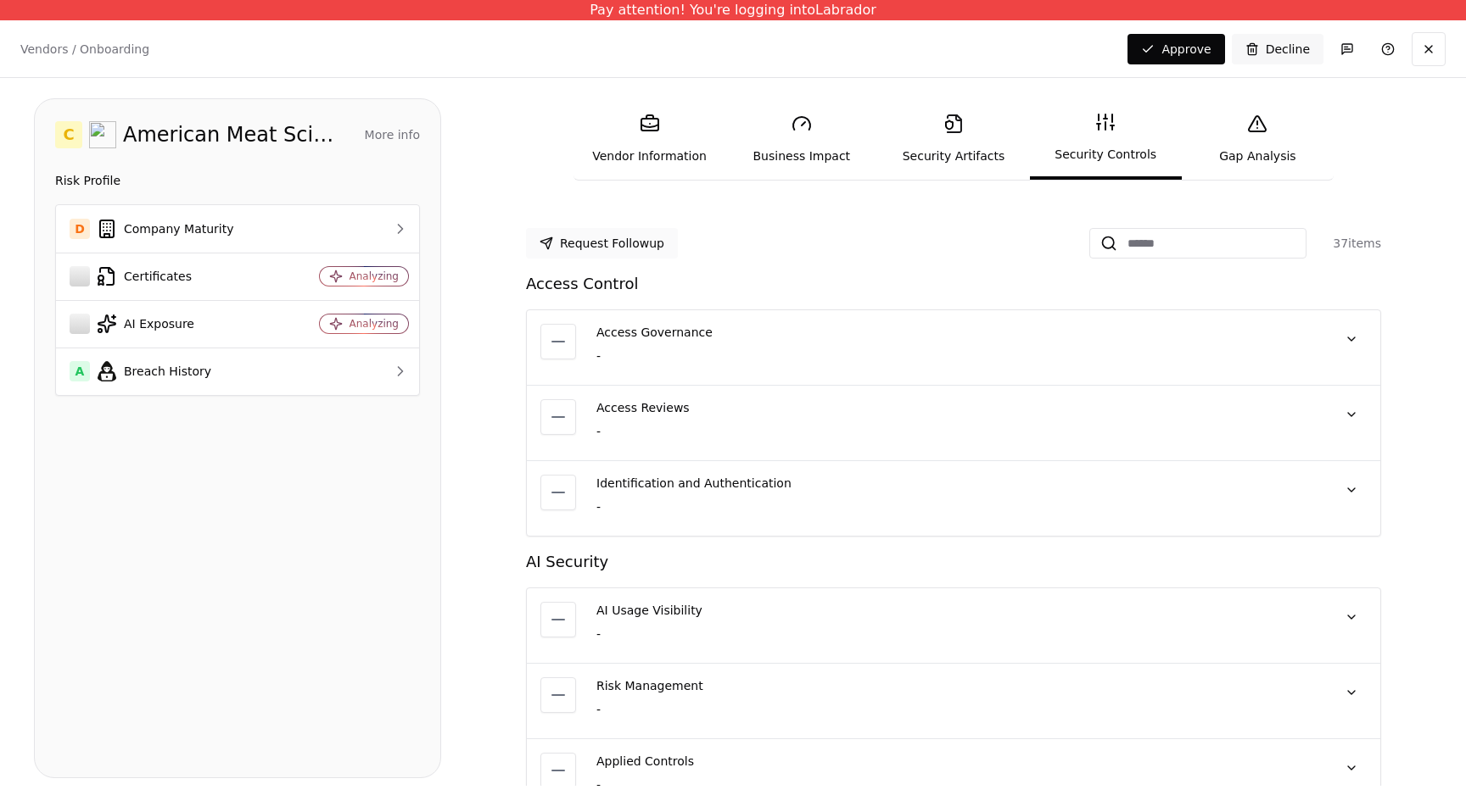
click at [627, 249] on button "Request Followup" at bounding box center [602, 243] width 152 height 31
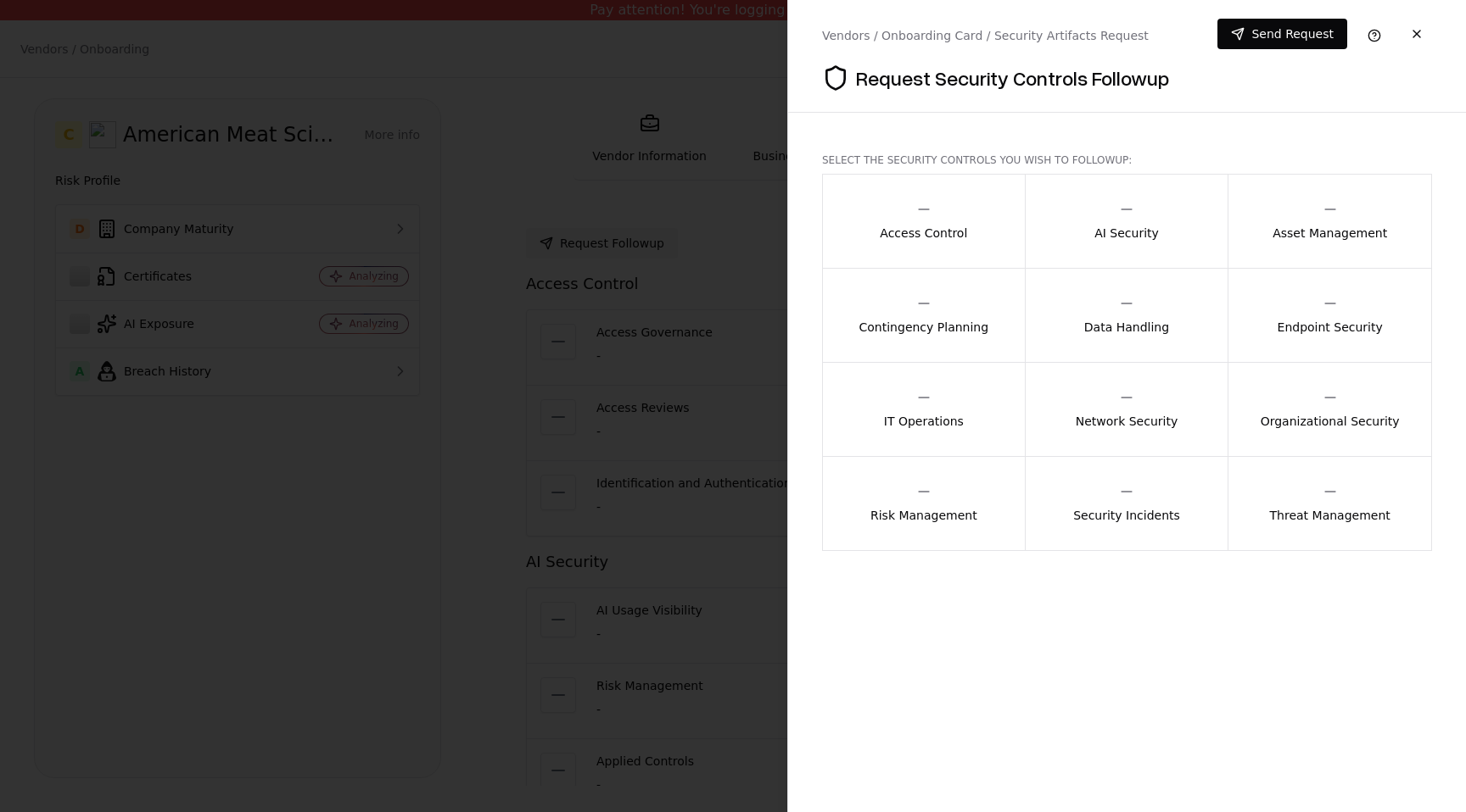
click at [934, 235] on p "Access Control" at bounding box center [923, 233] width 87 height 17
click at [946, 310] on div "Contingency Planning" at bounding box center [924, 315] width 130 height 41
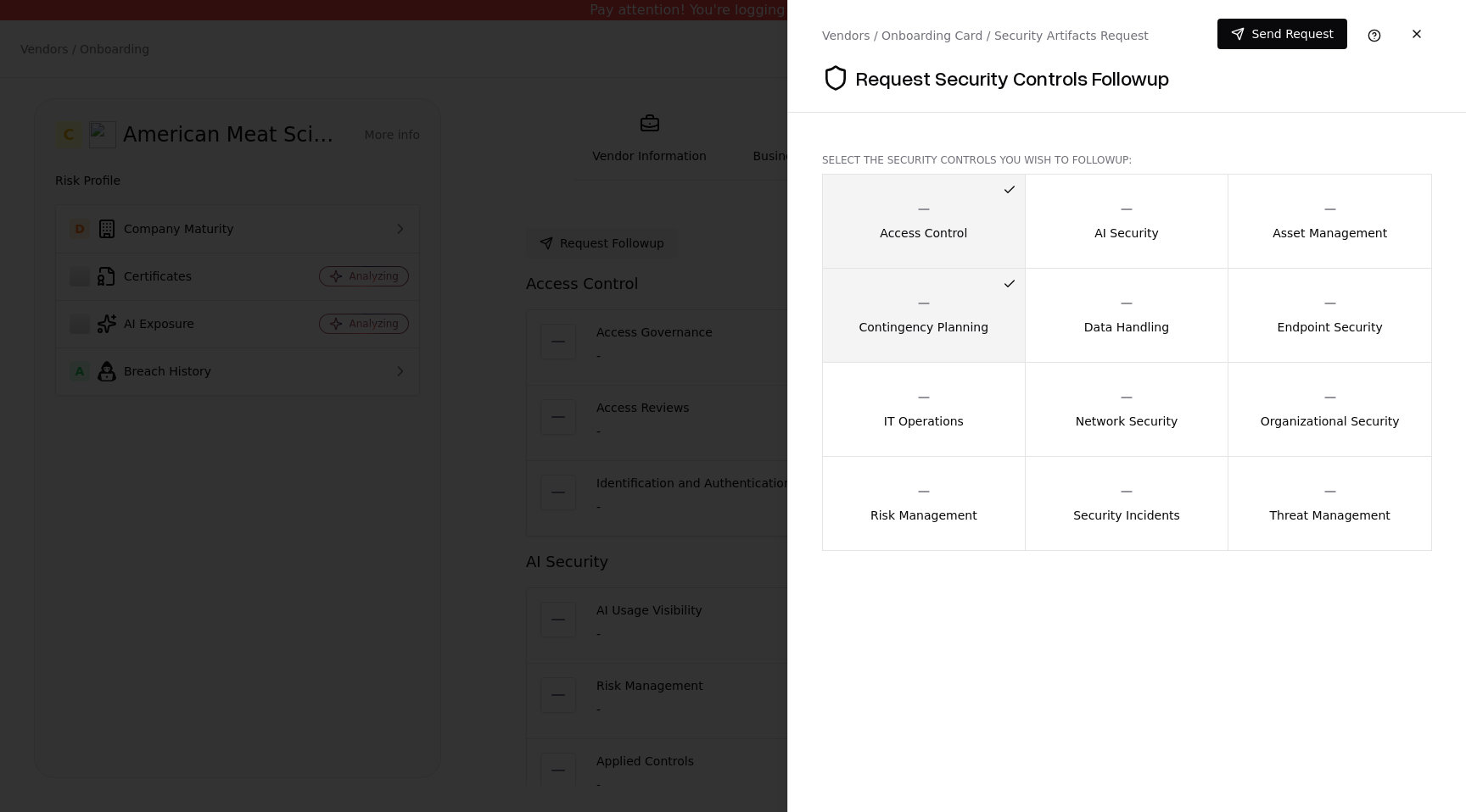
click at [1066, 321] on button "Data Handling" at bounding box center [1127, 315] width 204 height 95
click at [1096, 387] on button "Network Security" at bounding box center [1127, 409] width 204 height 95
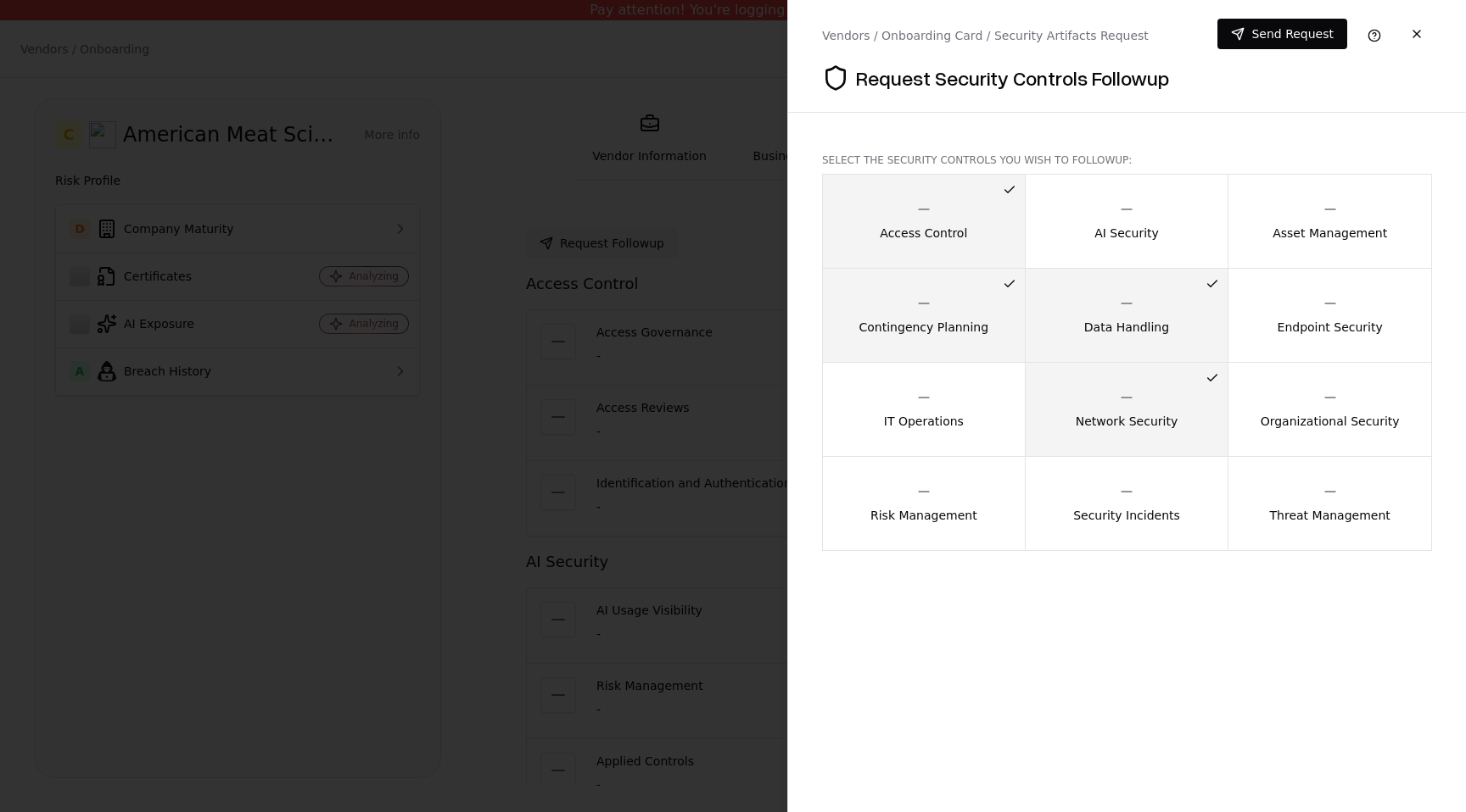
click at [1096, 387] on button "Network Security" at bounding box center [1127, 409] width 204 height 95
click at [1096, 304] on div "Data Handling" at bounding box center [1127, 315] width 85 height 41
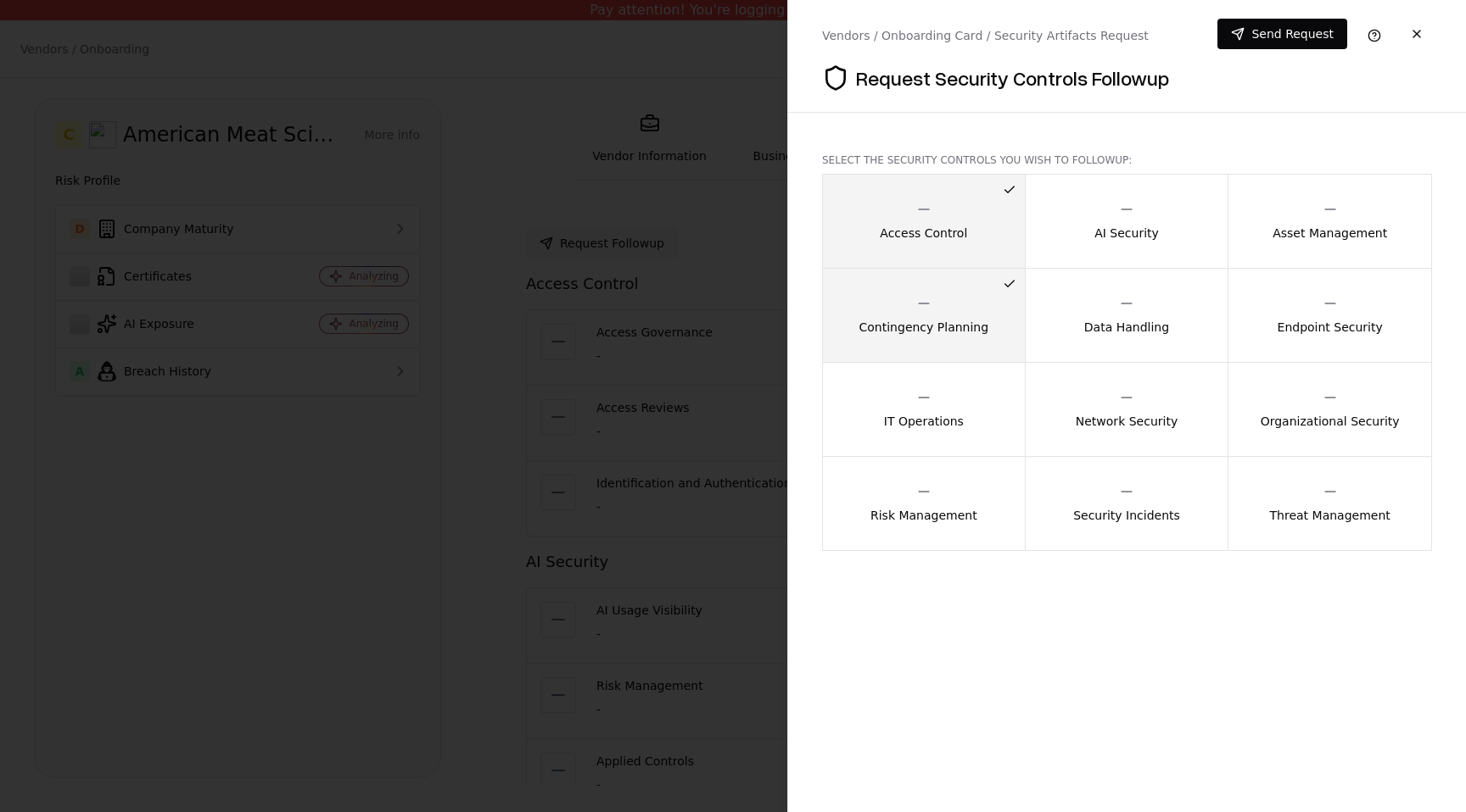
click at [996, 307] on button "Contingency Planning" at bounding box center [923, 315] width 203 height 95
click at [991, 209] on button "Access Control" at bounding box center [923, 221] width 203 height 95
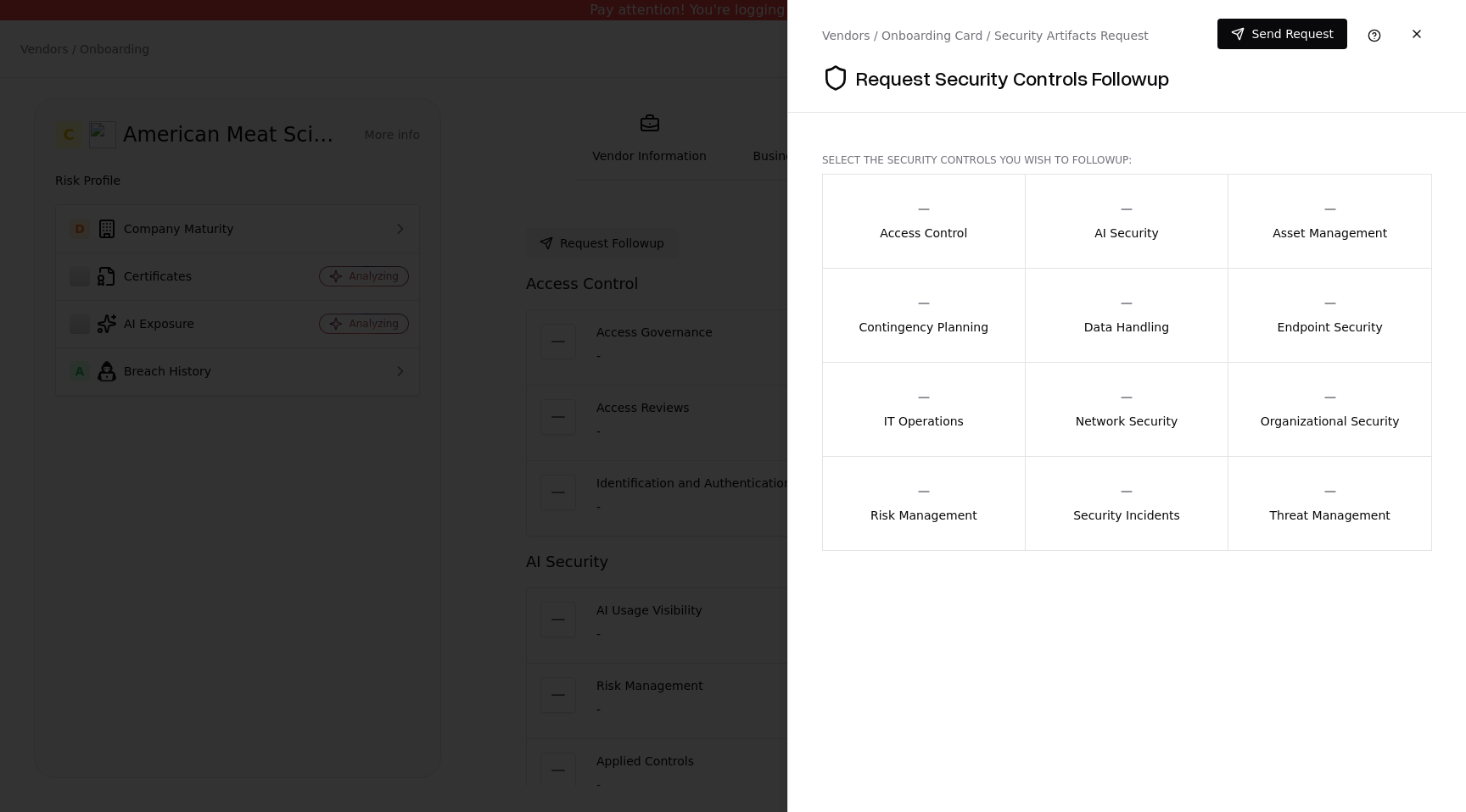
click at [1254, 481] on button "Threat Management" at bounding box center [1330, 503] width 204 height 95
click at [1250, 474] on button "Threat Management" at bounding box center [1330, 503] width 204 height 95
click at [1076, 321] on button "Data Handling" at bounding box center [1127, 315] width 204 height 95
click at [1287, 31] on button "Send Request" at bounding box center [1282, 33] width 130 height 31
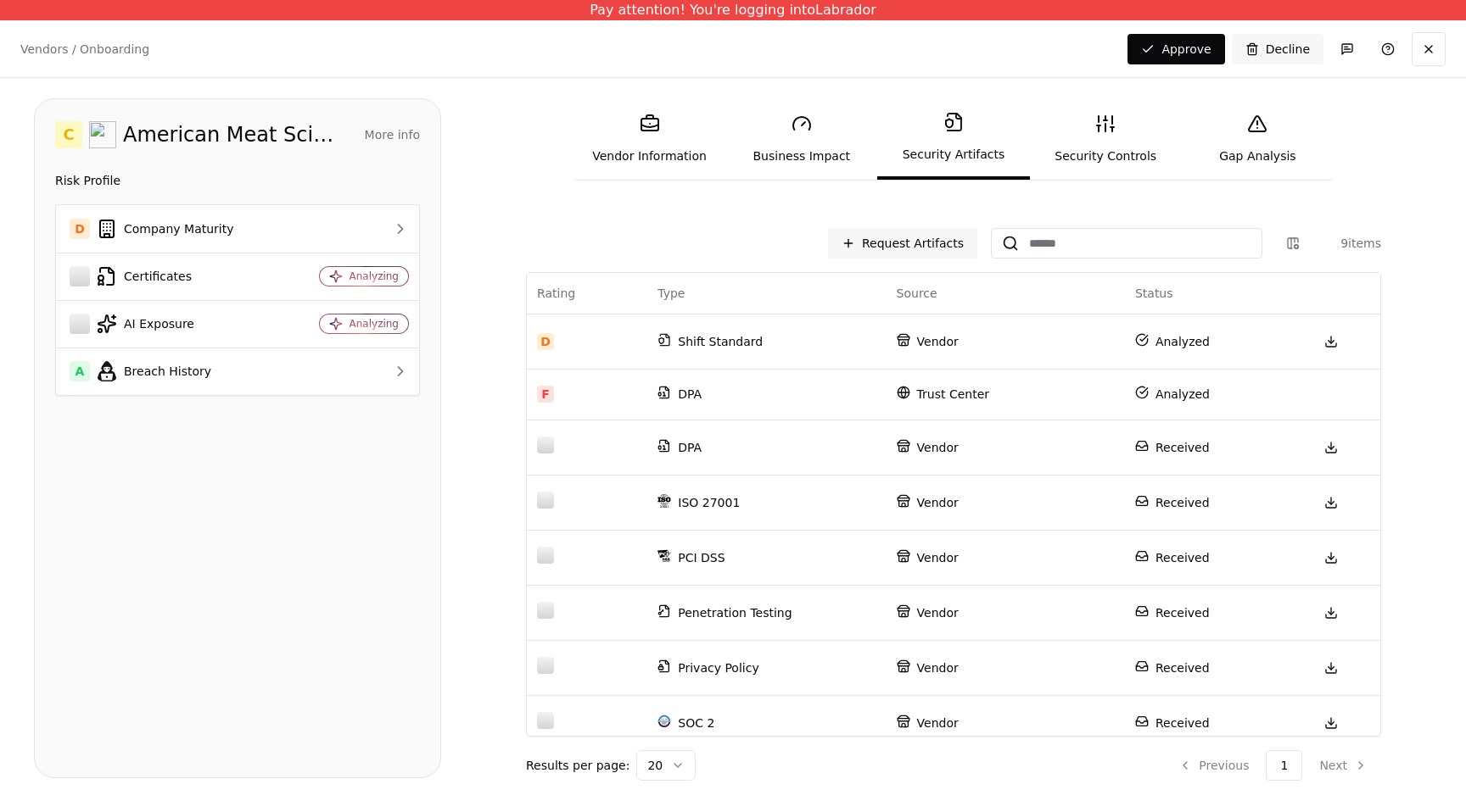
click at [1097, 122] on icon at bounding box center [1105, 123] width 20 height 20
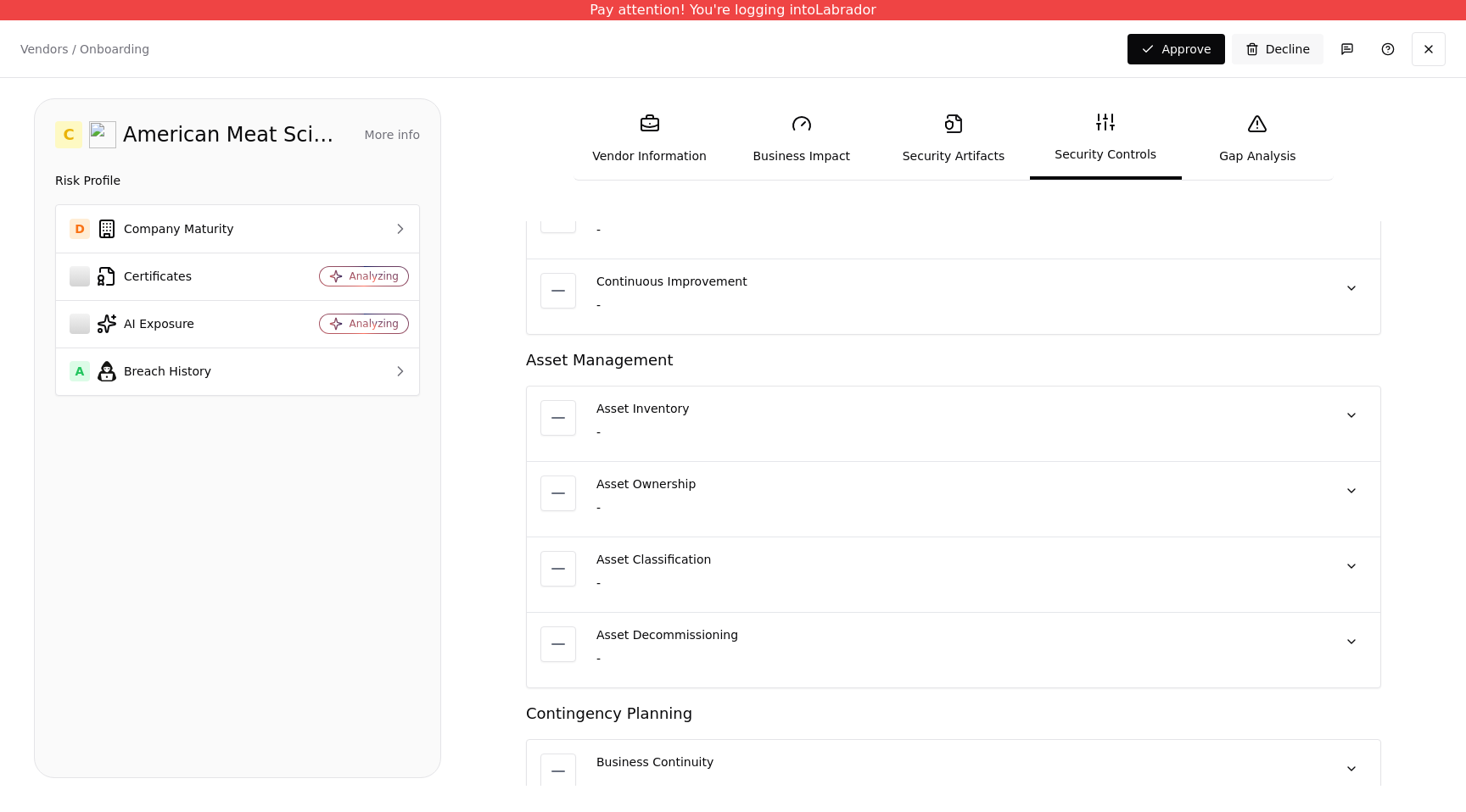
scroll to position [603, 0]
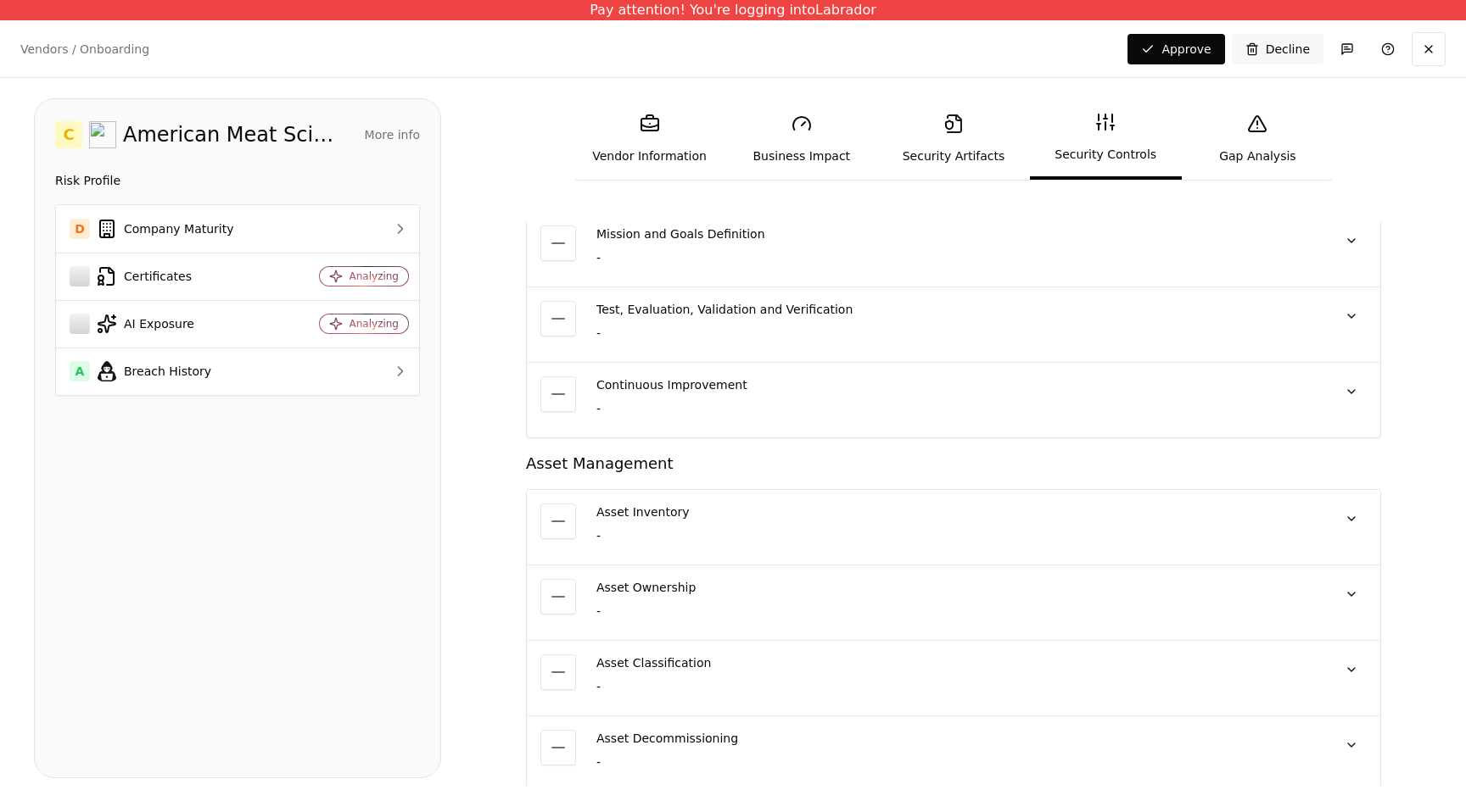
click at [1271, 144] on link "Gap Analysis" at bounding box center [1257, 139] width 152 height 78
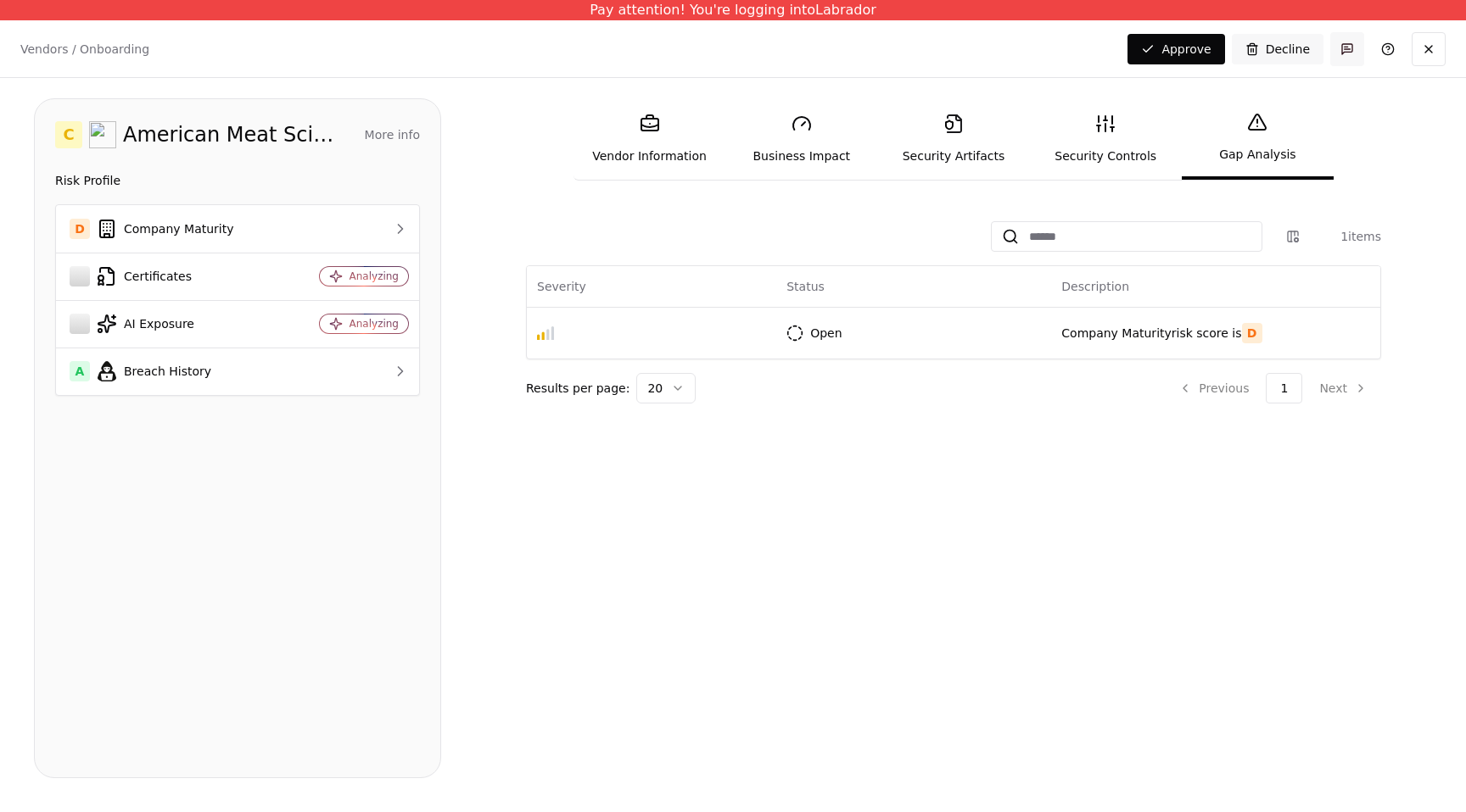
click at [1344, 53] on button "button" at bounding box center [1347, 49] width 34 height 34
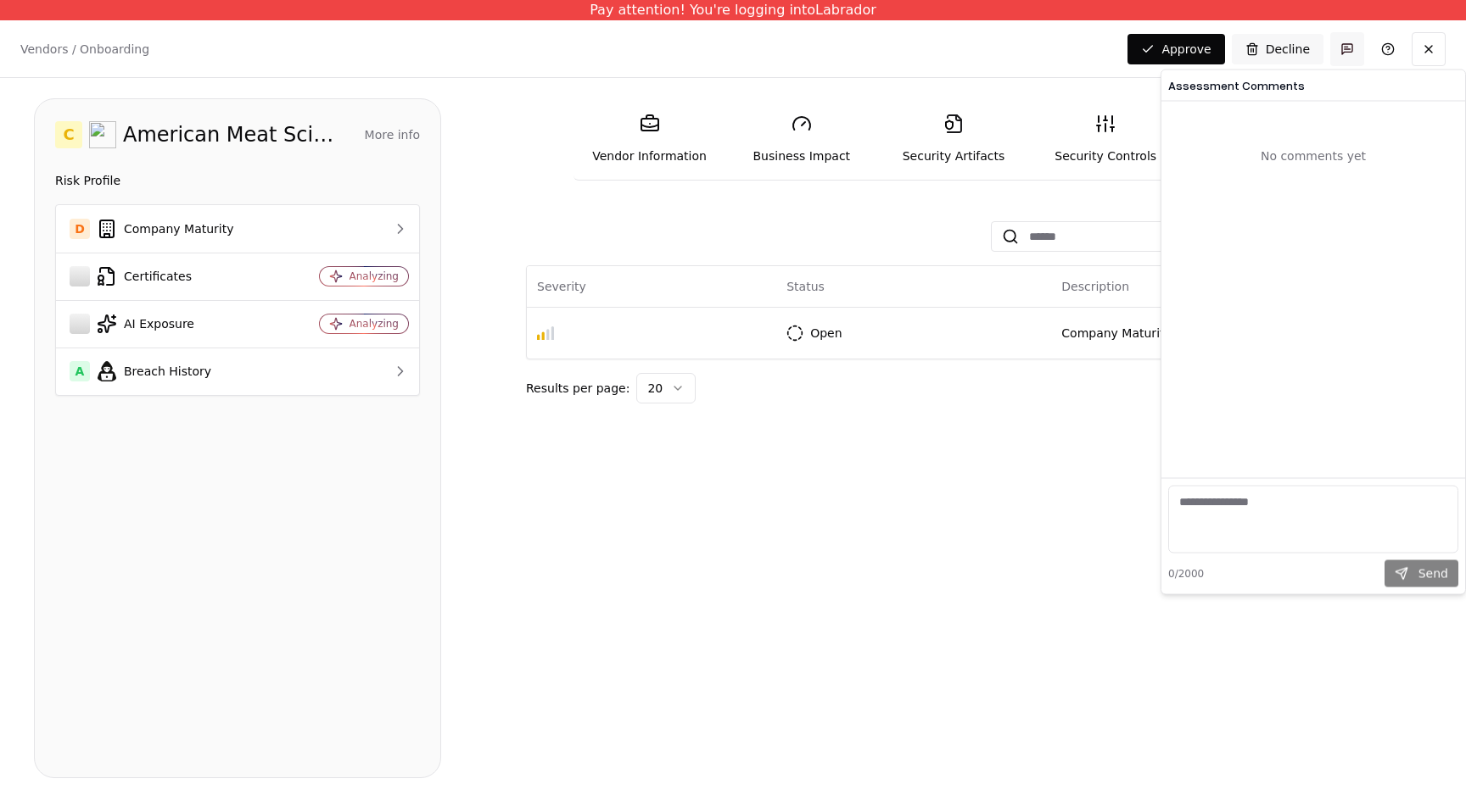
click at [1344, 53] on button "button" at bounding box center [1347, 49] width 34 height 34
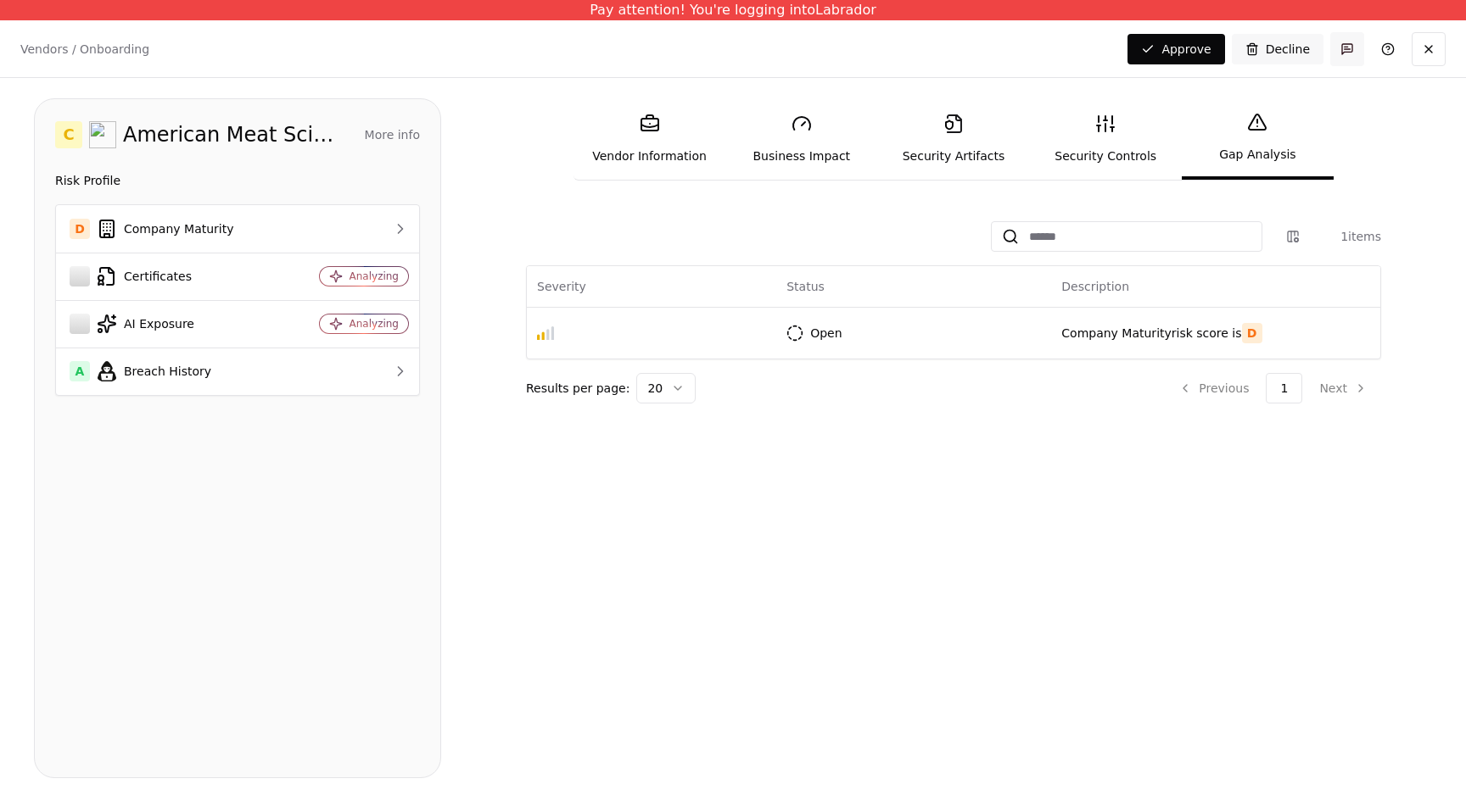
click at [1344, 53] on button "button" at bounding box center [1347, 49] width 34 height 34
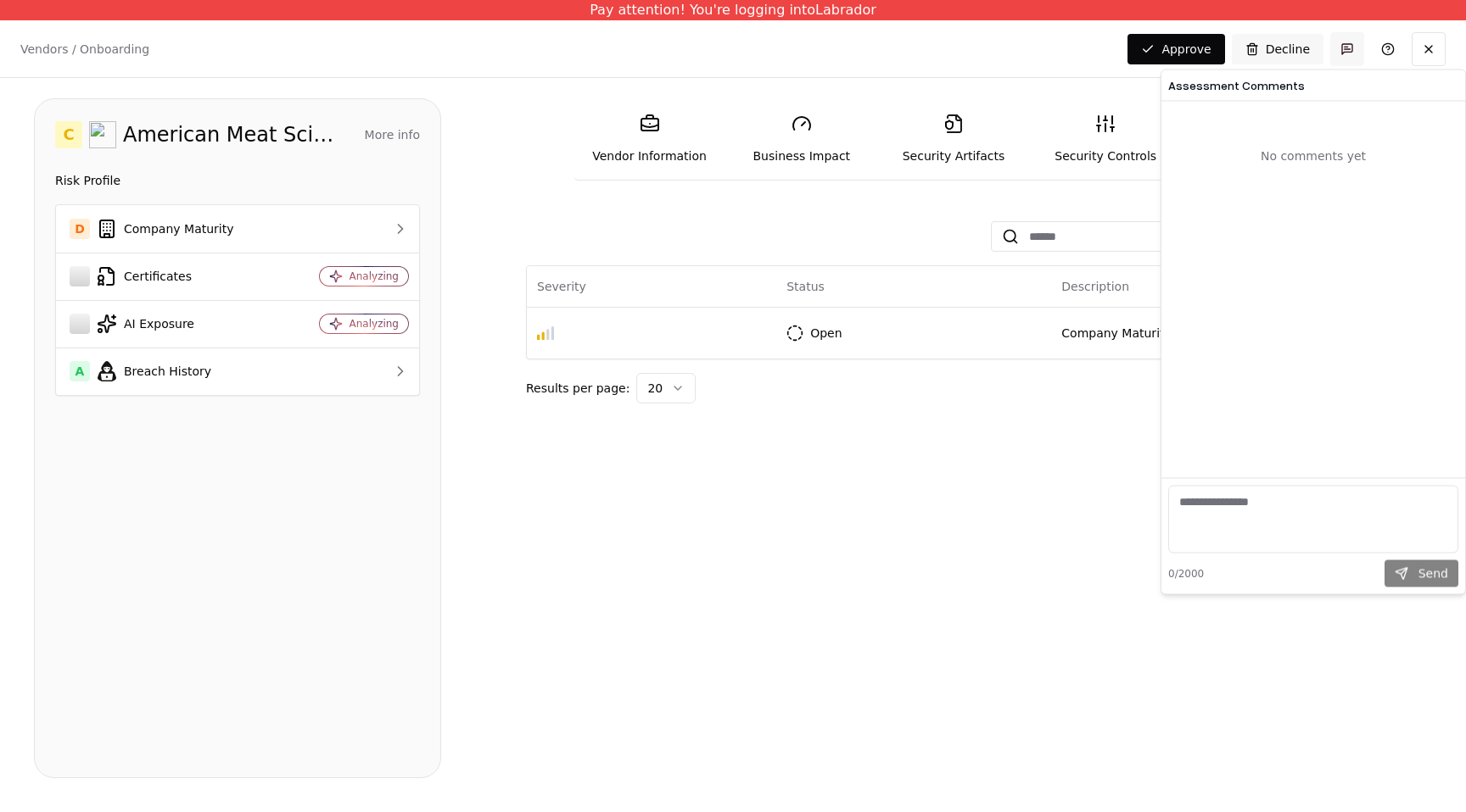
click at [1344, 53] on button "button" at bounding box center [1347, 49] width 34 height 34
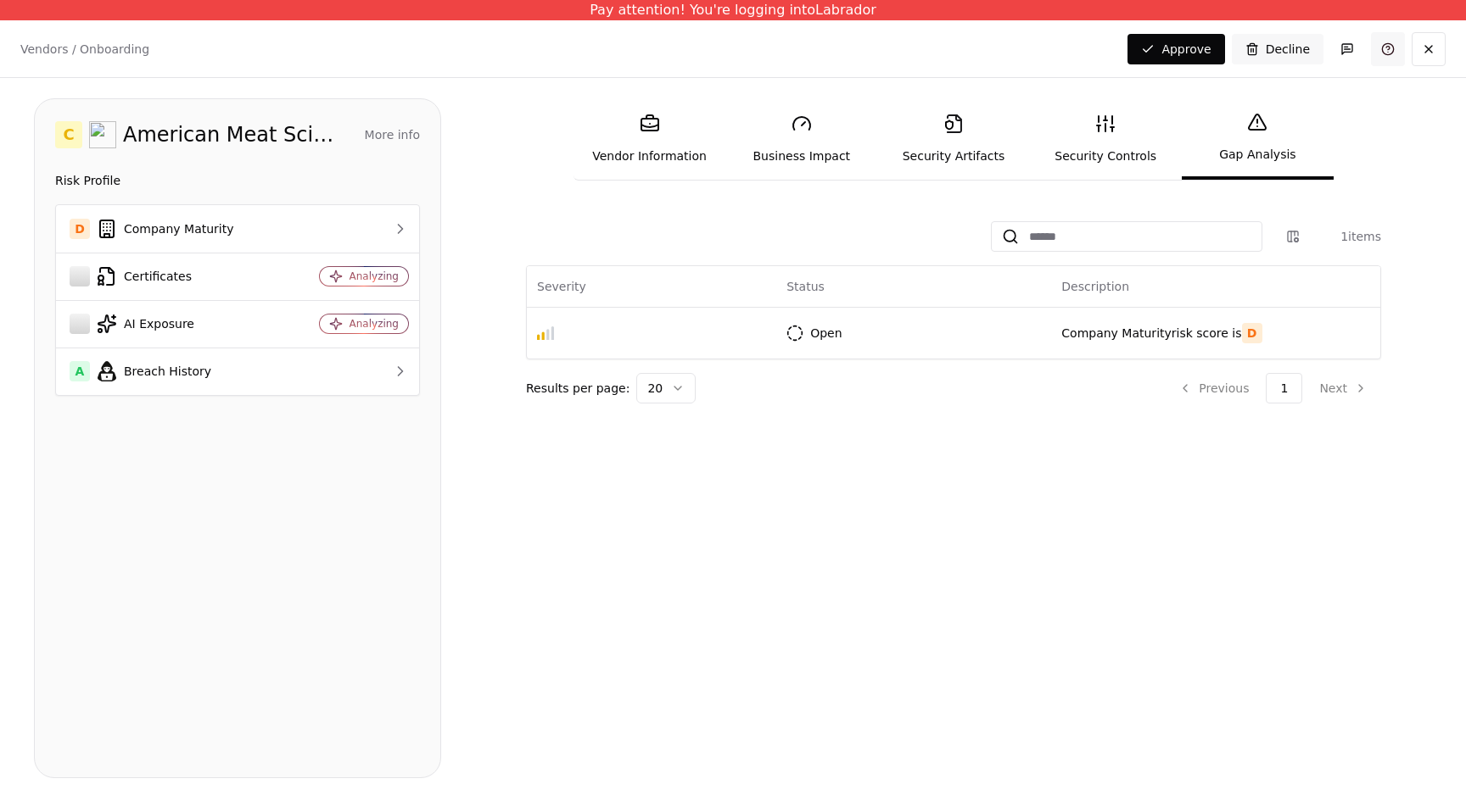
click at [1378, 51] on link at bounding box center [1387, 49] width 34 height 34
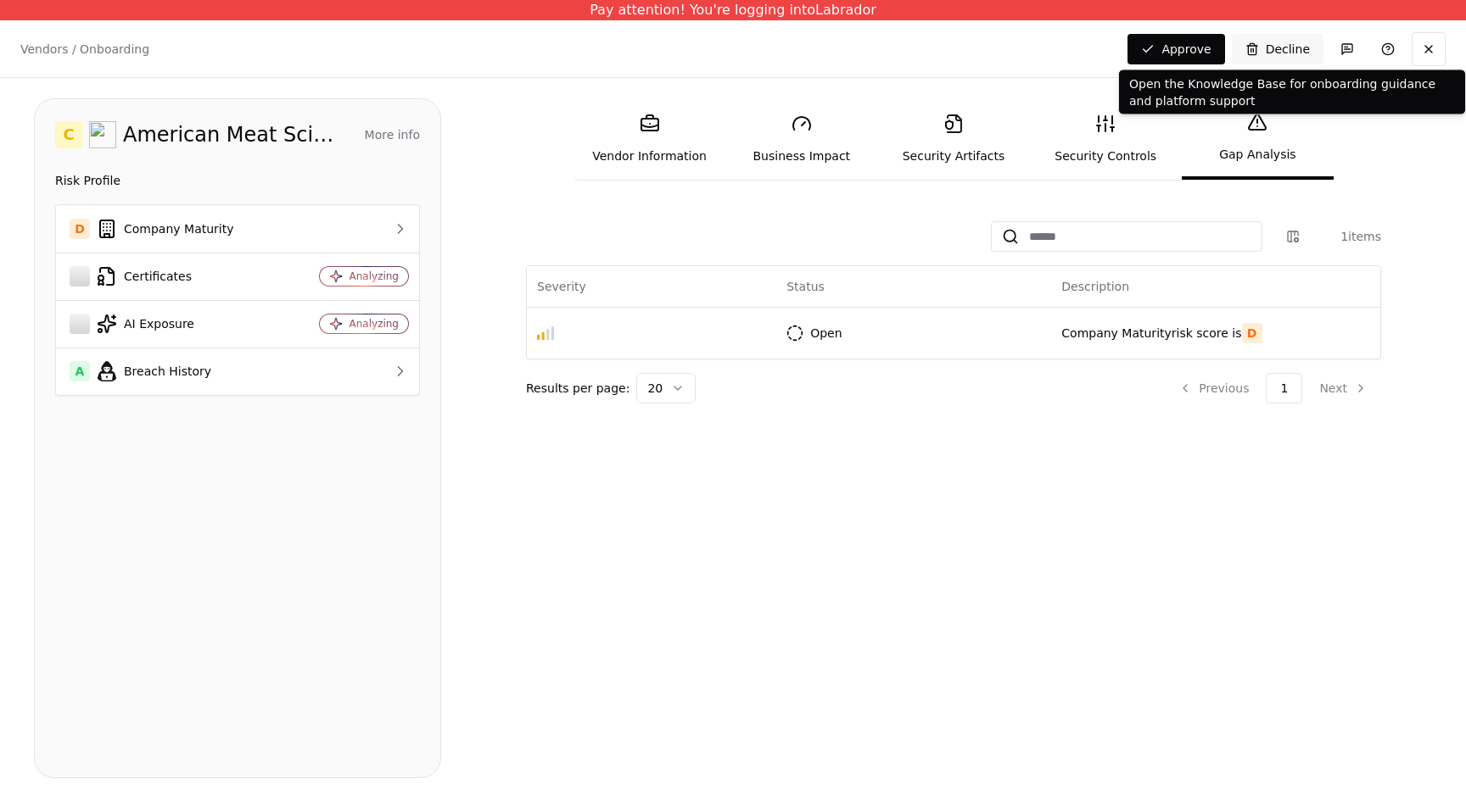
click at [1075, 154] on link "Security Controls" at bounding box center [1106, 139] width 152 height 78
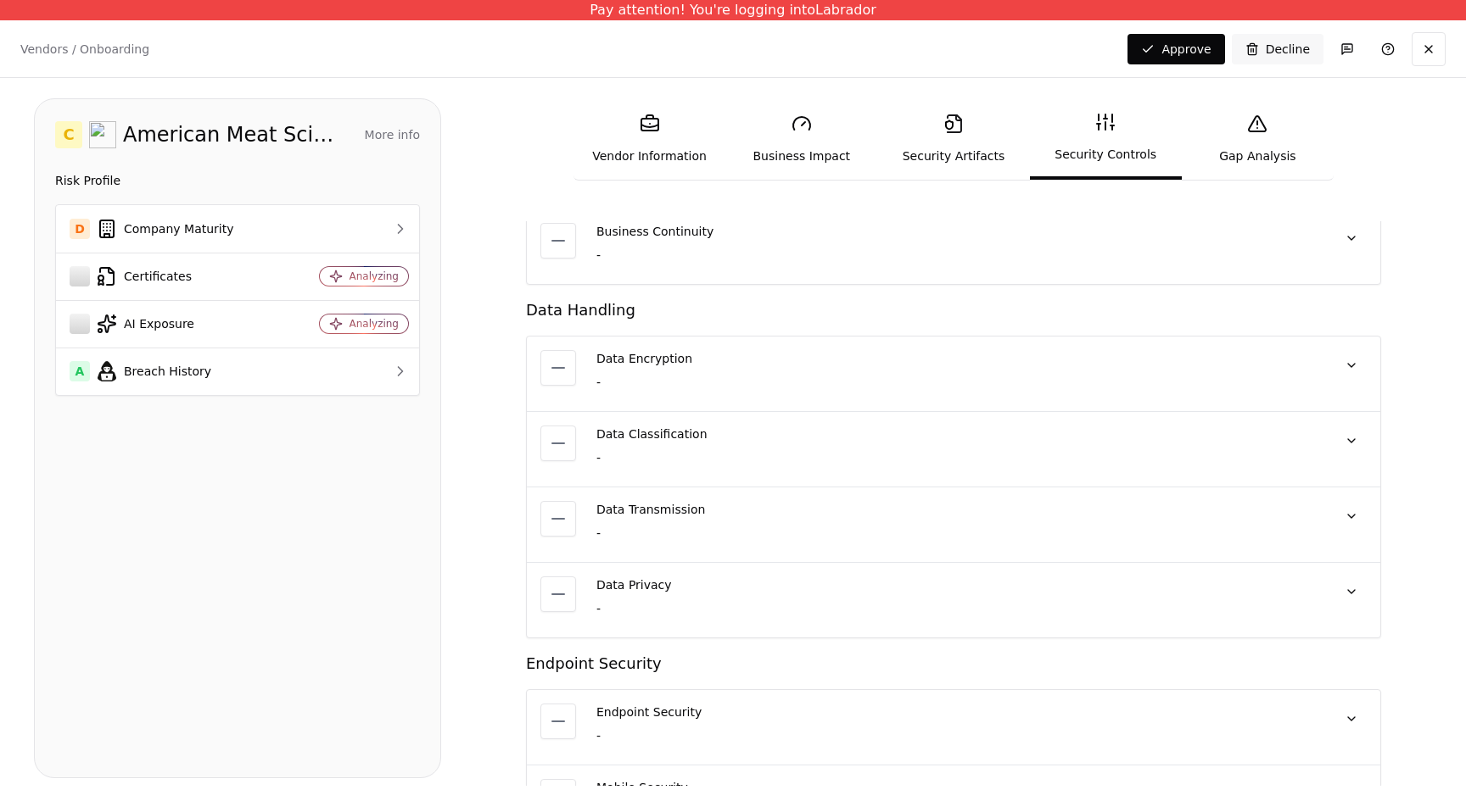
scroll to position [1259, 0]
